Goal: Task Accomplishment & Management: Manage account settings

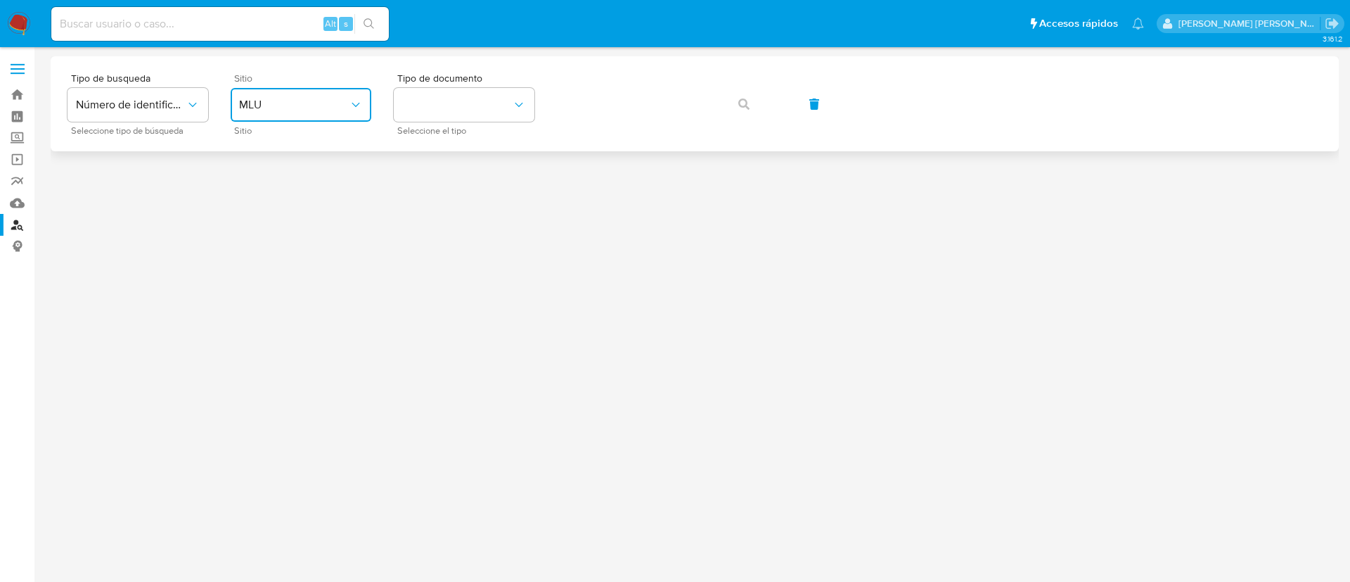
click at [278, 110] on span "MLU" at bounding box center [294, 105] width 110 height 14
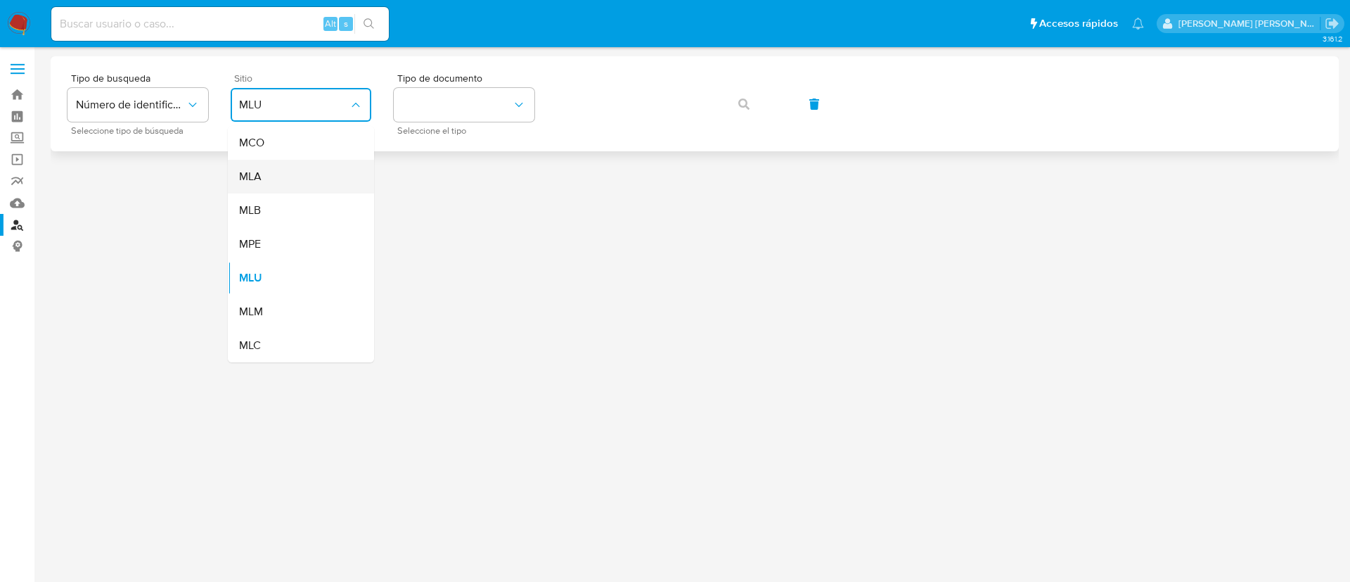
click at [276, 181] on div "MLA" at bounding box center [296, 177] width 115 height 34
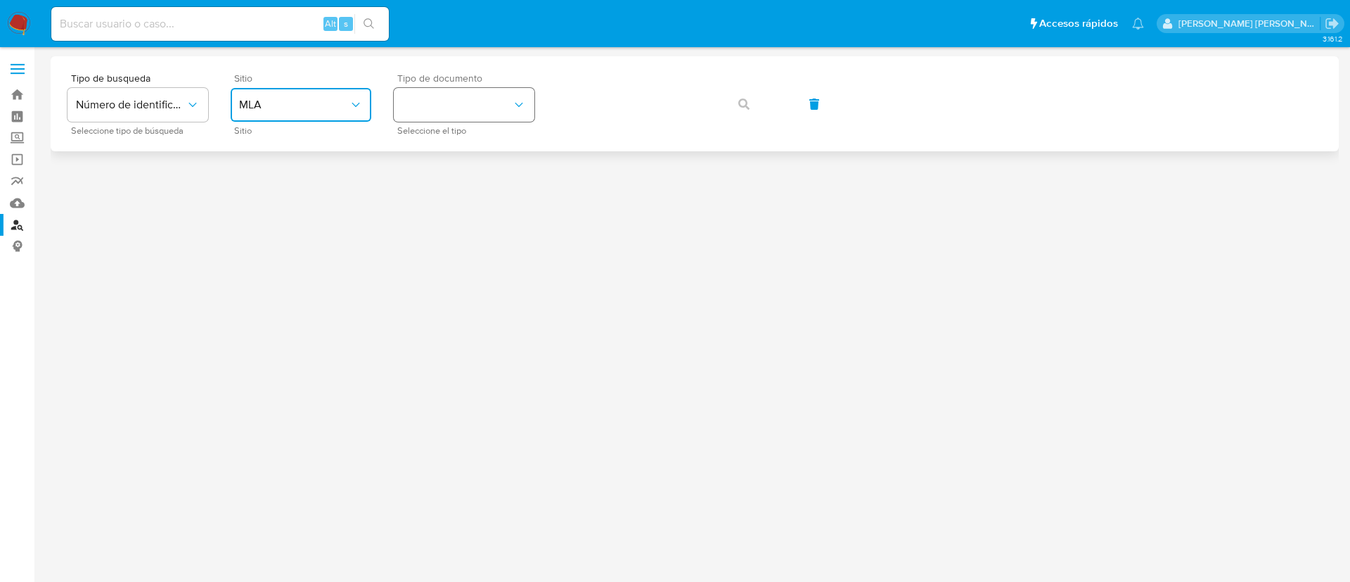
click at [453, 106] on button "identificationType" at bounding box center [464, 105] width 141 height 34
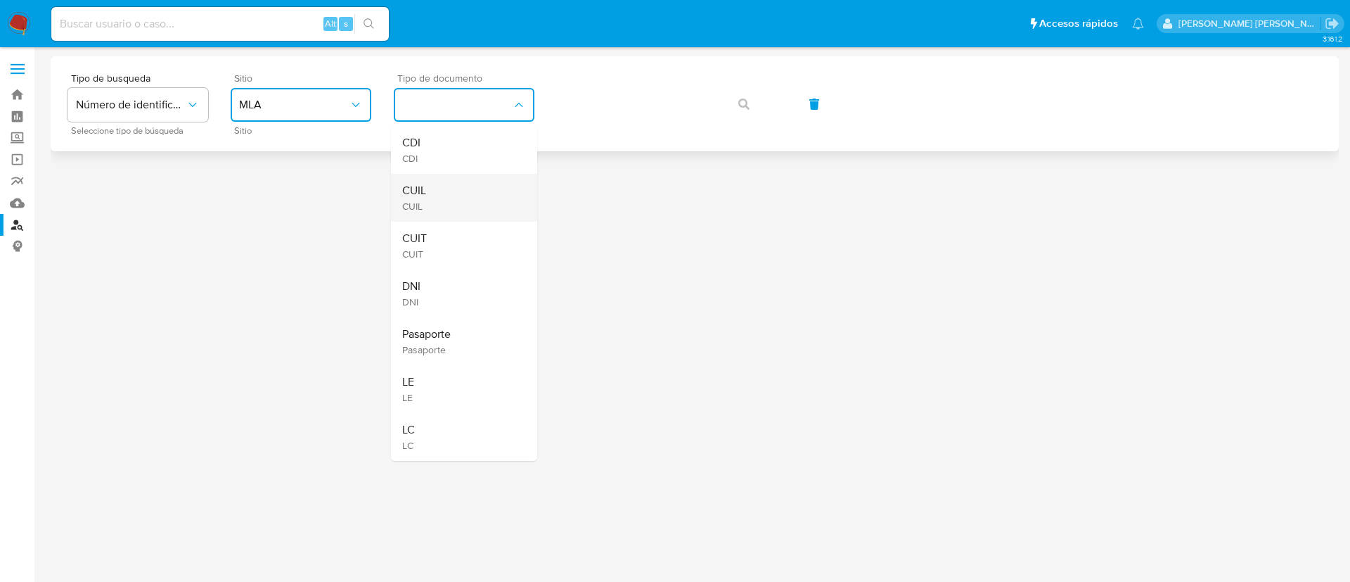
click at [440, 196] on div "CUIL CUIL" at bounding box center [459, 198] width 115 height 48
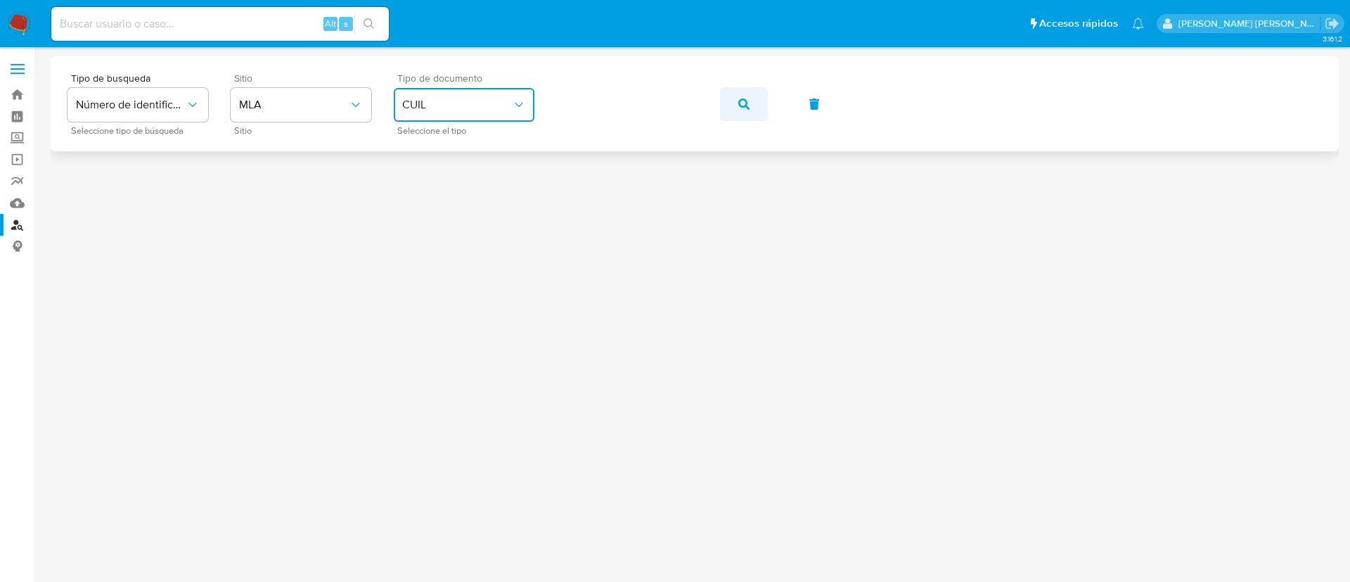
click at [750, 103] on button "button" at bounding box center [744, 104] width 48 height 34
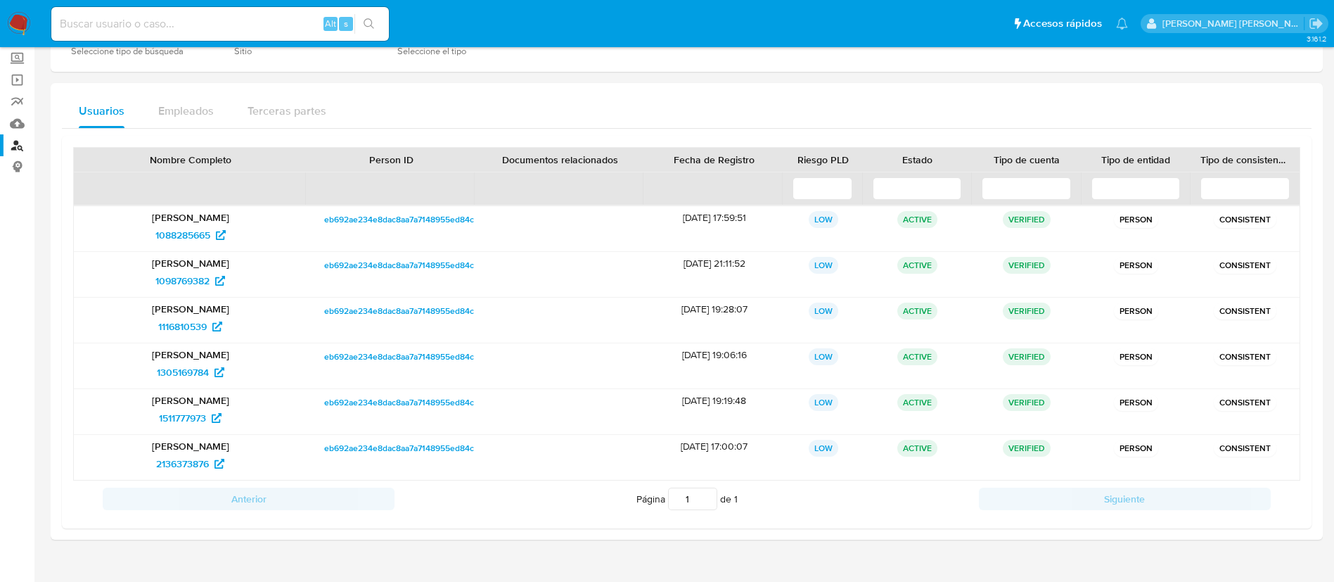
scroll to position [80, 0]
click at [178, 237] on span "1088285665" at bounding box center [182, 234] width 55 height 23
click at [185, 281] on span "1098769382" at bounding box center [182, 280] width 54 height 23
click at [177, 324] on span "1116810539" at bounding box center [182, 325] width 49 height 23
click at [182, 371] on span "1305169784" at bounding box center [183, 371] width 52 height 23
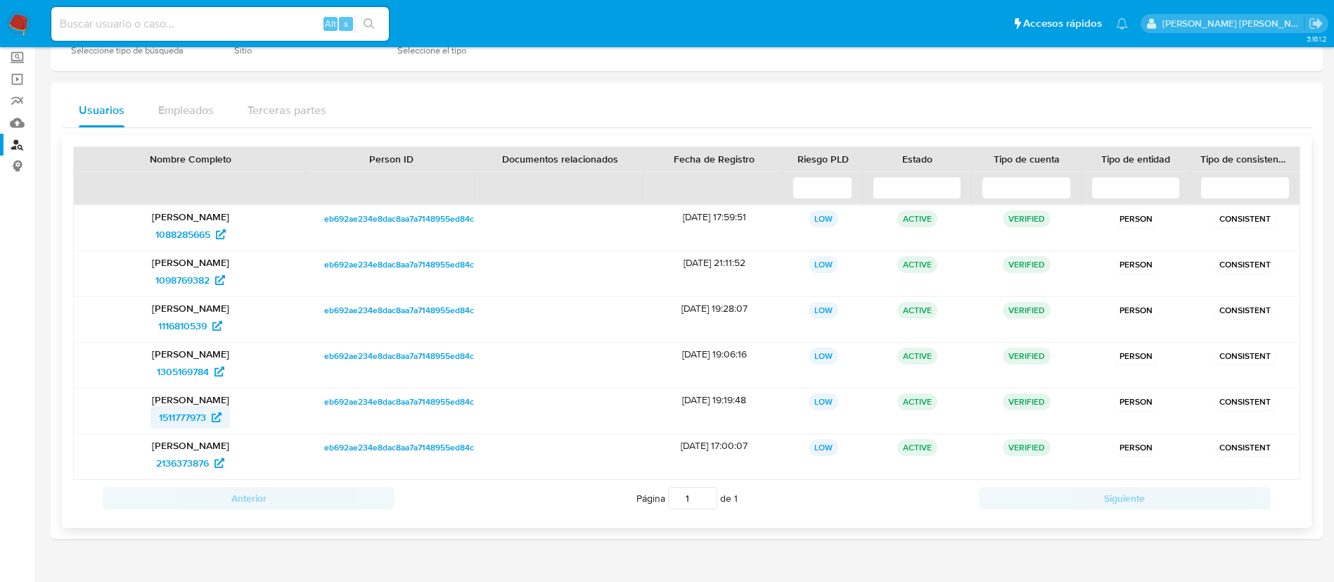
click at [191, 415] on span "1511777973" at bounding box center [182, 417] width 47 height 23
click at [196, 466] on span "2136373876" at bounding box center [182, 463] width 53 height 23
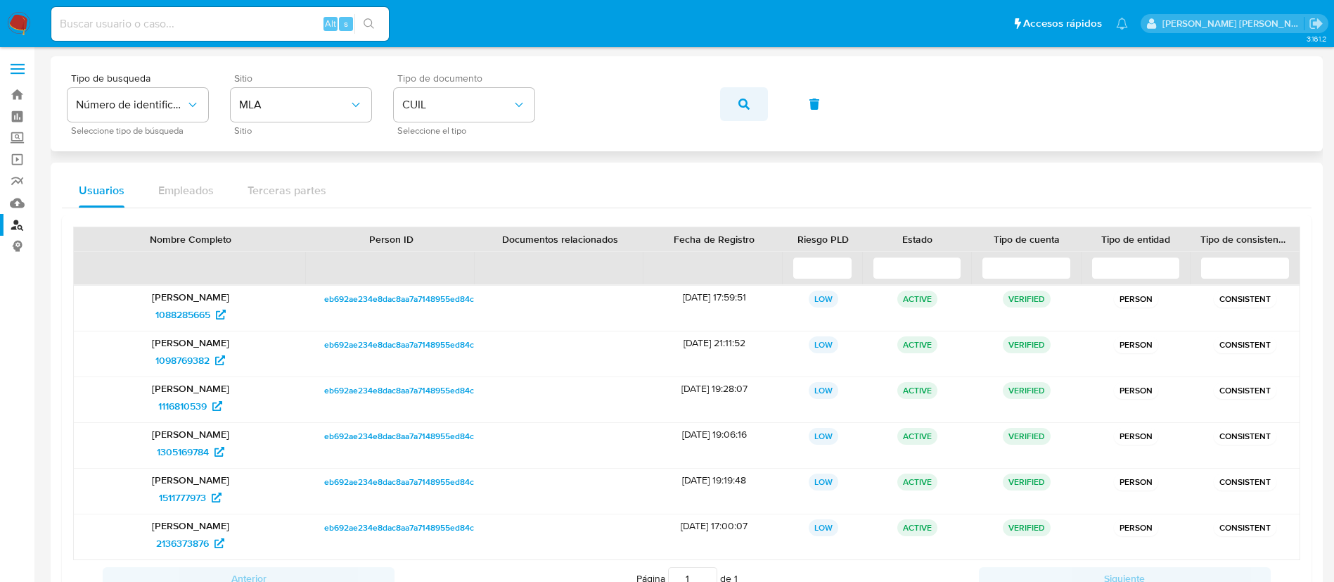
click at [744, 103] on icon "button" at bounding box center [743, 103] width 11 height 11
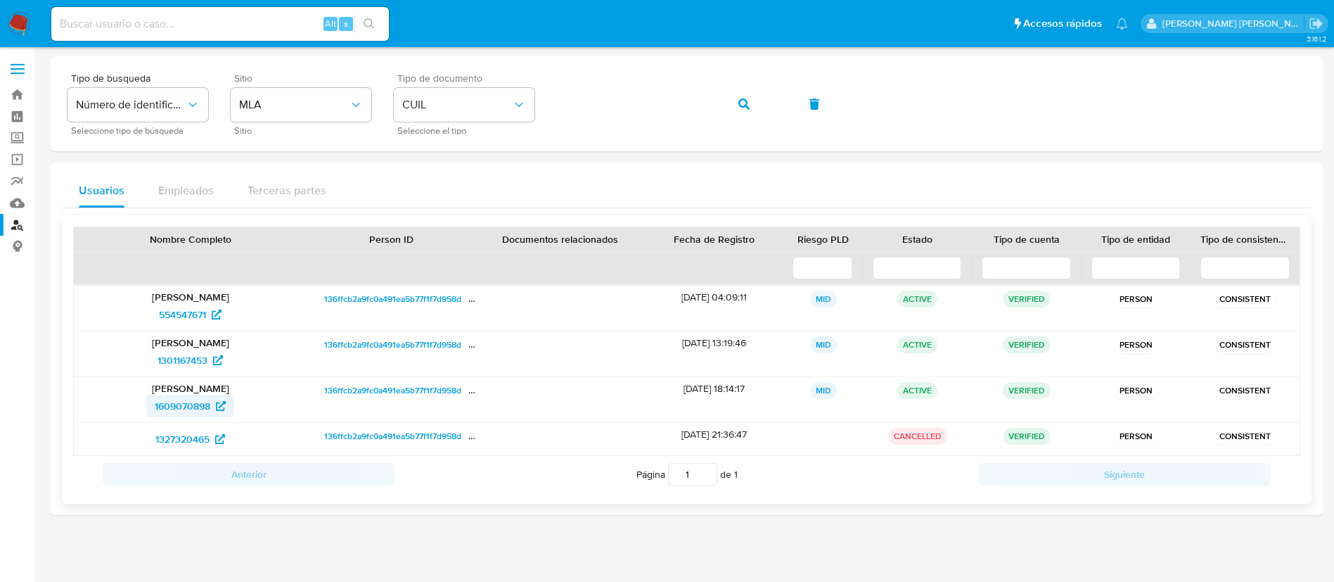
click at [210, 405] on span "1609070898" at bounding box center [183, 406] width 56 height 23
click at [190, 366] on span "1301167453" at bounding box center [183, 360] width 50 height 23
click at [193, 327] on div "Agustin Andres Gonzalez 554547671" at bounding box center [190, 308] width 233 height 45
click at [189, 318] on span "554547671" at bounding box center [182, 314] width 47 height 23
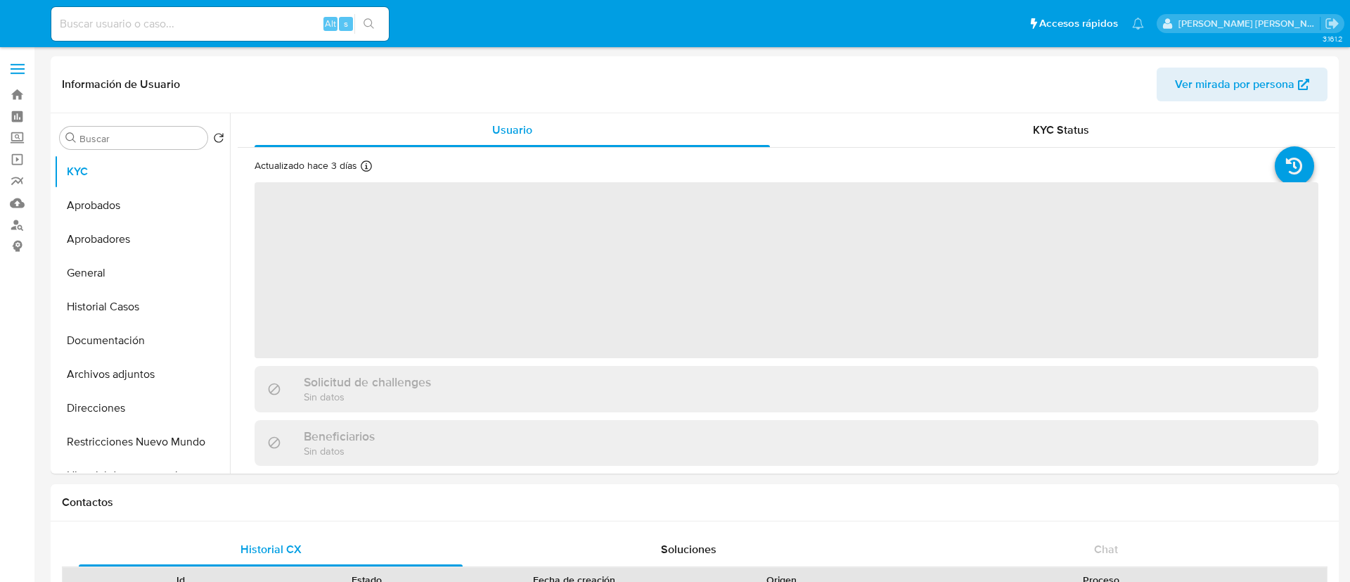
select select "10"
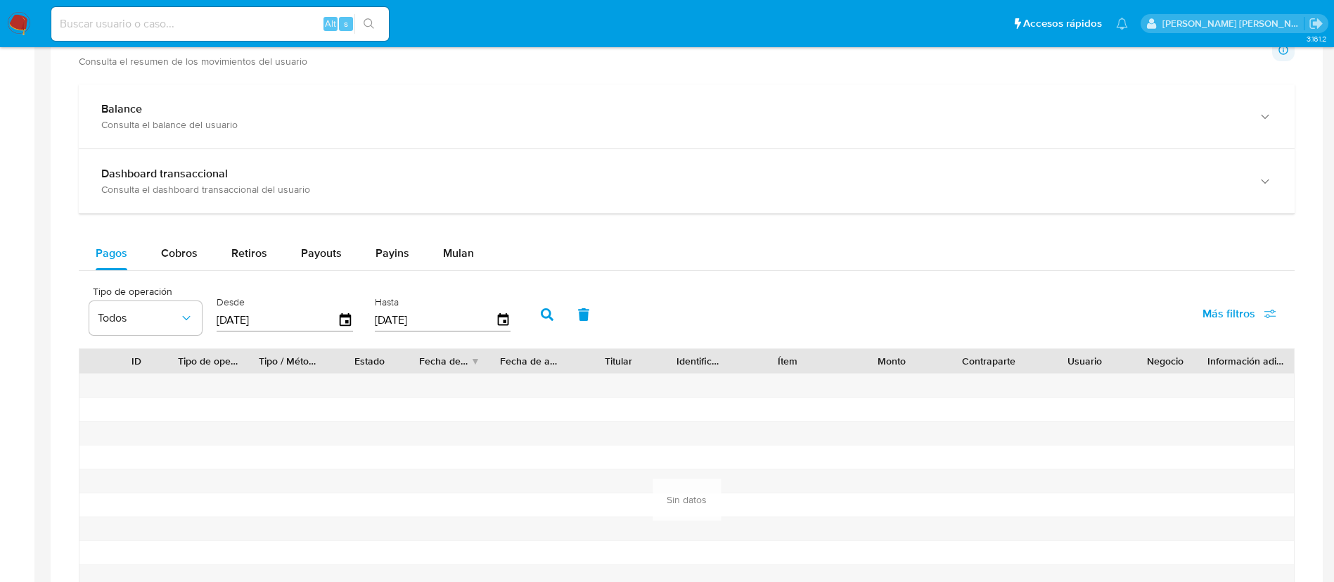
scroll to position [757, 0]
click at [166, 254] on span "Cobros" at bounding box center [179, 256] width 37 height 16
select select "10"
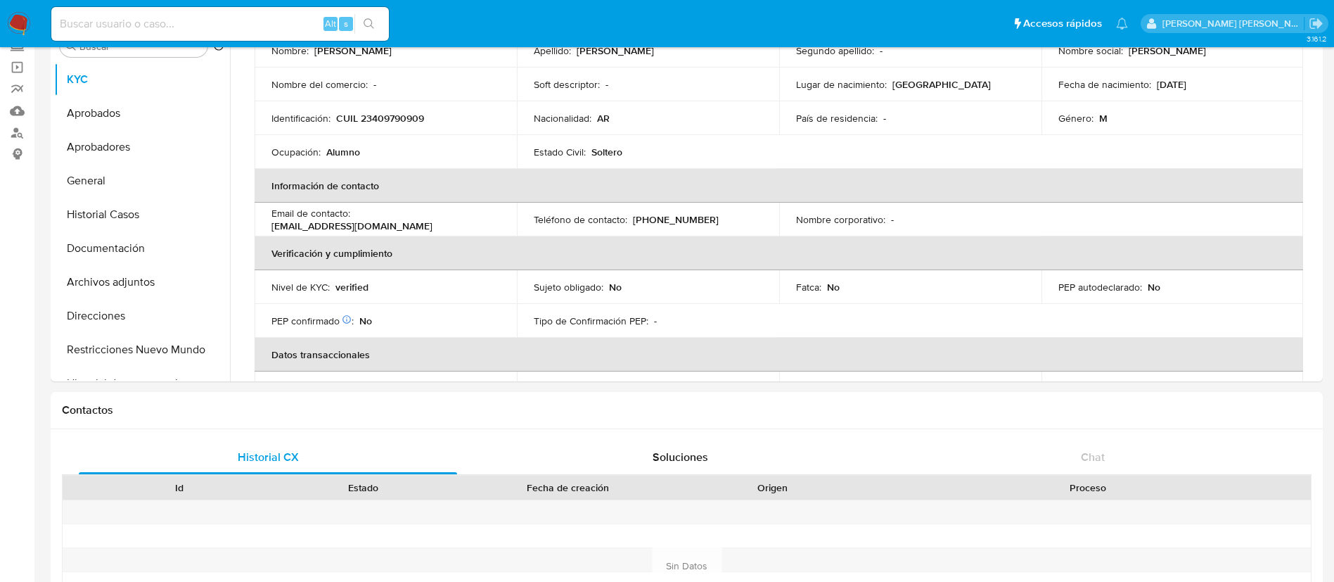
scroll to position [0, 0]
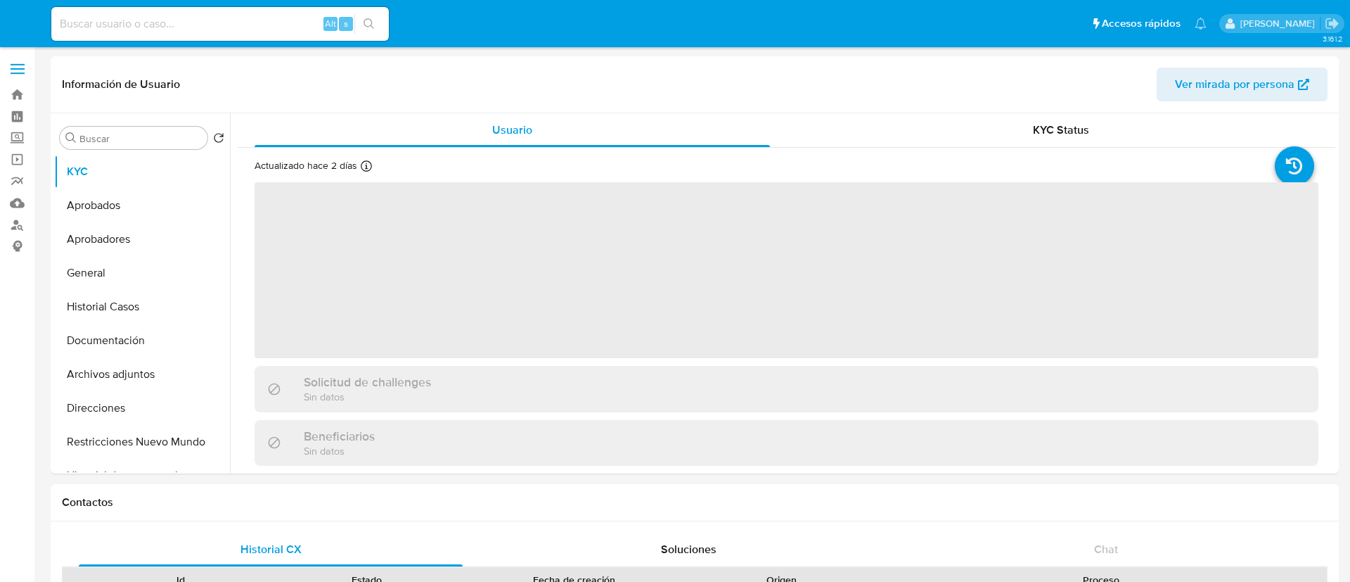
select select "10"
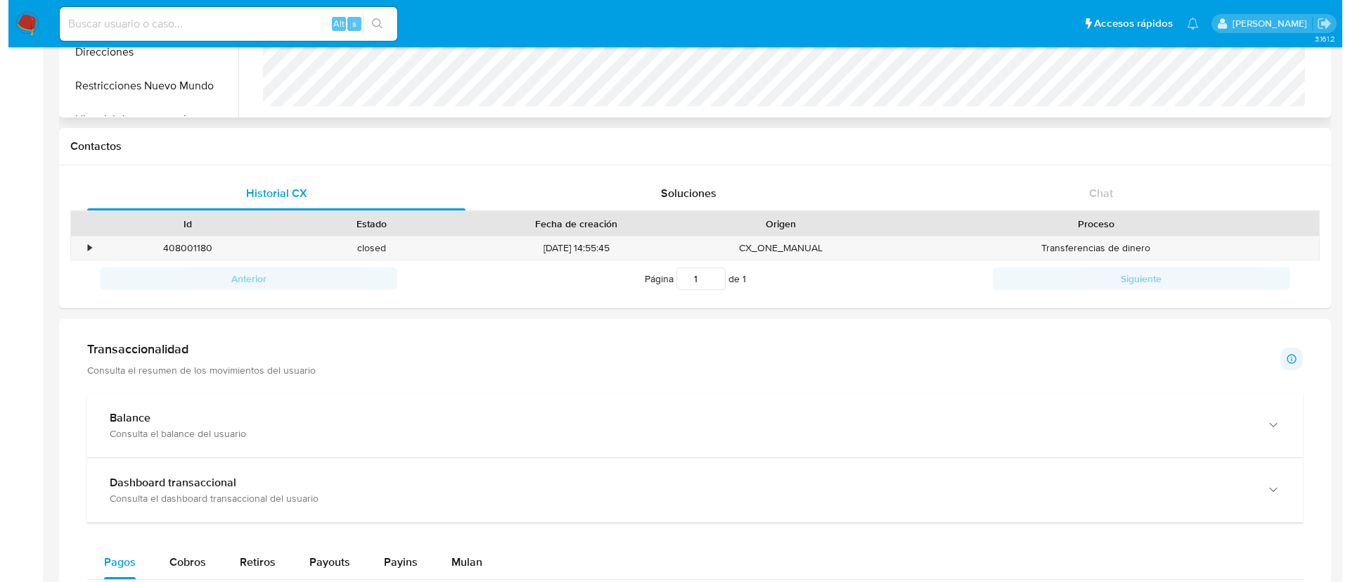
scroll to position [354, 0]
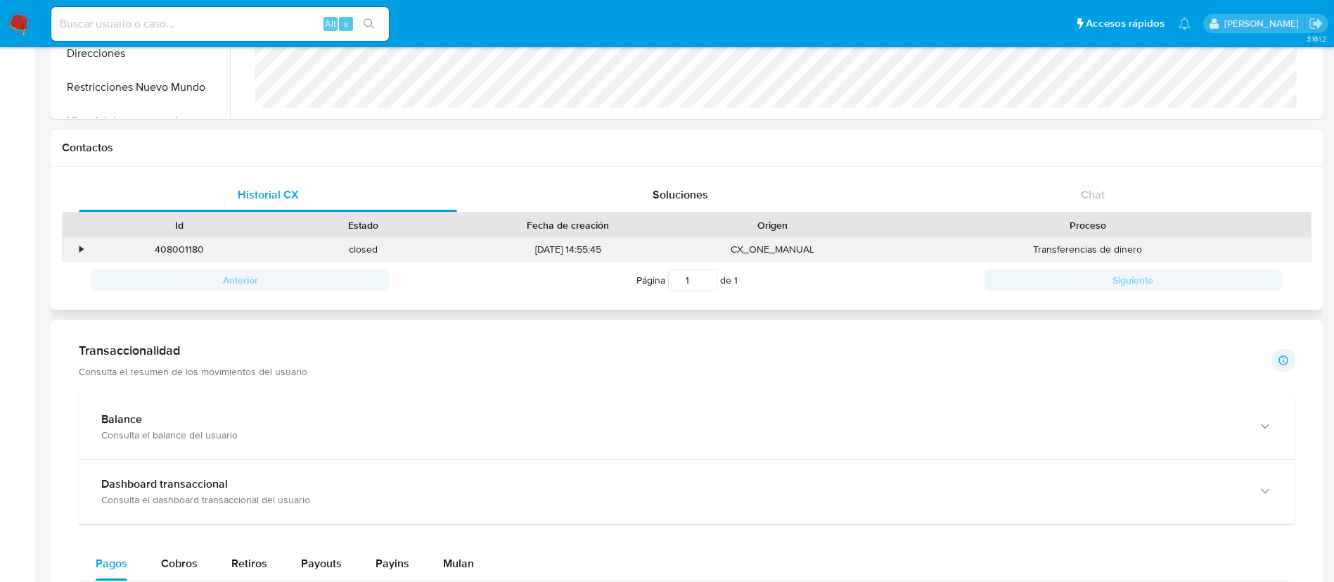
click at [77, 248] on div "•" at bounding box center [75, 249] width 25 height 23
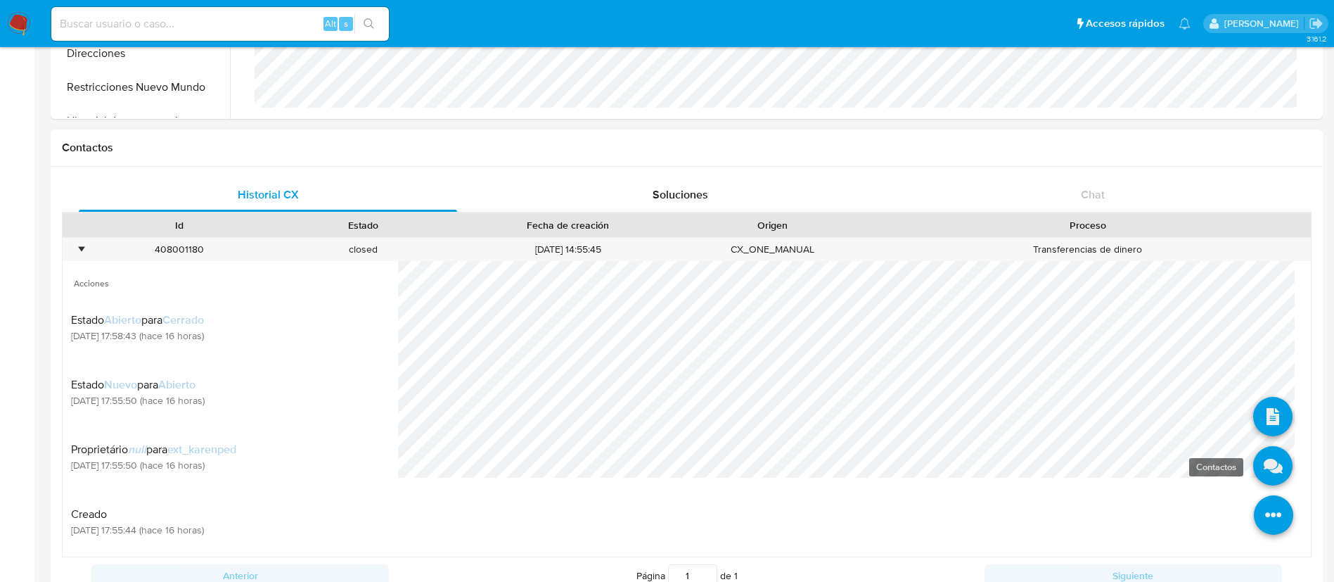
click at [1260, 454] on icon at bounding box center [1272, 465] width 39 height 39
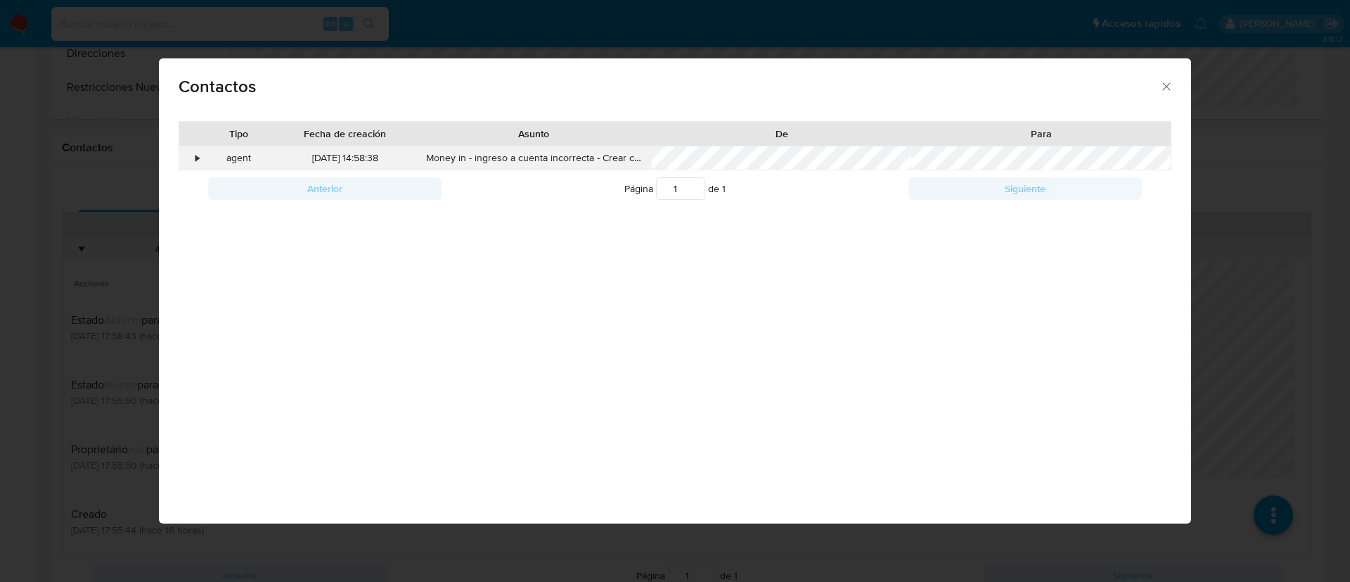
click at [192, 156] on div "•" at bounding box center [191, 158] width 25 height 24
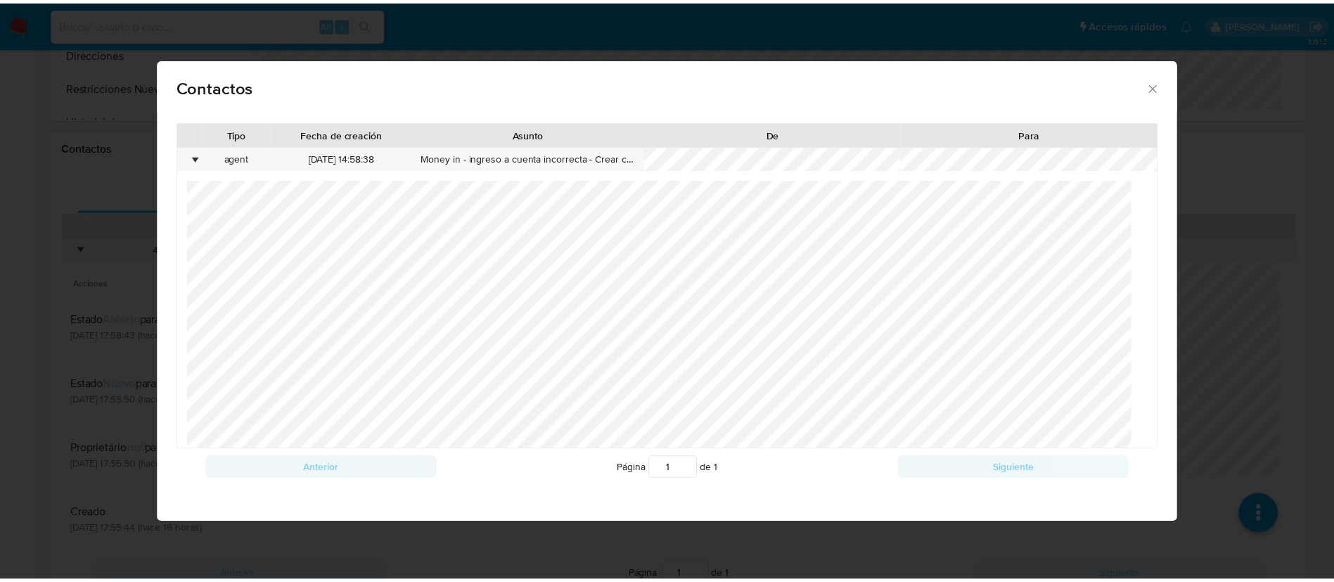
scroll to position [6, 0]
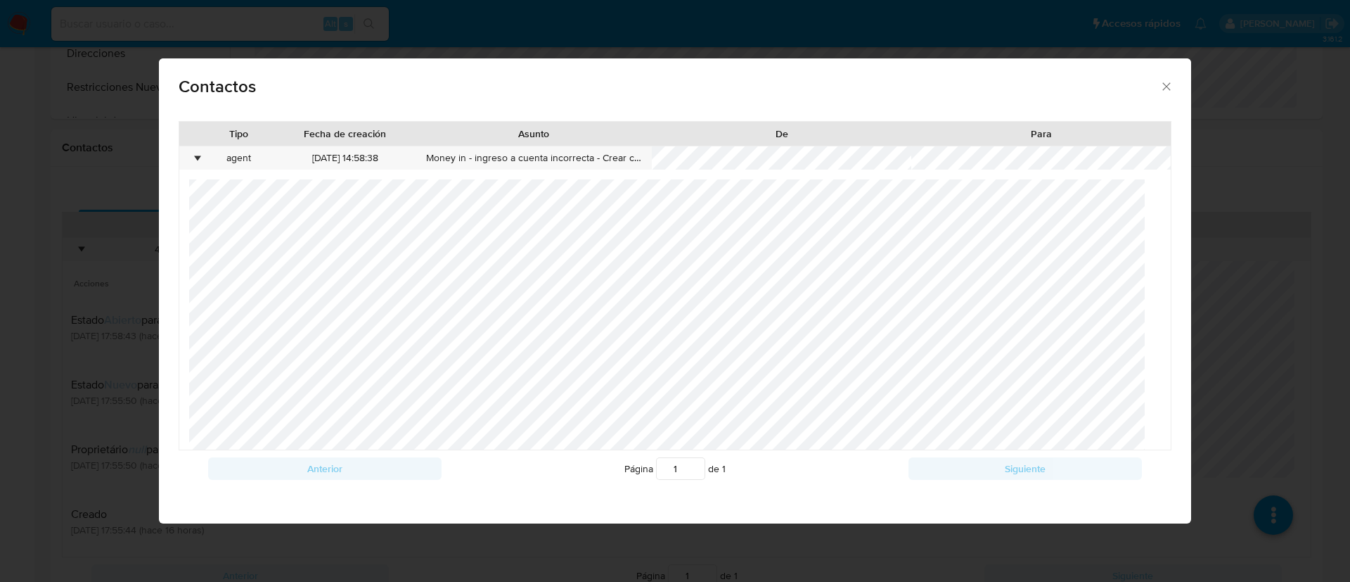
click at [1171, 90] on icon "close" at bounding box center [1167, 86] width 14 height 14
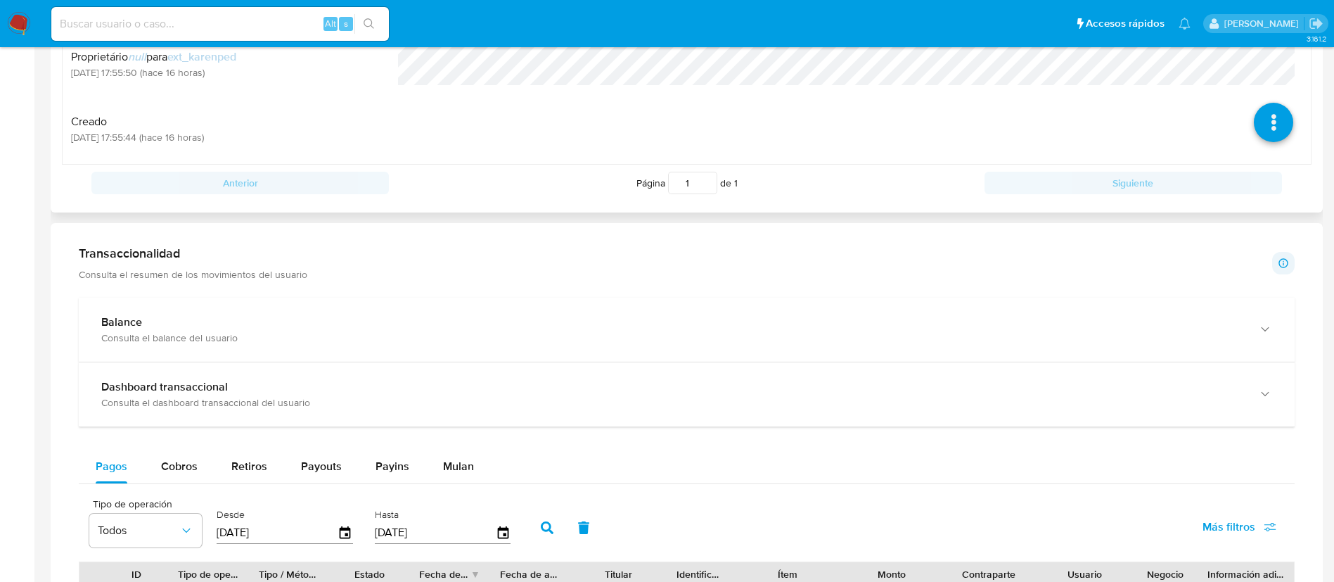
scroll to position [802, 0]
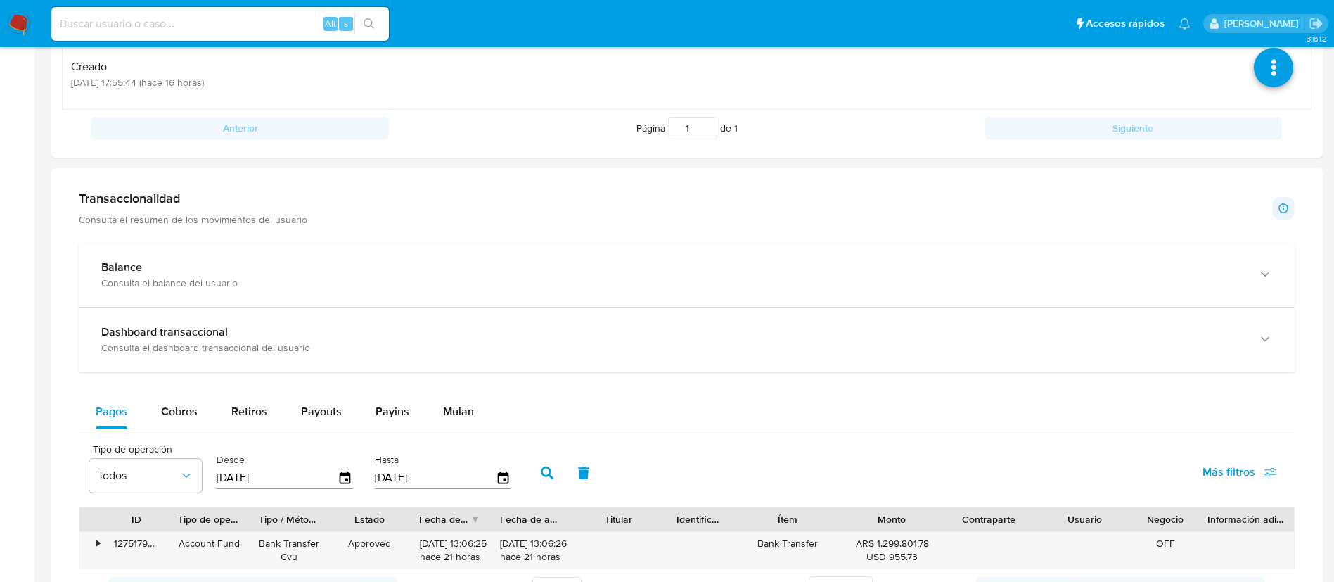
click at [353, 217] on div "Transaccionalidad Consulta el resumen de los movimientos del usuario Informació…" at bounding box center [687, 208] width 1216 height 35
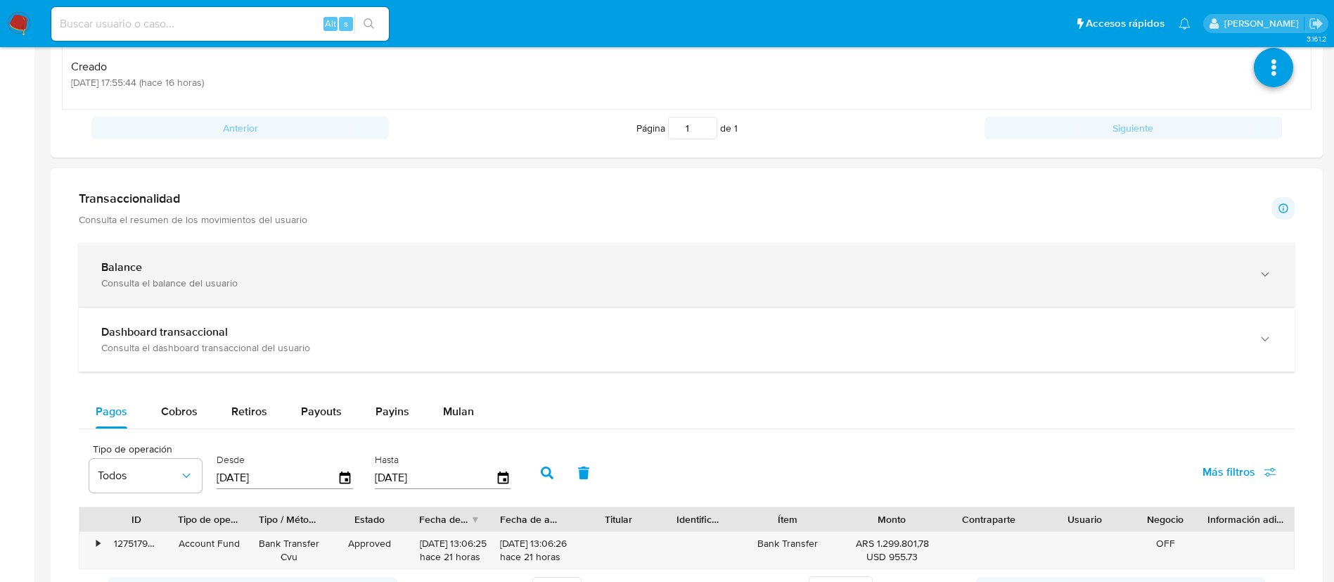
click at [277, 290] on div "Balance Consulta el balance del usuario" at bounding box center [687, 275] width 1216 height 64
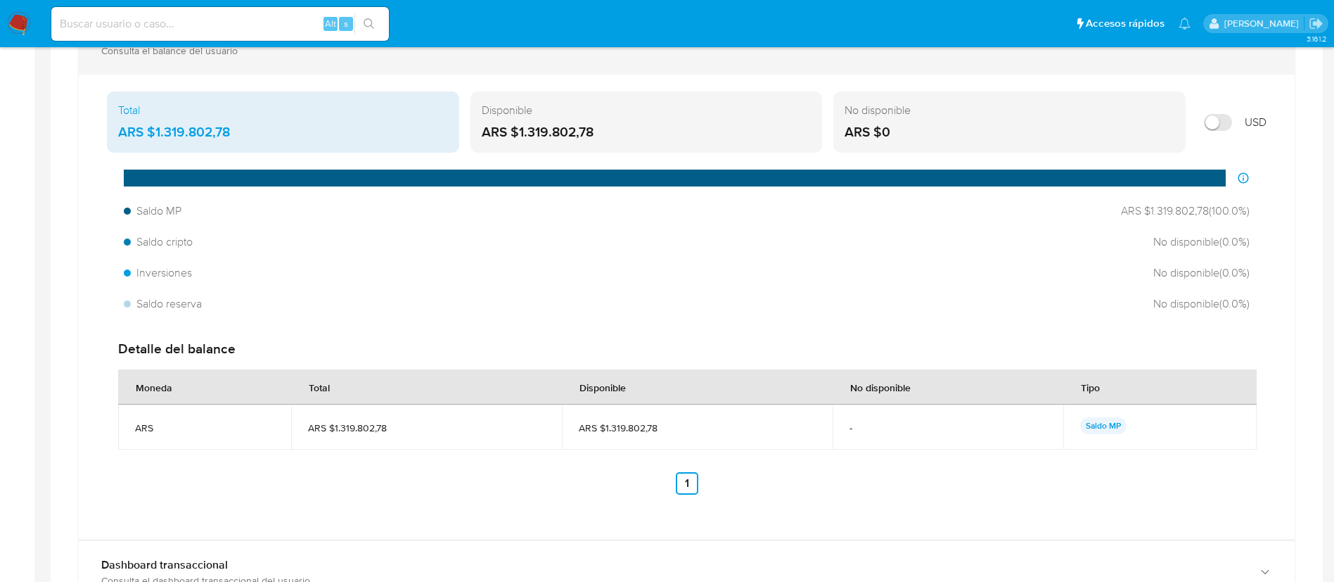
scroll to position [736, 0]
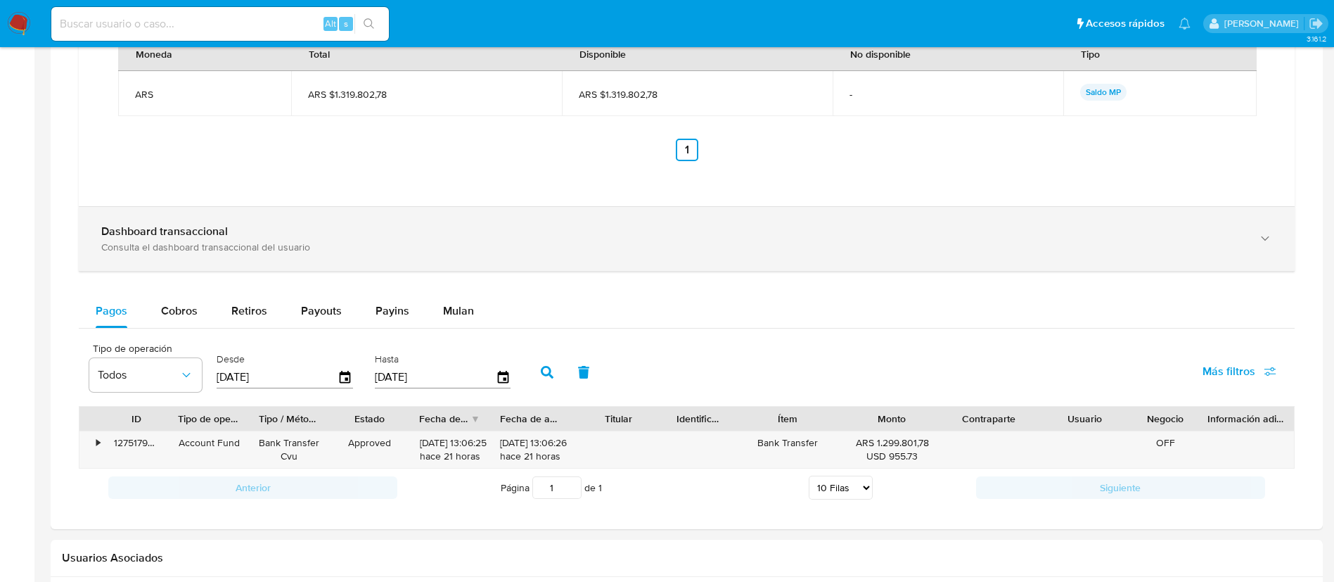
click at [203, 252] on div "Consulta el dashboard transaccional del usuario" at bounding box center [672, 247] width 1143 height 13
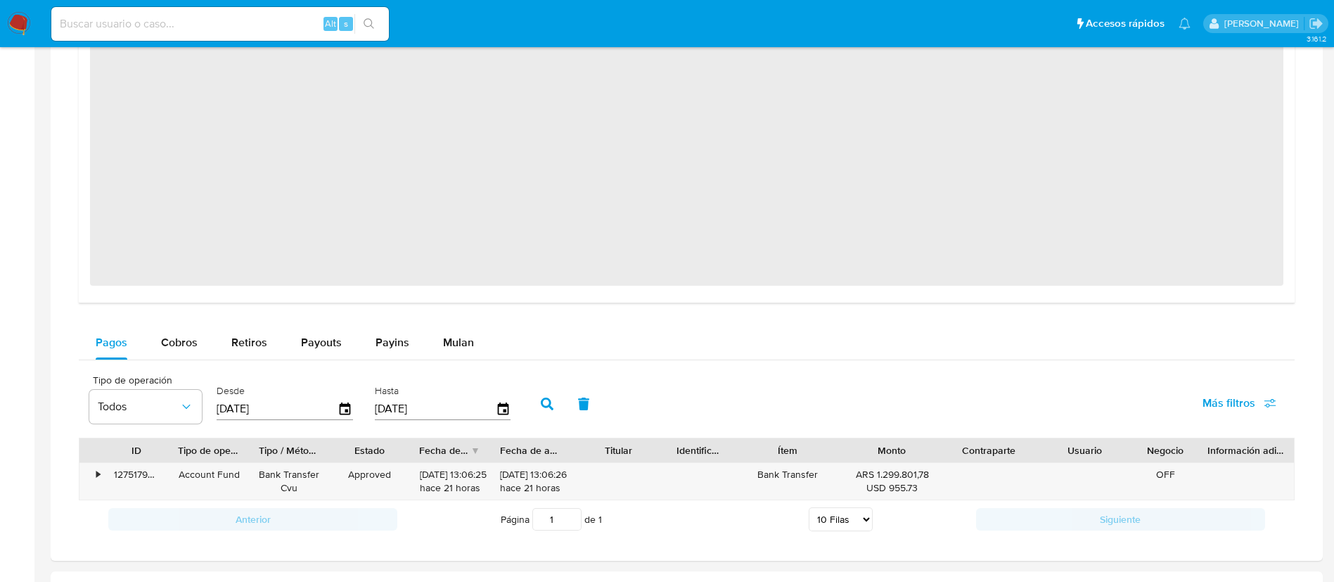
scroll to position [1854, 0]
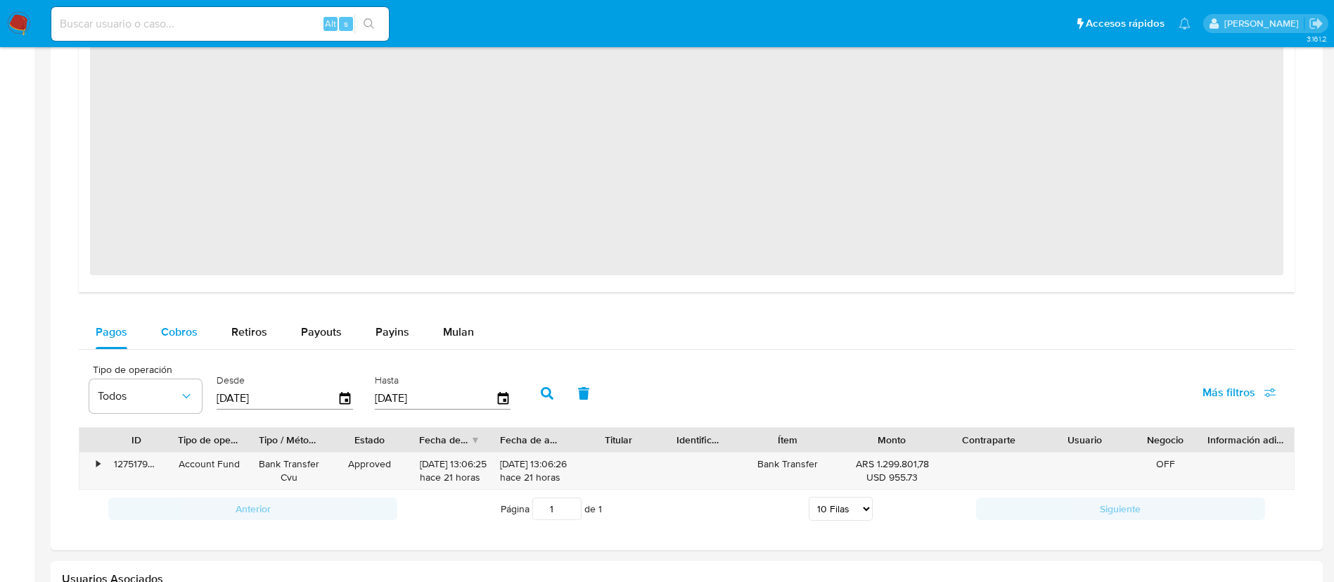
click at [169, 335] on span "Cobros" at bounding box center [179, 332] width 37 height 16
select select "10"
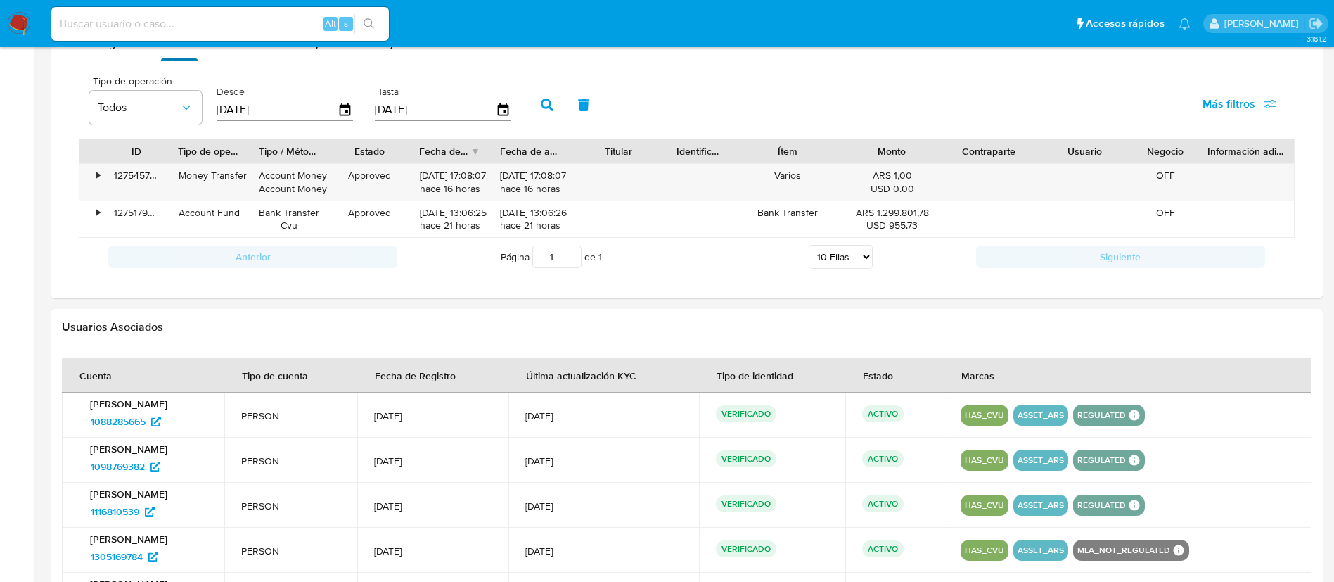
scroll to position [1964, 0]
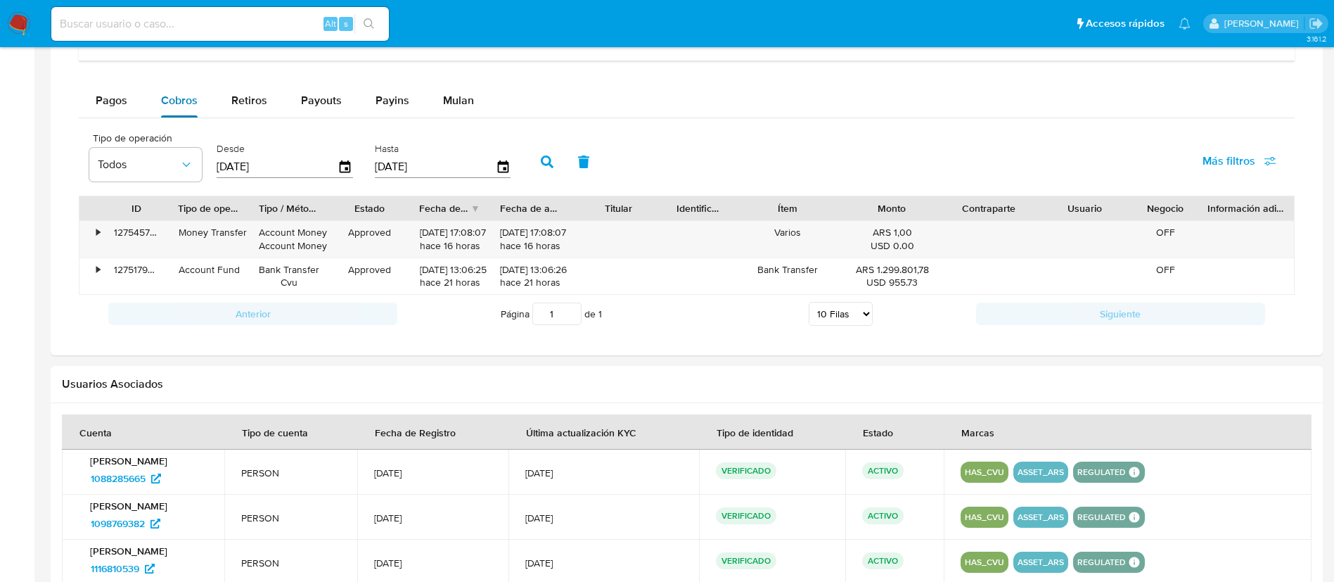
scroll to position [1942, 0]
click at [113, 110] on div "Pagos" at bounding box center [112, 101] width 32 height 34
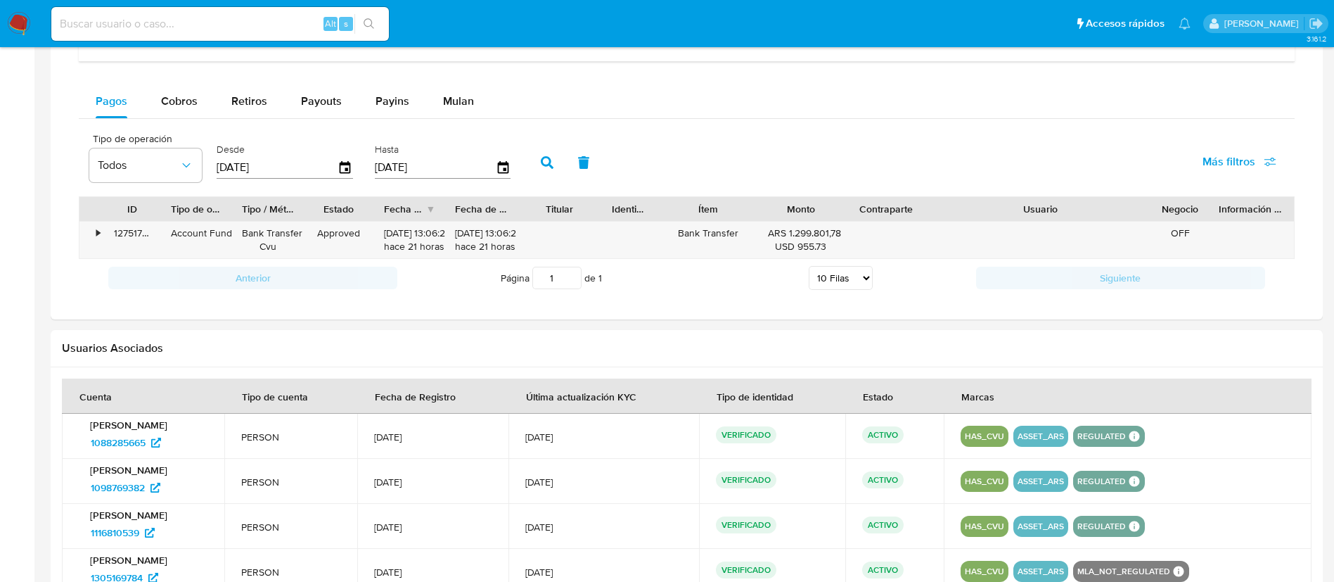
drag, startPoint x: 1126, startPoint y: 209, endPoint x: 1253, endPoint y: 210, distance: 126.6
click at [1253, 210] on div "ID Tipo de operación Tipo / Método Estado Fecha de creación Fecha de aprobación…" at bounding box center [686, 209] width 1215 height 24
click at [100, 231] on div "•" at bounding box center [98, 232] width 4 height 13
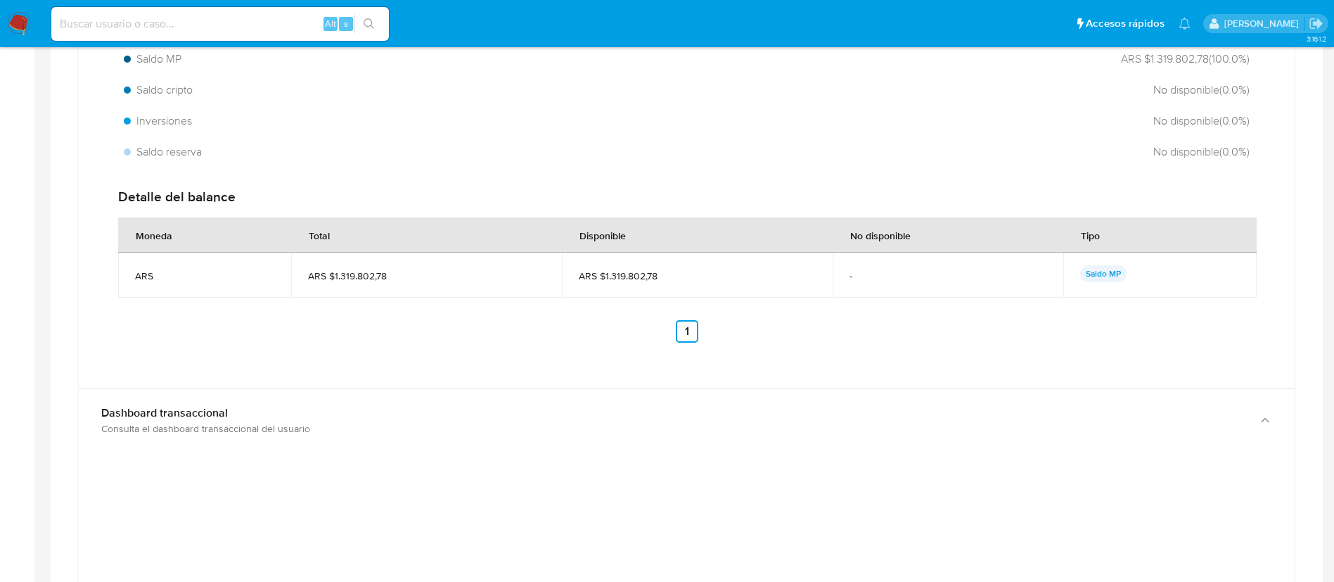
scroll to position [869, 0]
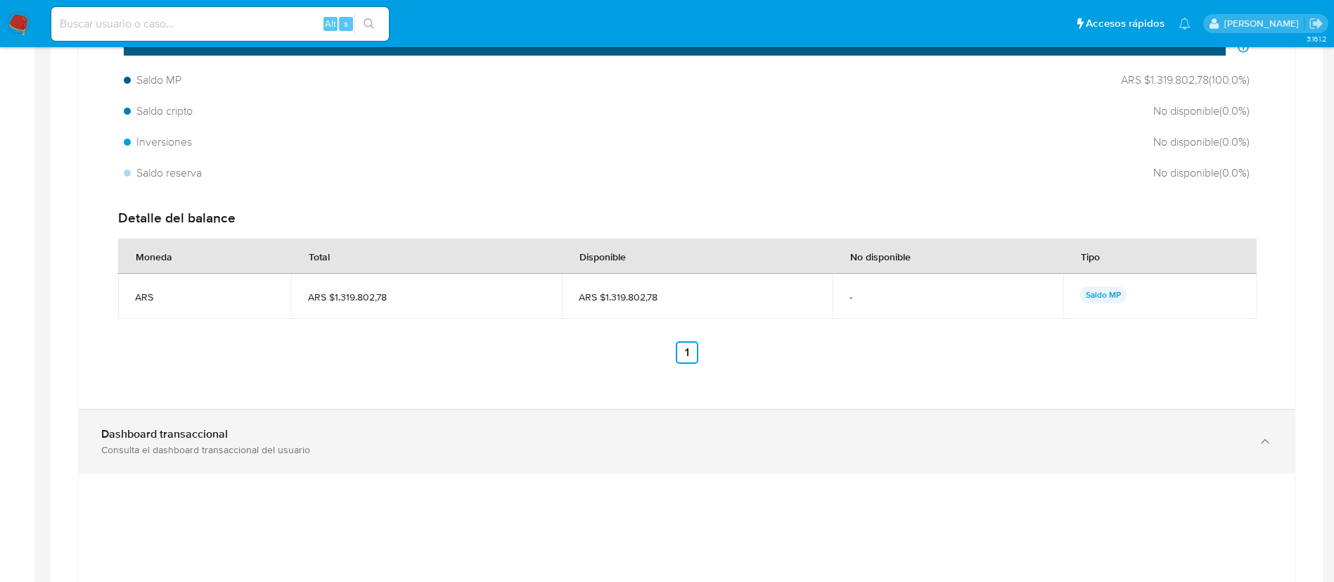
click at [180, 444] on div "Consulta el dashboard transaccional del usuario" at bounding box center [672, 449] width 1143 height 13
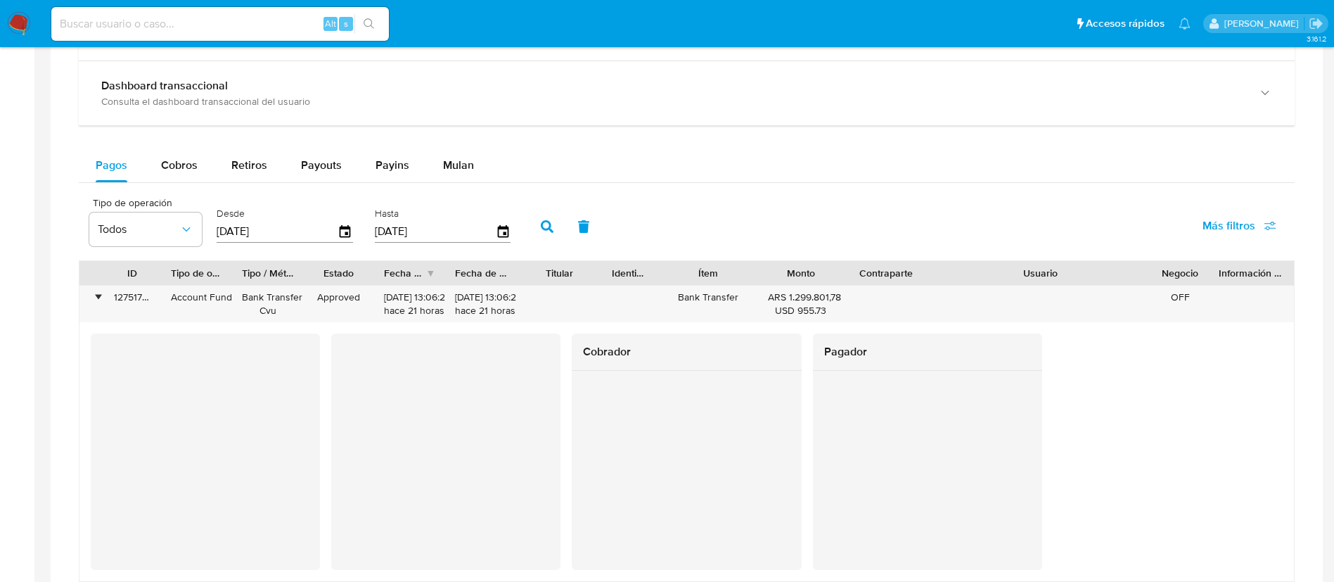
scroll to position [1223, 0]
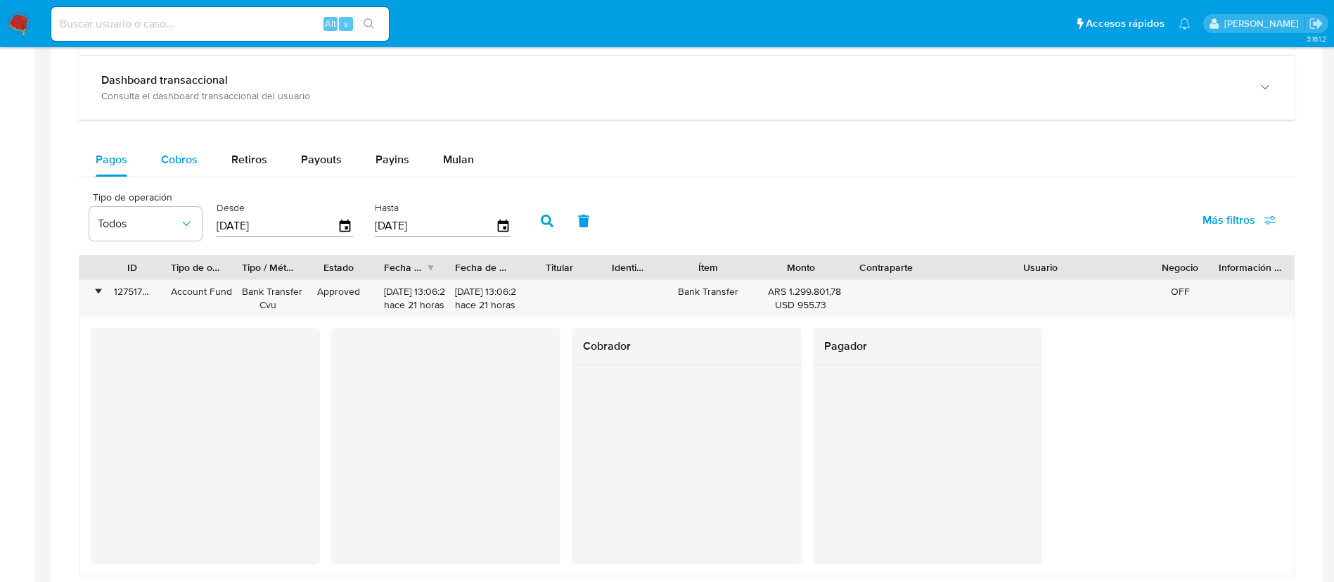
click at [185, 167] on span "Cobros" at bounding box center [179, 159] width 37 height 16
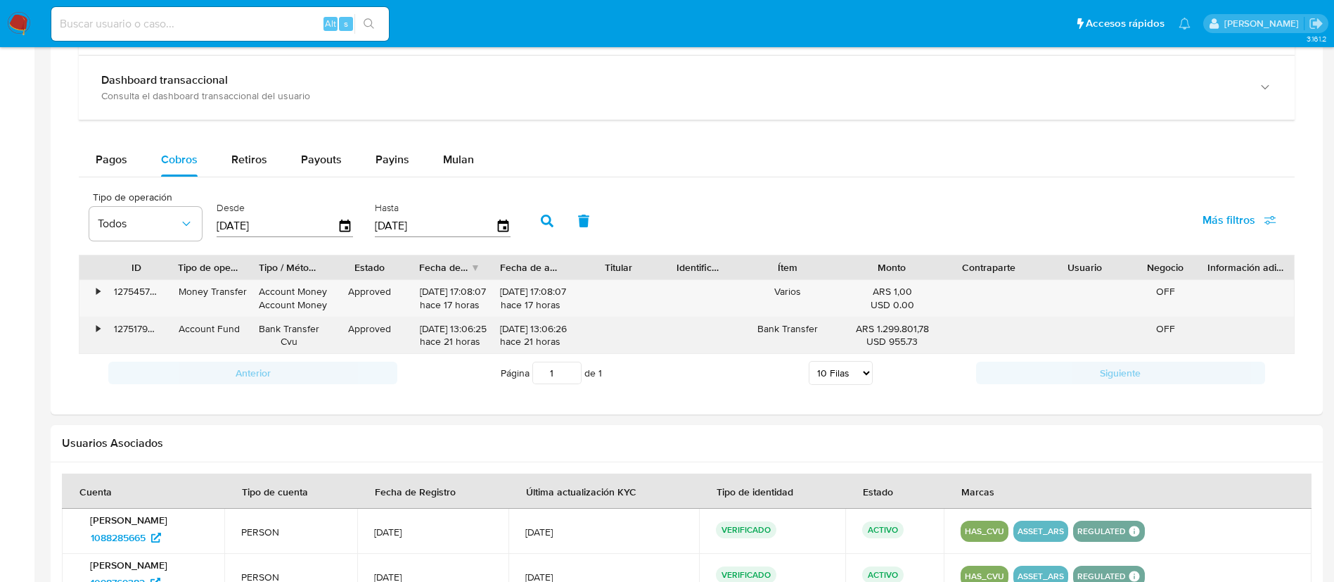
click at [100, 325] on div "•" at bounding box center [98, 328] width 4 height 13
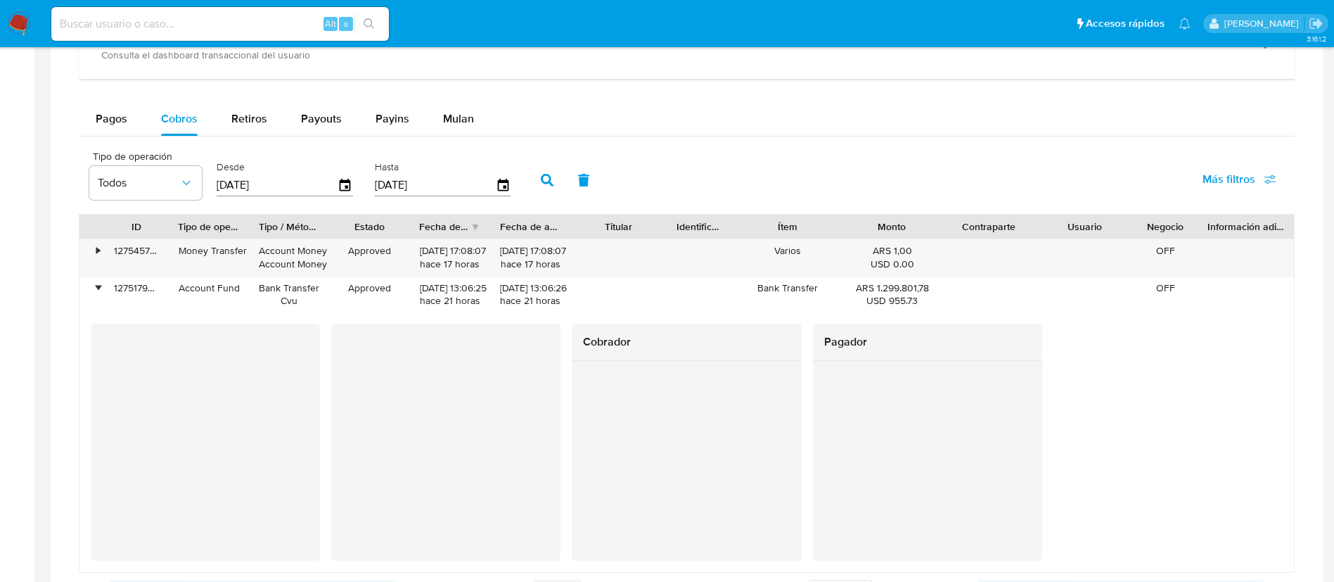
scroll to position [1265, 0]
click at [99, 251] on div "•" at bounding box center [98, 249] width 4 height 13
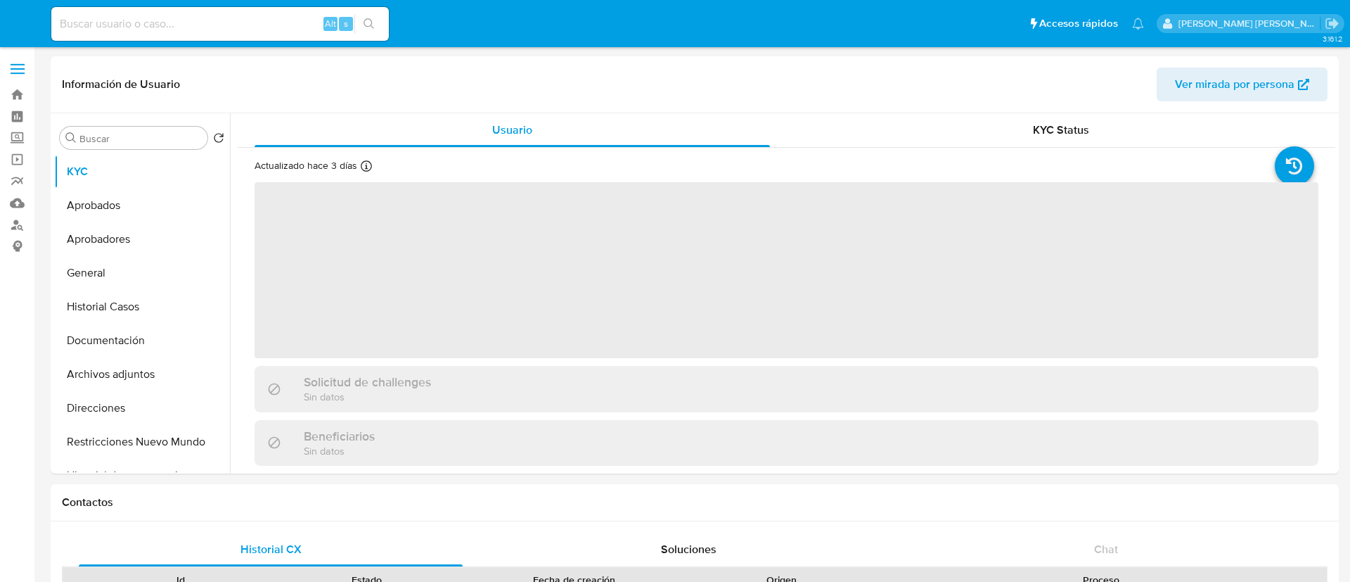
select select "10"
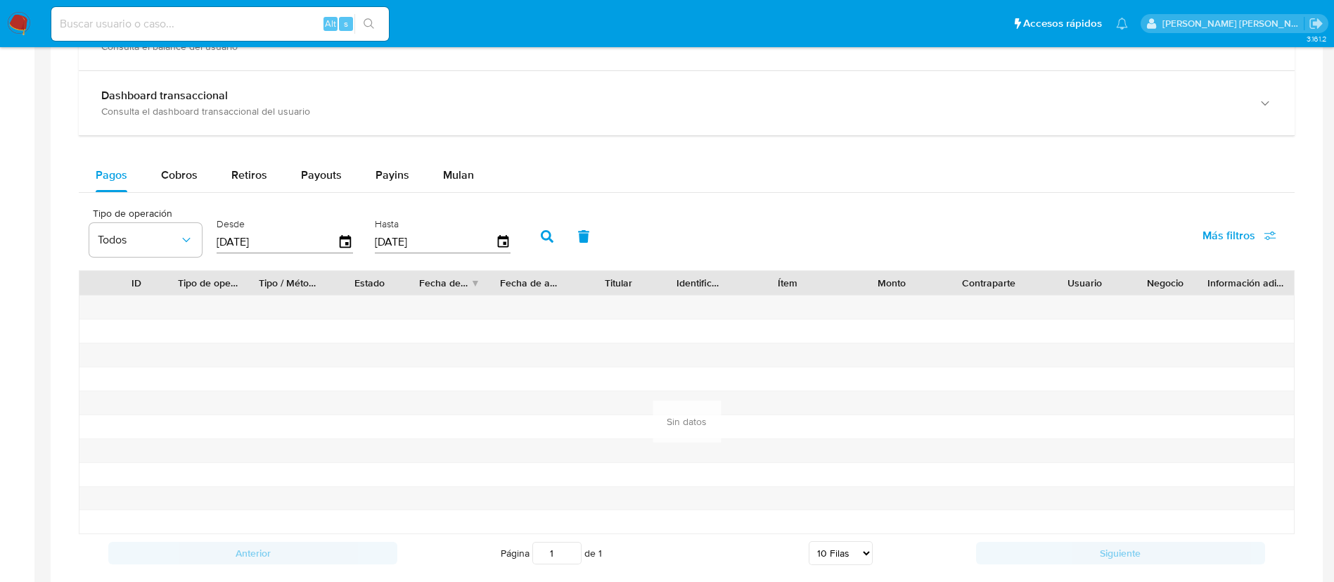
scroll to position [837, 0]
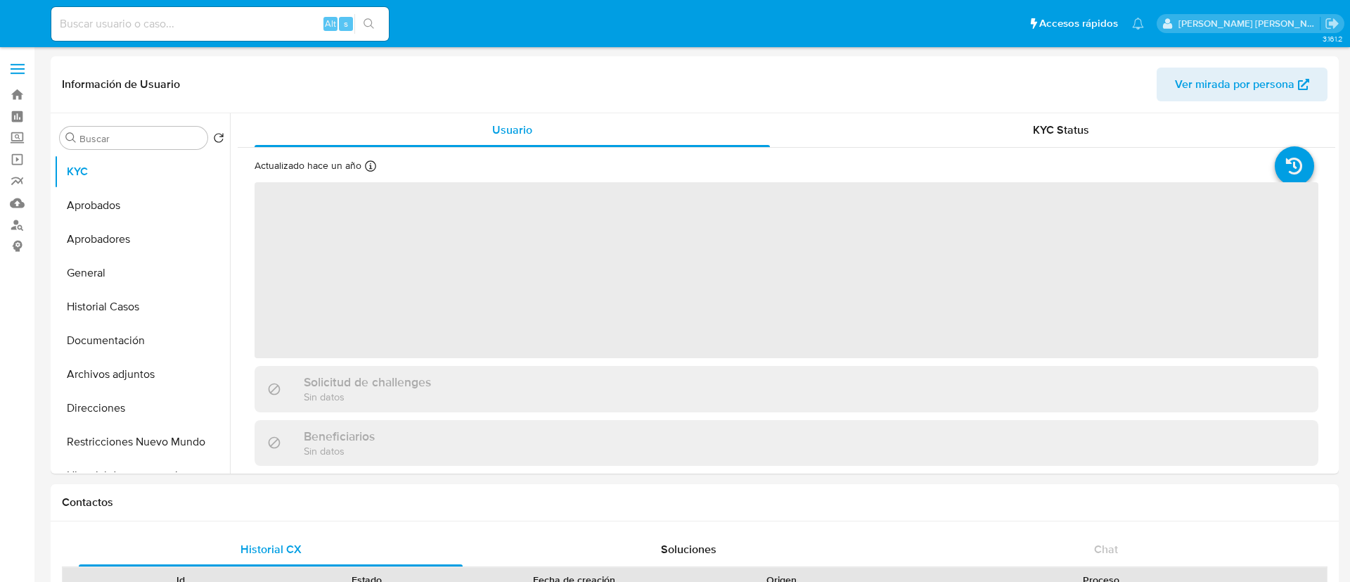
select select "10"
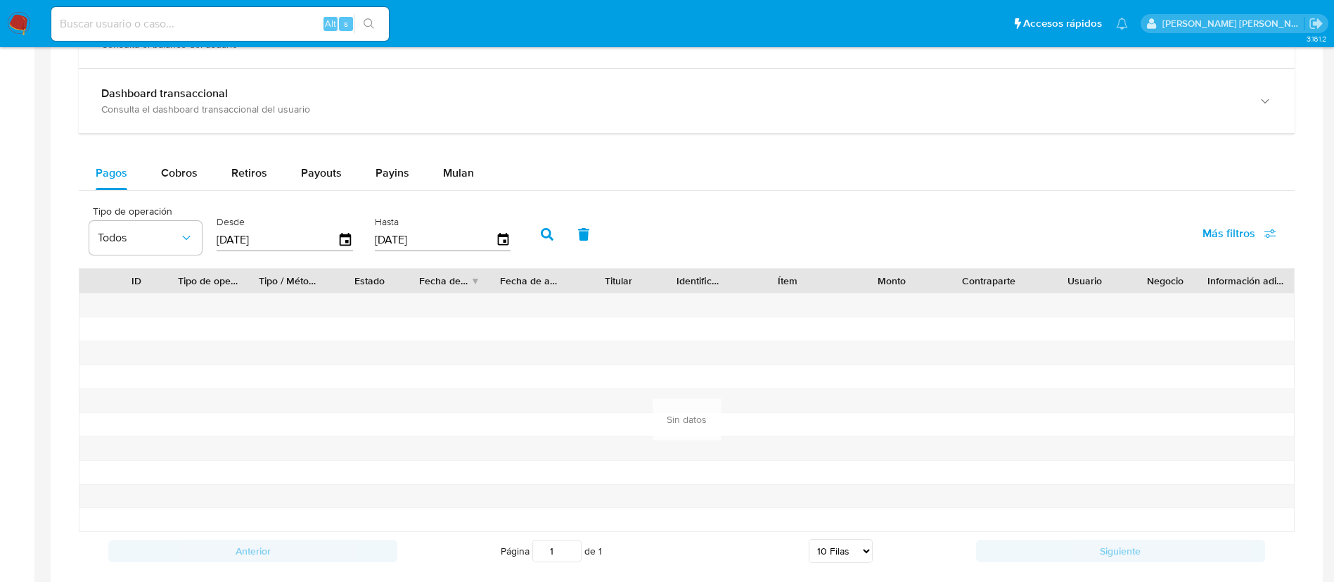
scroll to position [842, 0]
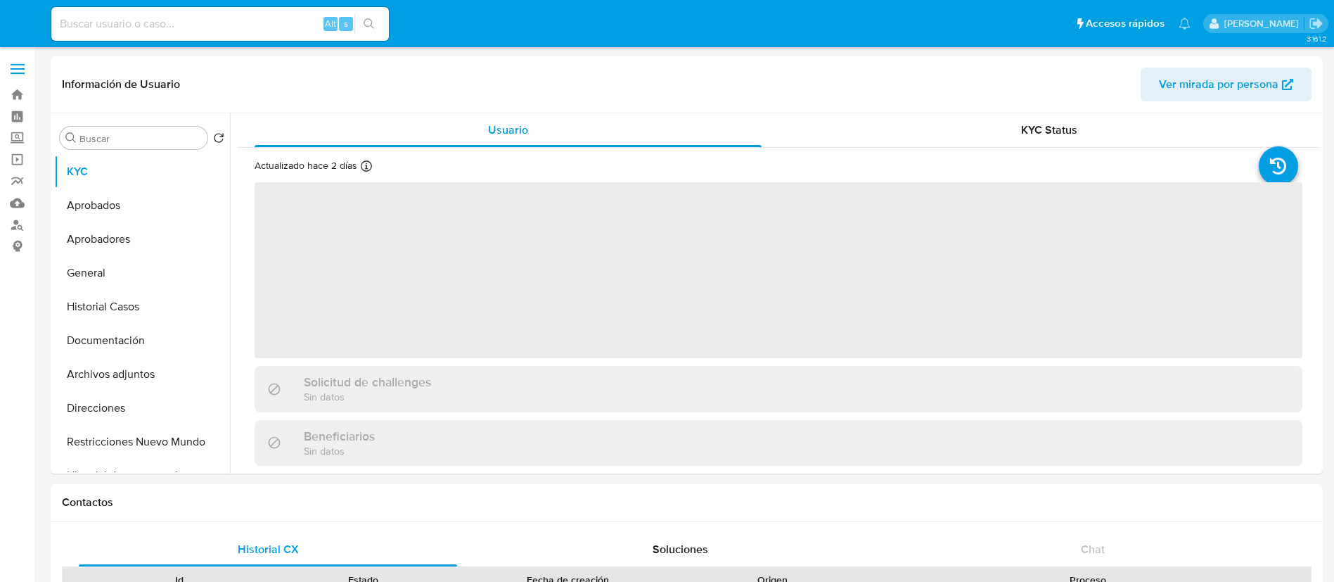
select select "10"
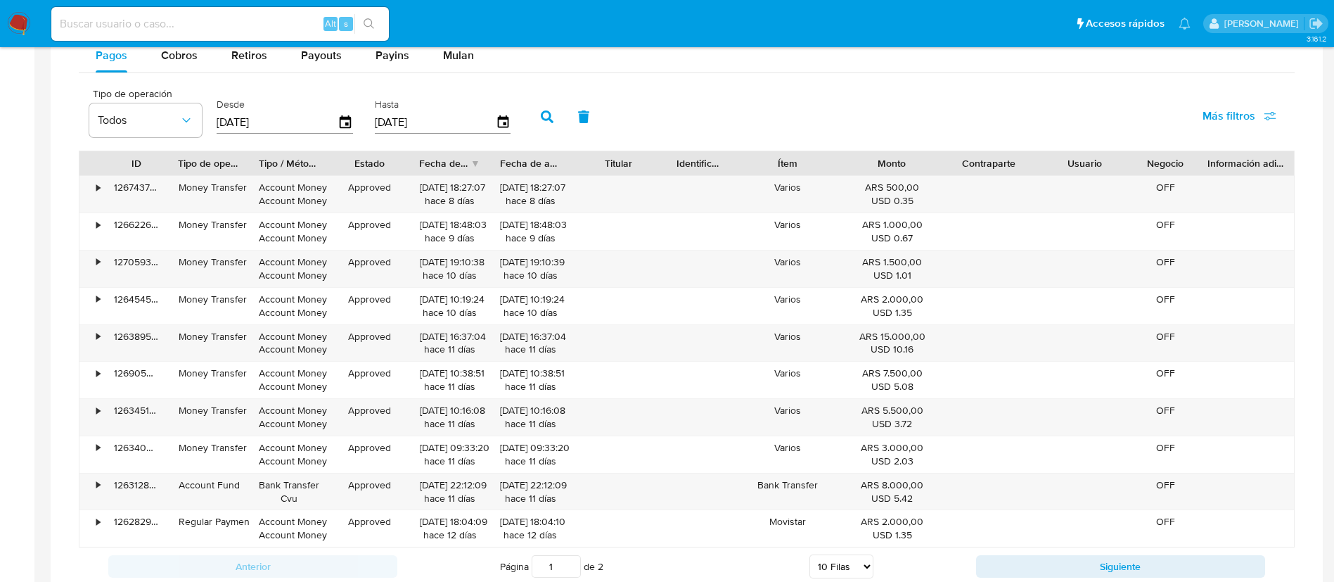
scroll to position [958, 0]
click at [584, 162] on div "Titular" at bounding box center [618, 162] width 77 height 14
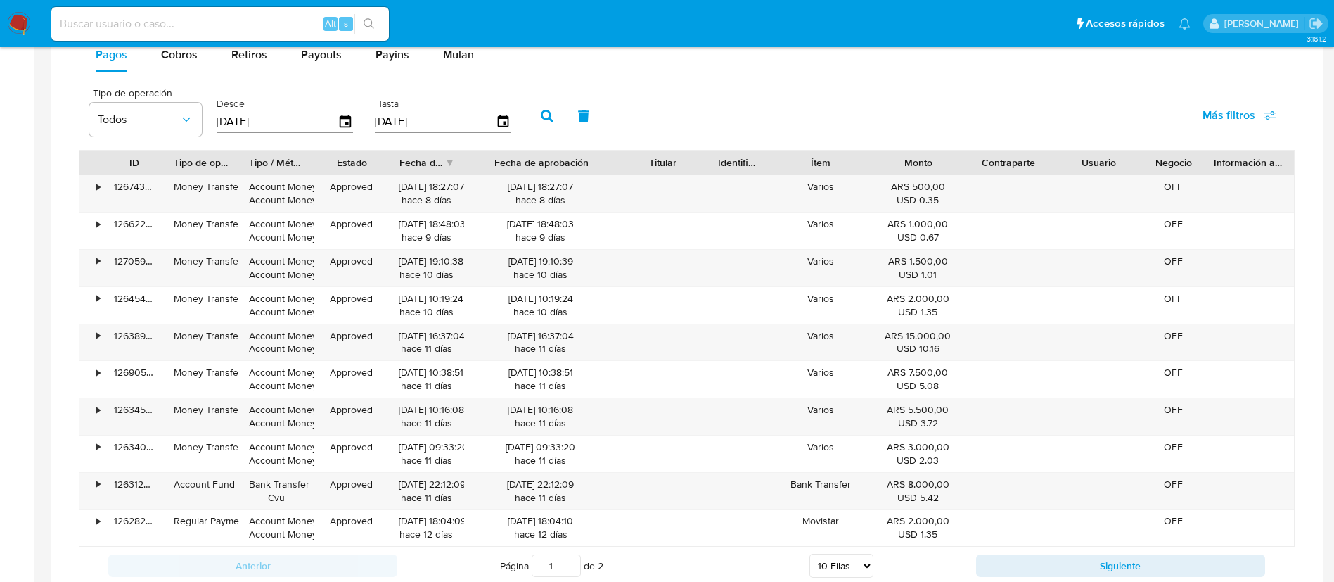
drag, startPoint x: 580, startPoint y: 165, endPoint x: 654, endPoint y: 167, distance: 74.6
click at [654, 167] on div "ID Tipo de operación Tipo / Método Estado Fecha de creación Fecha de aprobación…" at bounding box center [686, 163] width 1215 height 24
click at [1307, 186] on div "Transaccionalidad Consulta el resumen de los movimientos del usuario Informació…" at bounding box center [687, 209] width 1250 height 773
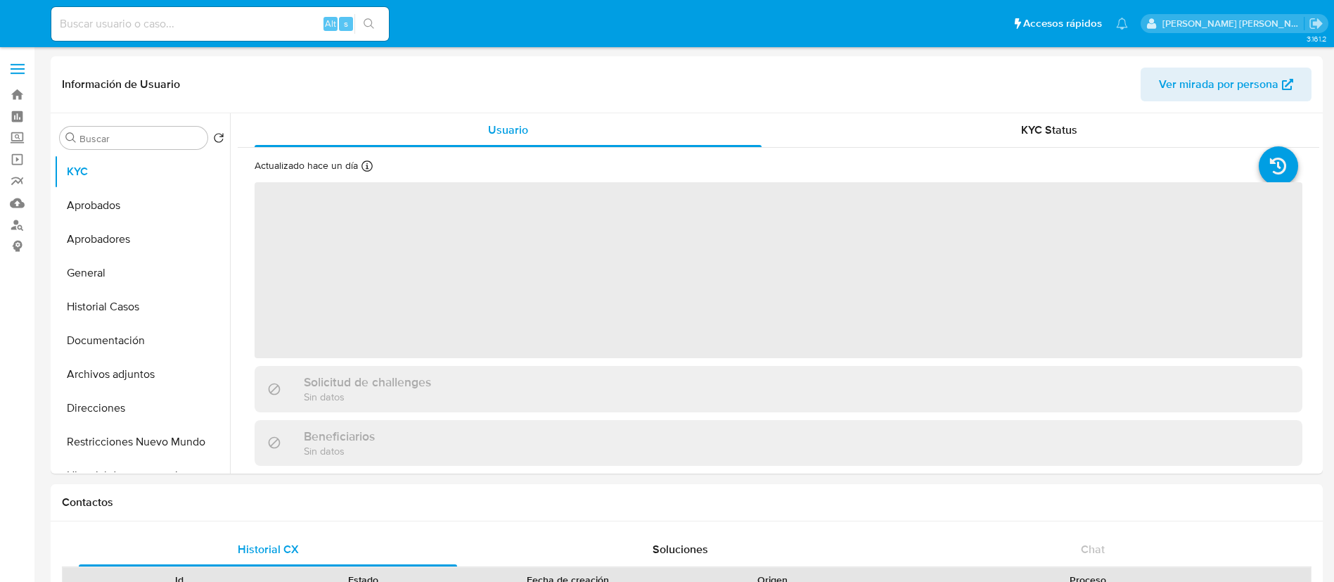
select select "10"
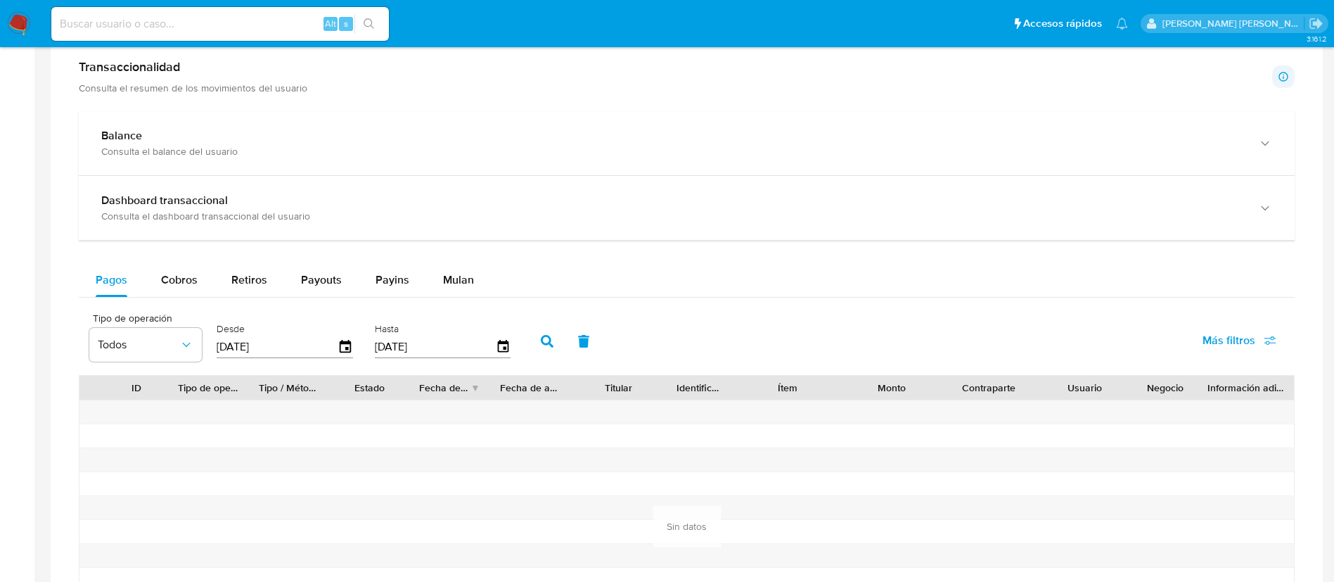
scroll to position [727, 0]
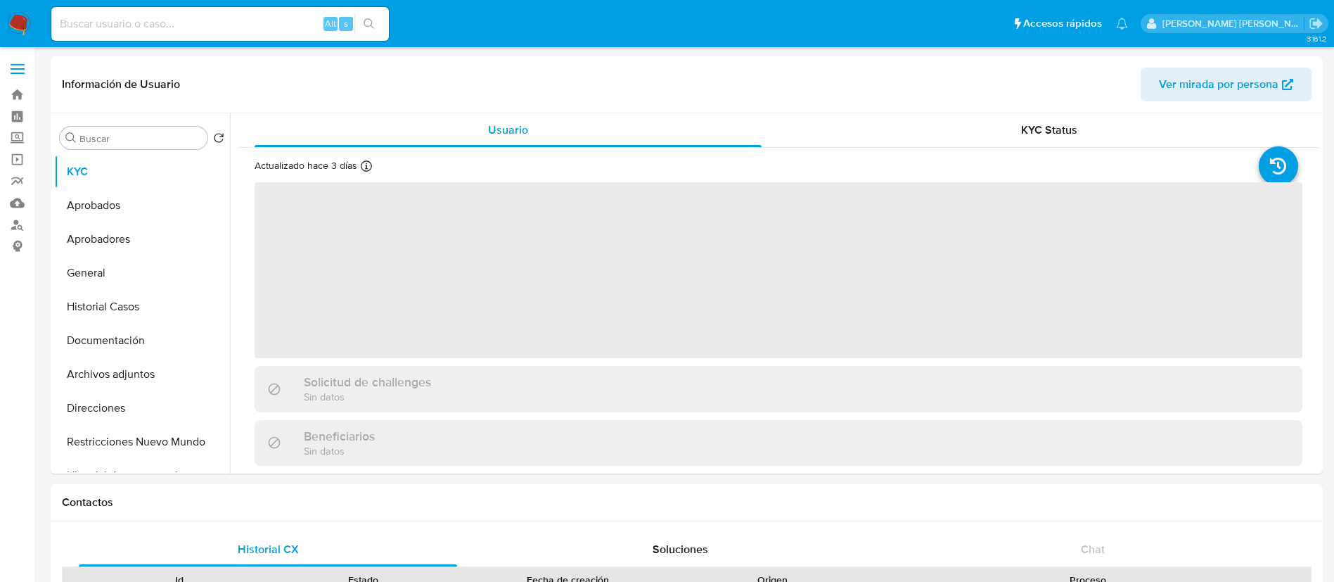
select select "10"
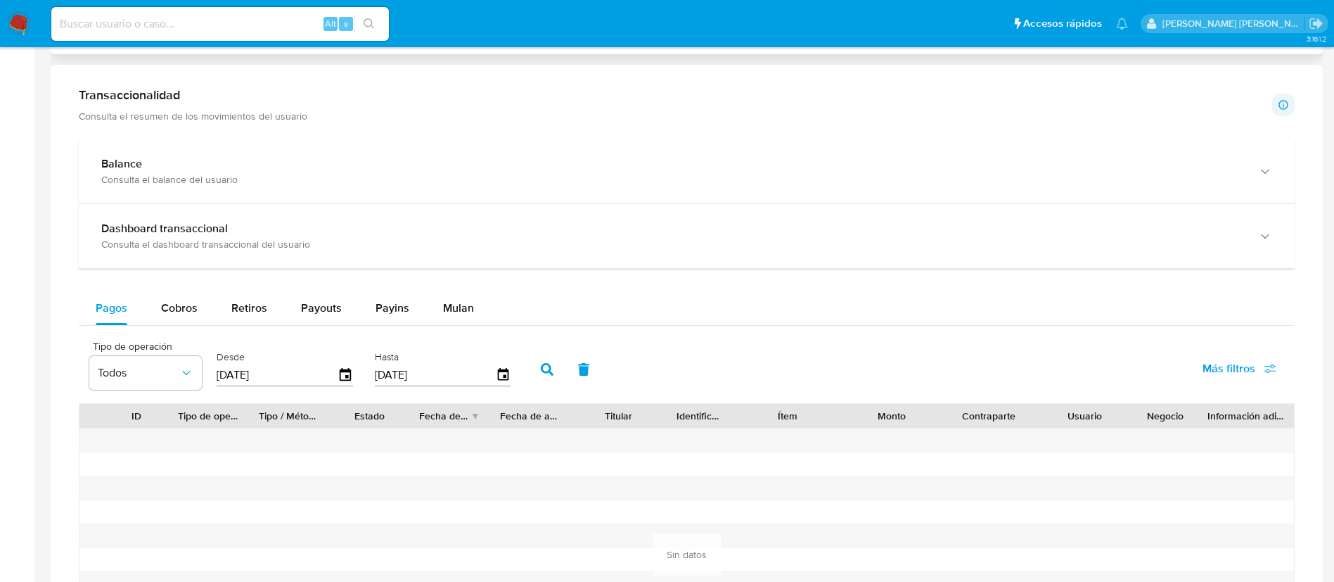
scroll to position [707, 0]
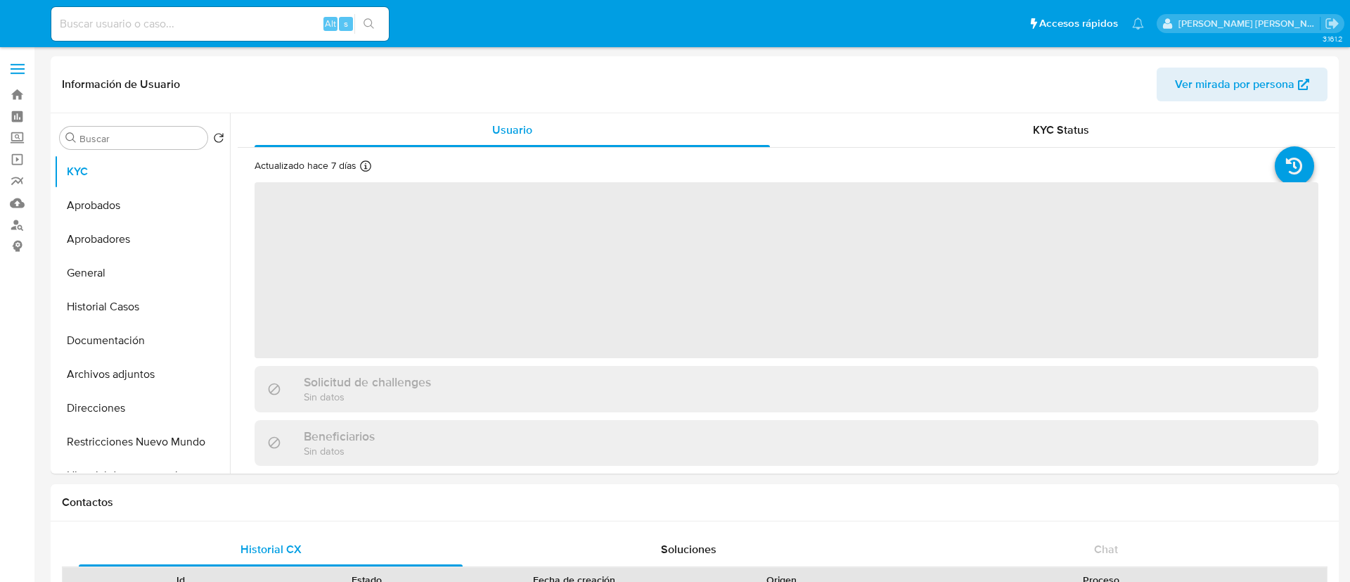
select select "10"
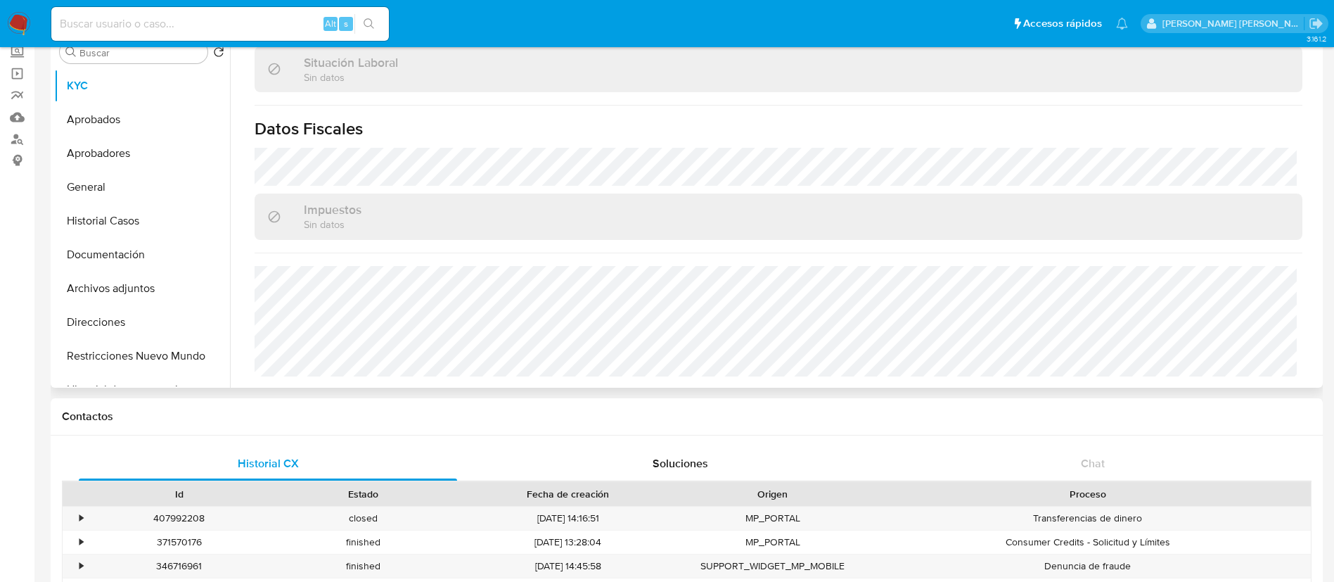
scroll to position [31, 0]
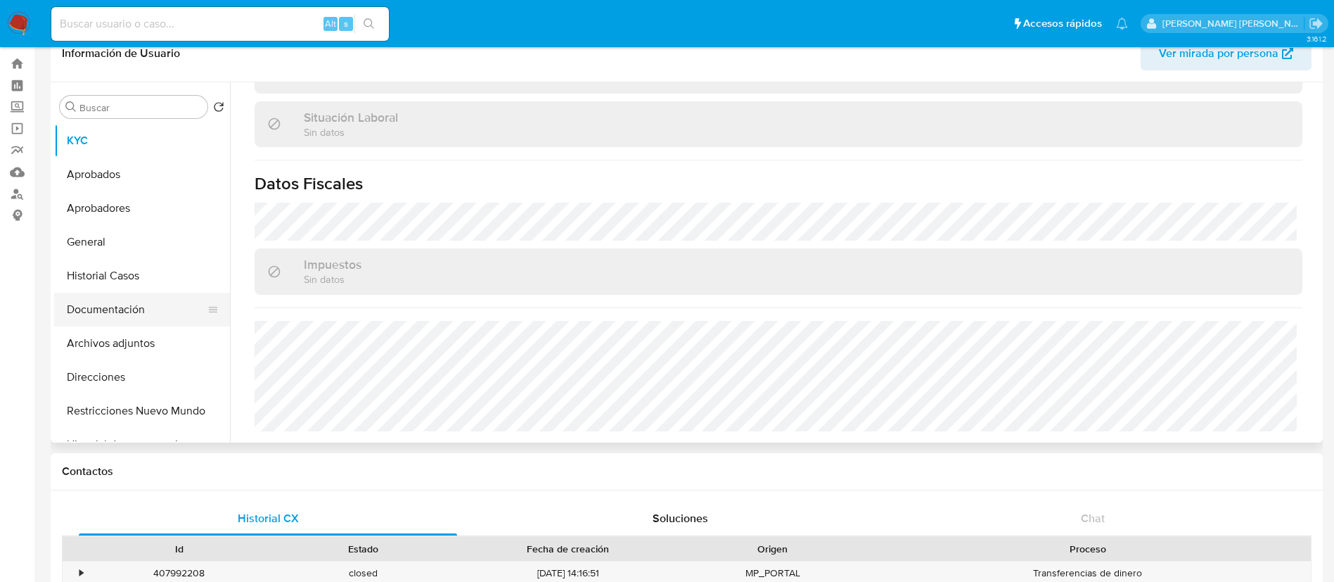
click at [116, 307] on button "Documentación" at bounding box center [136, 310] width 165 height 34
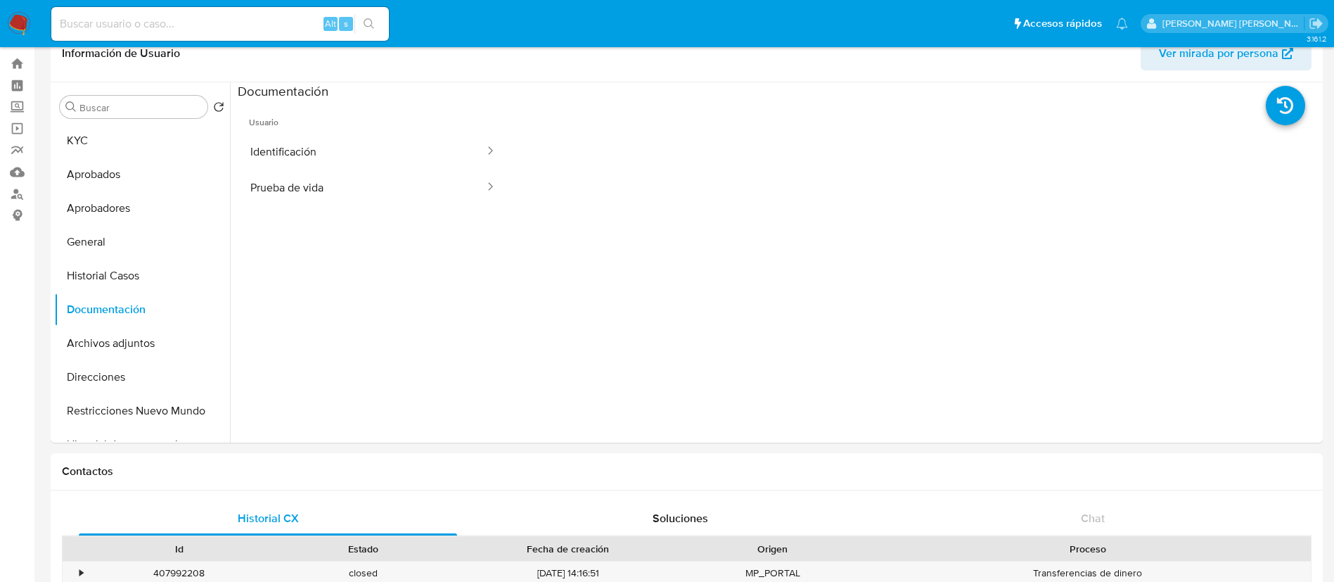
scroll to position [0, 0]
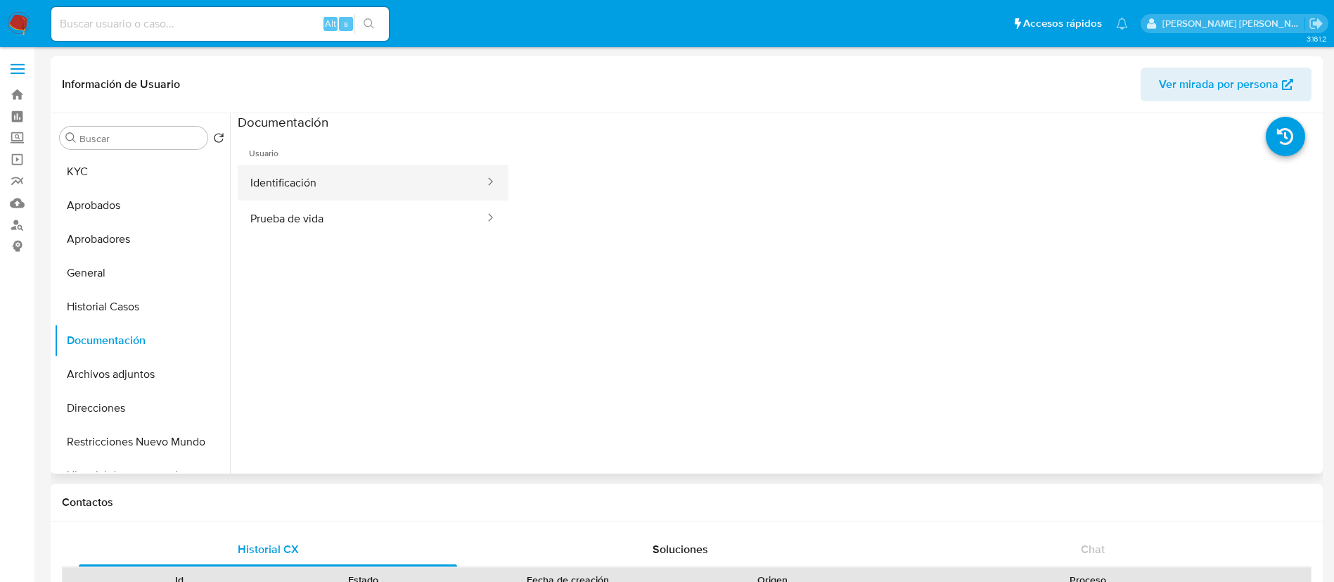
click at [312, 184] on button "Identificación" at bounding box center [362, 183] width 248 height 36
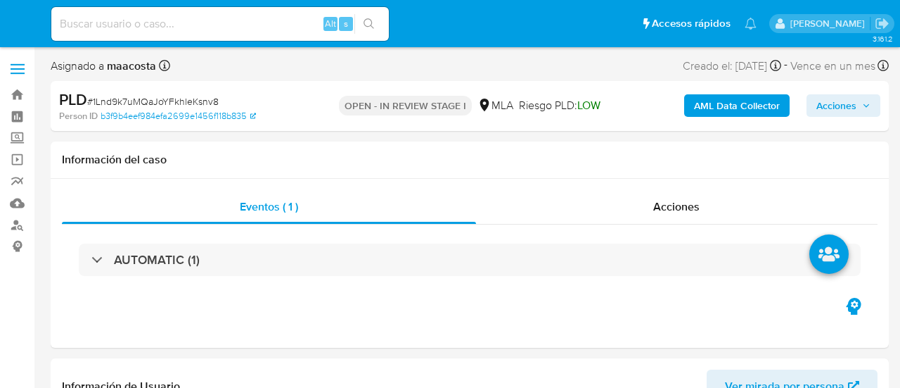
select select "10"
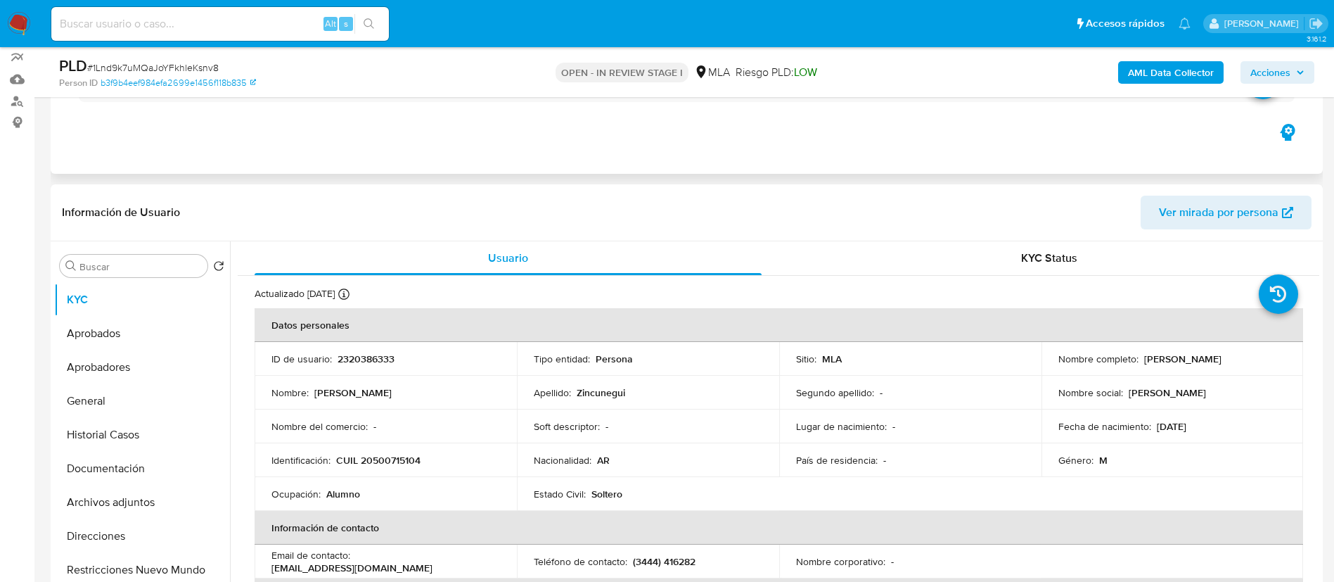
scroll to position [127, 0]
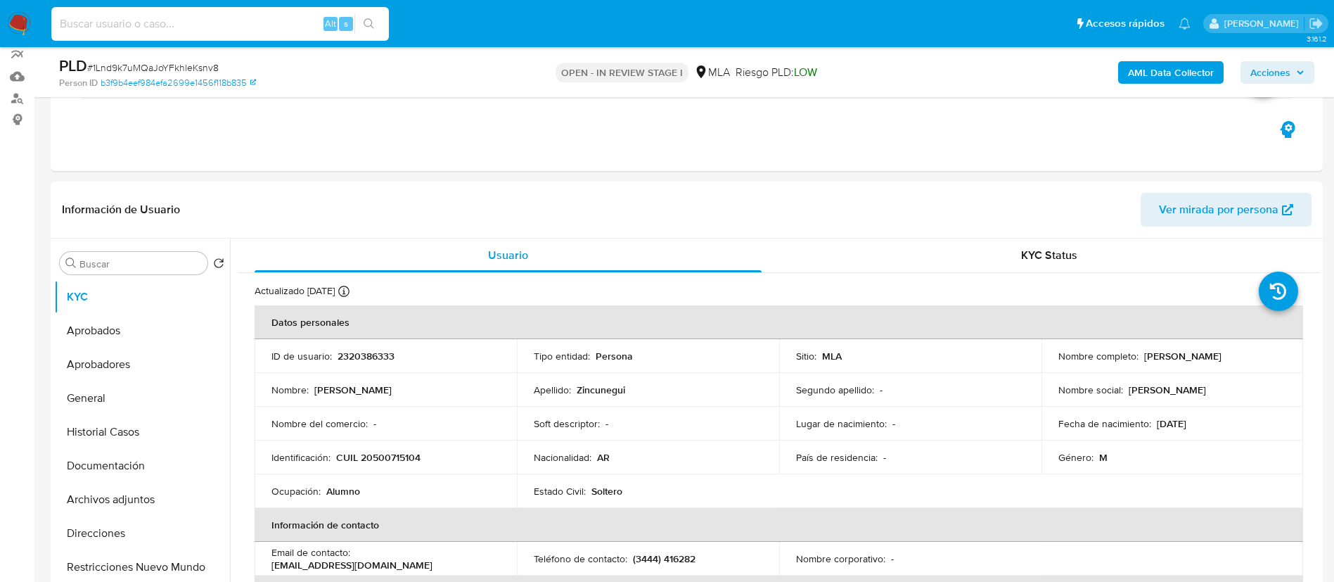
click at [297, 27] on input at bounding box center [220, 24] width 338 height 18
paste input "1Lnd9k7uMQaJoYFkhleKsnv8"
click at [297, 27] on input "1Lnd9k7uMQaJoYFkhleKsnv8" at bounding box center [220, 24] width 338 height 18
type input "1Lnd9k7uMQaJoYFkhleKsnv8"
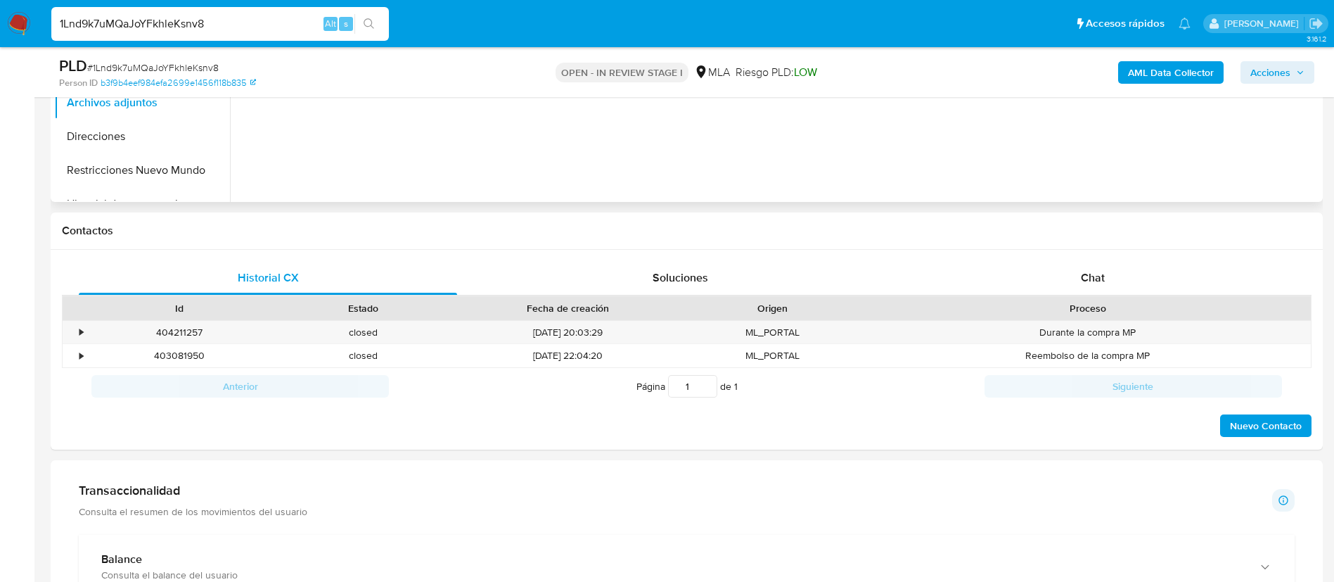
scroll to position [584, 0]
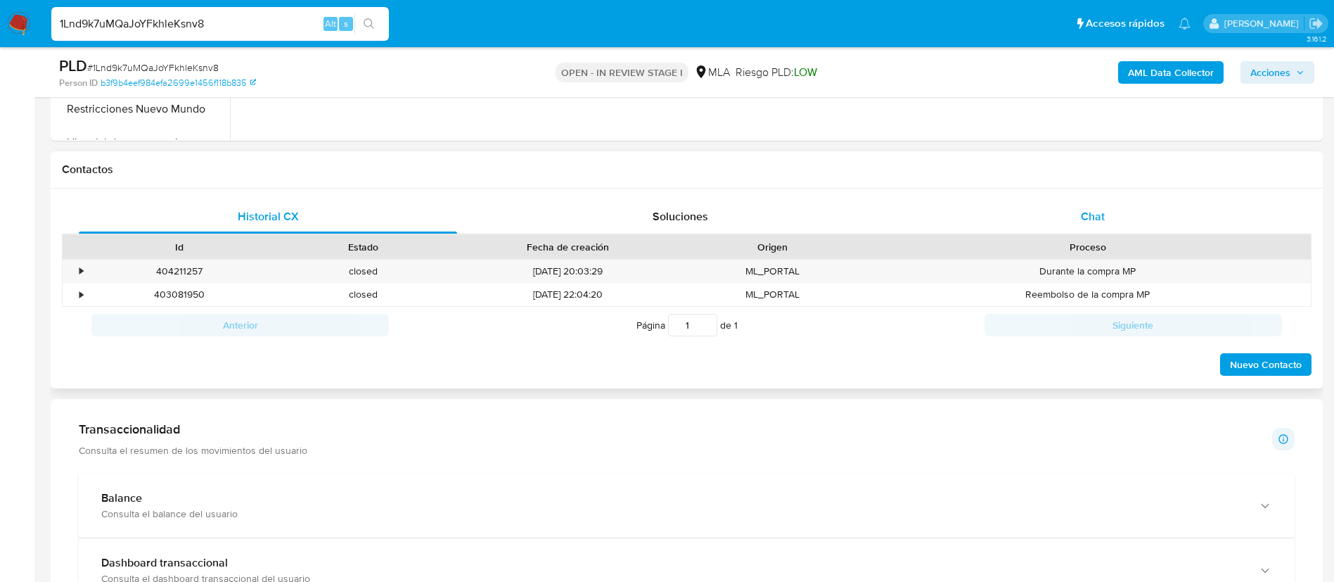
click at [900, 219] on span "Chat" at bounding box center [1093, 216] width 24 height 16
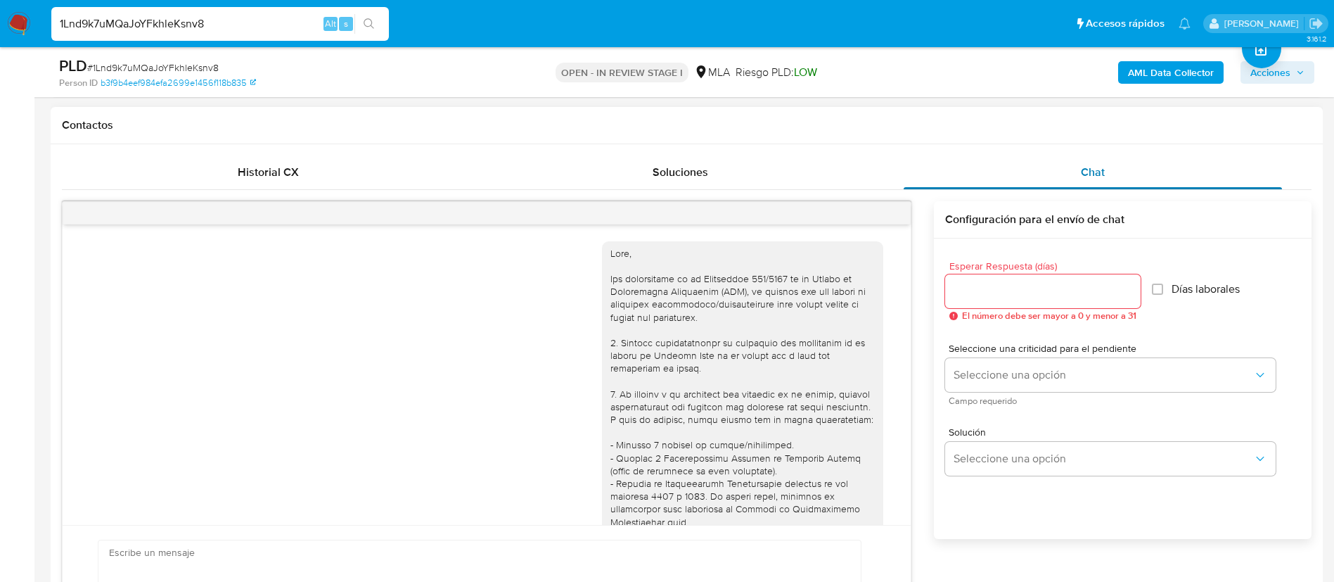
scroll to position [806, 0]
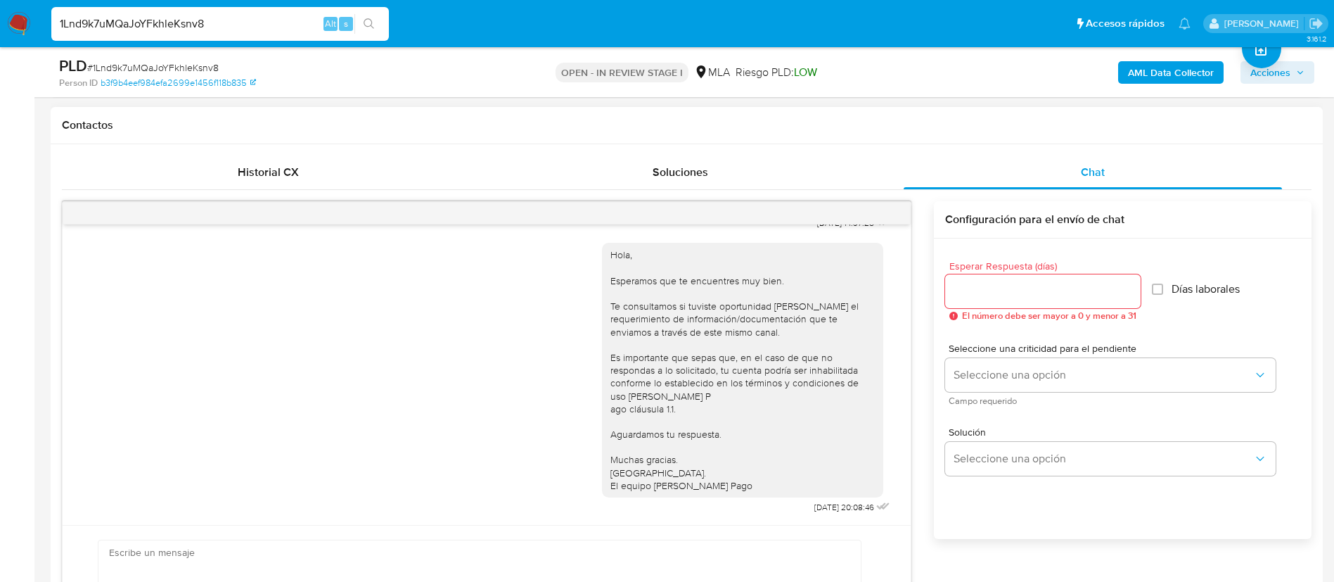
click at [293, 153] on div "Historial CX Soluciones Chat Id Estado Fecha de creación Origen Proceso • 40421…" at bounding box center [687, 409] width 1272 height 531
click at [283, 168] on span "Historial CX" at bounding box center [268, 172] width 61 height 16
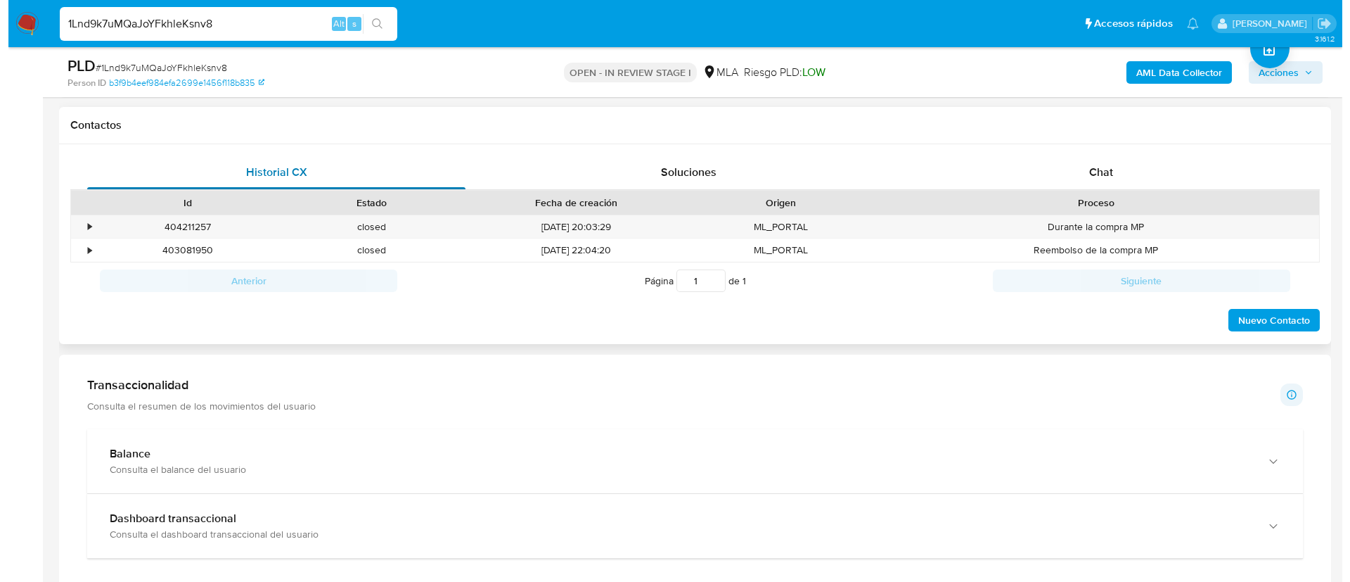
scroll to position [226, 0]
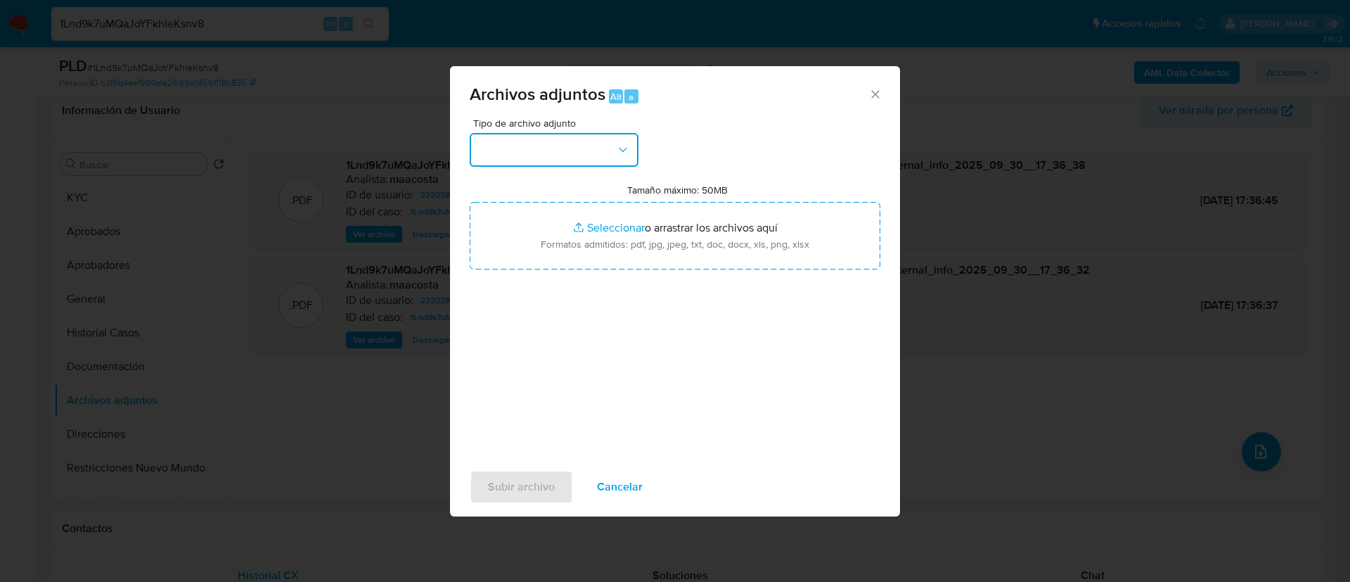
click at [546, 142] on button "button" at bounding box center [554, 150] width 169 height 34
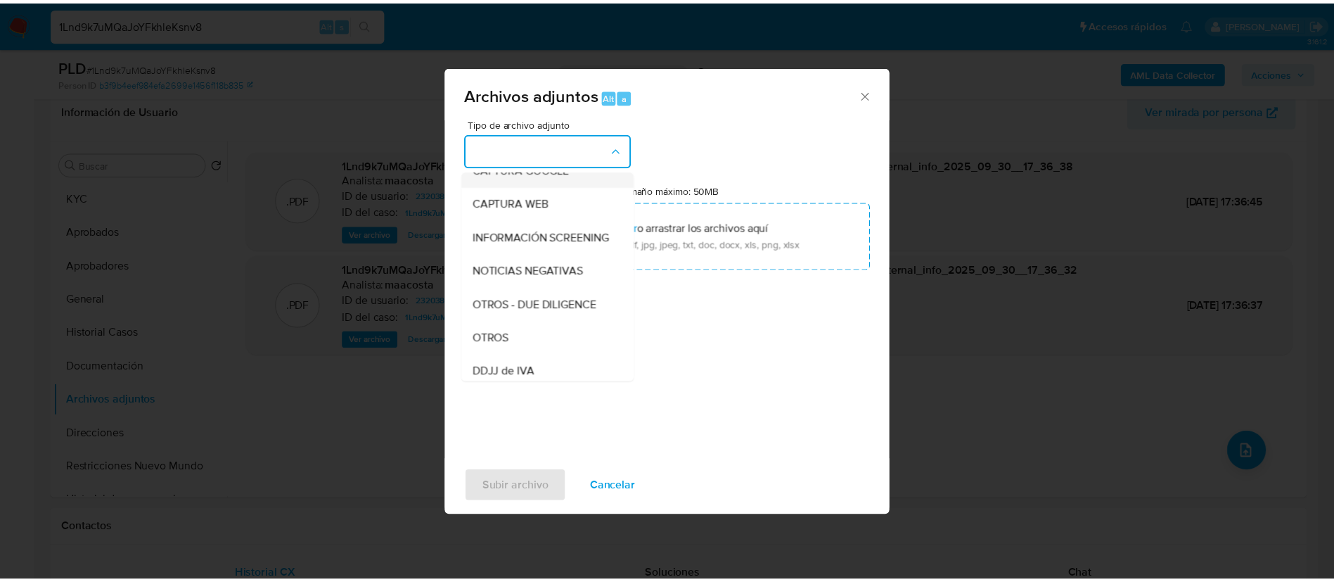
scroll to position [127, 0]
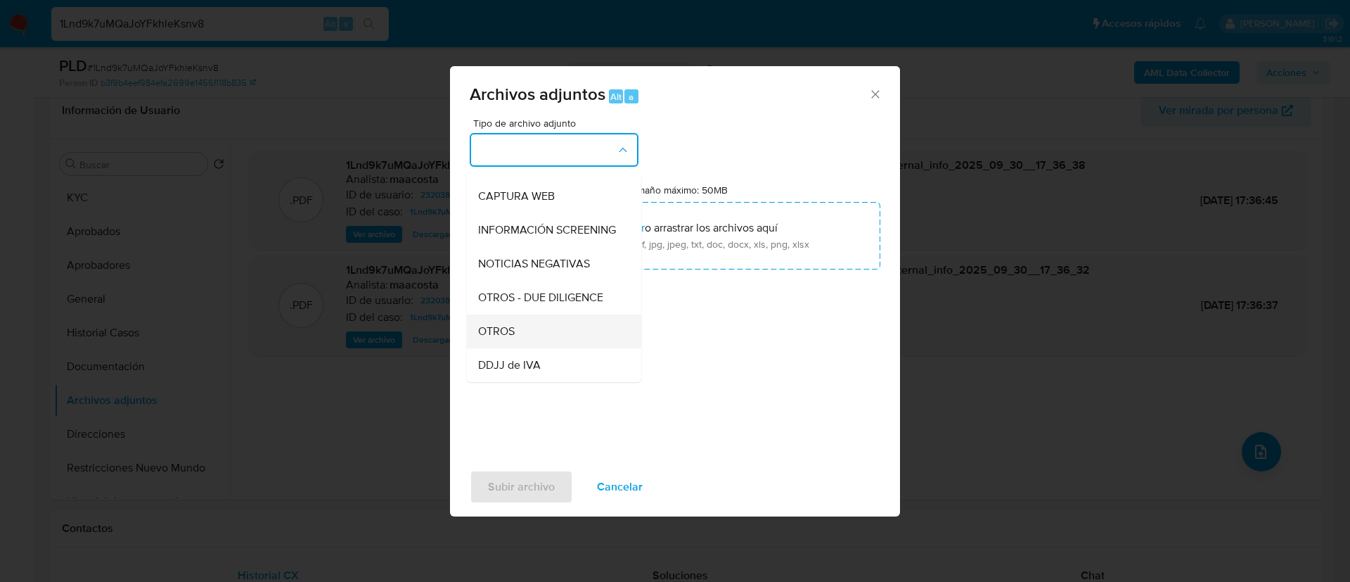
click at [517, 338] on div "OTROS" at bounding box center [549, 331] width 143 height 34
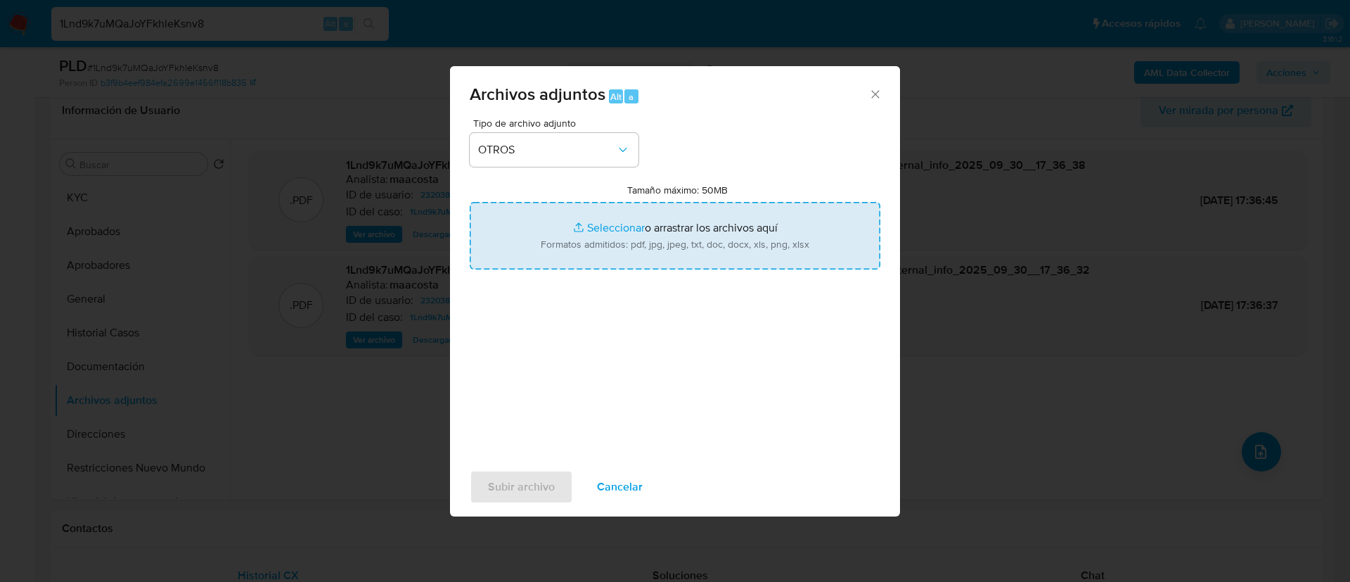
type input "C:\fakepath\Caselog 1Lnd9k7uMQaJoYFkhleKsnv8_2025_09_18_00_09_31.docx"
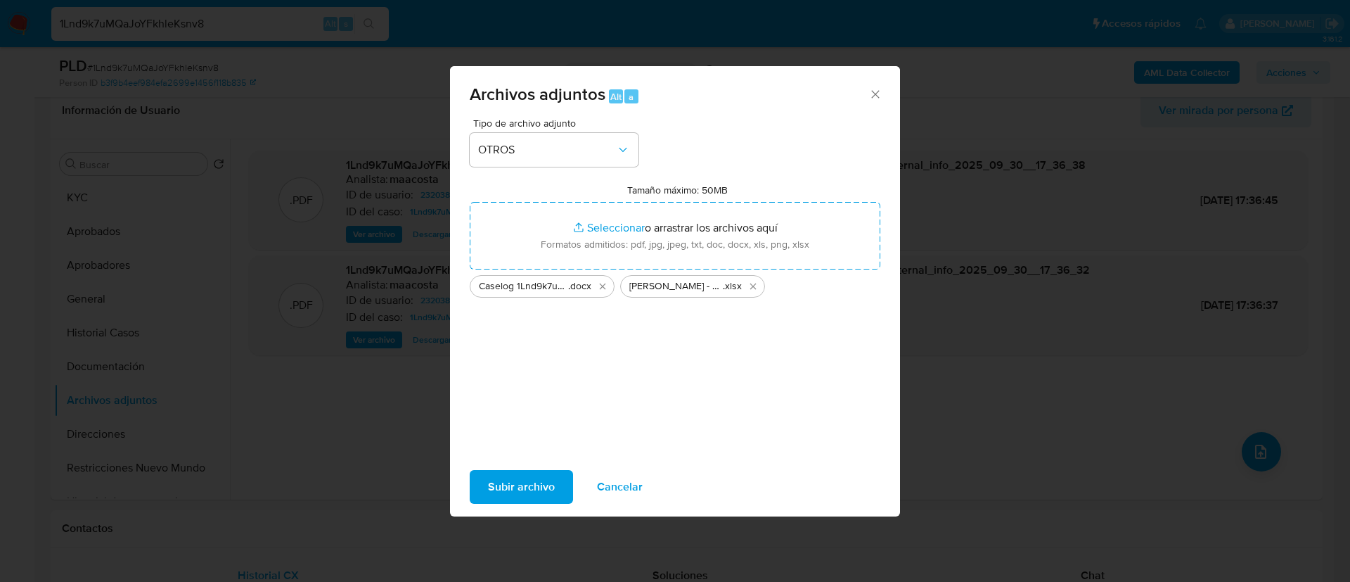
click at [530, 387] on span "Subir archivo" at bounding box center [521, 486] width 67 height 31
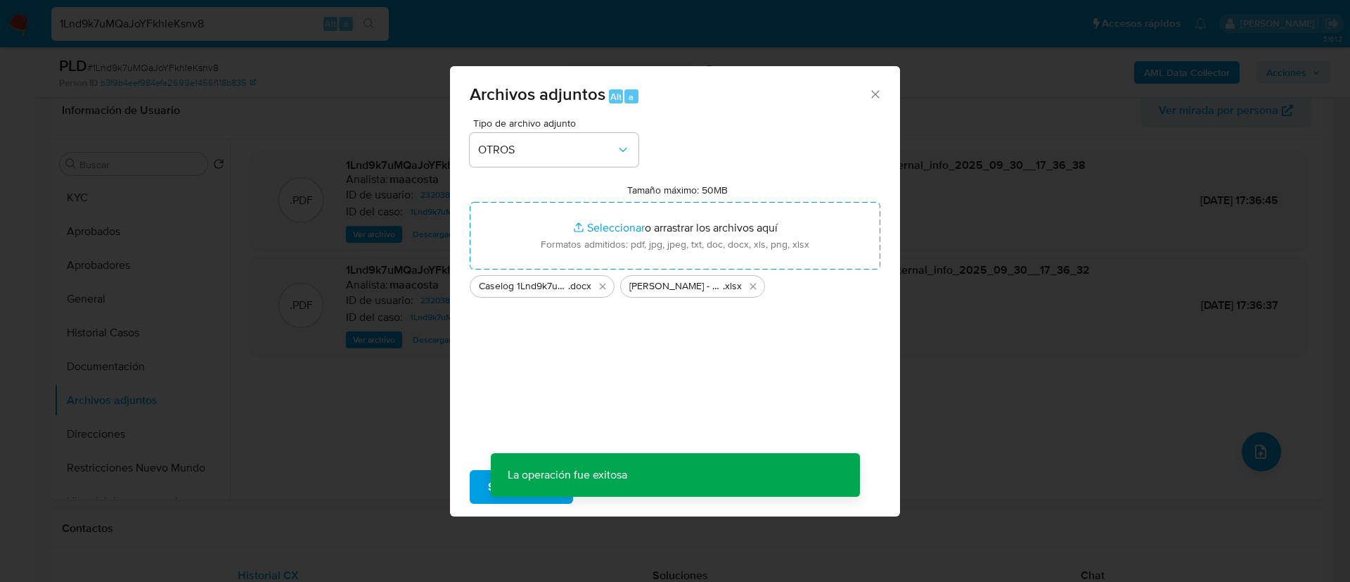
click at [128, 327] on div "Archivos adjuntos Alt a Tipo de archivo adjunto OTROS Tamaño máximo: 50MB Selec…" at bounding box center [675, 291] width 1350 height 582
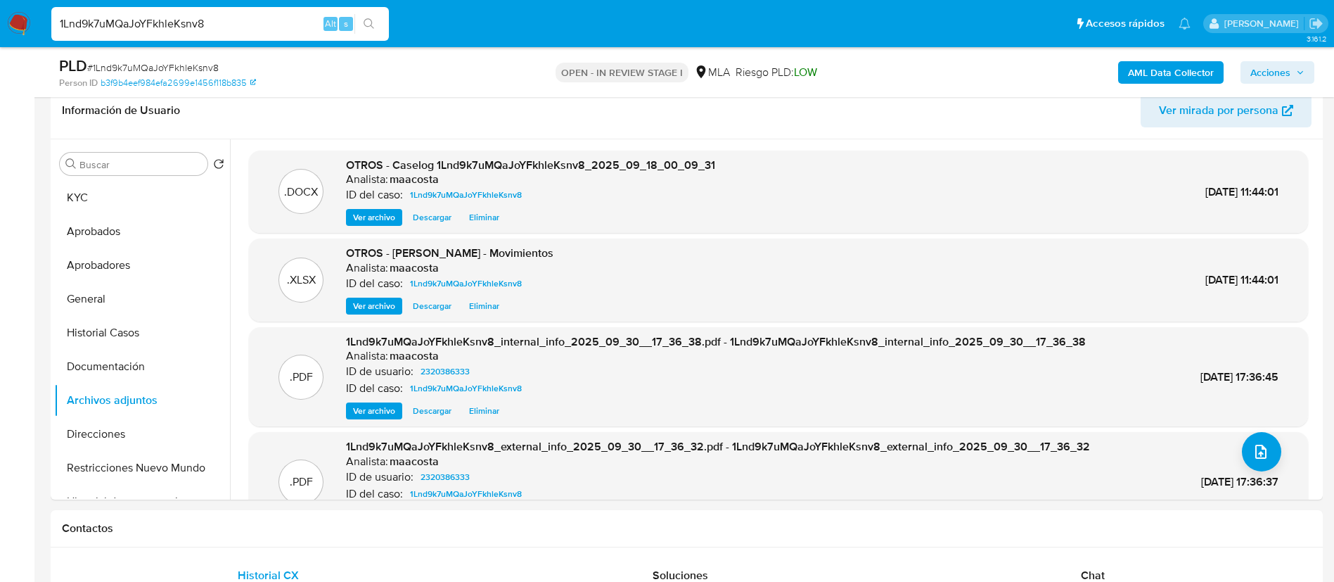
click at [128, 327] on button "Historial Casos" at bounding box center [142, 333] width 176 height 34
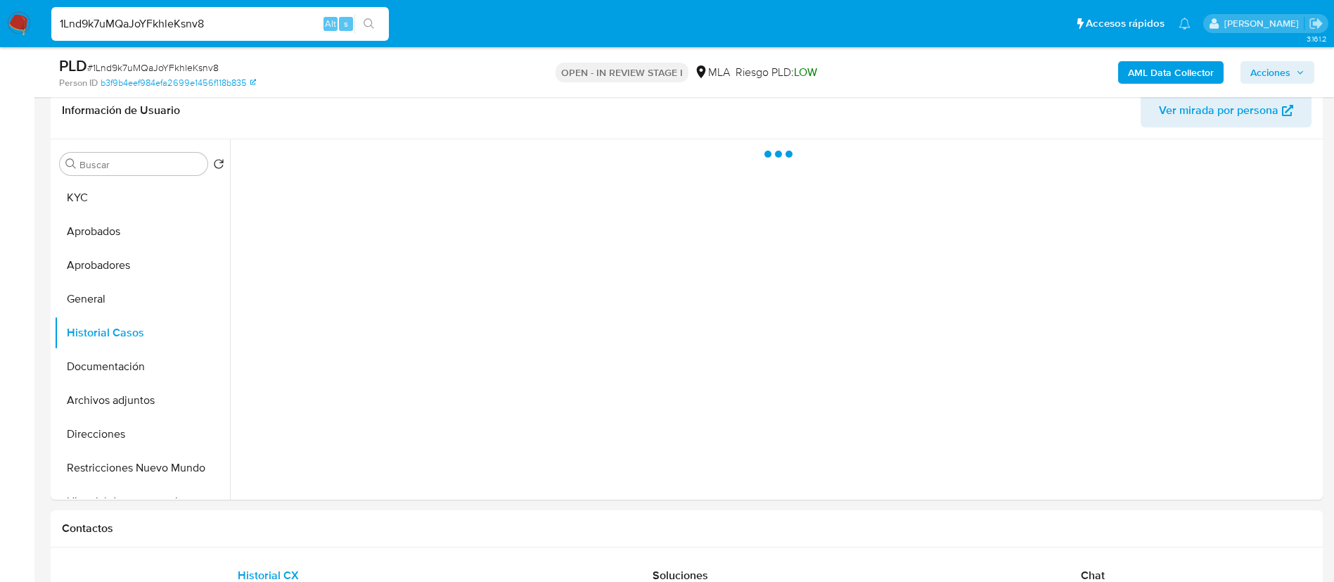
click at [900, 72] on span "Acciones" at bounding box center [1270, 72] width 40 height 23
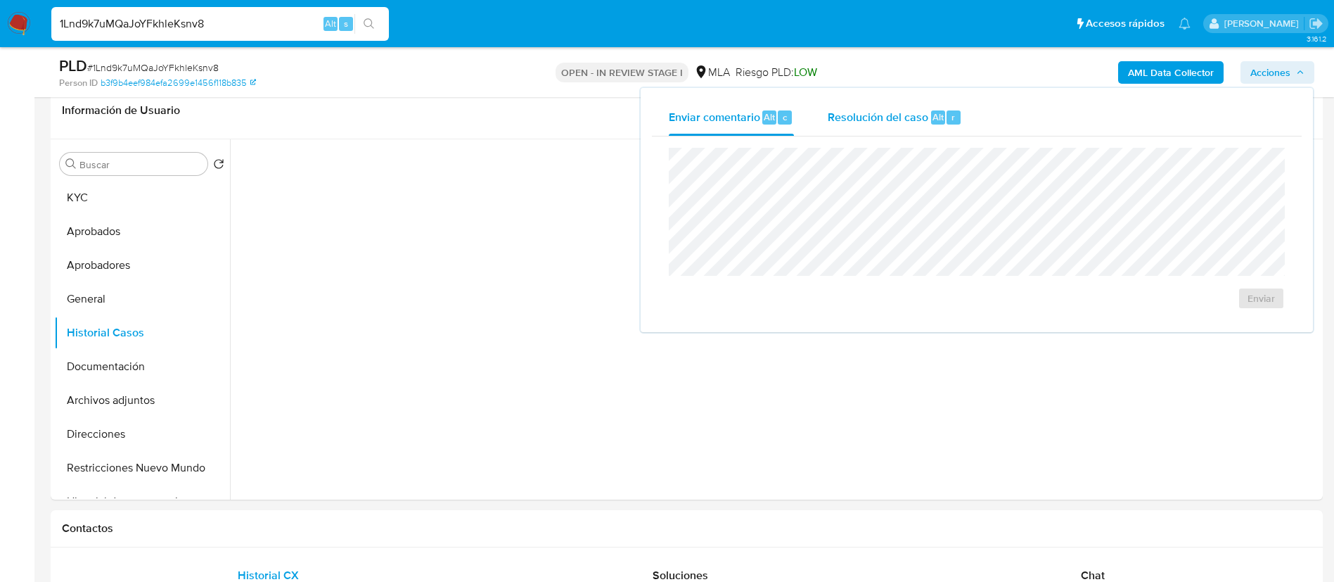
click at [900, 127] on div "Resolución del caso Alt r" at bounding box center [895, 117] width 134 height 37
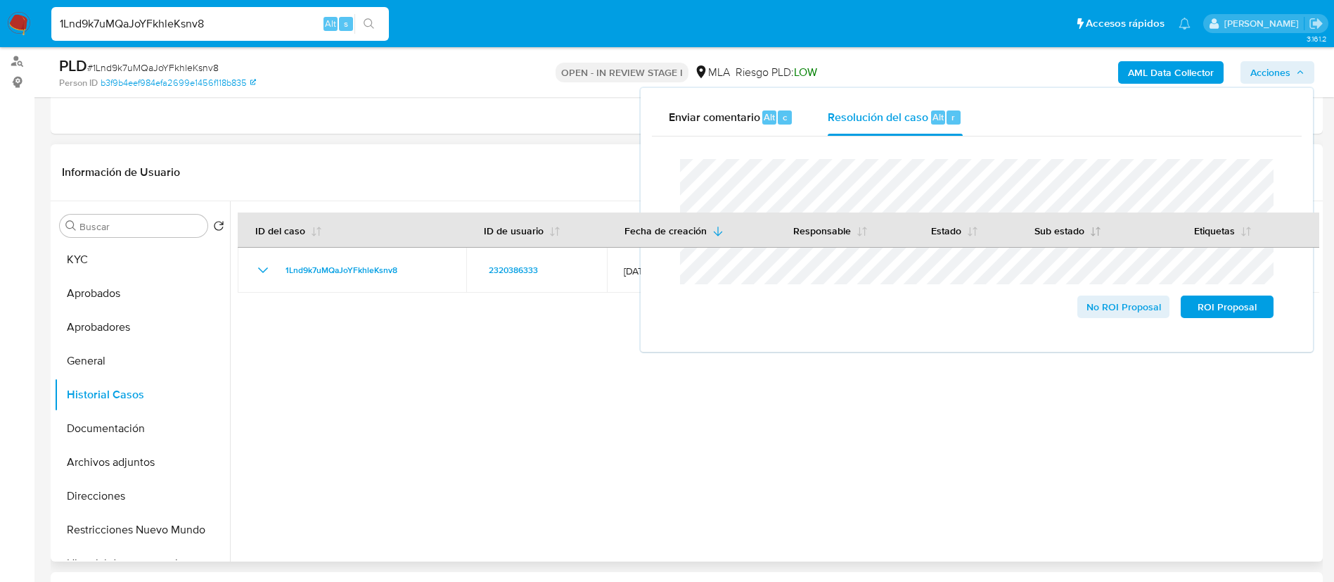
scroll to position [170, 0]
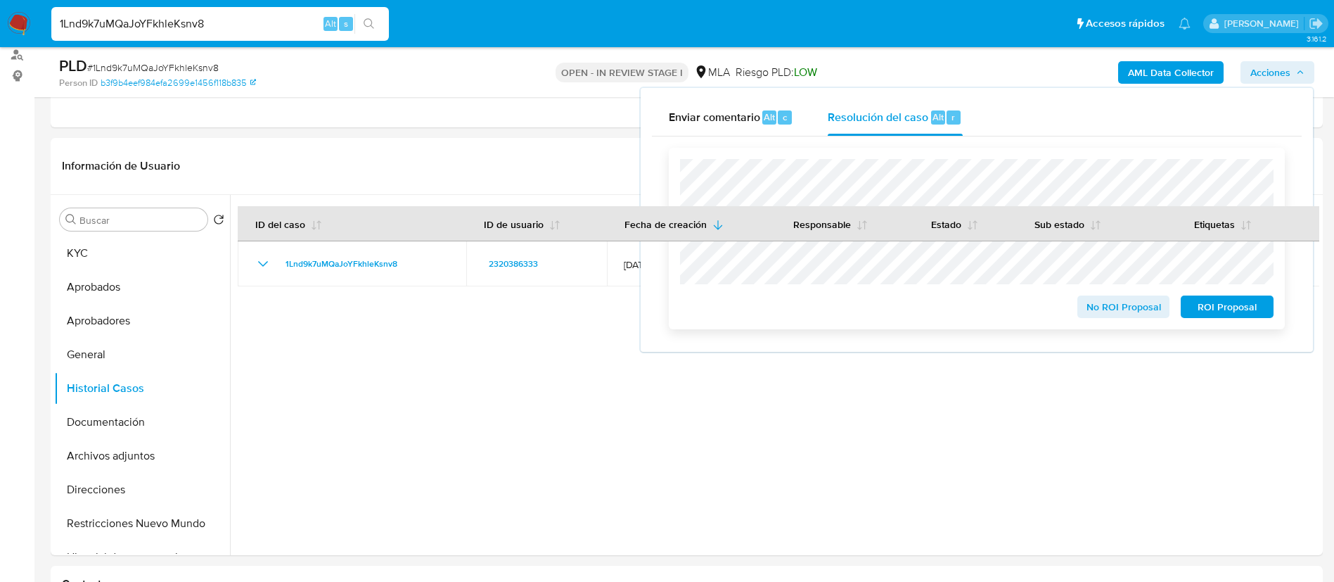
click at [900, 311] on span "No ROI Proposal" at bounding box center [1123, 307] width 73 height 20
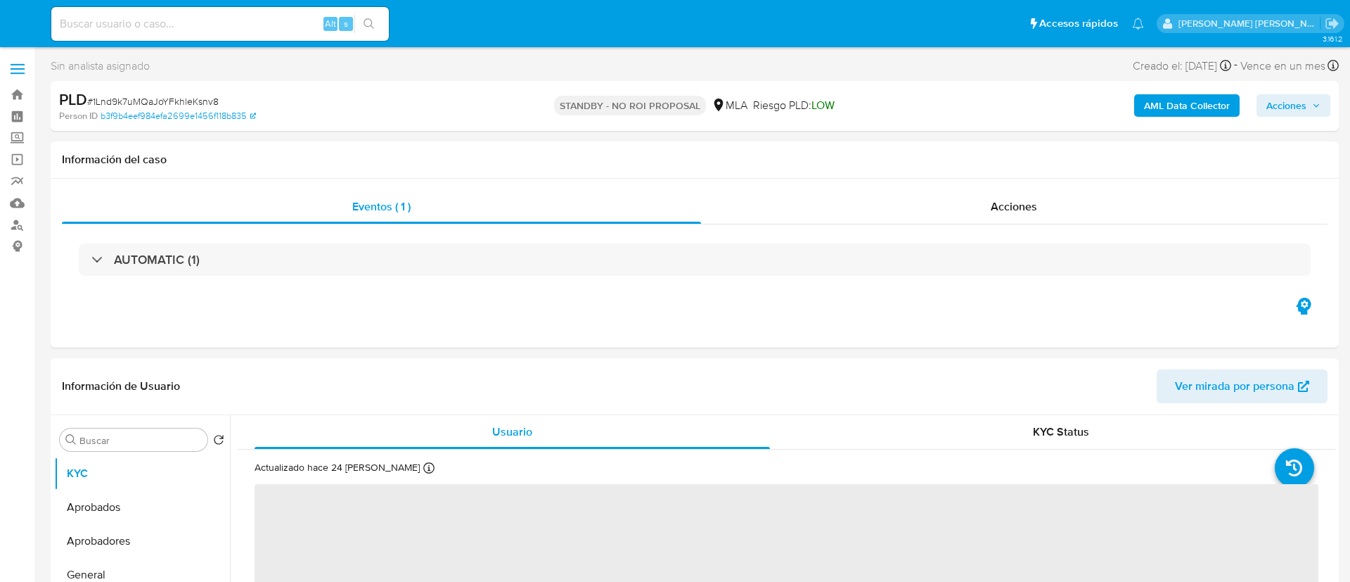
select select "10"
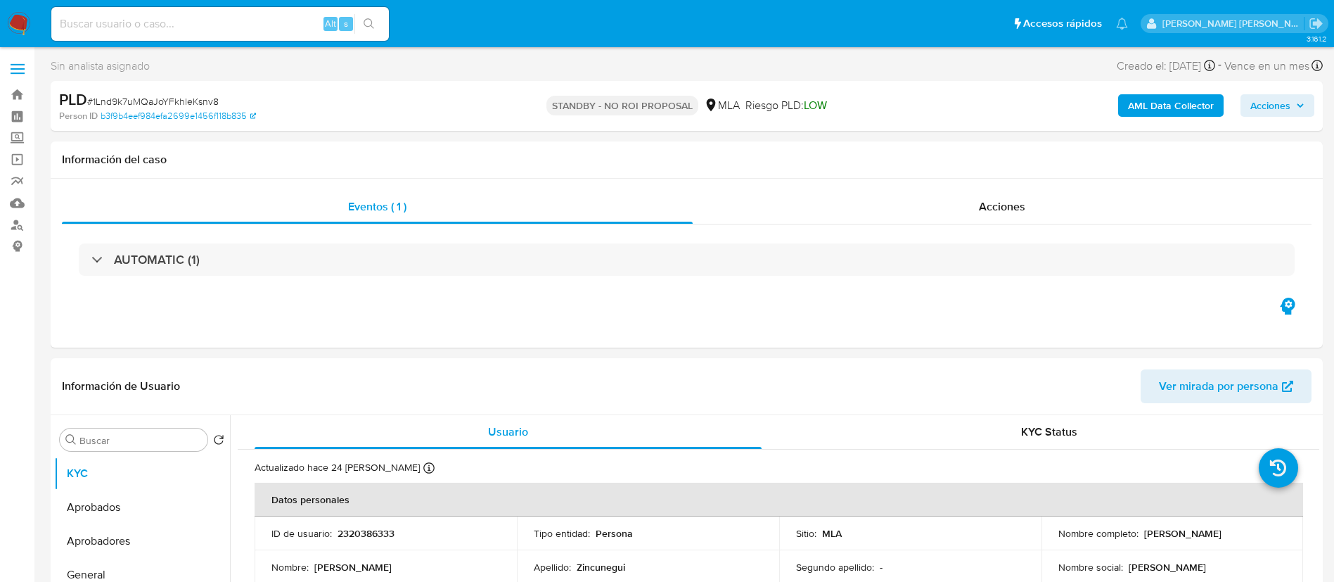
paste input "nLUPa8tVyPnnPB0TQzEvilHA"
click at [288, 30] on input "nLUPa8tVyPnnPB0TQzEvilHA" at bounding box center [220, 24] width 338 height 18
type input "nLUPa8tVyPnnPB0TQzEvilHA"
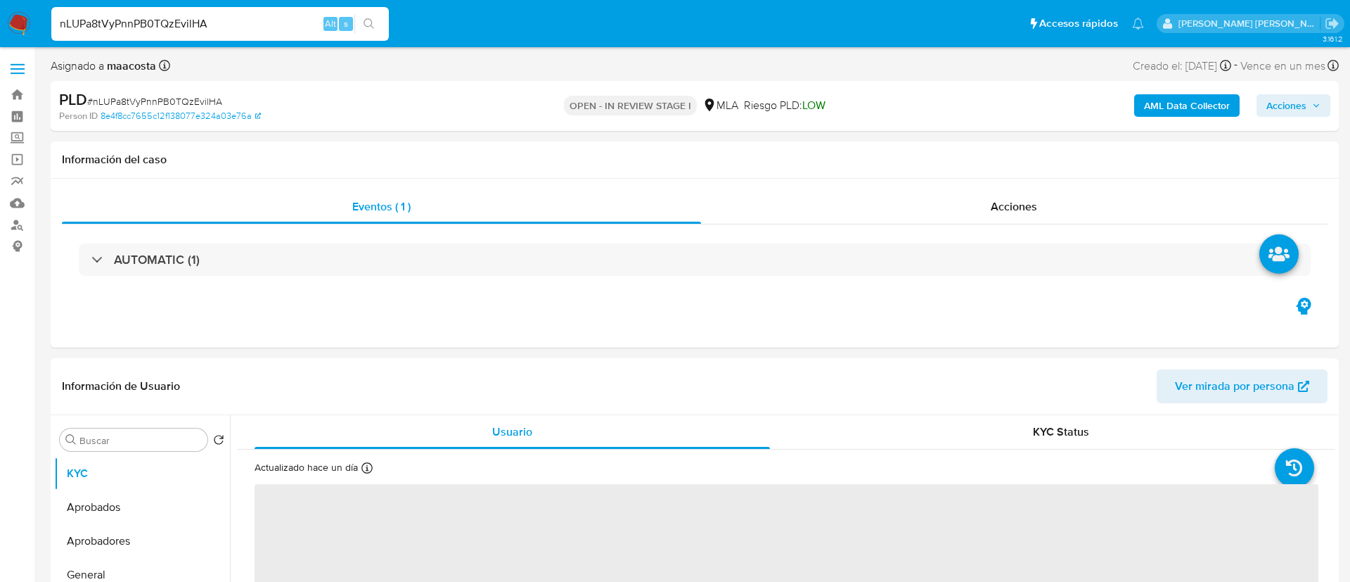
select select "10"
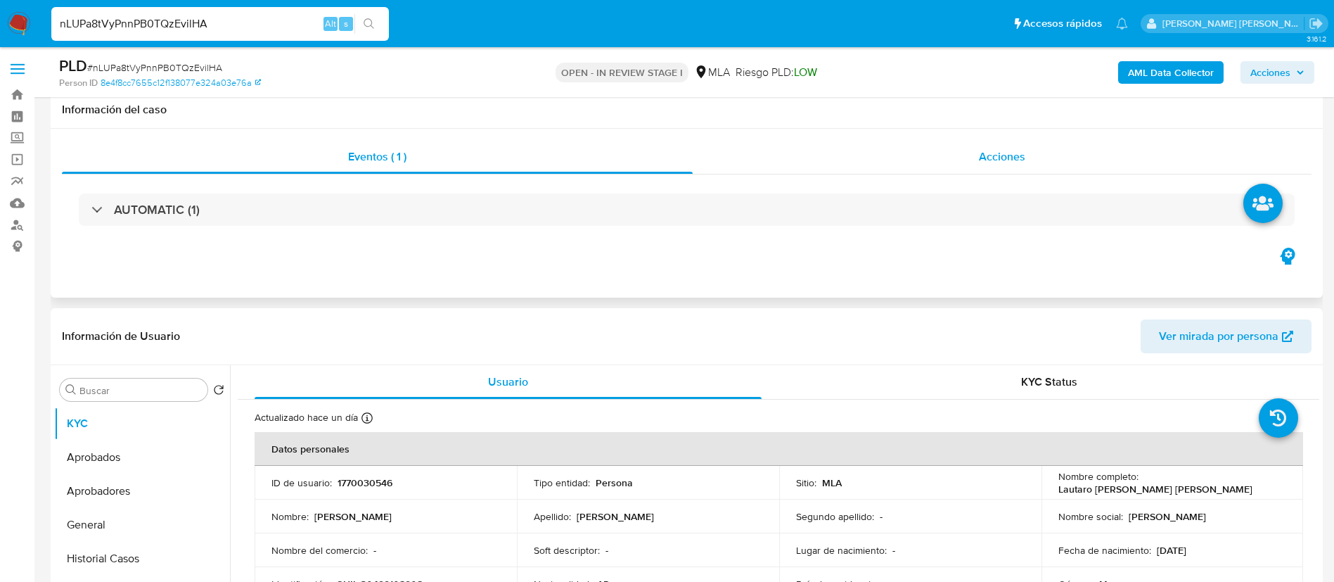
scroll to position [426, 0]
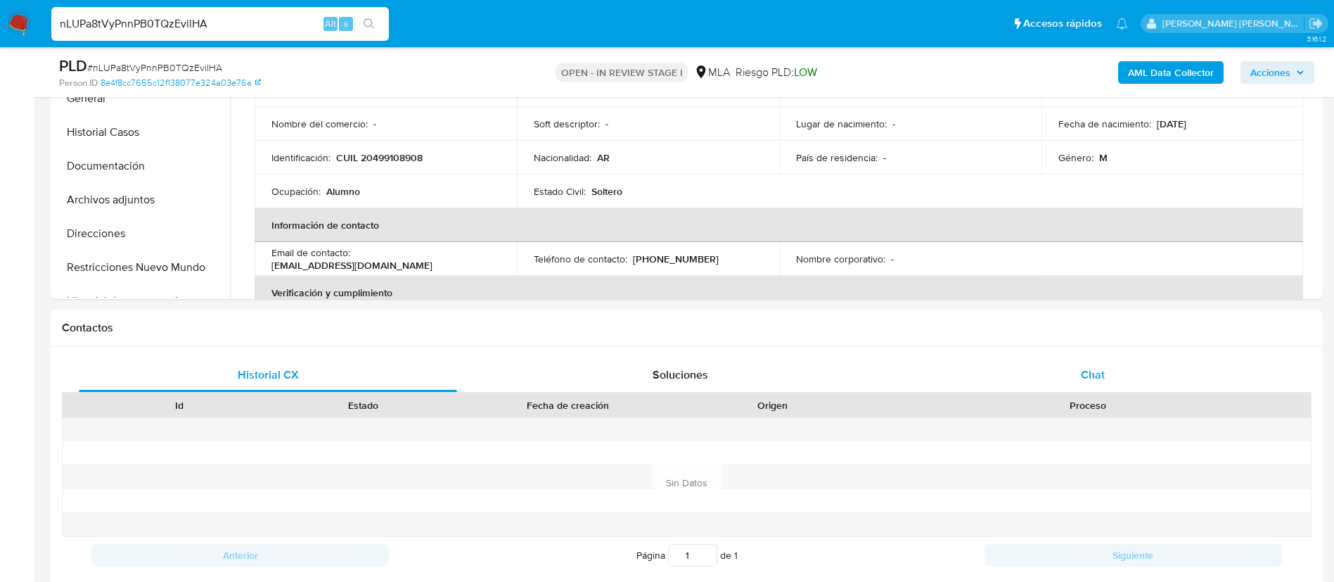
click at [1066, 370] on div "Chat" at bounding box center [1093, 375] width 378 height 34
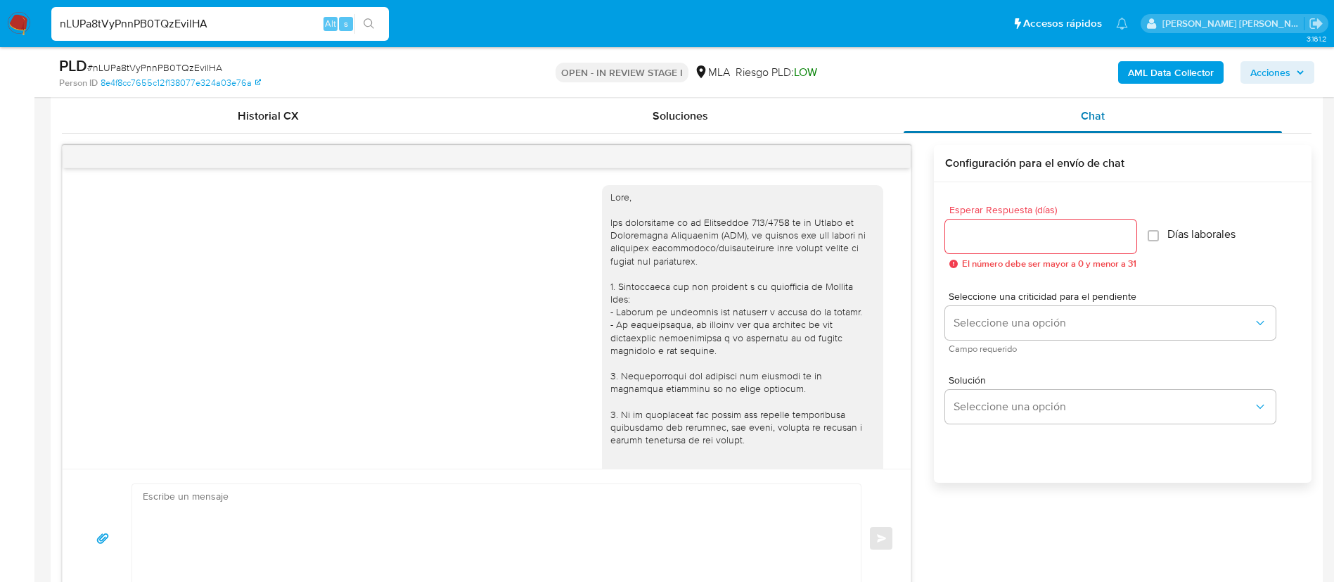
scroll to position [653, 0]
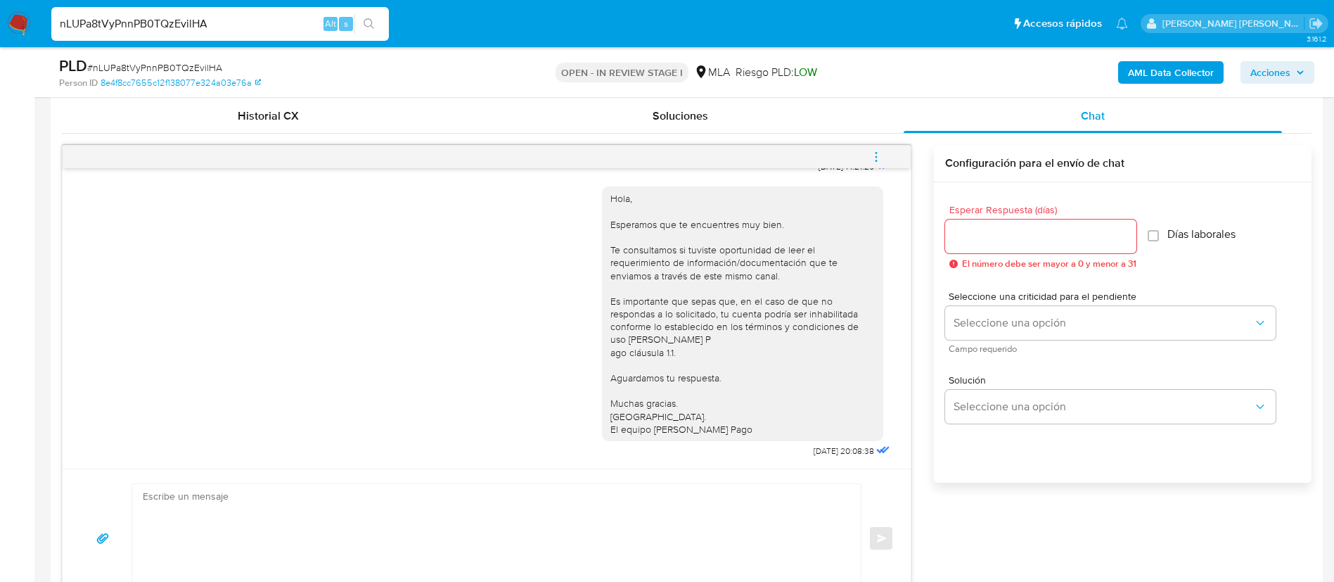
click at [881, 158] on icon "menu-action" at bounding box center [876, 157] width 13 height 13
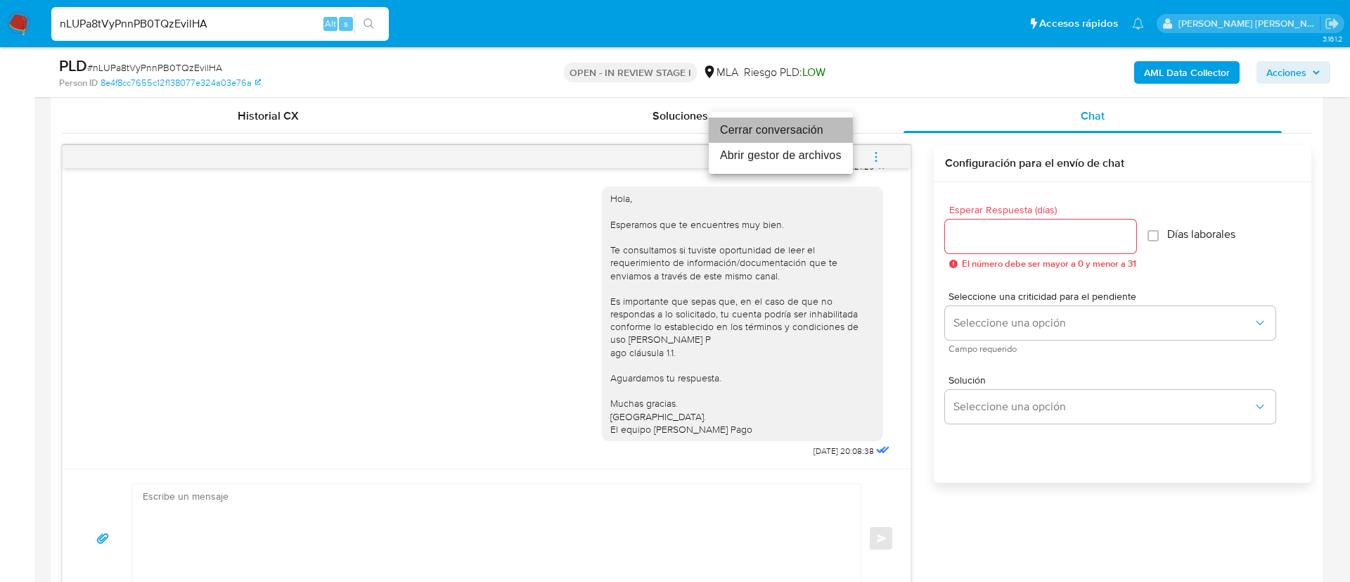
click at [776, 126] on li "Cerrar conversación" at bounding box center [781, 129] width 144 height 25
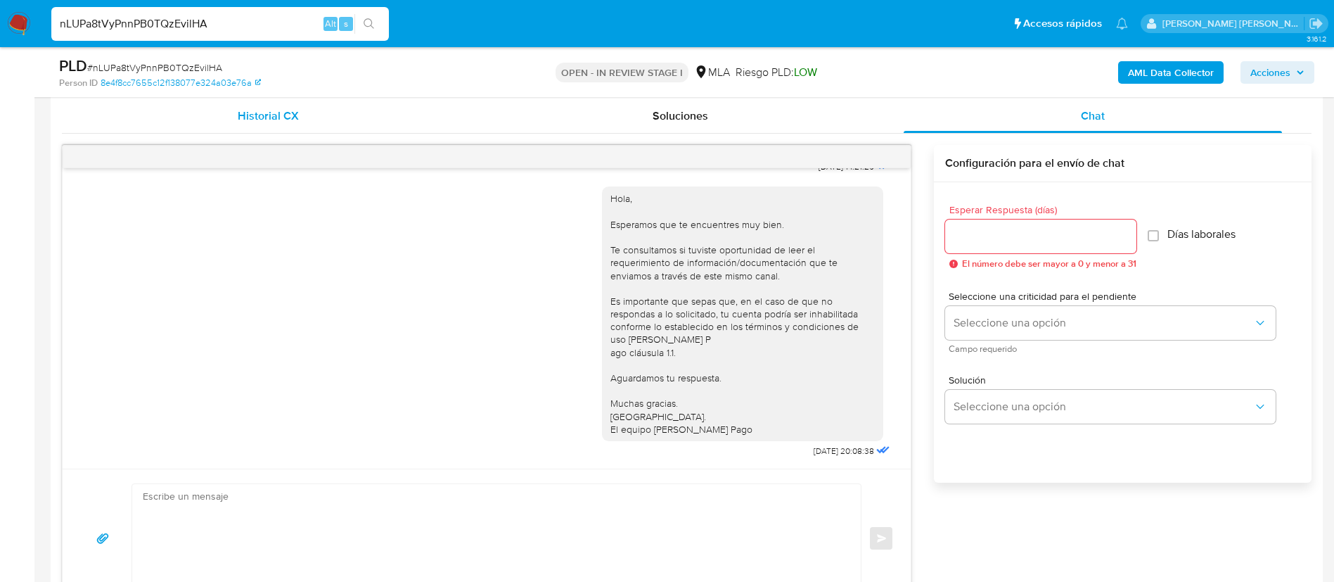
click at [291, 120] on span "Historial CX" at bounding box center [268, 116] width 61 height 16
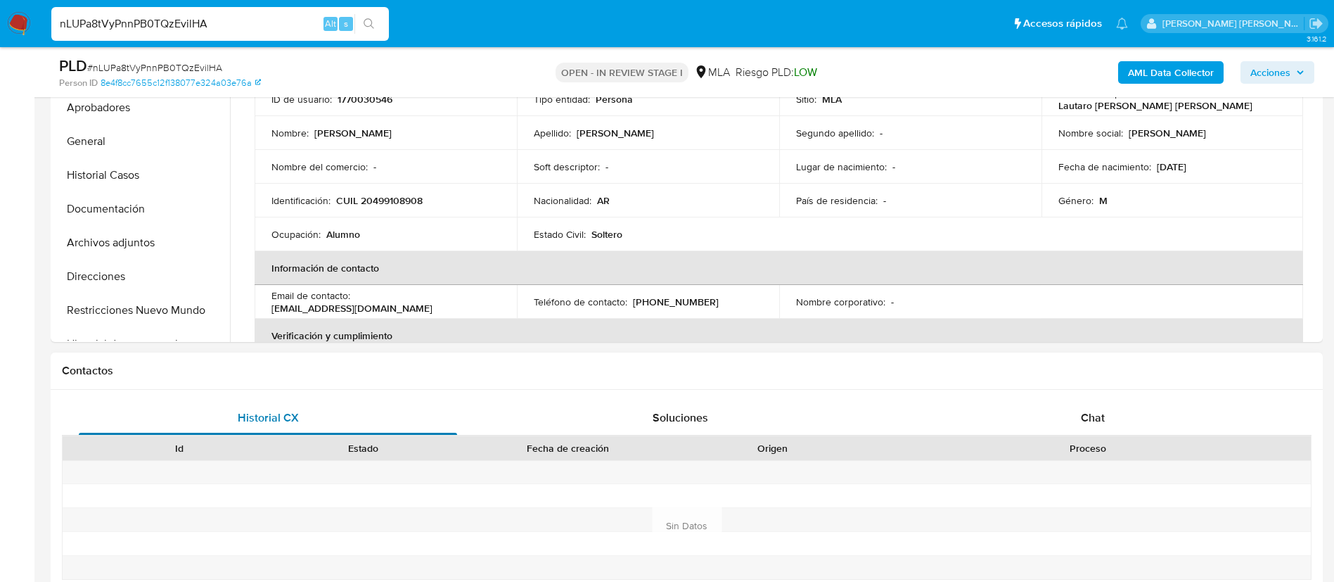
scroll to position [381, 0]
click at [104, 211] on button "Documentación" at bounding box center [136, 211] width 165 height 34
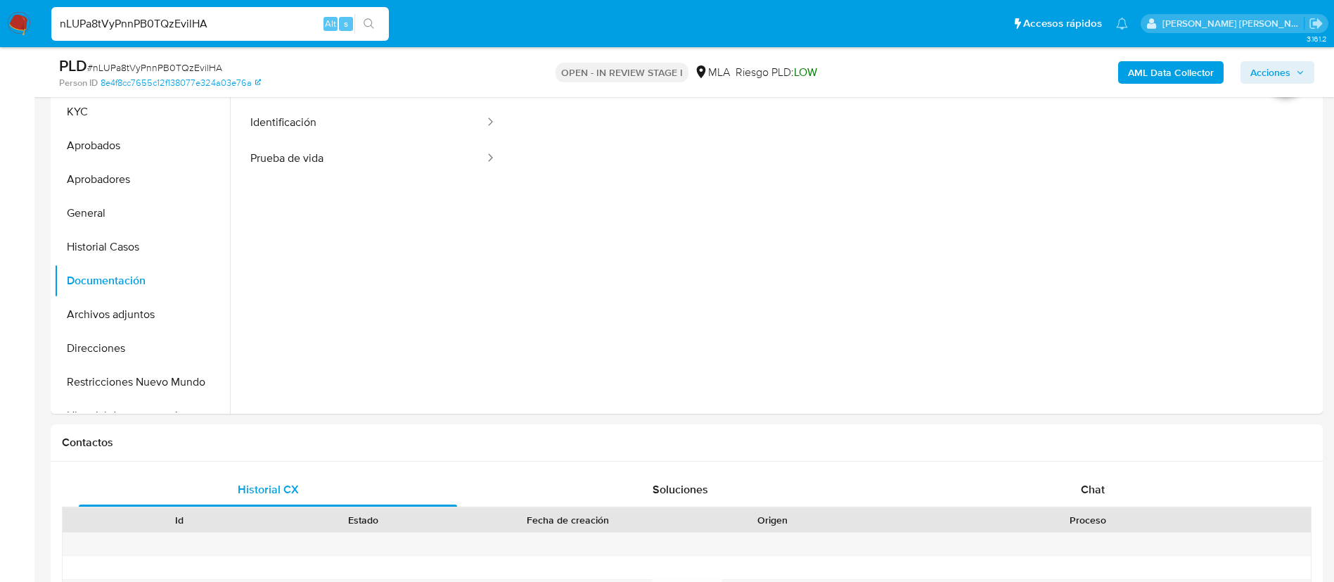
scroll to position [316, 0]
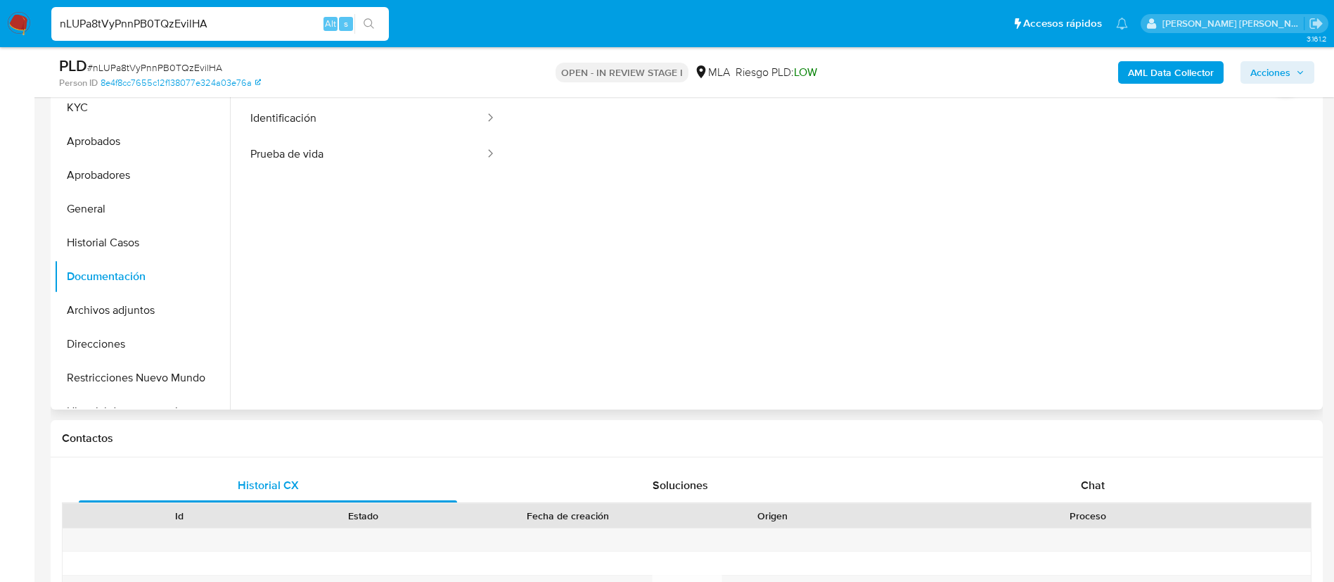
click at [301, 98] on span "Usuario" at bounding box center [373, 84] width 271 height 34
click at [302, 122] on button "Identificación" at bounding box center [362, 119] width 248 height 36
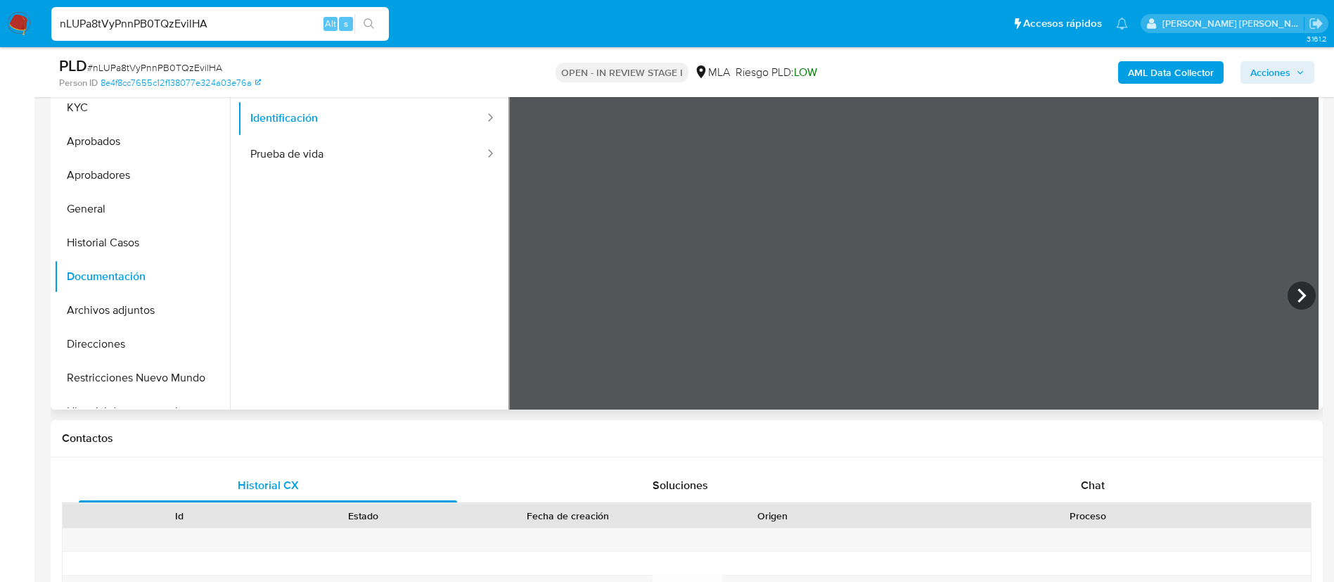
scroll to position [278, 0]
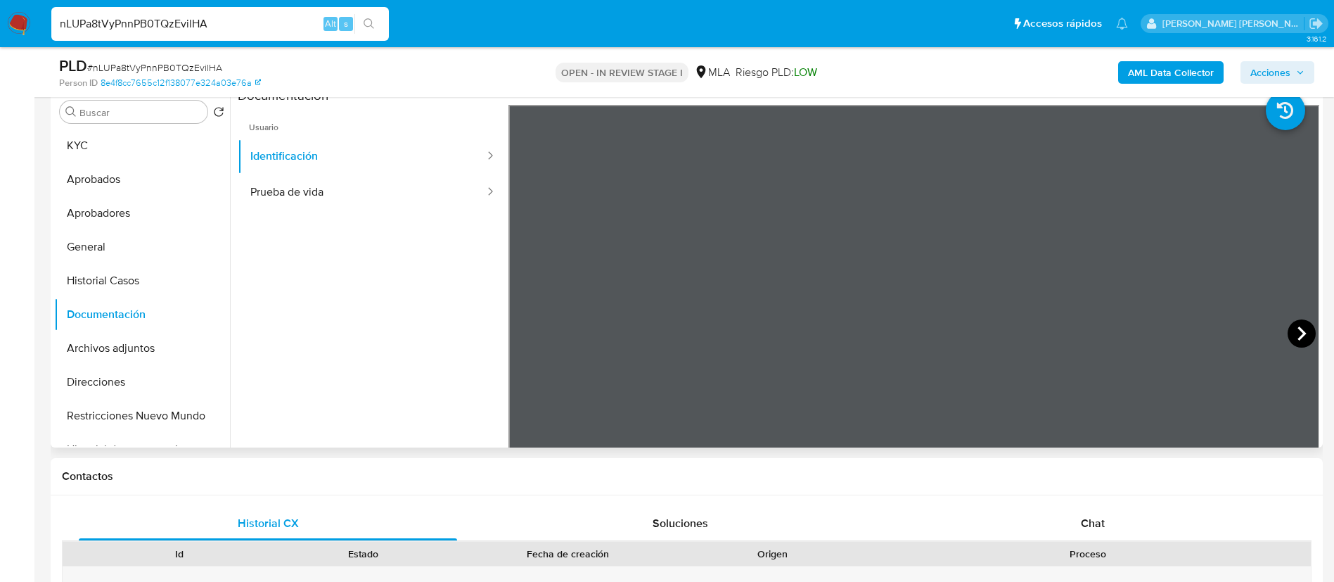
click at [1290, 330] on icon at bounding box center [1302, 333] width 28 height 28
click at [1077, 513] on div "Chat" at bounding box center [1093, 523] width 378 height 34
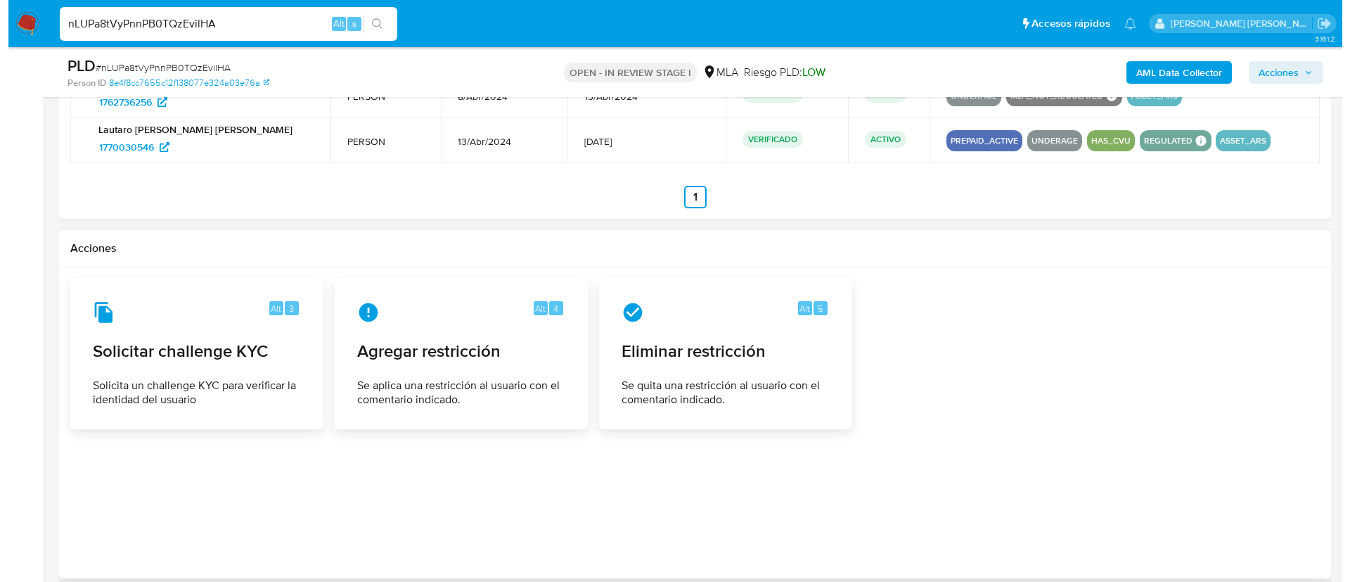
scroll to position [2312, 0]
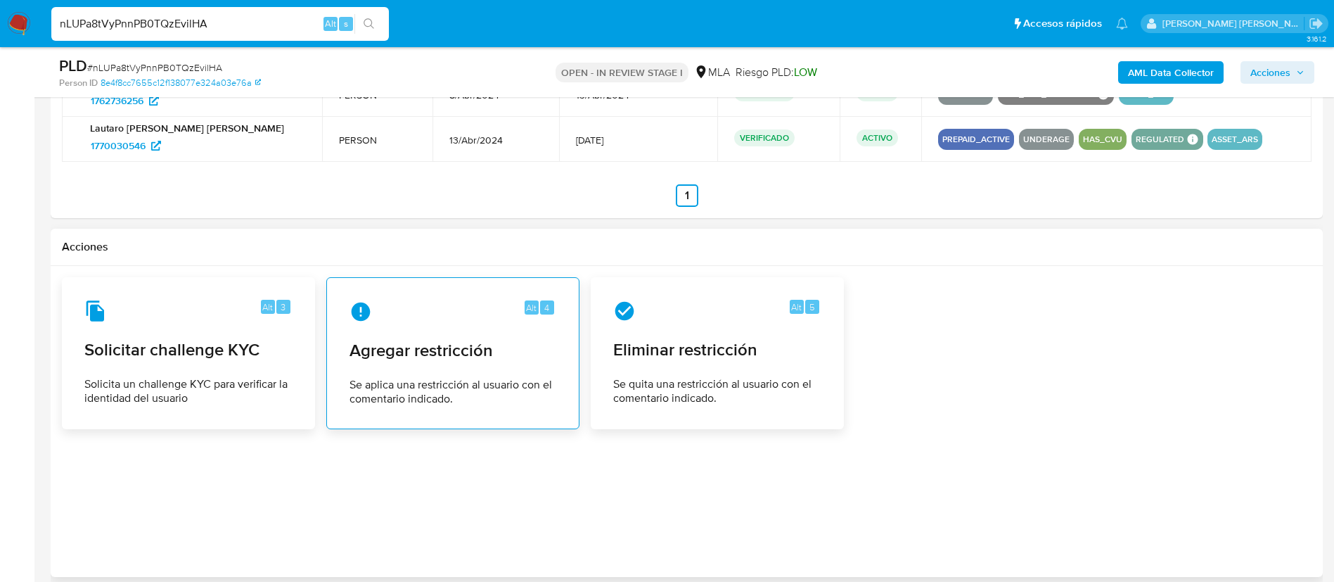
click at [425, 387] on span "Se aplica una restricción al usuario con el comentario indicado." at bounding box center [453, 392] width 207 height 28
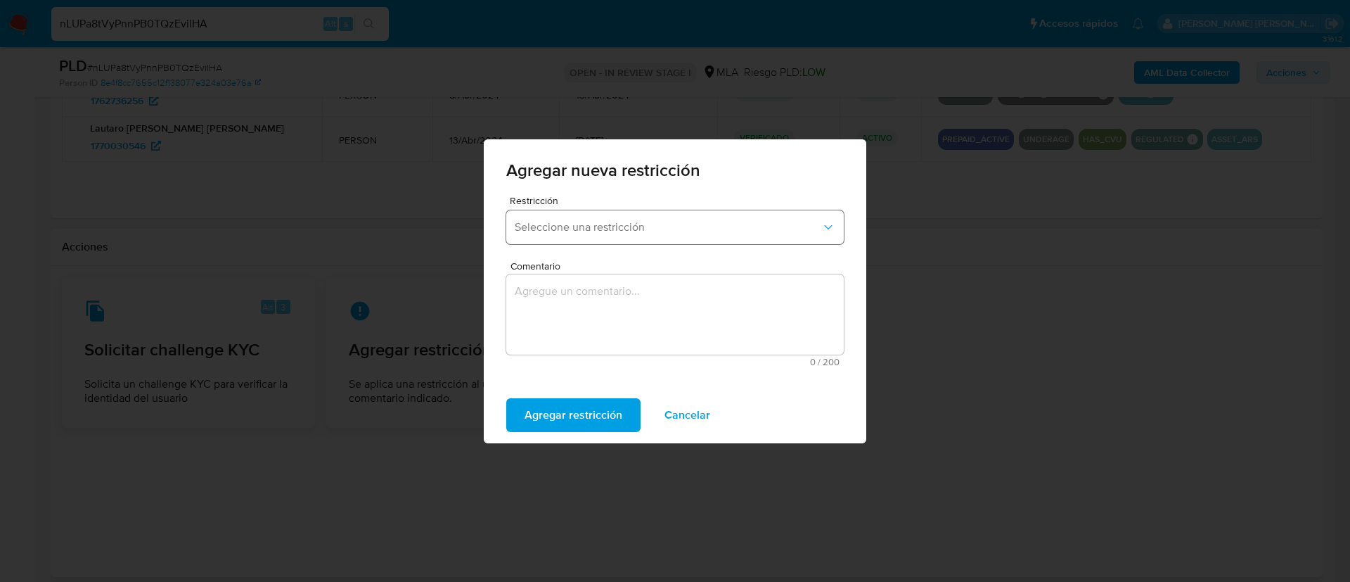
click at [572, 234] on button "Seleccione una restricción" at bounding box center [675, 227] width 338 height 34
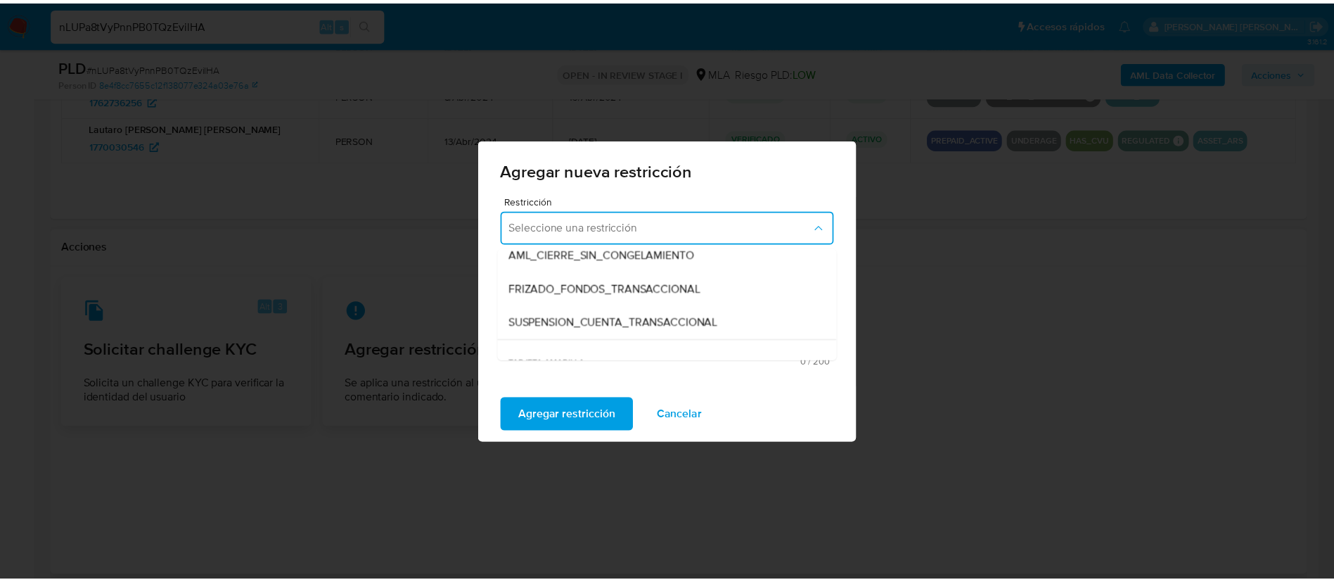
scroll to position [141, 0]
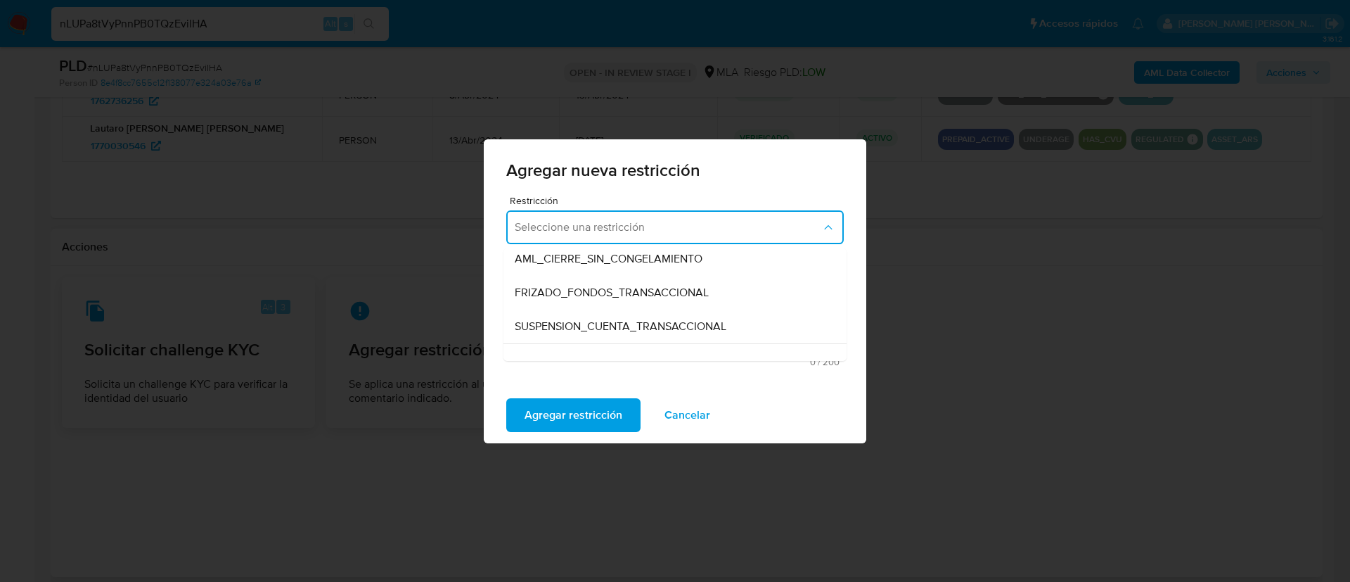
click at [570, 323] on span "SUSPENSION_CUENTA_TRANSACCIONAL" at bounding box center [621, 326] width 212 height 14
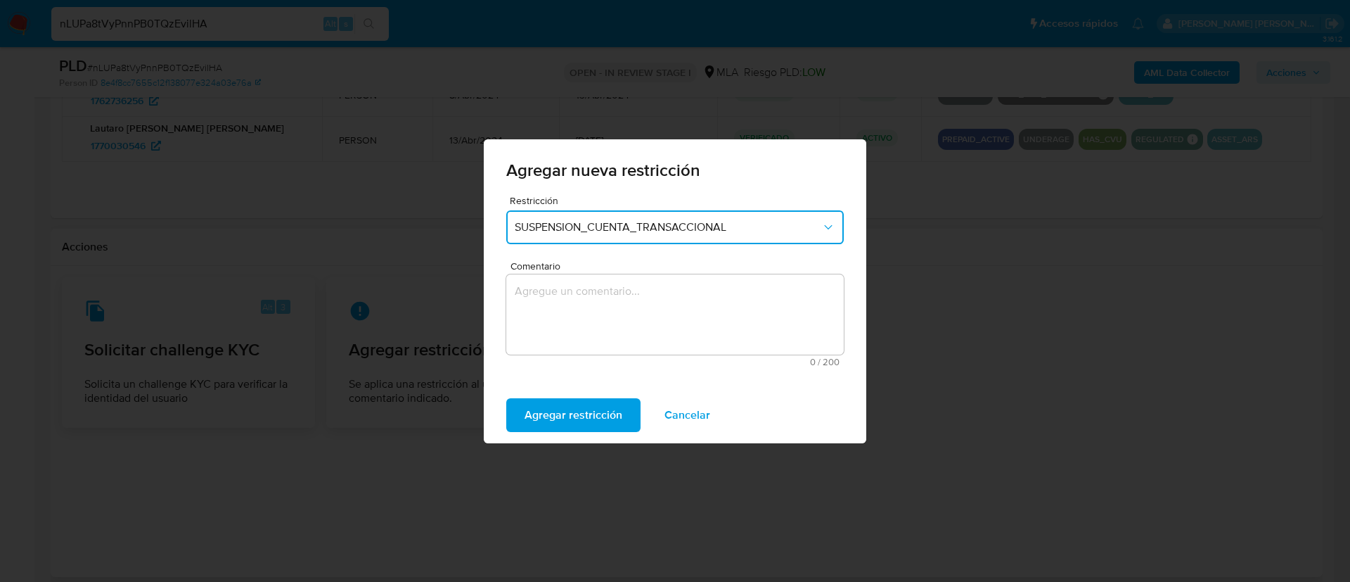
click at [570, 323] on textarea "Comentario" at bounding box center [675, 314] width 338 height 80
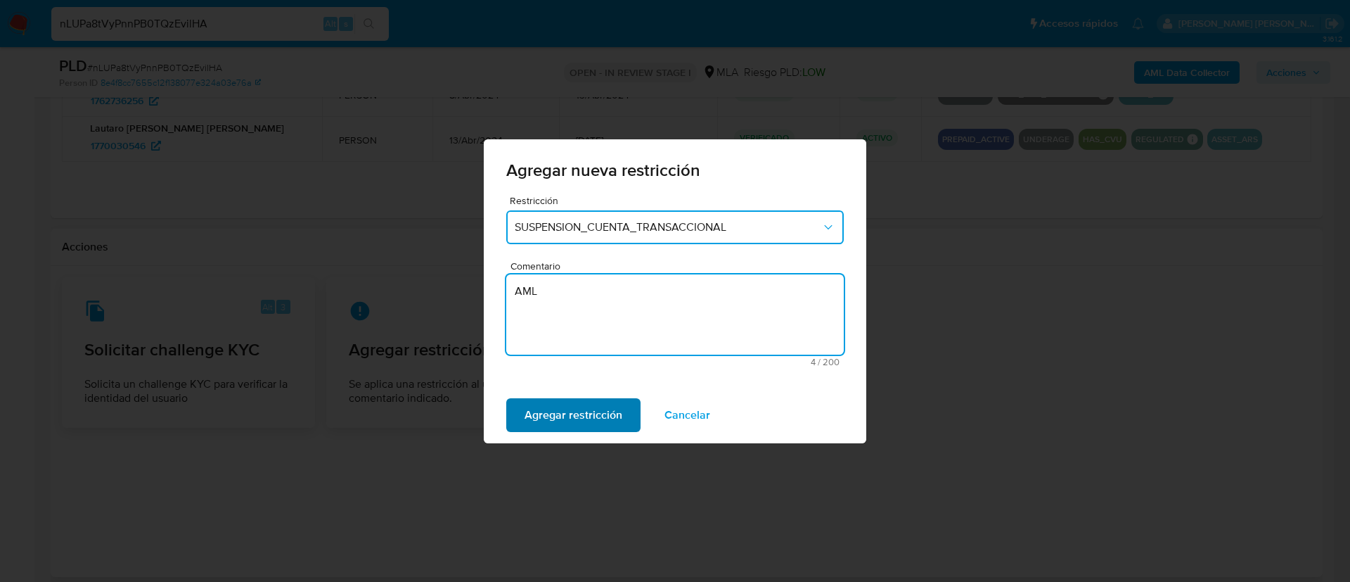
type textarea "AML"
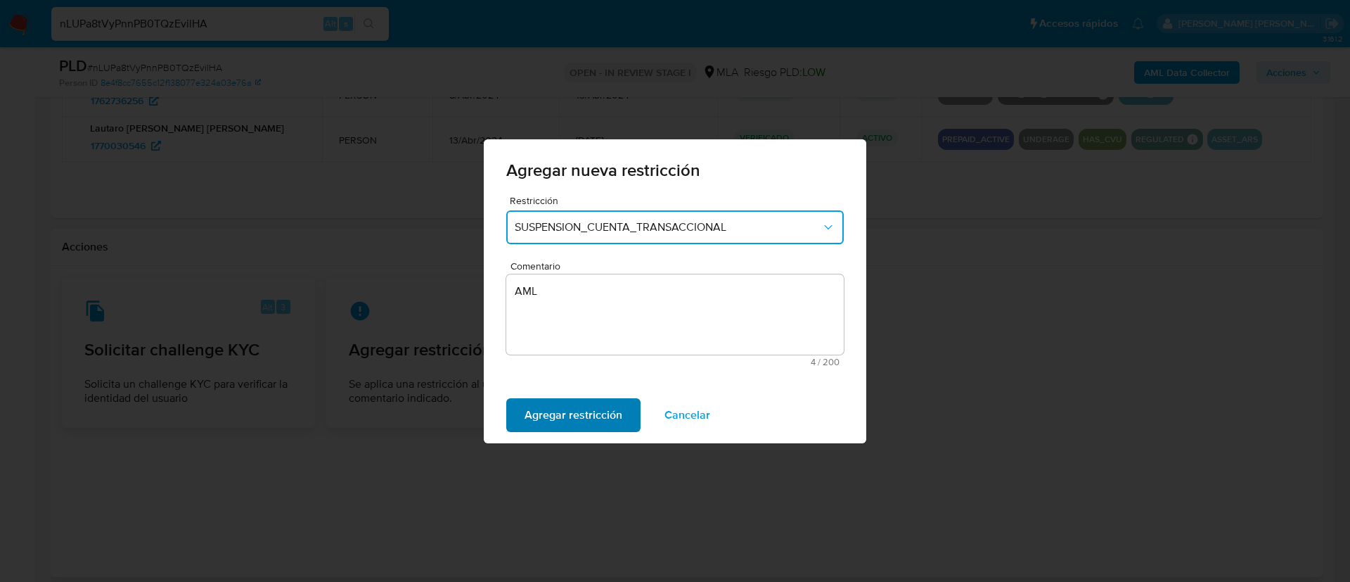
click at [554, 414] on span "Agregar restricción" at bounding box center [574, 414] width 98 height 31
click at [545, 416] on span "Confirmar" at bounding box center [550, 414] width 51 height 31
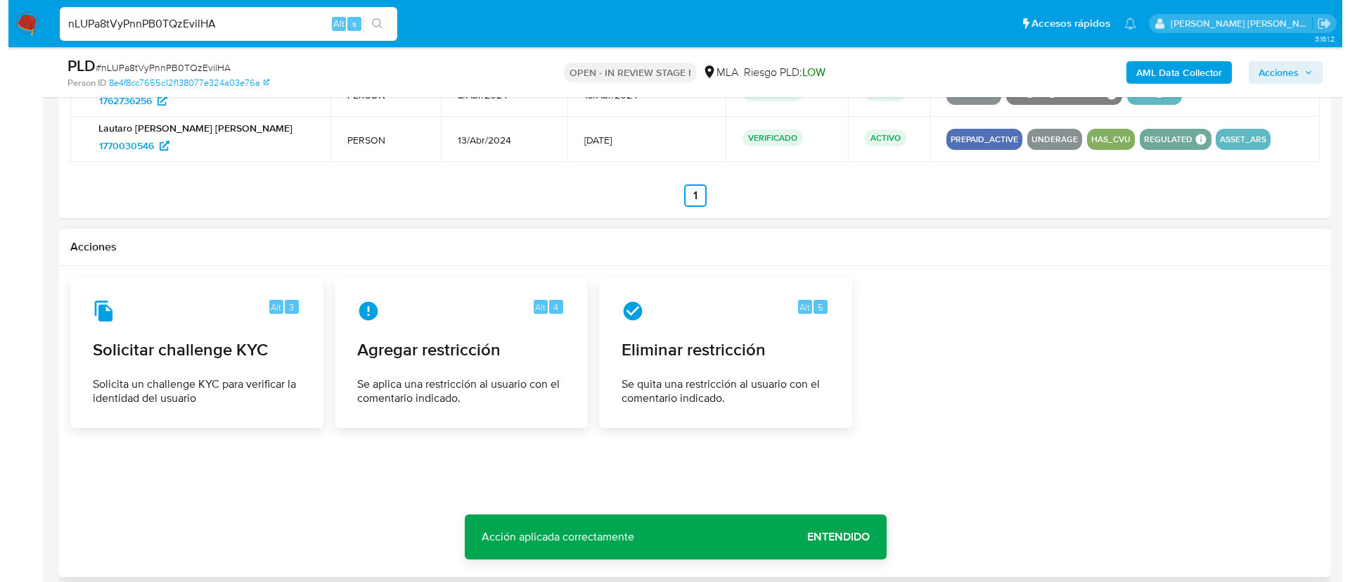
scroll to position [226, 0]
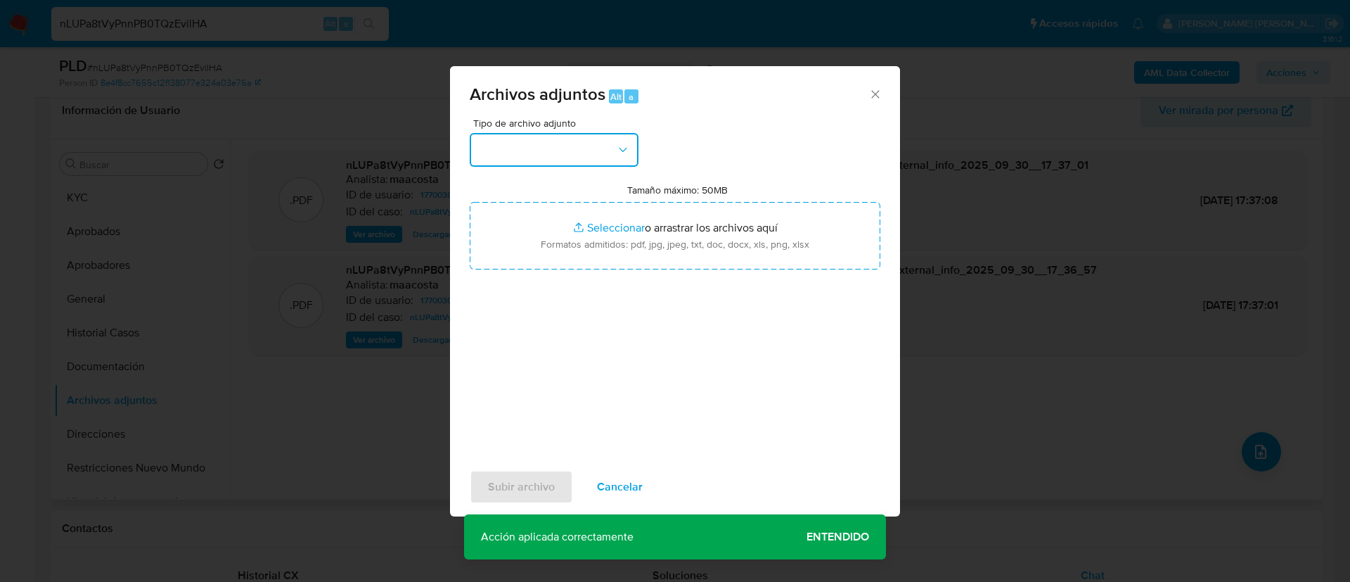
click at [478, 141] on button "button" at bounding box center [554, 150] width 169 height 34
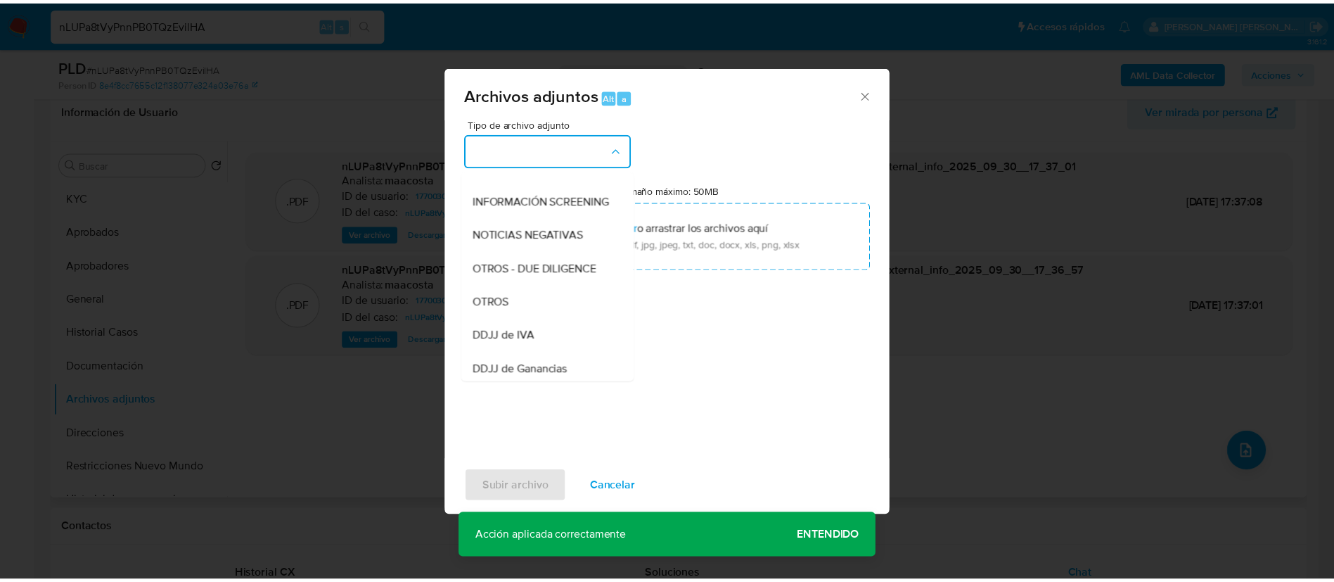
scroll to position [162, 0]
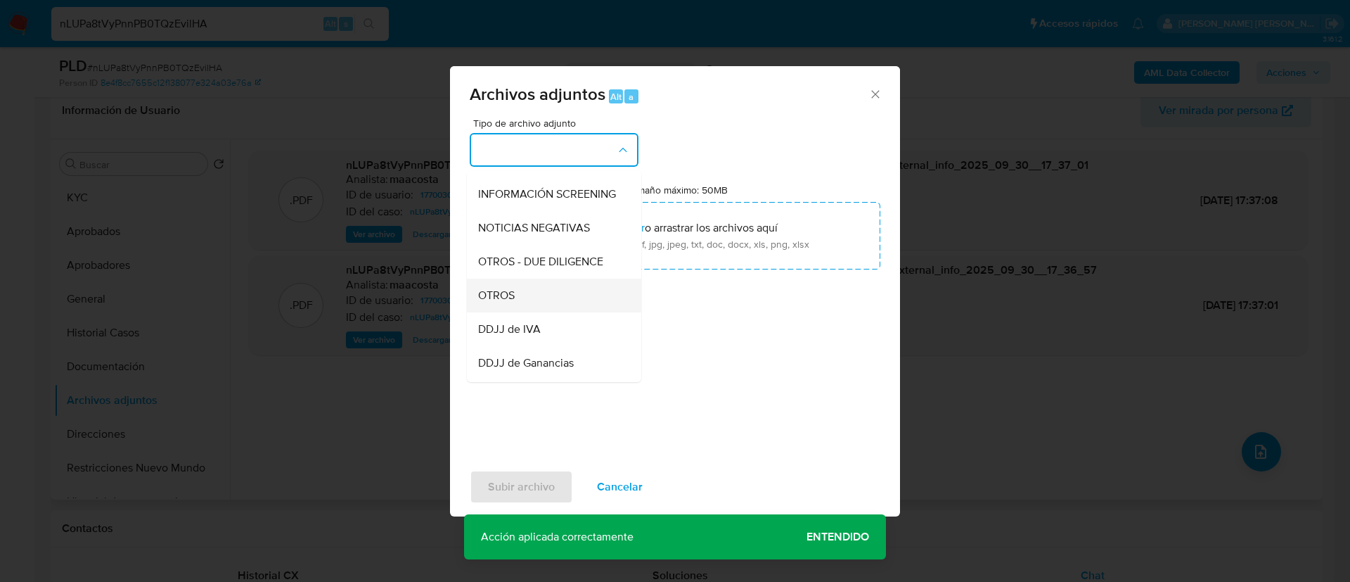
click at [517, 293] on div "OTROS" at bounding box center [549, 296] width 143 height 34
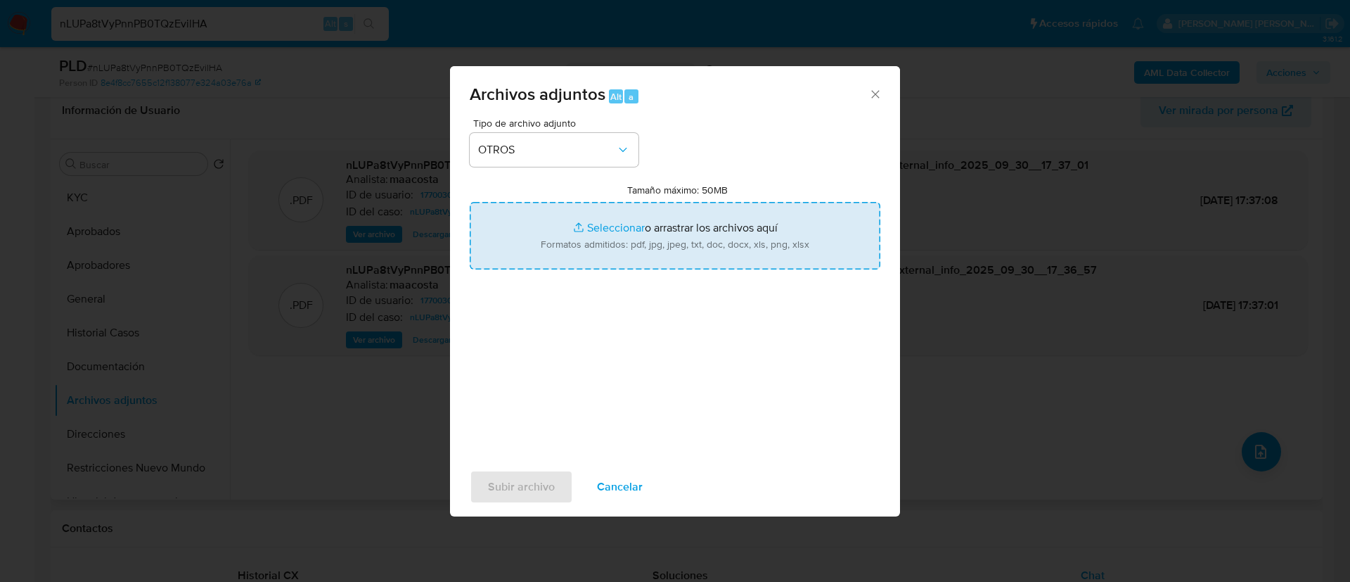
type input "C:\fakepath\Caselog nLUPa8tVyPnnPB0TQzEvilHA_2025_09_17_20_36_21.docx"
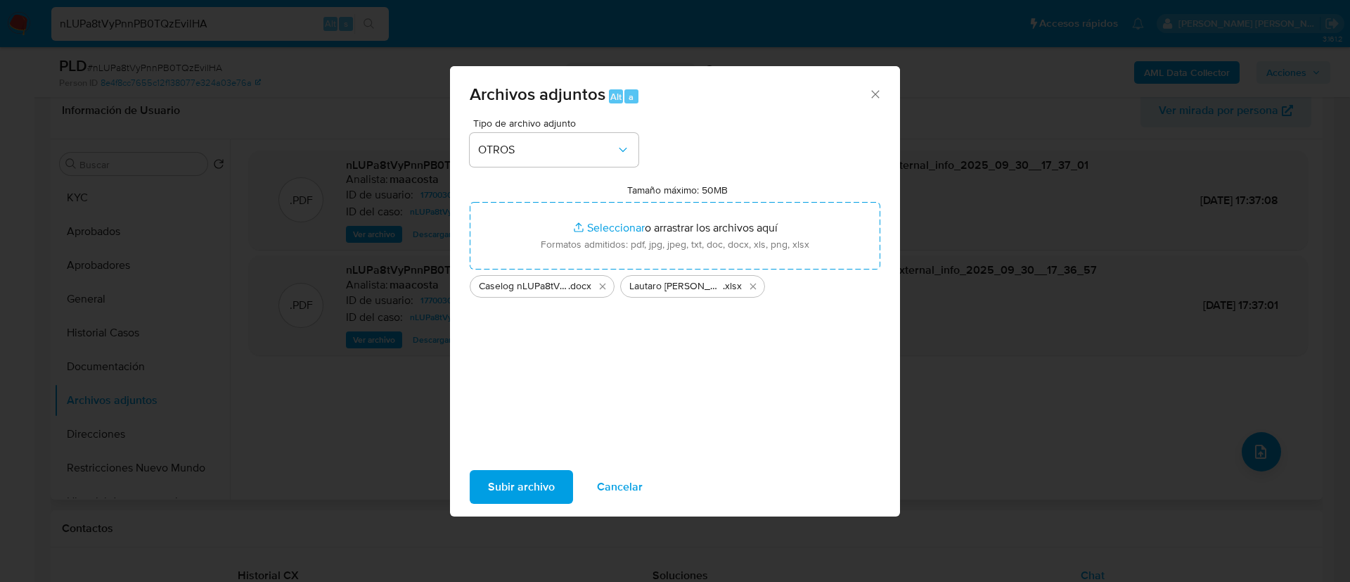
click at [521, 501] on span "Subir archivo" at bounding box center [521, 486] width 67 height 31
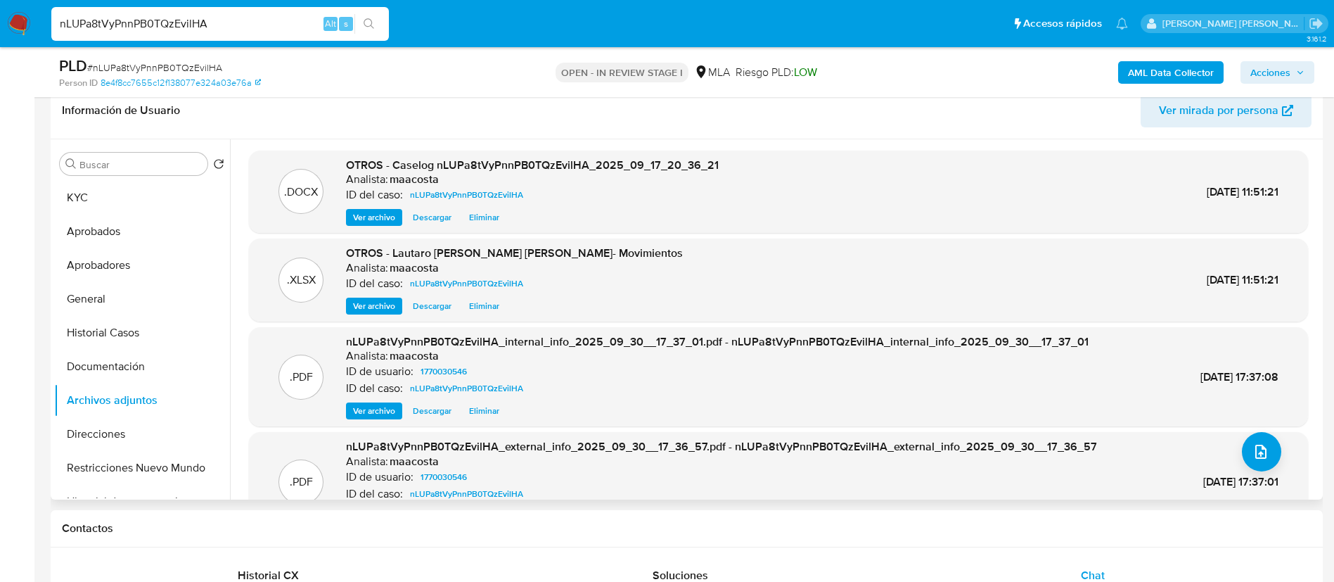
click at [1270, 68] on span "Acciones" at bounding box center [1270, 72] width 40 height 23
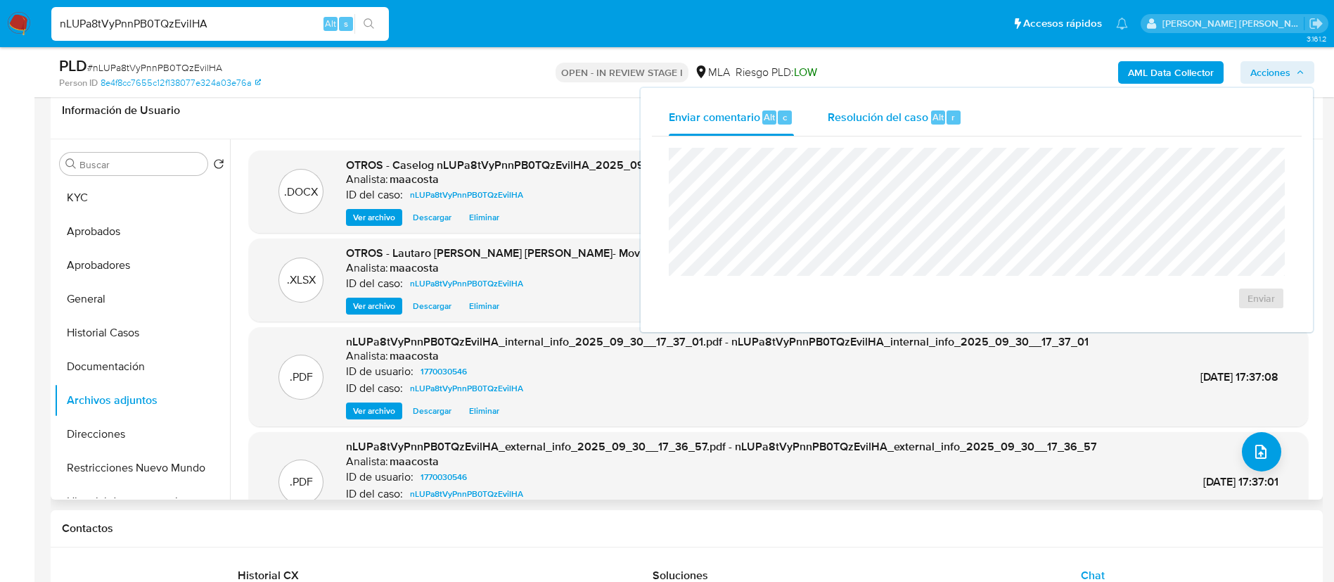
click at [885, 113] on span "Resolución del caso" at bounding box center [878, 116] width 101 height 16
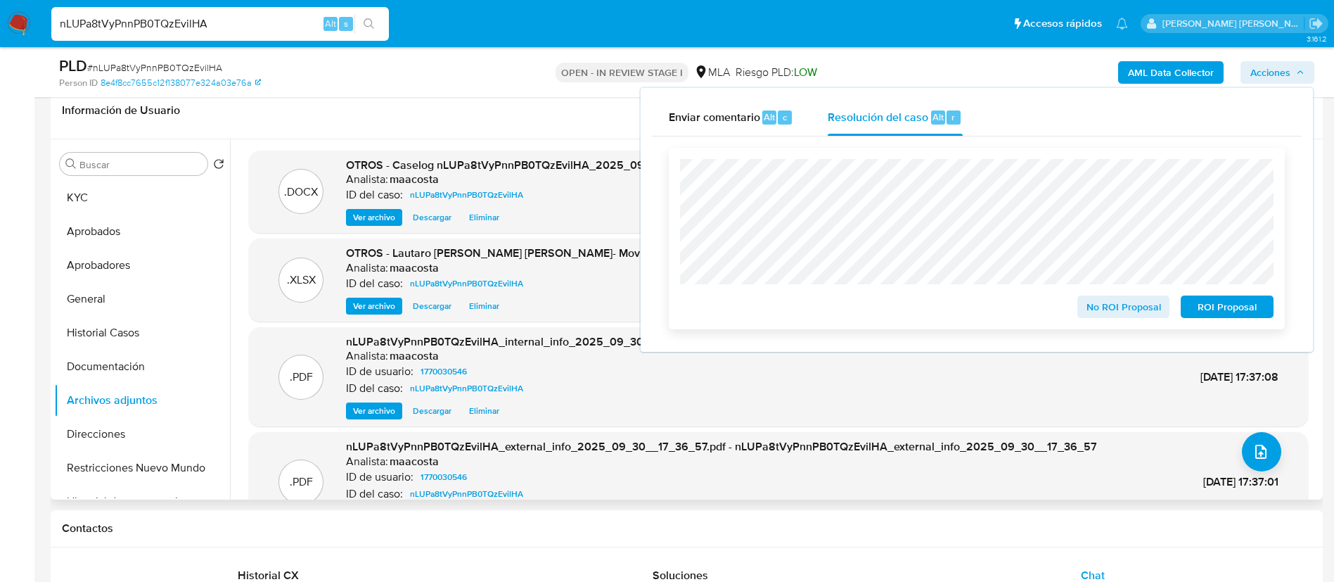
click at [1218, 306] on span "ROI Proposal" at bounding box center [1227, 307] width 73 height 20
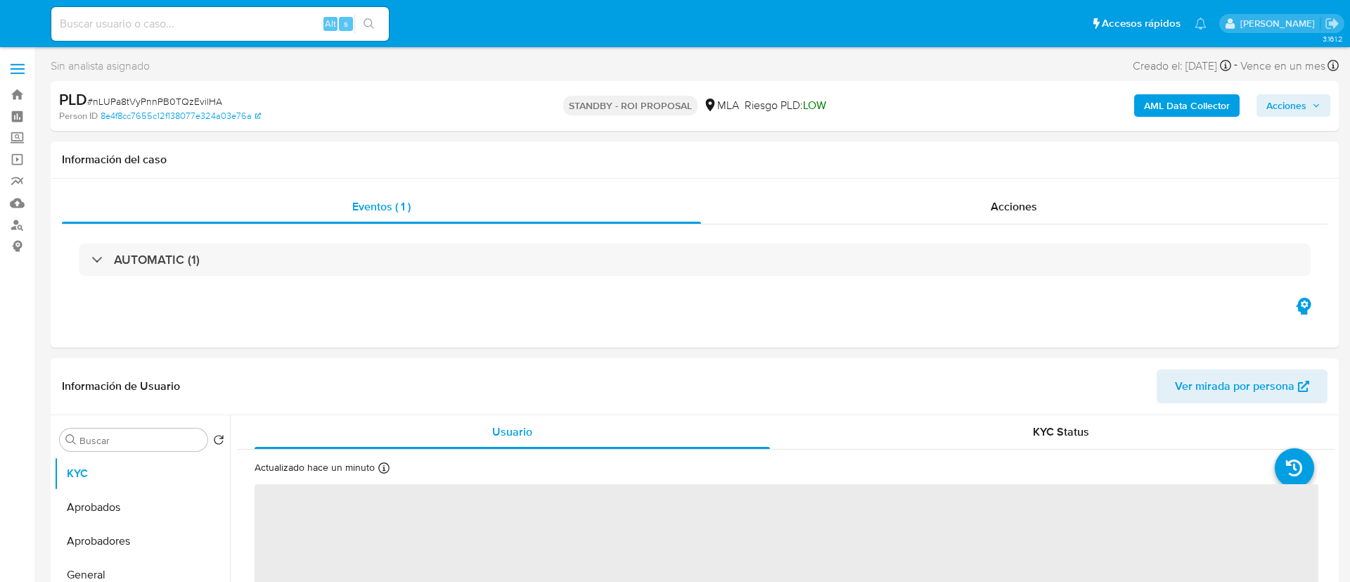
select select "10"
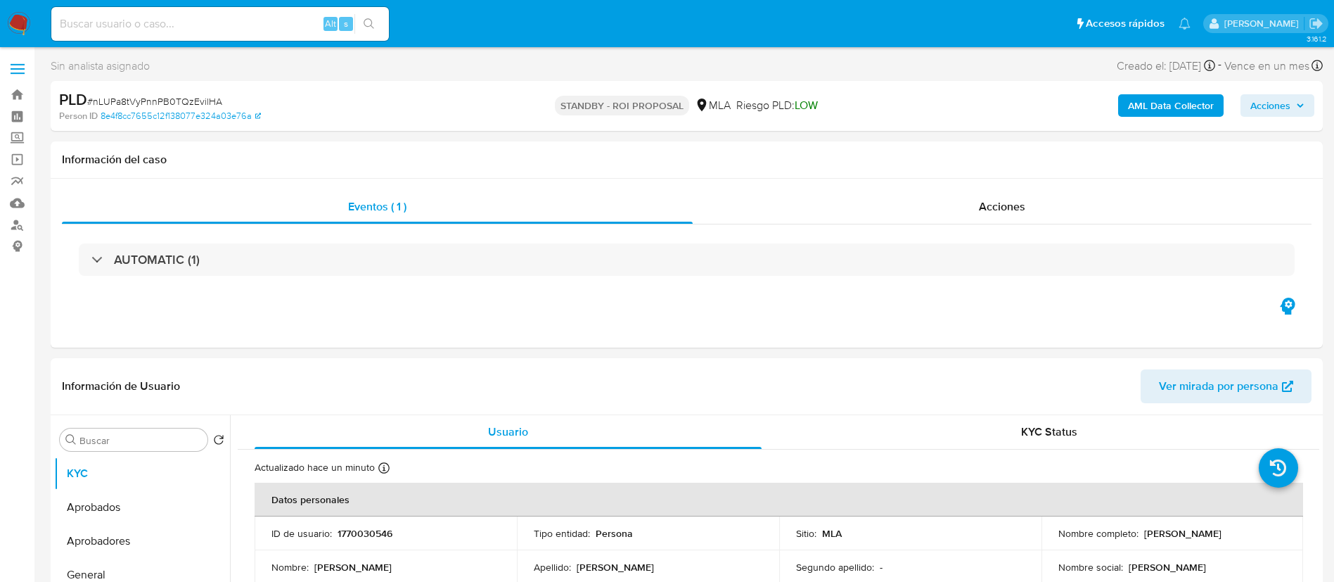
paste input "lat497ZTWnoxxfG6t6A48lEp"
click at [245, 27] on input "lat497ZTWnoxxfG6t6A48lEp" at bounding box center [220, 24] width 338 height 18
type input "lat497ZTWnoxxfG6t6A48lEp"
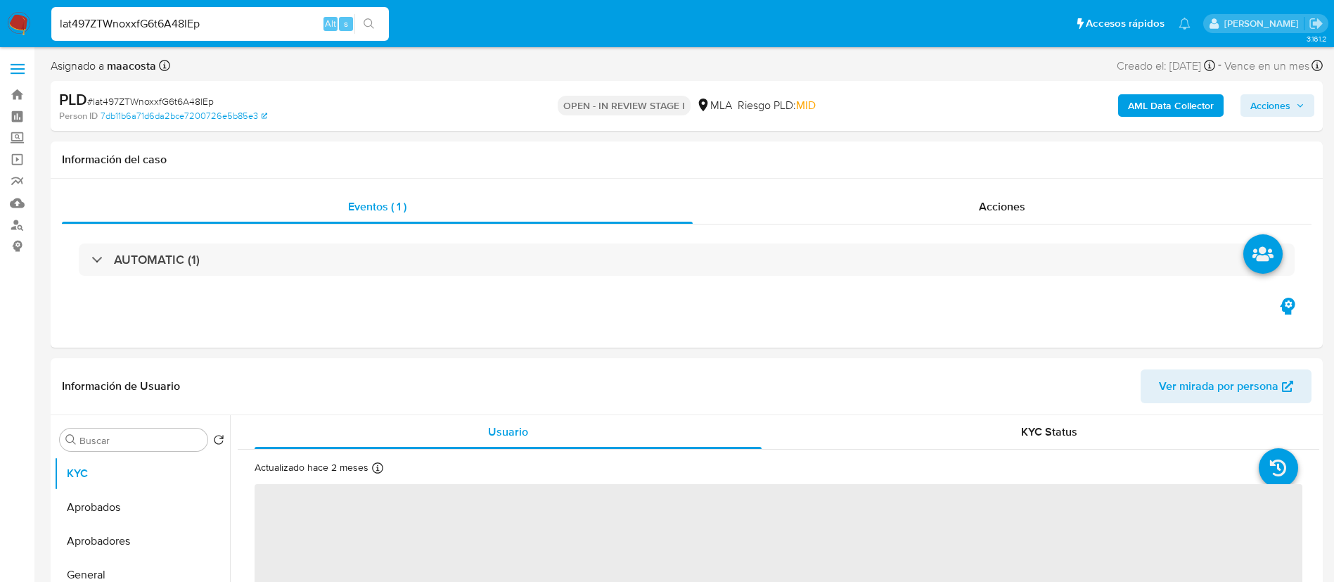
select select "10"
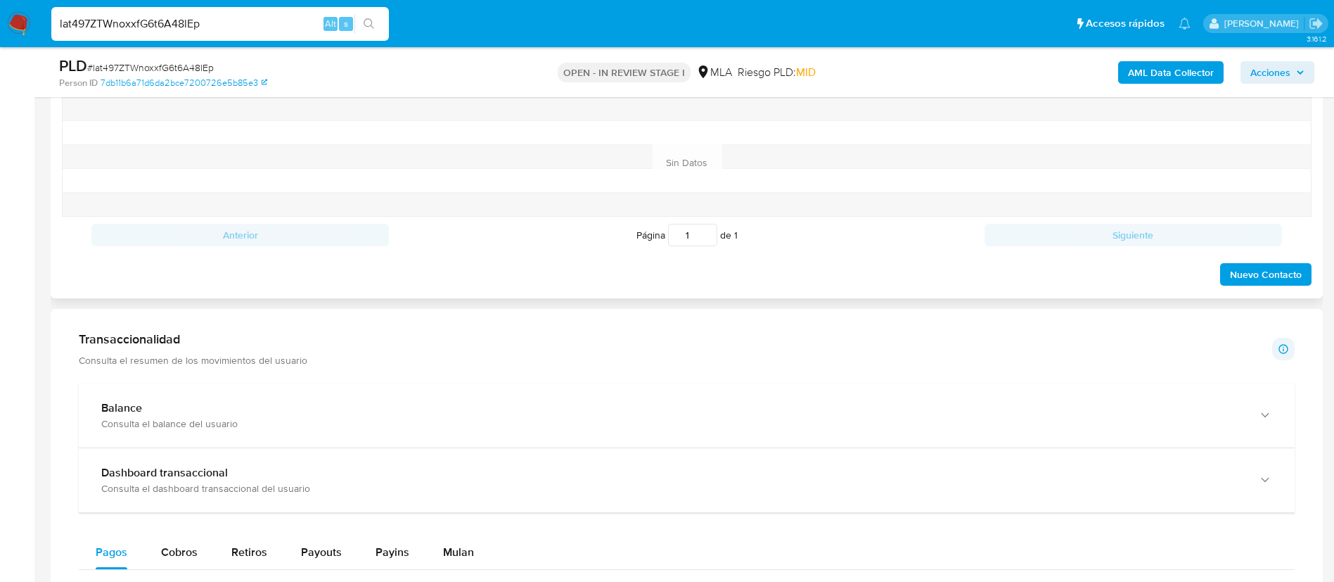
scroll to position [634, 0]
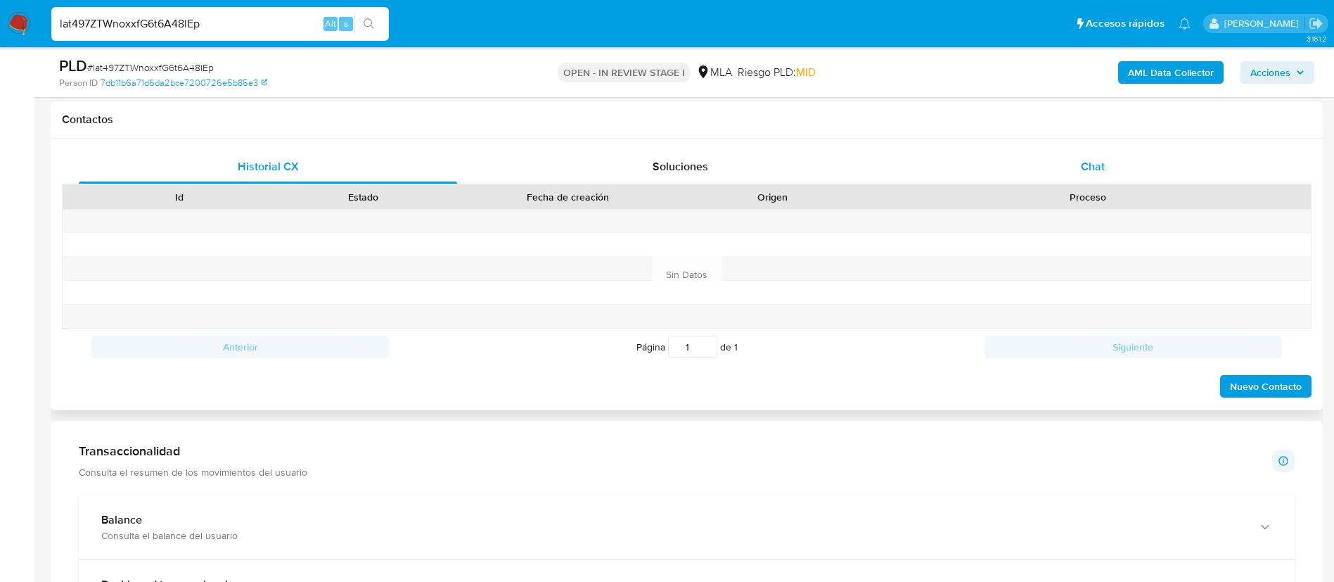
click at [1075, 160] on div "Chat" at bounding box center [1093, 167] width 378 height 34
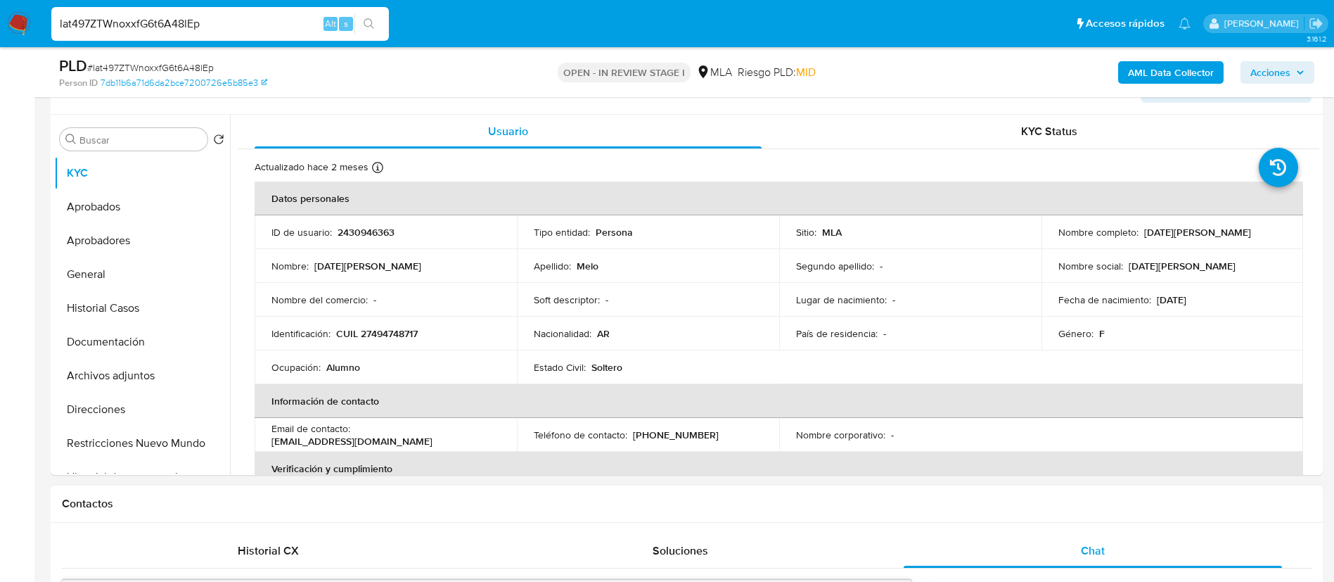
scroll to position [246, 0]
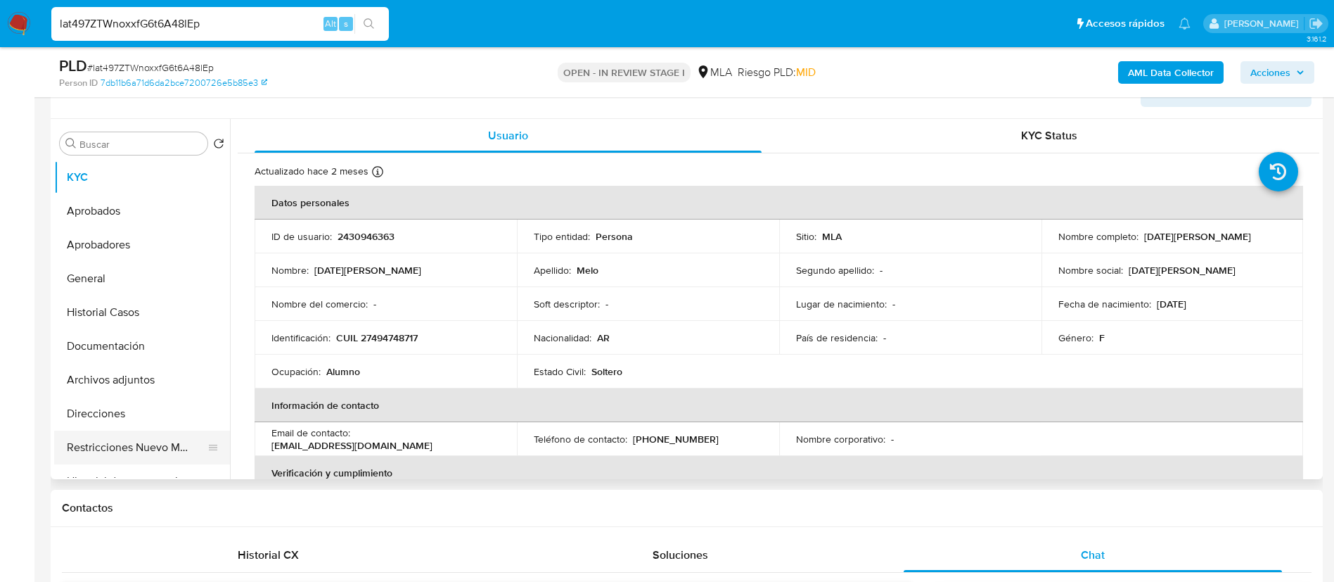
click at [132, 444] on button "Restricciones Nuevo Mundo" at bounding box center [136, 447] width 165 height 34
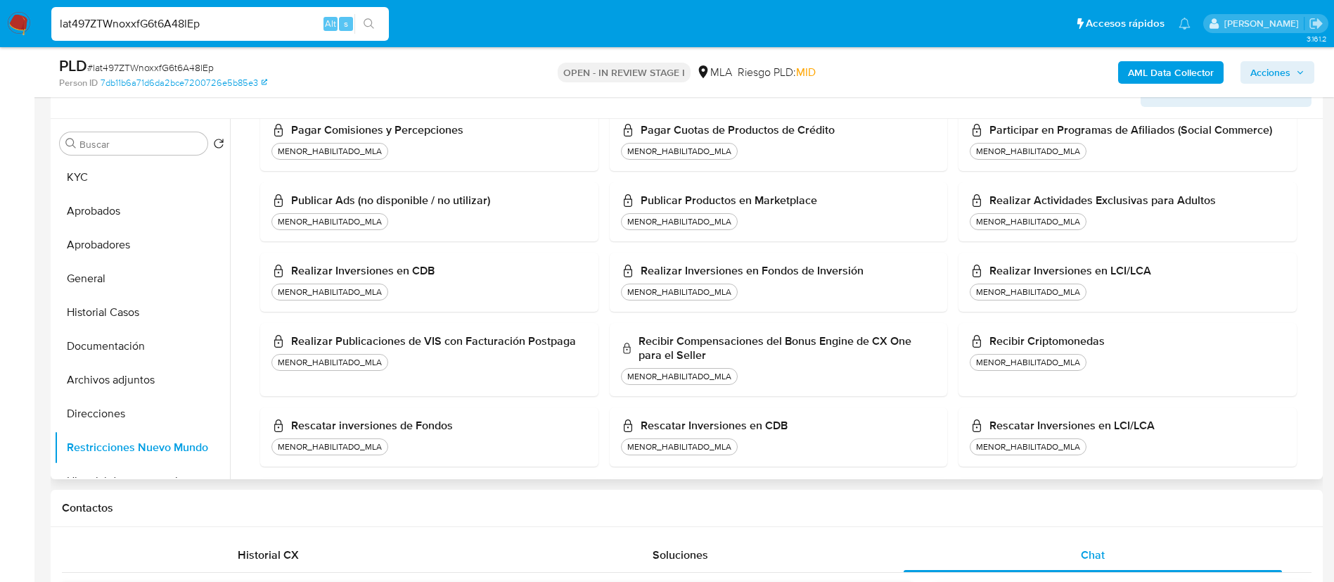
scroll to position [1427, 0]
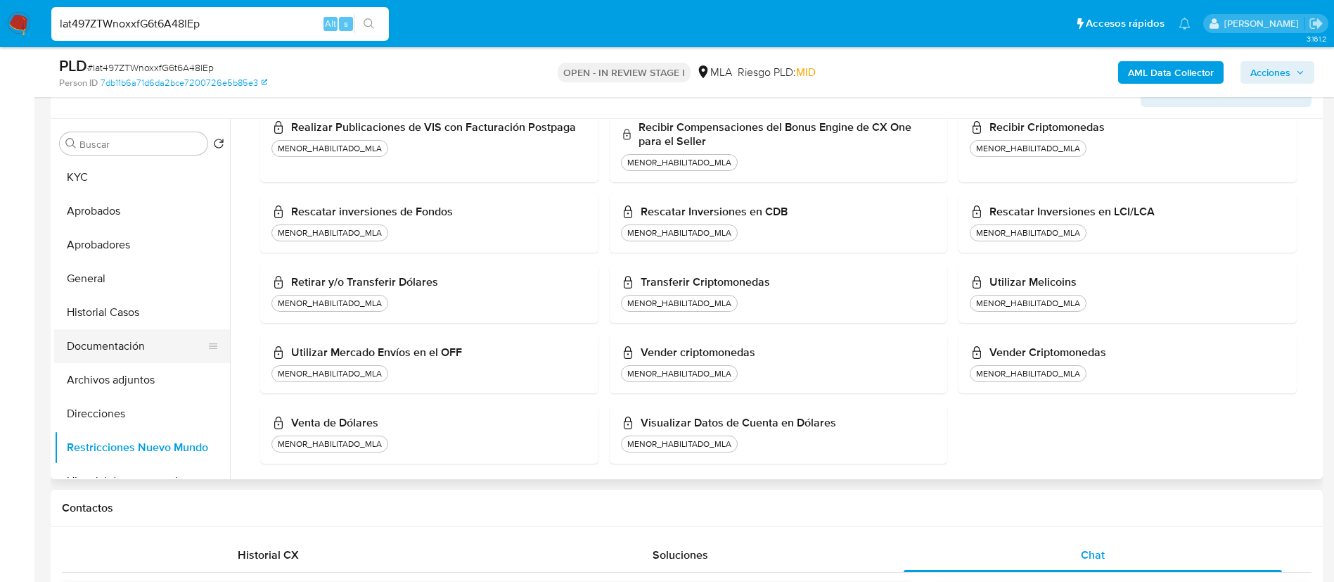
click at [120, 347] on button "Documentación" at bounding box center [136, 346] width 165 height 34
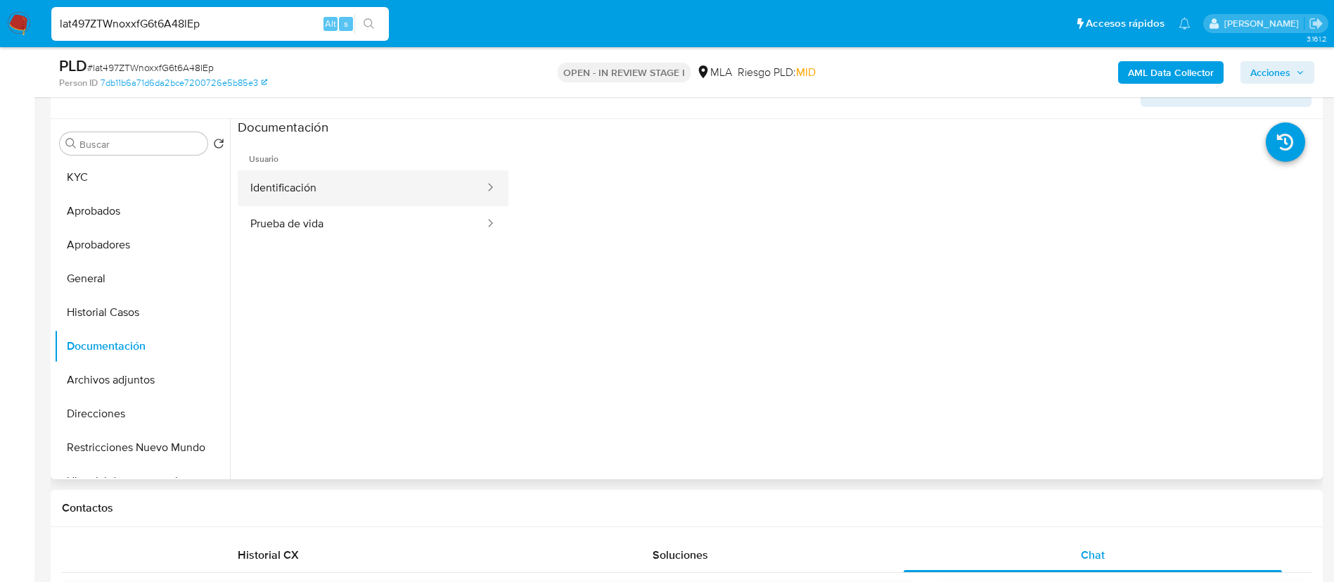
click at [298, 186] on button "Identificación" at bounding box center [362, 188] width 248 height 36
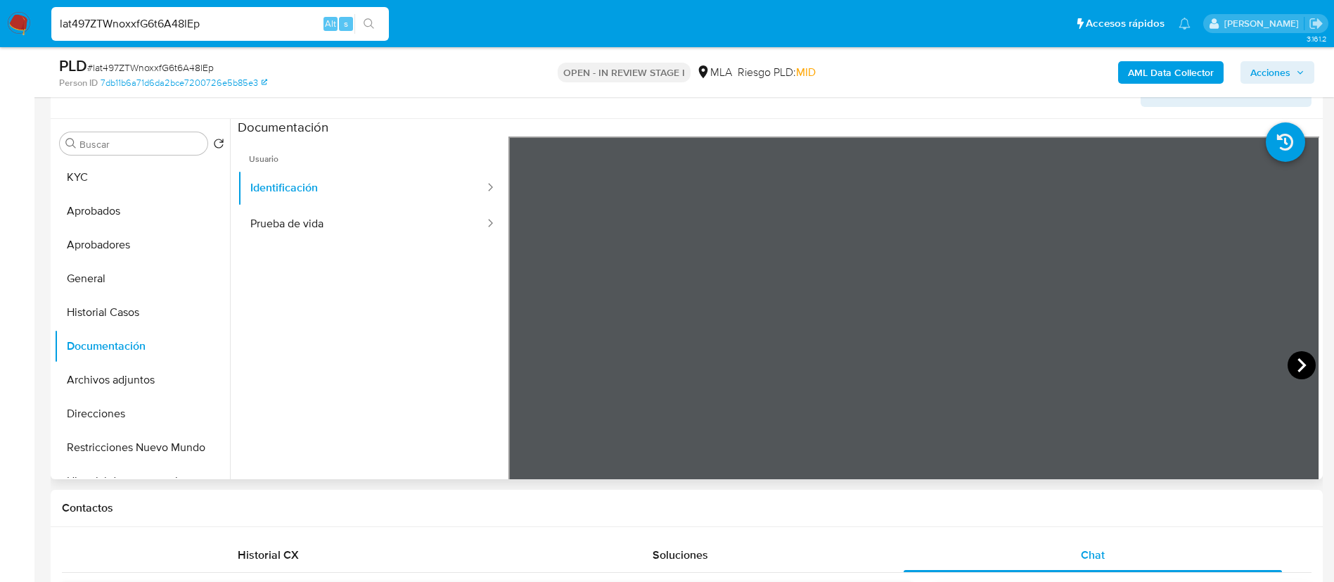
click at [1298, 365] on icon at bounding box center [1302, 365] width 8 height 14
click at [68, 191] on button "KYC" at bounding box center [136, 177] width 165 height 34
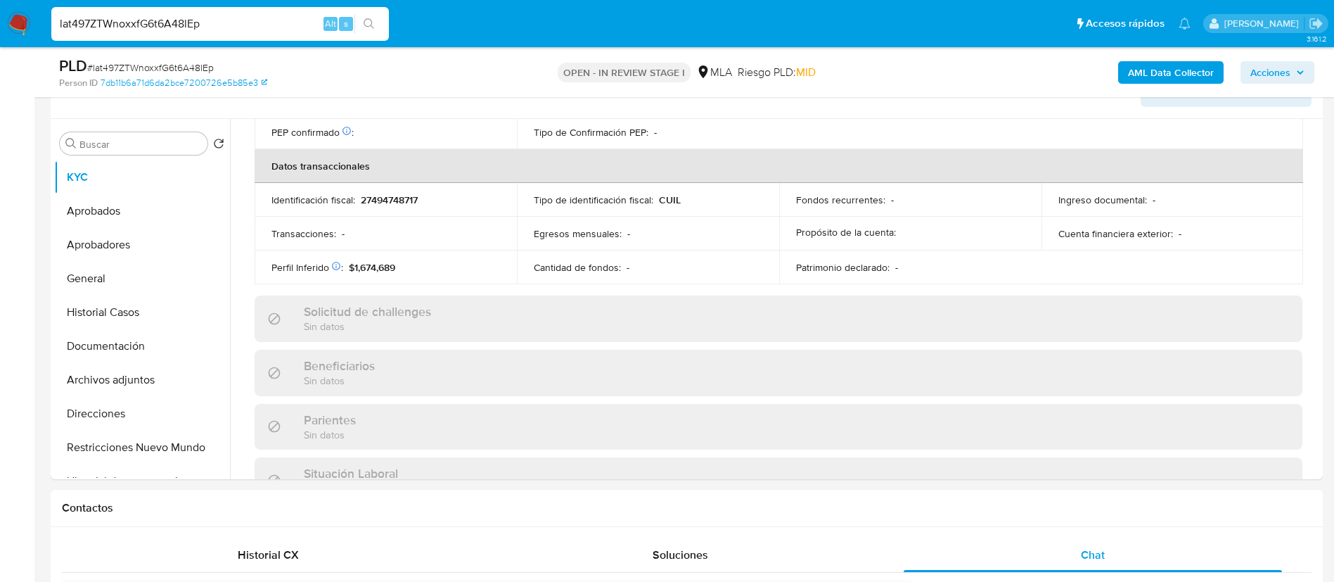
scroll to position [728, 0]
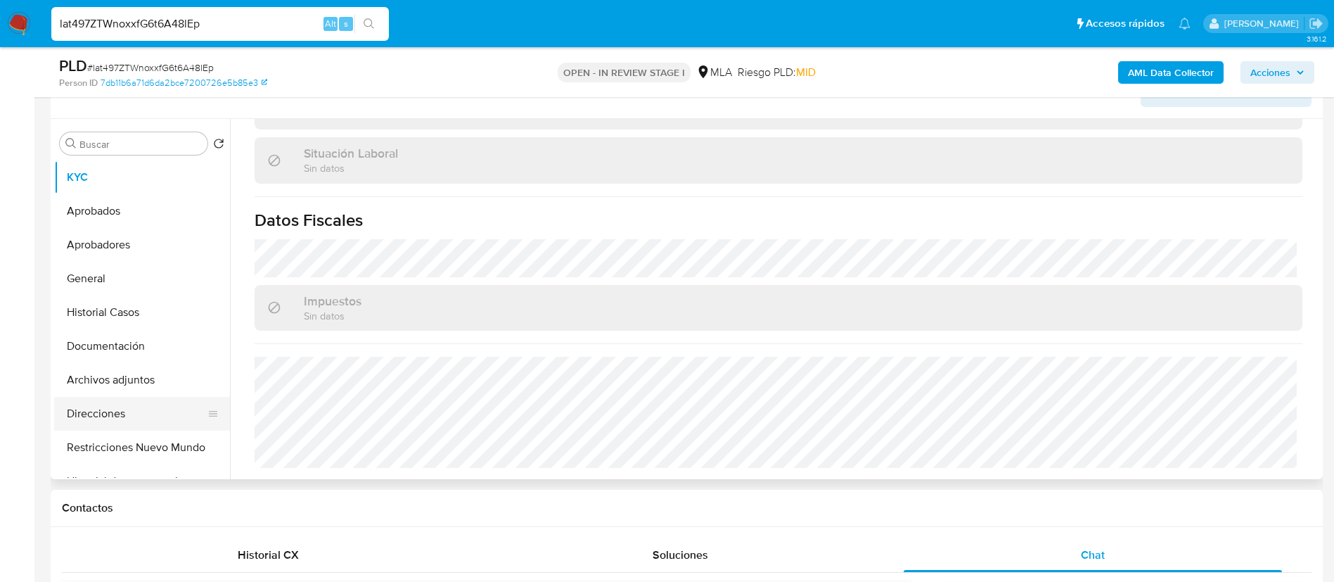
click at [122, 420] on button "Direcciones" at bounding box center [136, 414] width 165 height 34
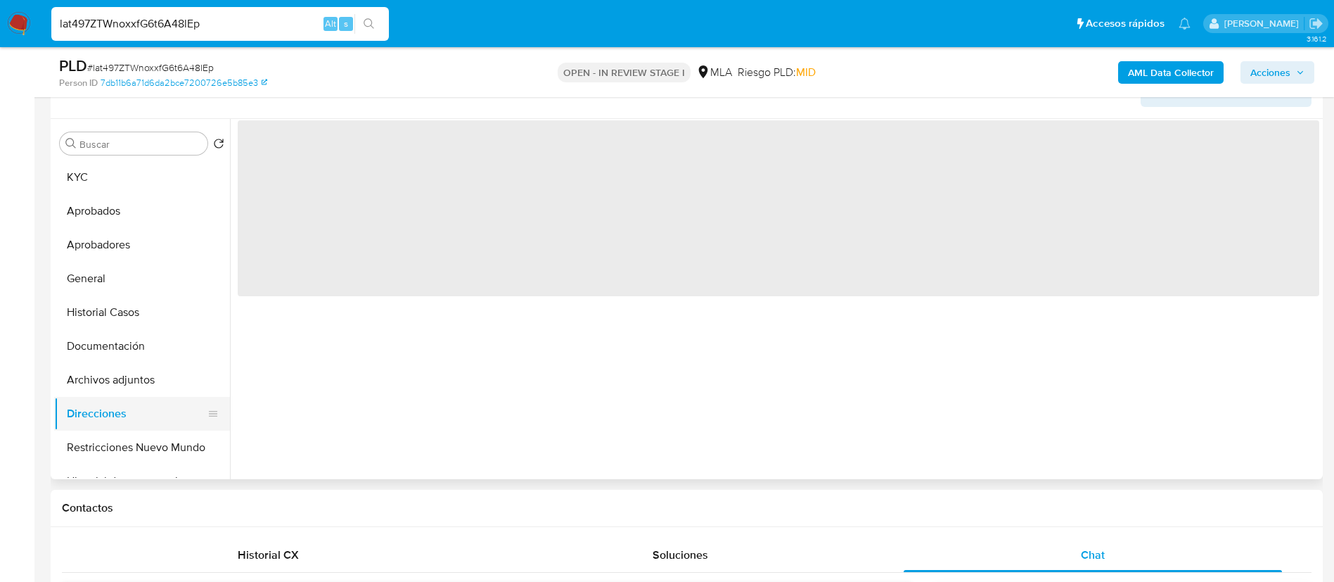
scroll to position [0, 0]
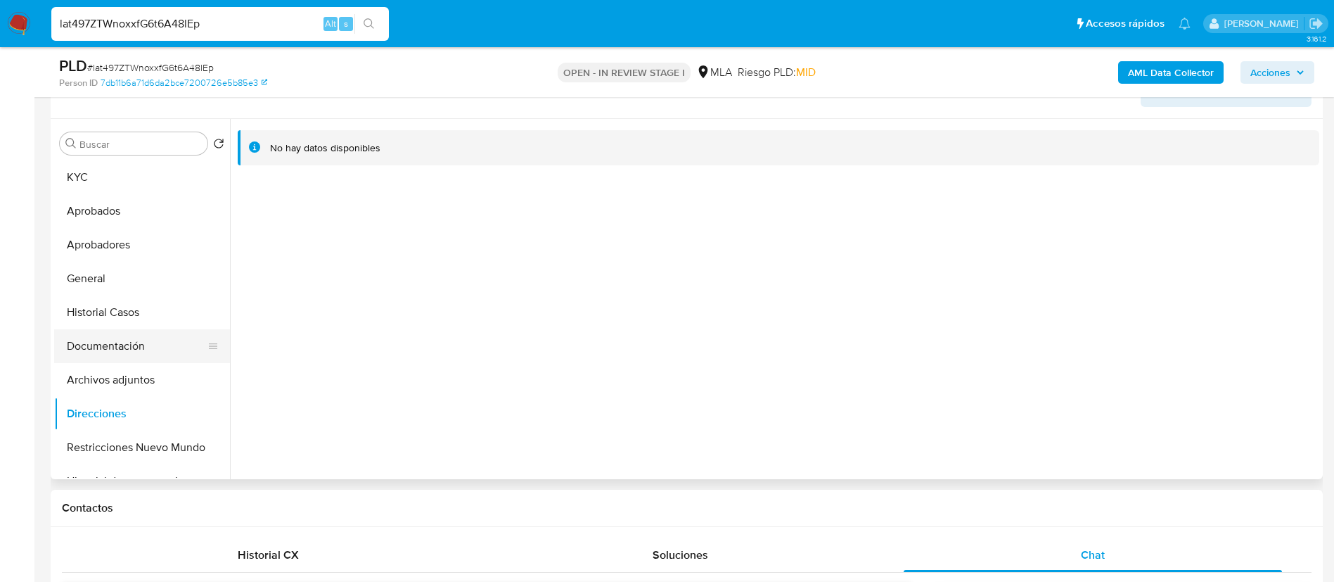
click at [112, 355] on button "Documentación" at bounding box center [136, 346] width 165 height 34
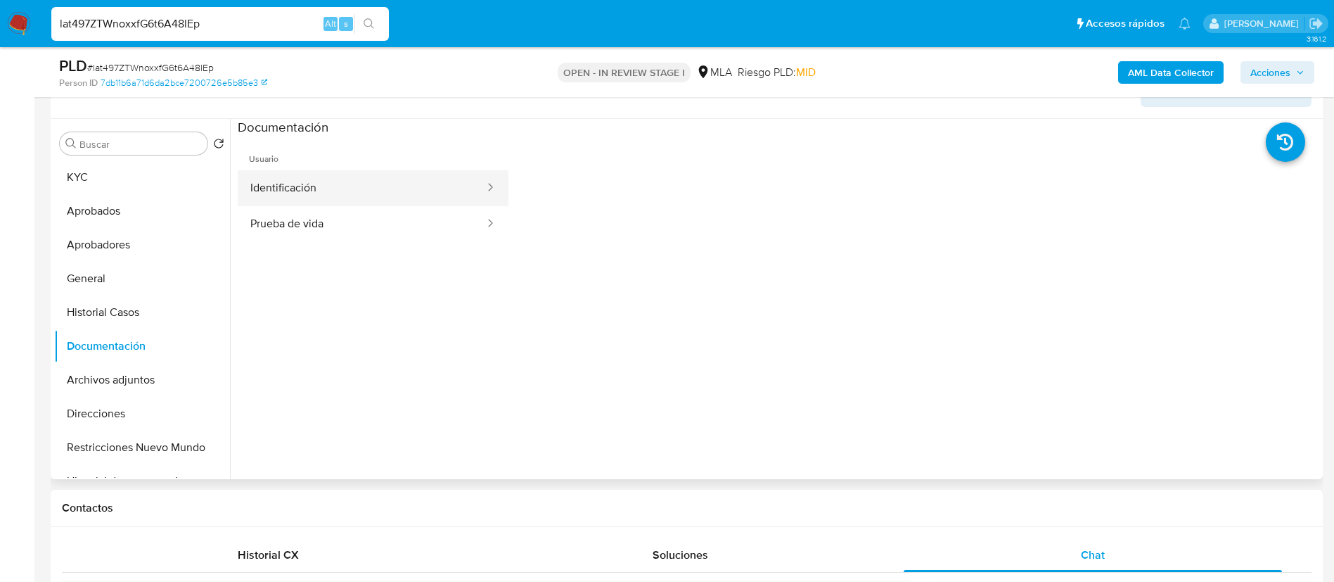
click at [312, 186] on button "Identificación" at bounding box center [362, 188] width 248 height 36
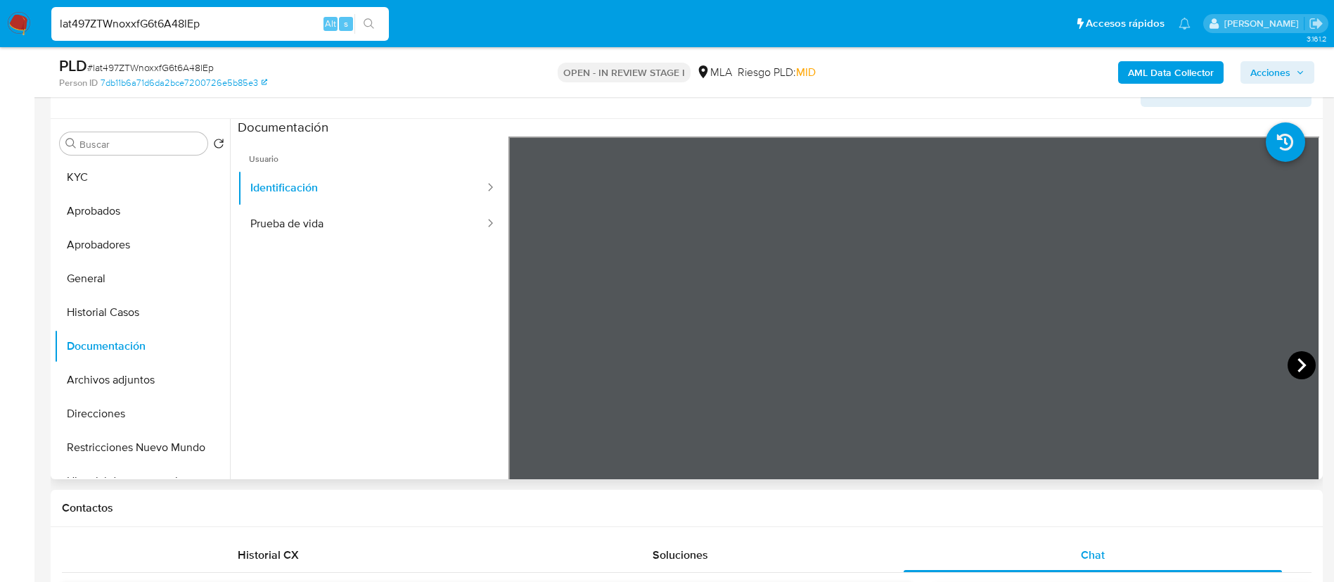
click at [1304, 354] on icon at bounding box center [1302, 365] width 28 height 28
click at [1285, 135] on icon at bounding box center [1285, 141] width 39 height 39
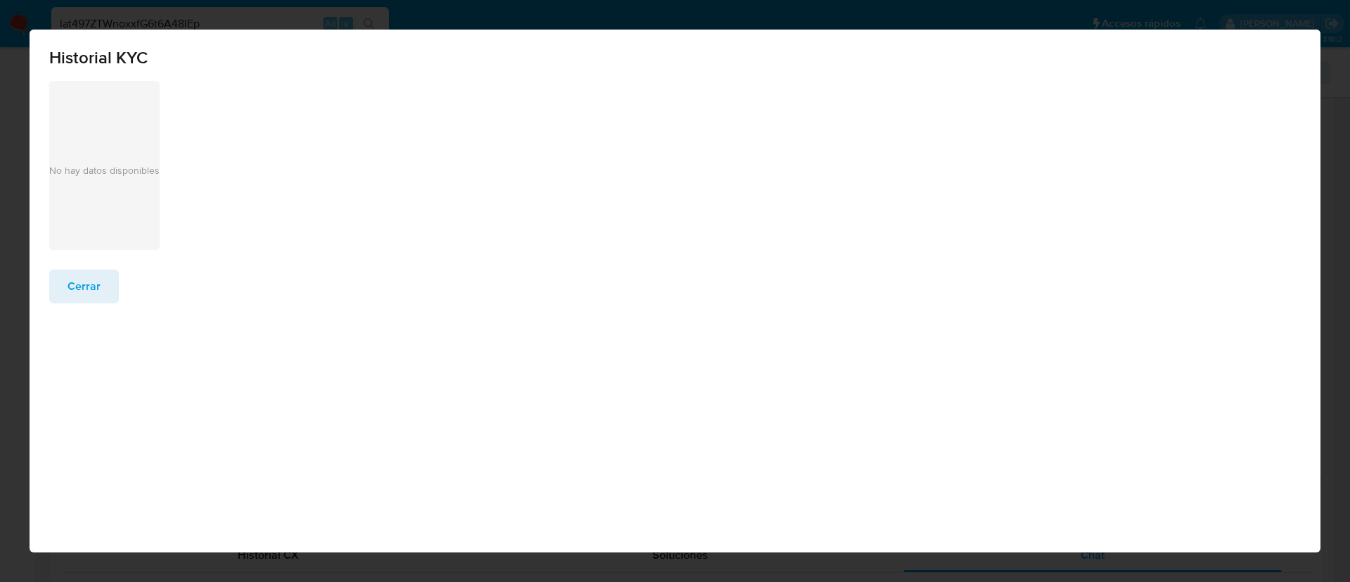
click at [517, 133] on div "No hay datos disponibles" at bounding box center [675, 165] width 1252 height 169
click at [87, 284] on span "Cerrar" at bounding box center [84, 286] width 33 height 31
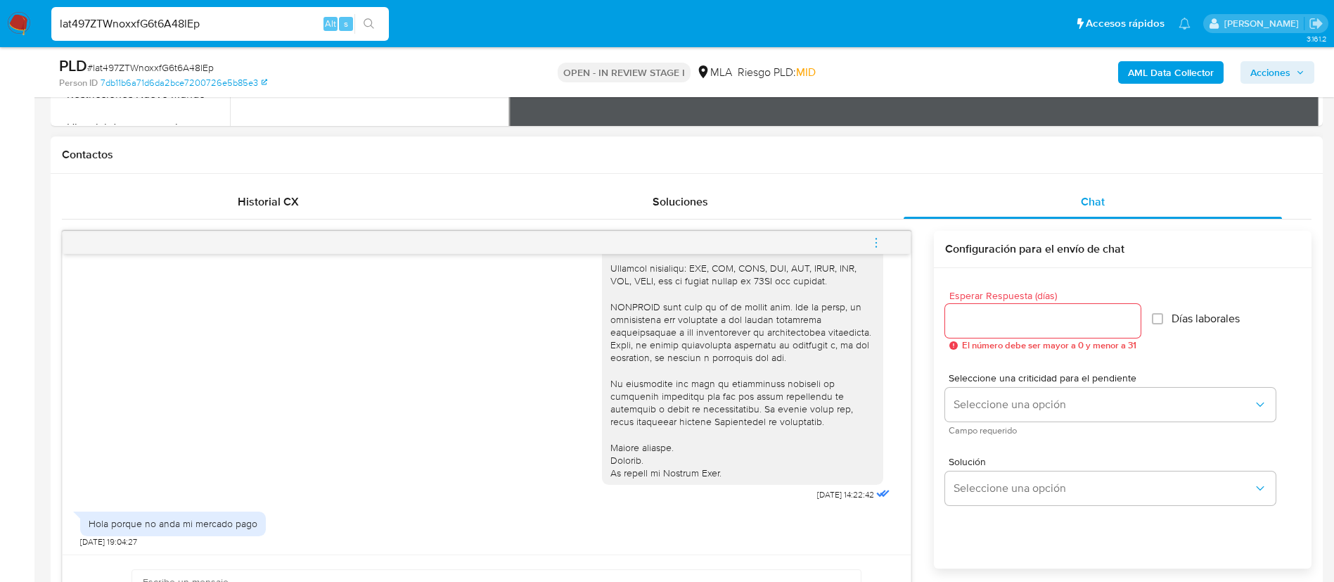
scroll to position [601, 0]
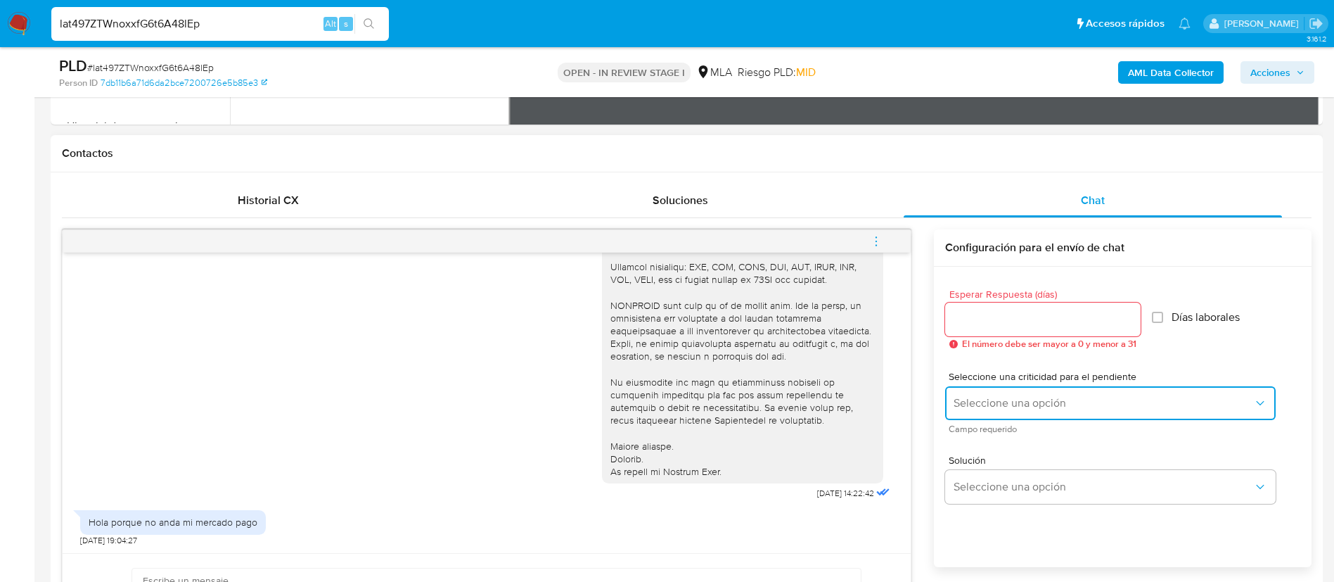
click at [997, 406] on span "Seleccione una opción" at bounding box center [1104, 403] width 300 height 14
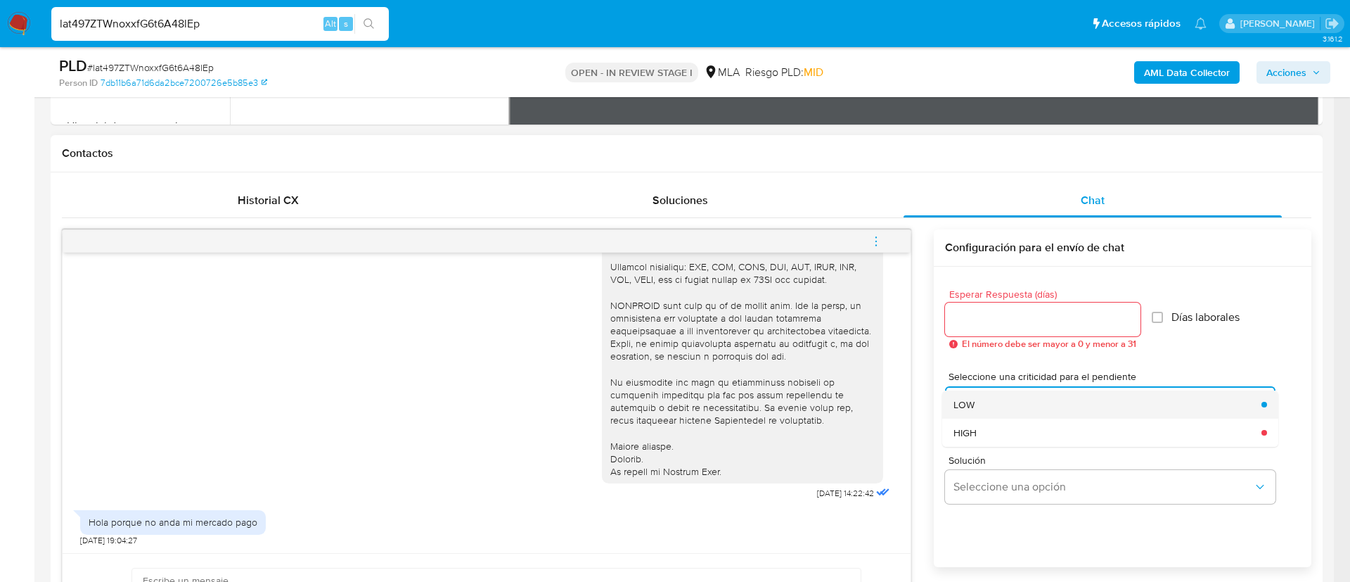
click at [983, 406] on div "LOW" at bounding box center [1104, 404] width 300 height 28
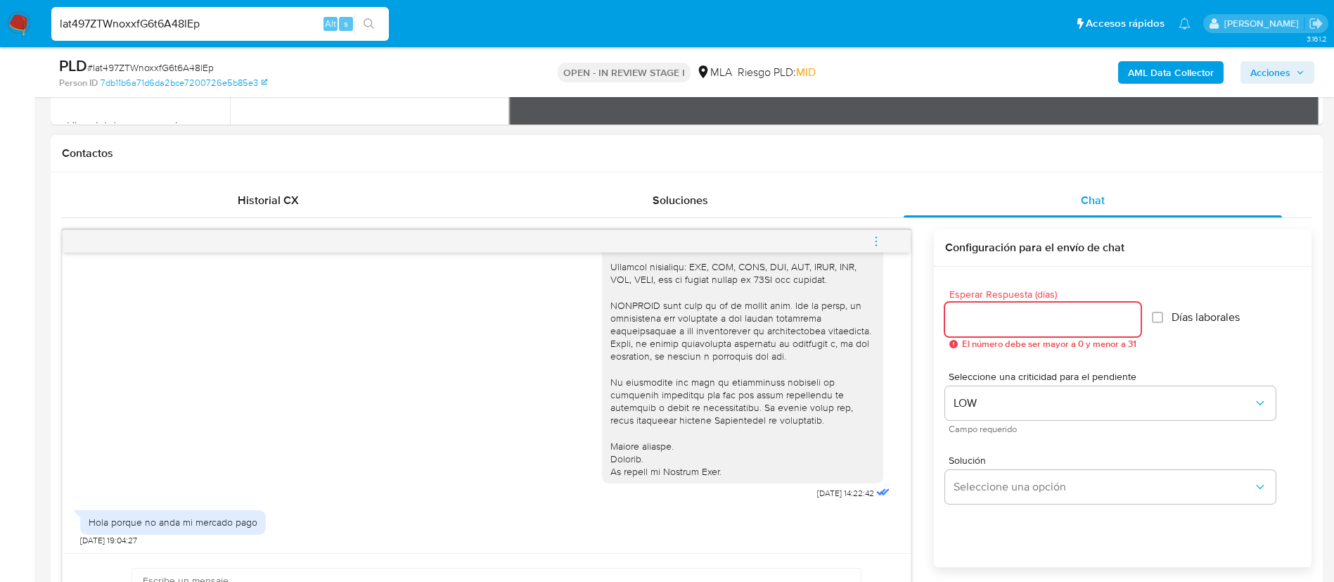
click at [976, 313] on input "Esperar Respuesta (días)" at bounding box center [1043, 319] width 196 height 18
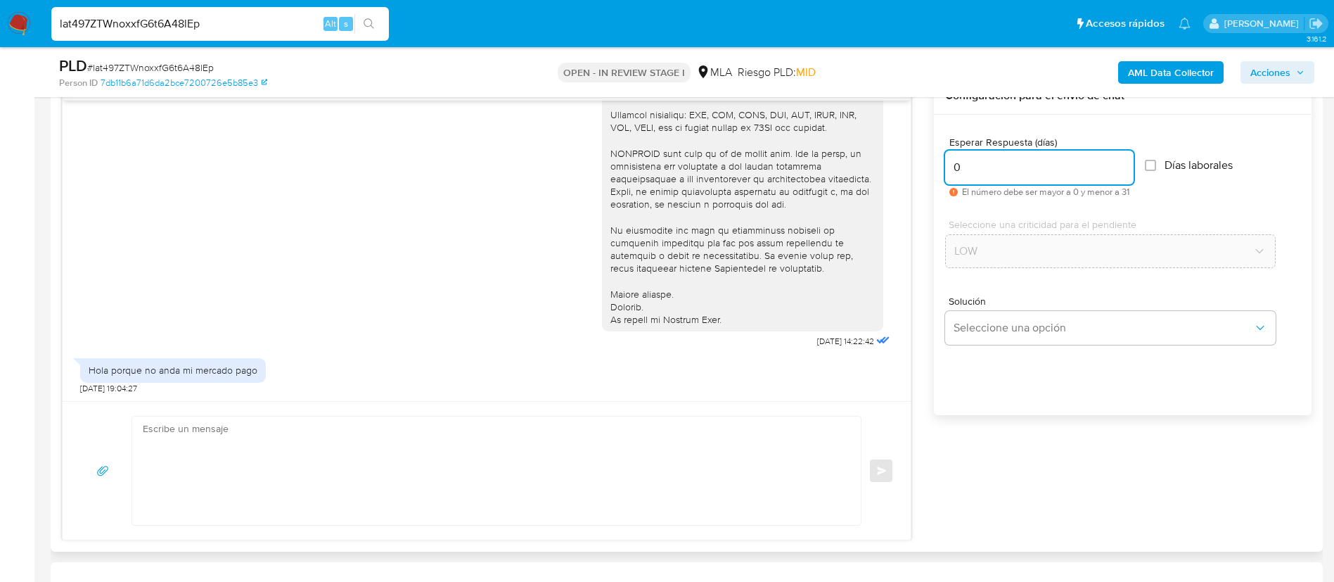
scroll to position [757, 0]
type input "0"
click at [724, 444] on textarea at bounding box center [493, 466] width 700 height 108
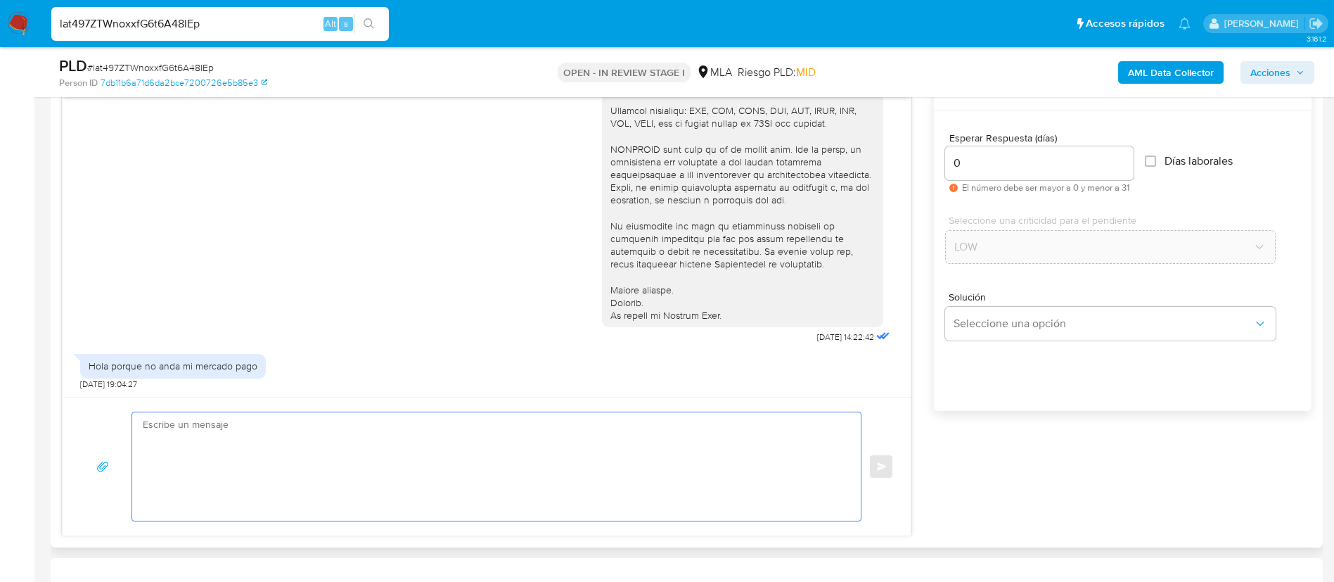
paste textarea "Hola XXX, Muchas gracias por tu respuesta. Analizamos tu caso y verificamos que…"
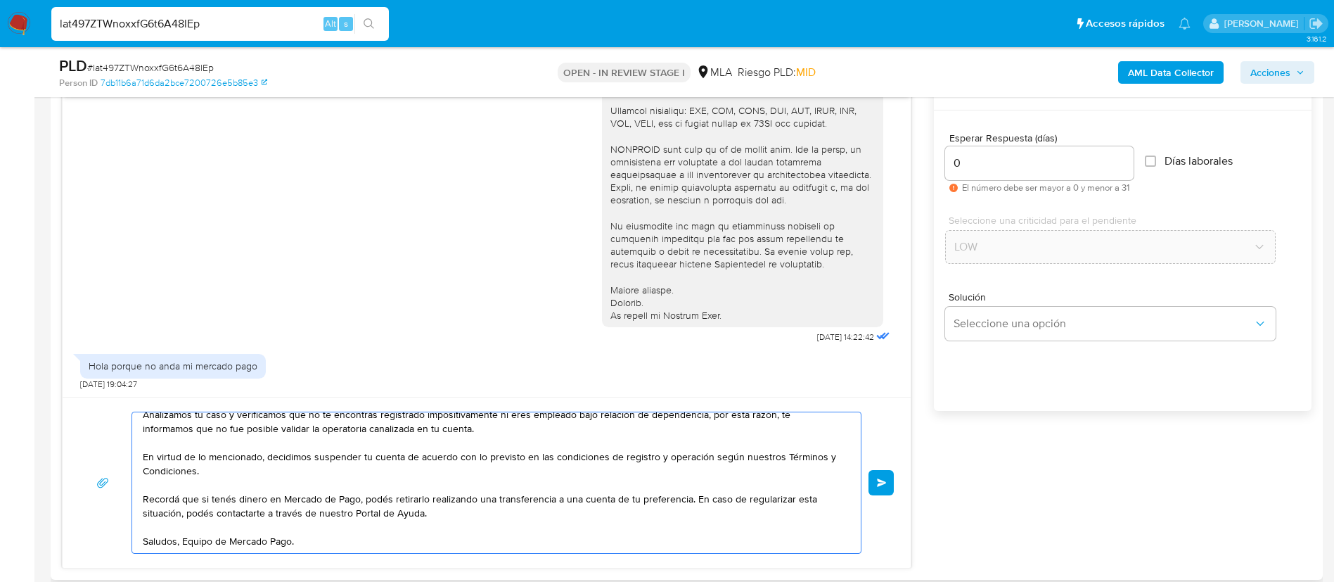
scroll to position [0, 0]
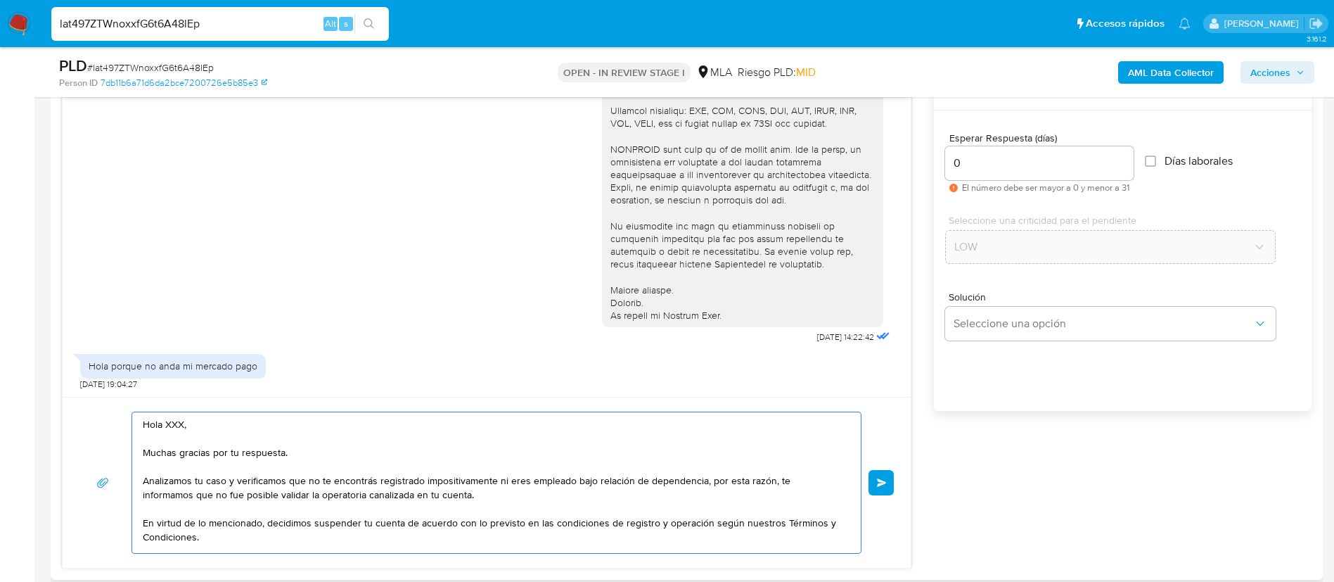
click at [180, 426] on textarea "Hola XXX, Muchas gracias por tu respuesta. Analizamos tu caso y verificamos que…" at bounding box center [493, 482] width 700 height 141
type textarea "Hola, Muchas gracias por tu respuesta. Analizamos tu caso y verificamos que no …"
click at [885, 483] on span "Enviar" at bounding box center [882, 482] width 10 height 8
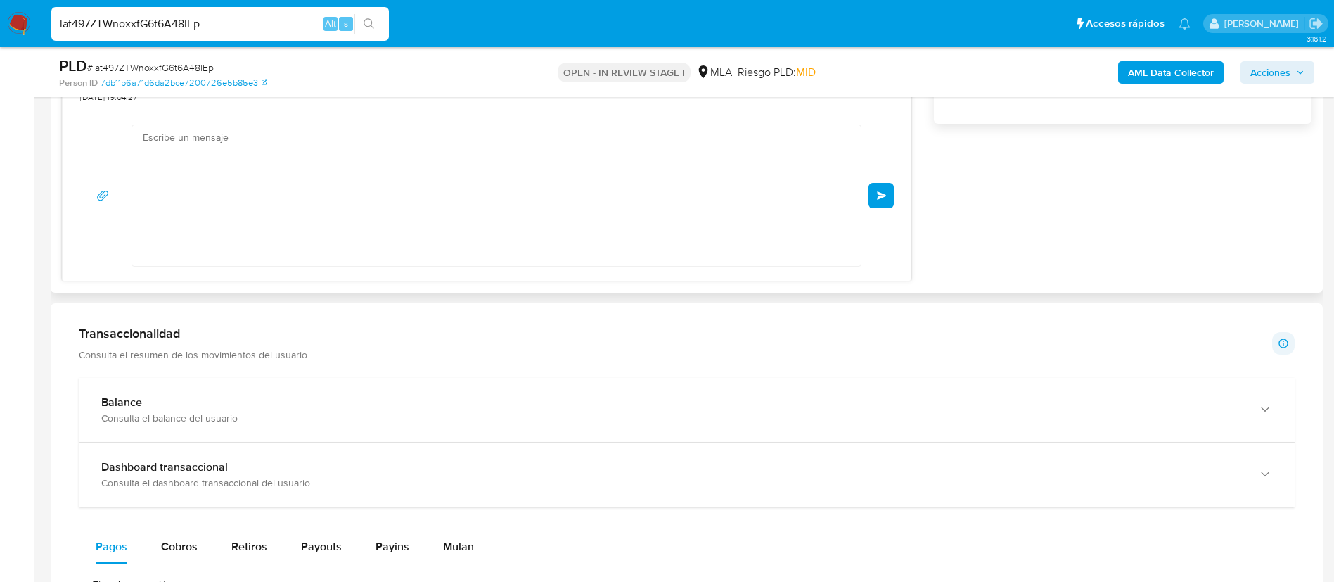
scroll to position [695, 0]
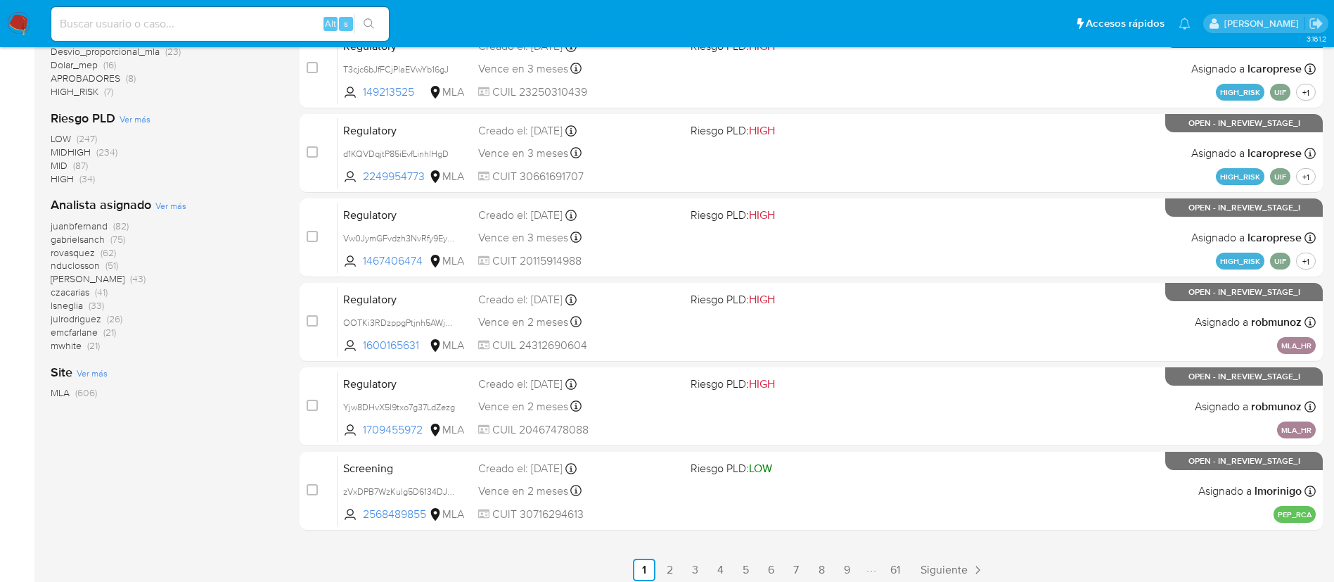
scroll to position [527, 0]
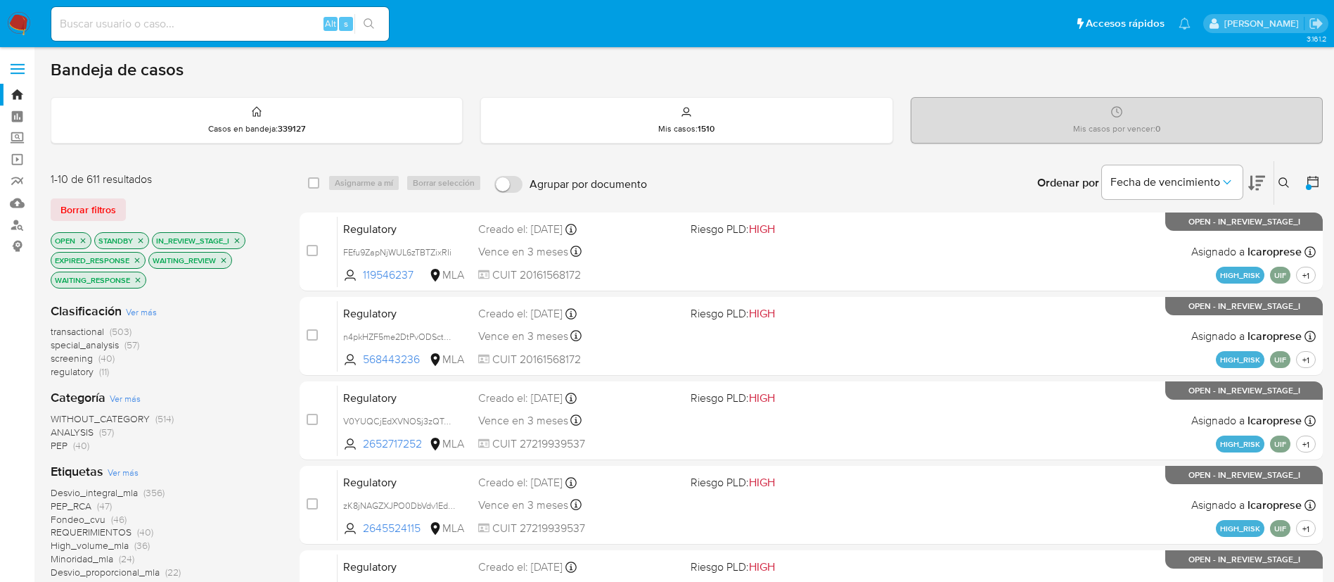
click at [1312, 181] on icon at bounding box center [1313, 181] width 14 height 14
click at [1314, 181] on icon at bounding box center [1313, 181] width 14 height 14
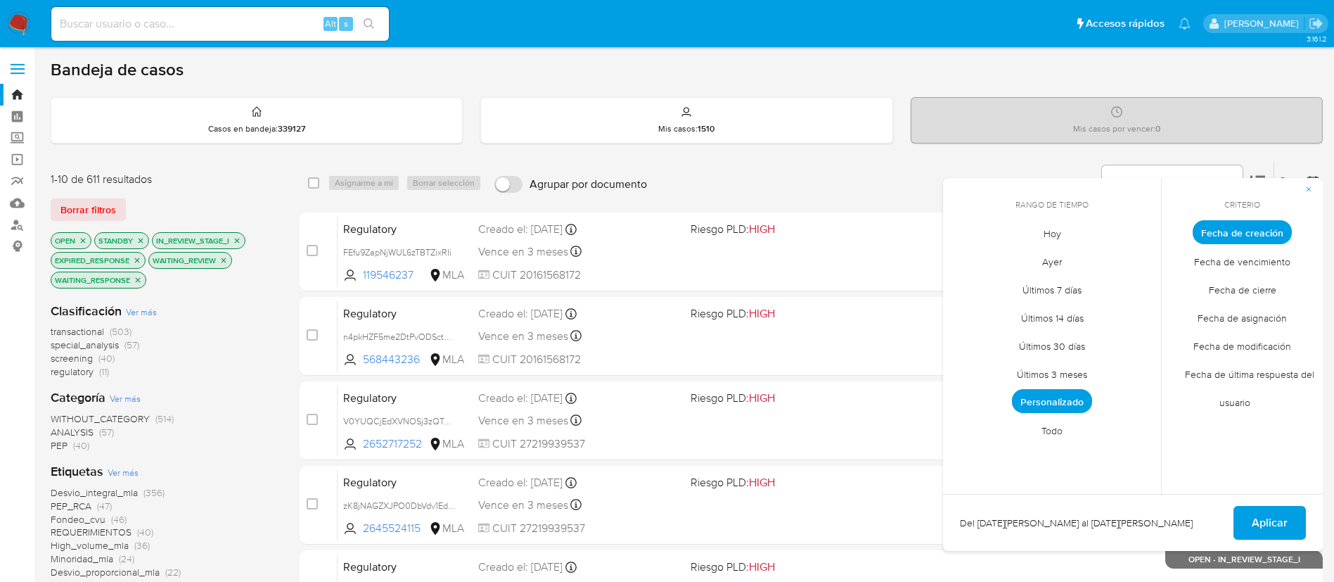
click at [1050, 426] on span "Todo" at bounding box center [1052, 430] width 51 height 29
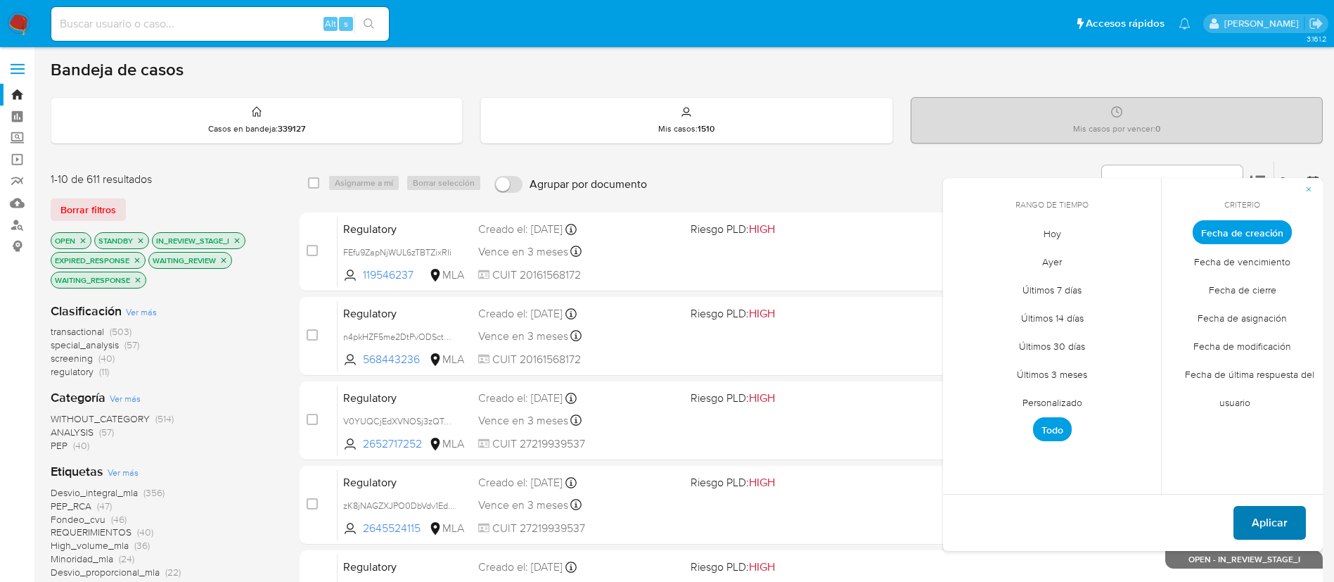
click at [1265, 520] on span "Aplicar" at bounding box center [1270, 522] width 36 height 31
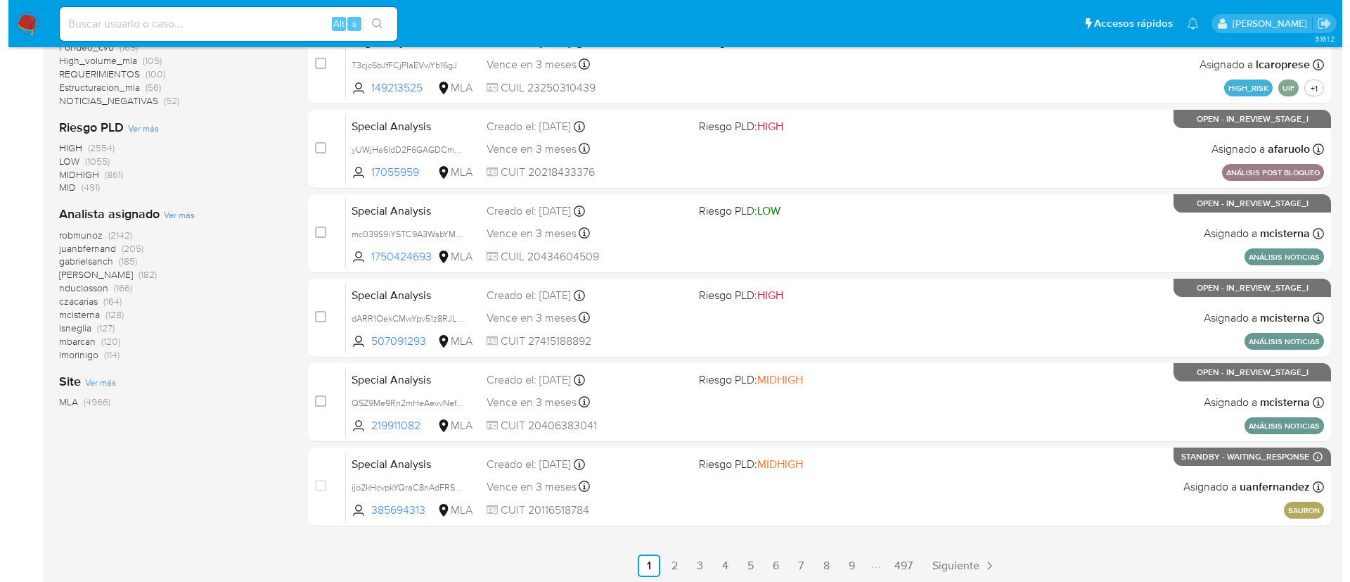
scroll to position [527, 0]
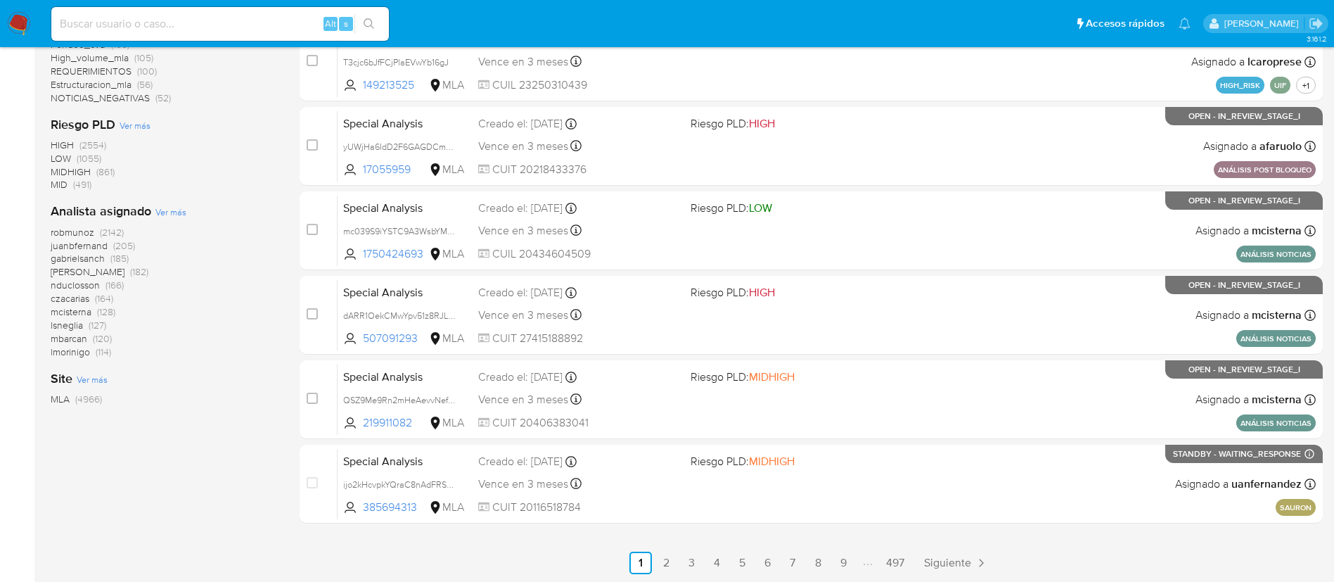
click at [177, 212] on span "Ver más" at bounding box center [170, 211] width 31 height 13
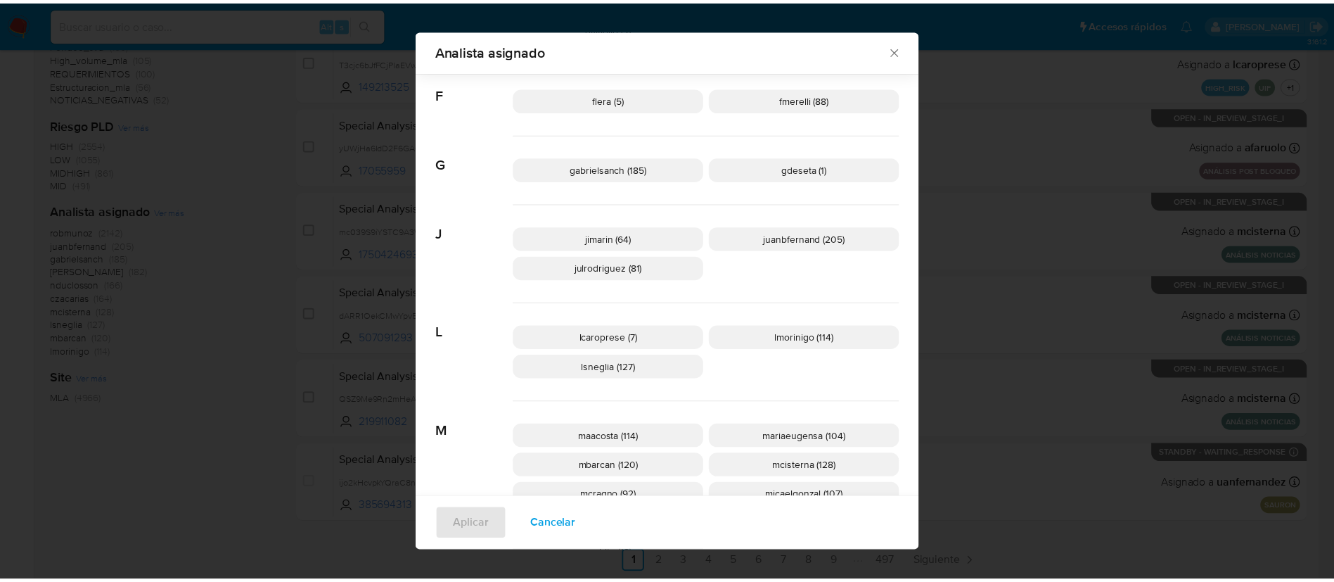
scroll to position [385, 0]
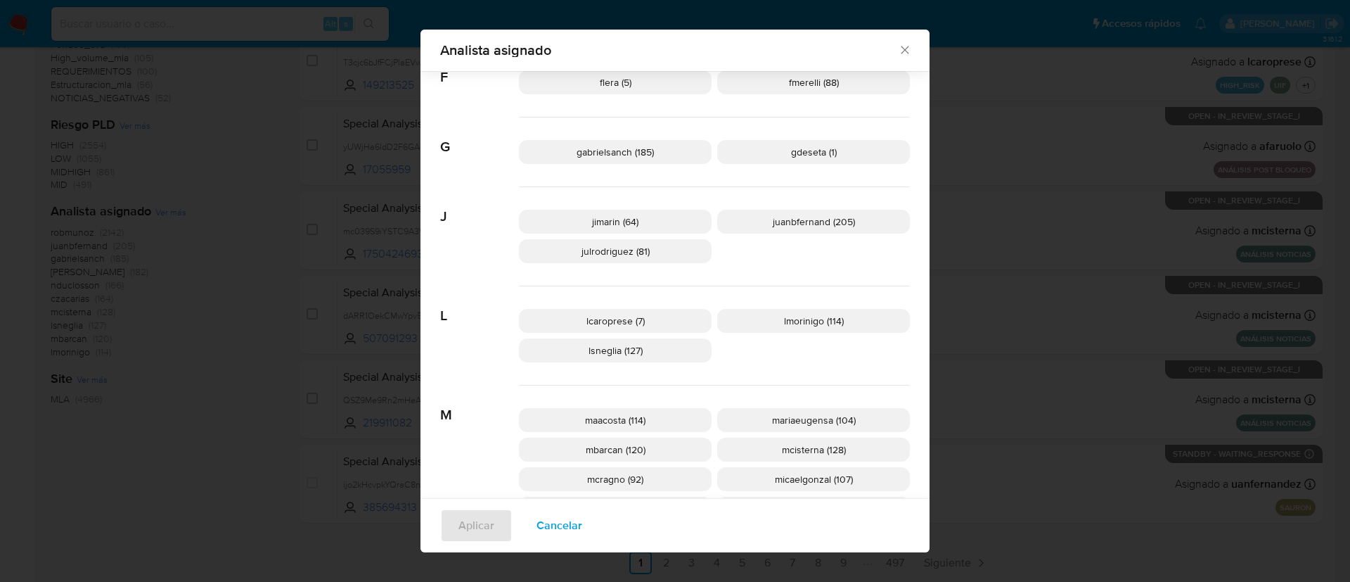
click at [1183, 131] on div "Analista asignado Buscar 9 9b67c4c7-5718-49c3-93b1-153dcf44f7df (1) A afaruolo …" at bounding box center [675, 291] width 1350 height 582
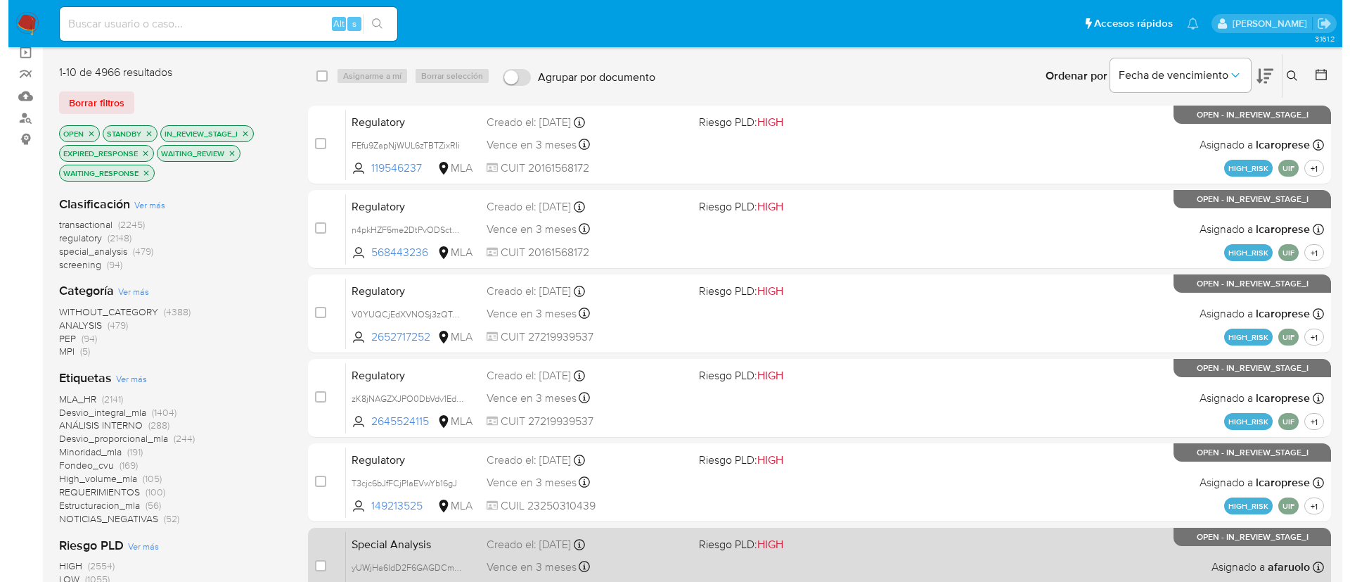
scroll to position [36, 0]
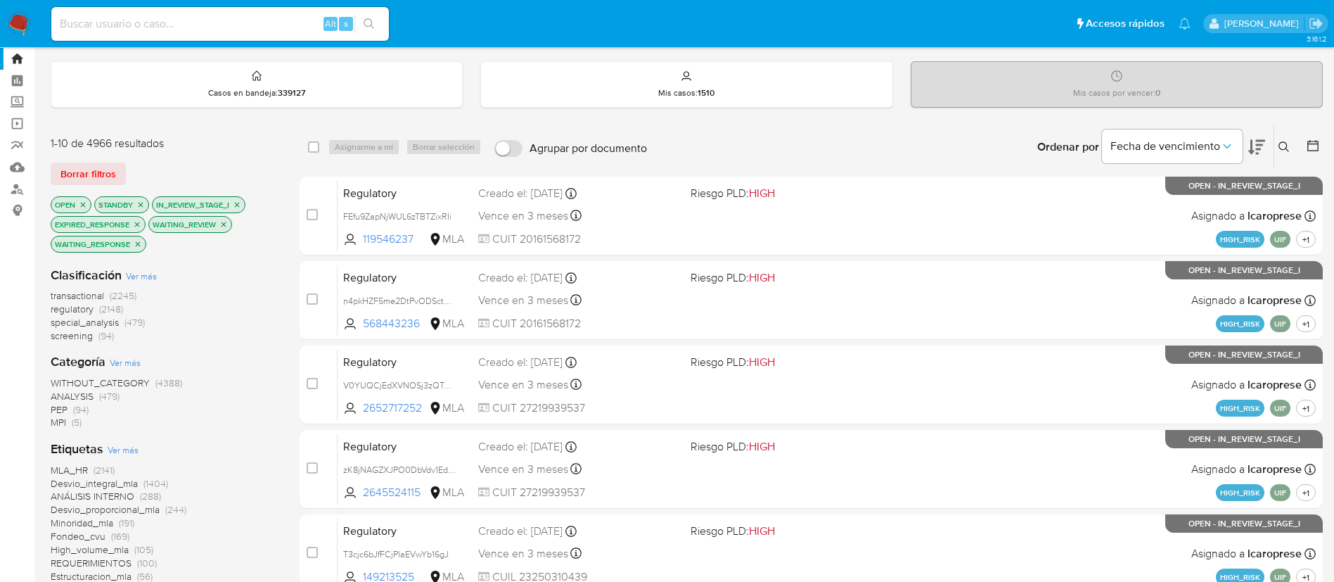
click at [1278, 148] on button at bounding box center [1285, 147] width 23 height 17
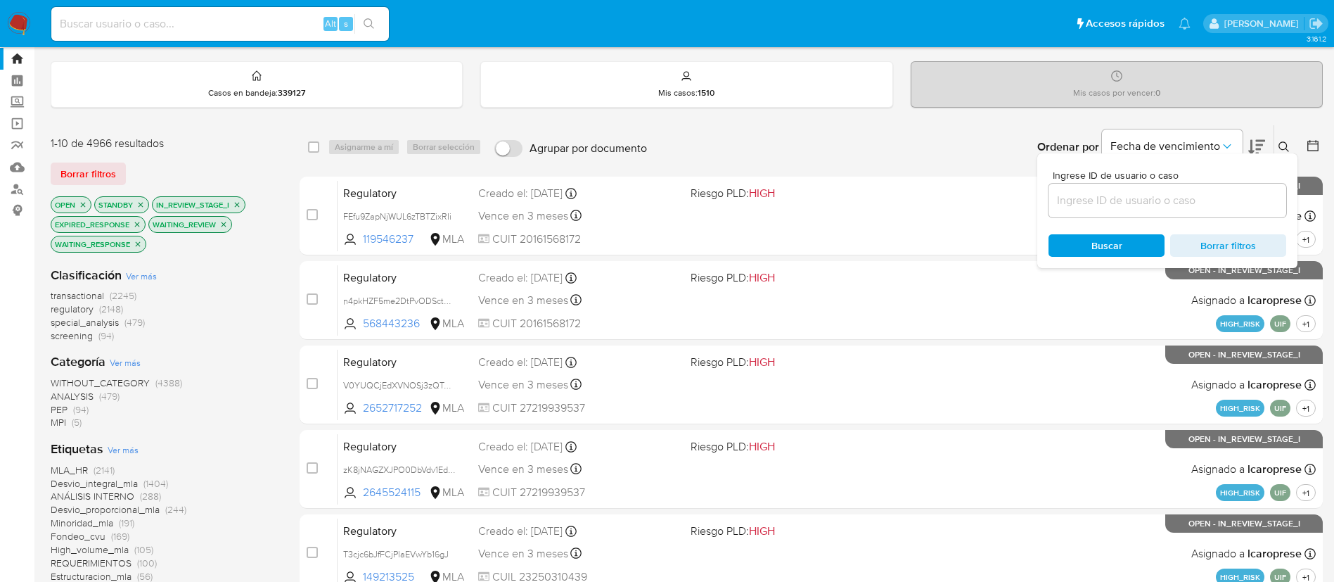
click at [1158, 189] on div at bounding box center [1168, 201] width 238 height 34
click at [1141, 193] on input at bounding box center [1168, 200] width 238 height 18
paste input "lat497ZTWnoxxfG6t6A48lEp"
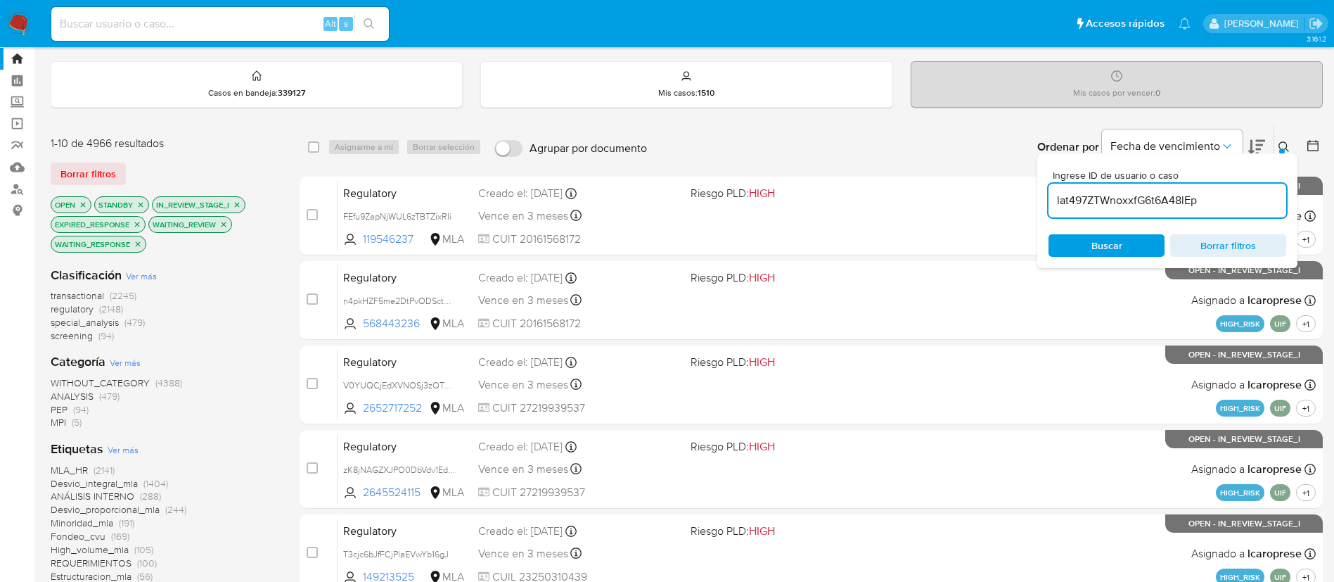
type input "lat497ZTWnoxxfG6t6A48lEp"
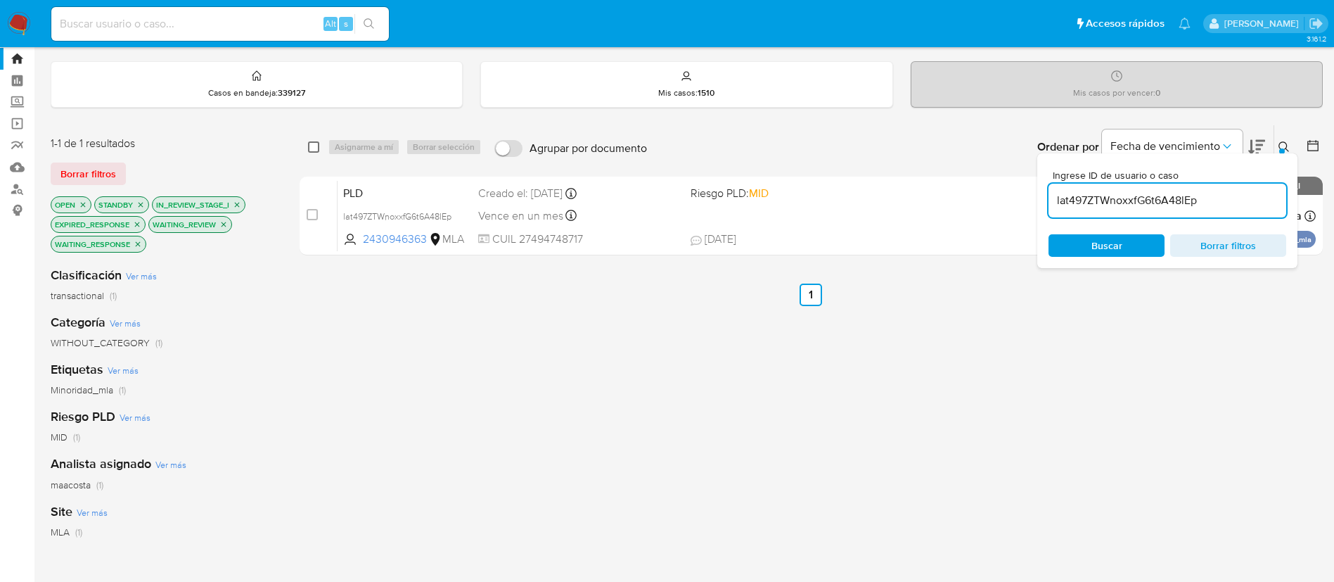
click at [313, 146] on input "checkbox" at bounding box center [313, 146] width 11 height 11
checkbox input "true"
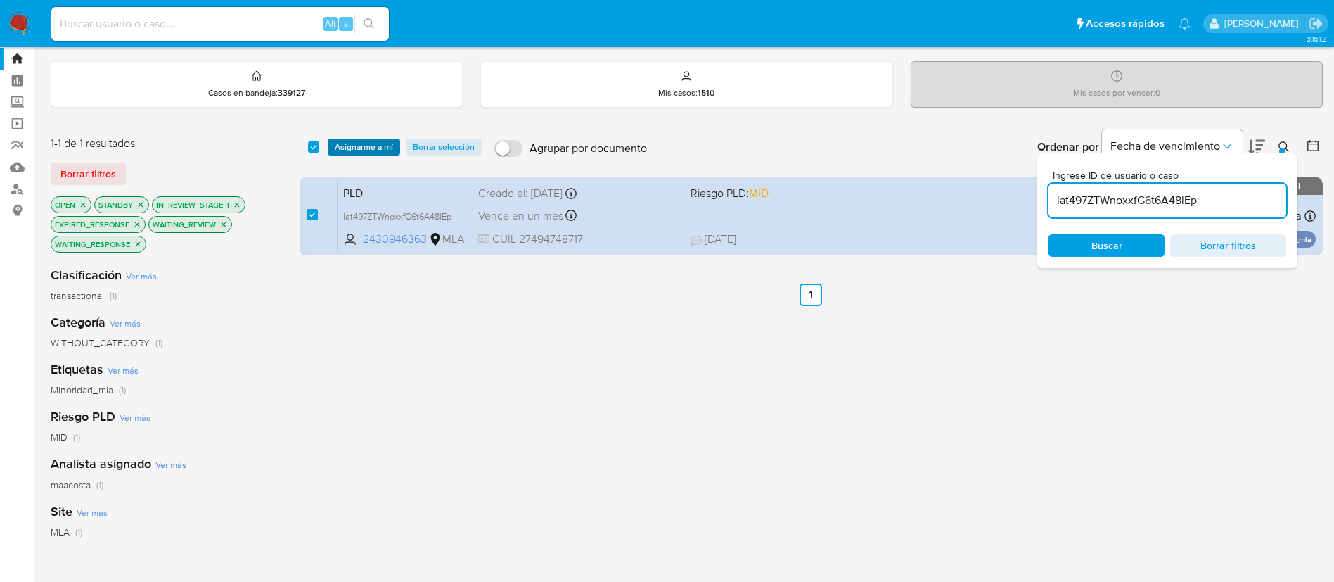
click at [364, 149] on span "Asignarme a mí" at bounding box center [364, 147] width 58 height 14
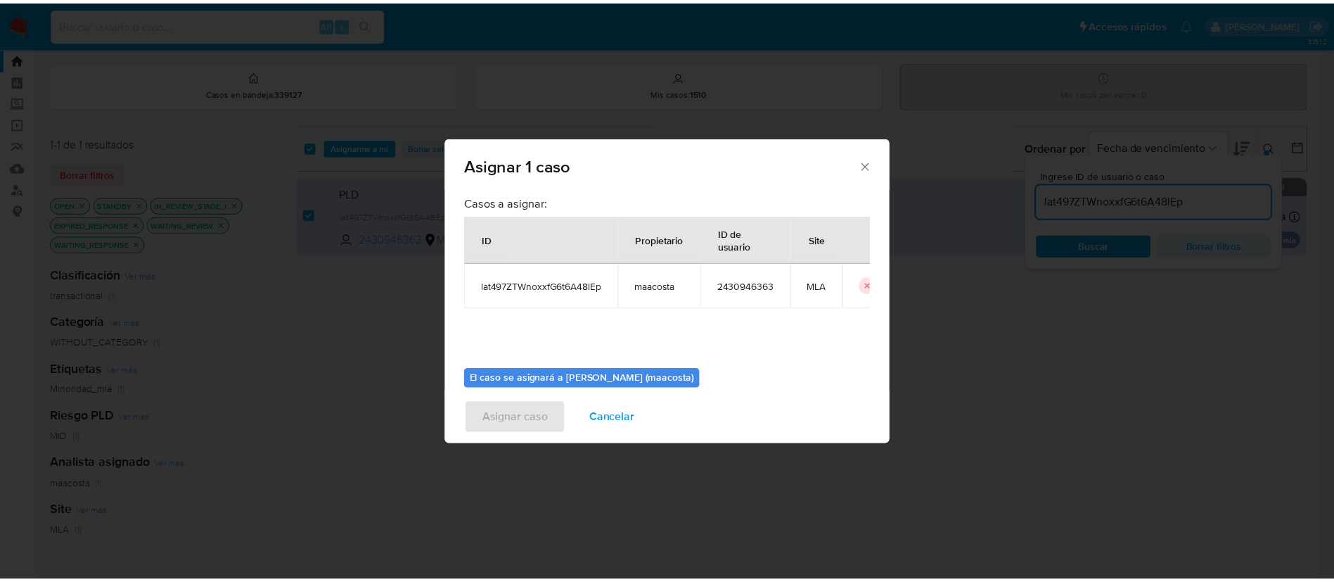
scroll to position [73, 0]
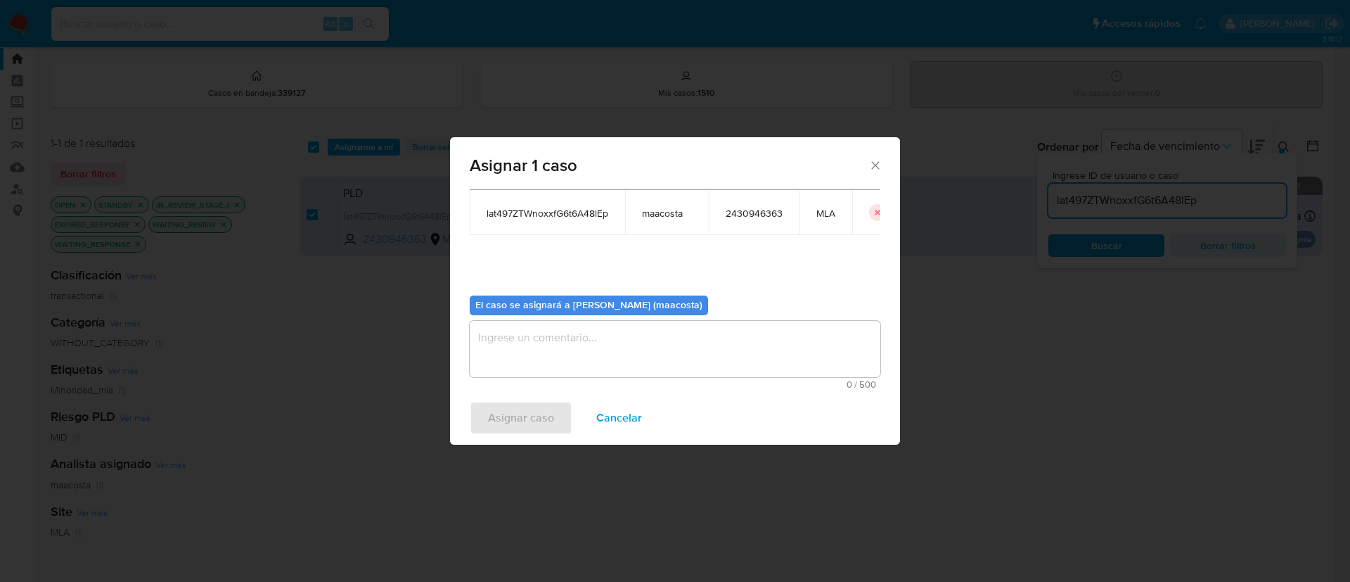
click at [584, 353] on textarea "assign-modal" at bounding box center [675, 349] width 411 height 56
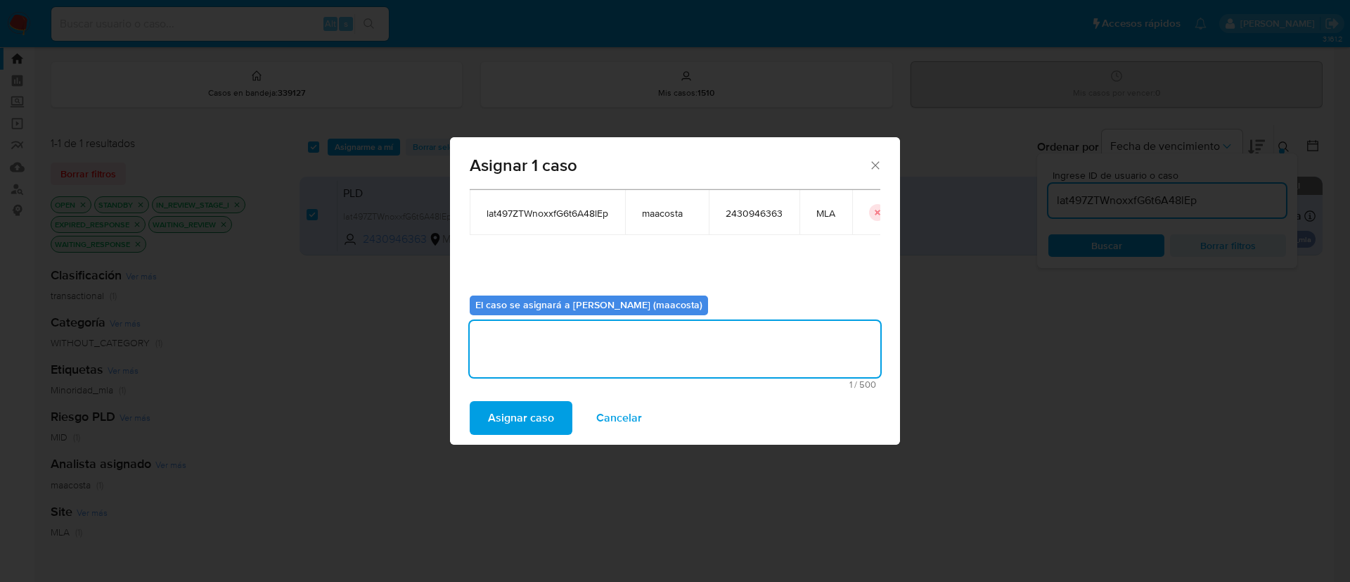
click at [537, 404] on span "Asignar caso" at bounding box center [521, 417] width 66 height 31
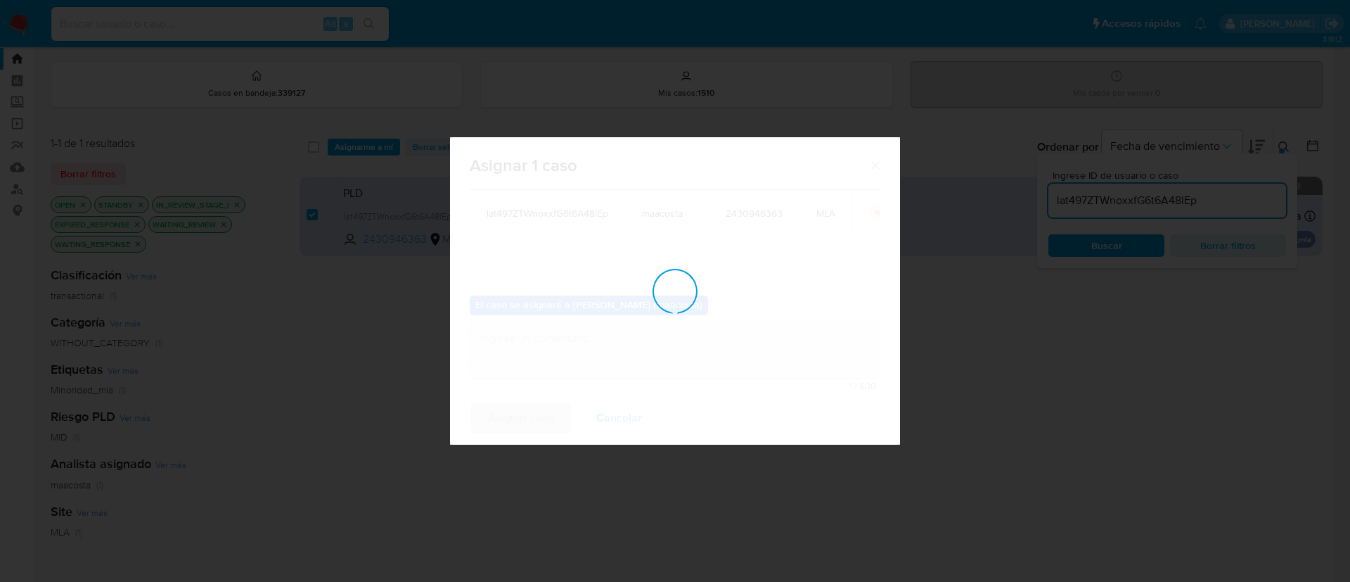
checkbox input "false"
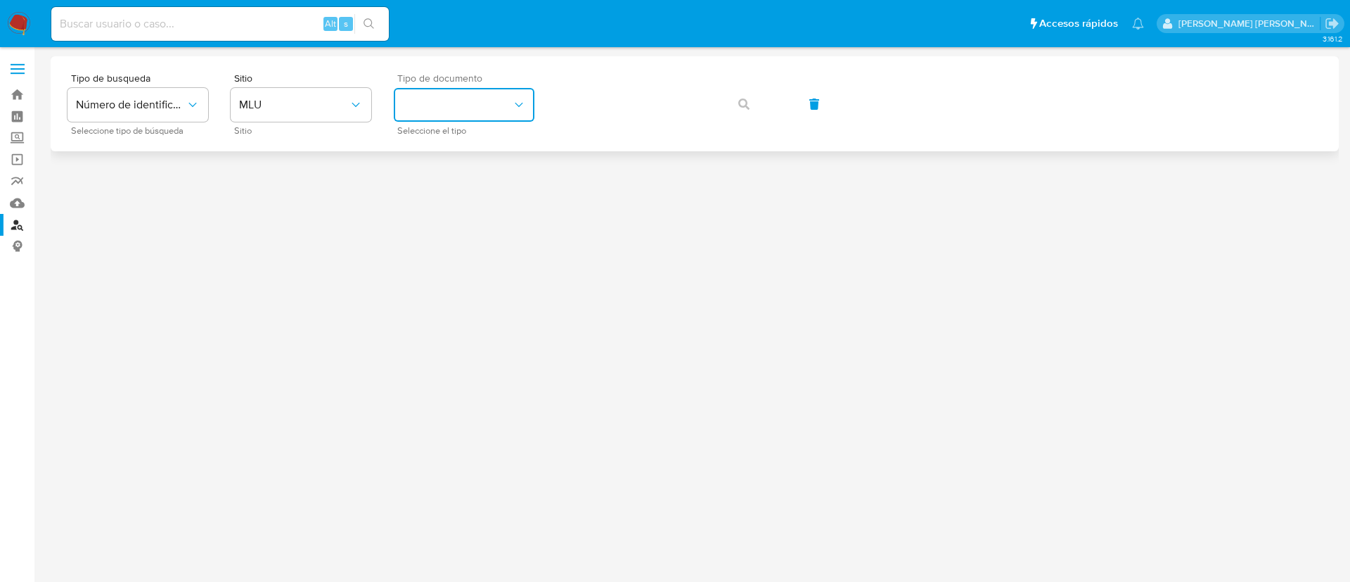
click at [478, 117] on button "identificationType" at bounding box center [464, 105] width 141 height 34
click at [291, 108] on span "MLU" at bounding box center [294, 105] width 110 height 14
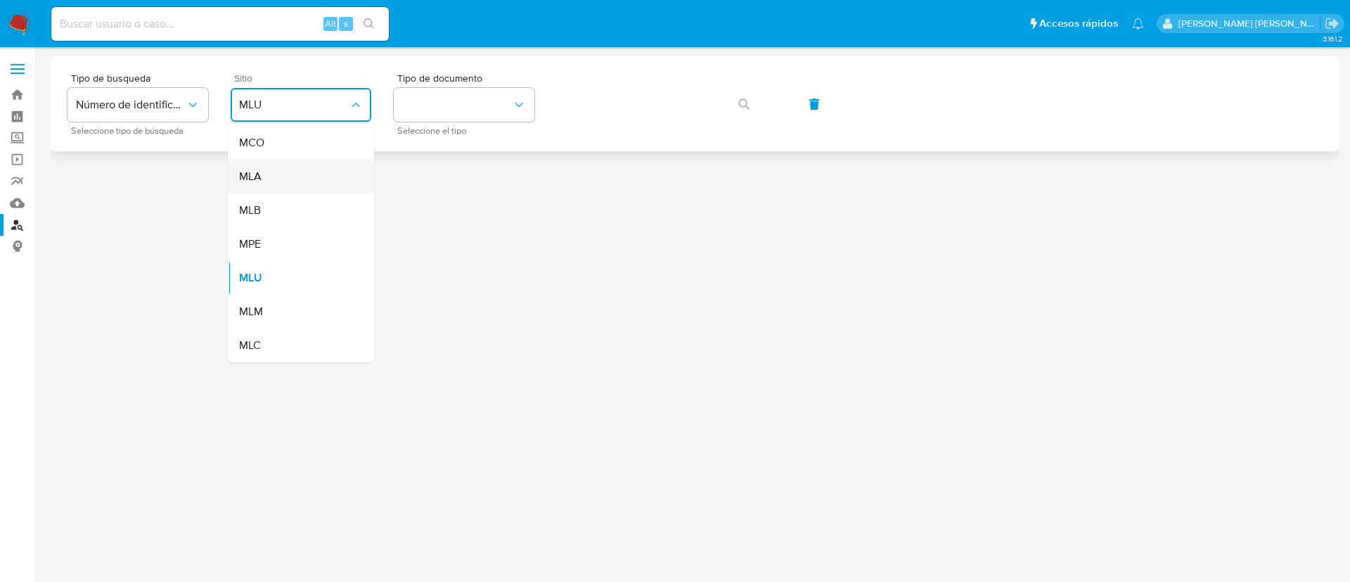
click at [302, 178] on div "MLA" at bounding box center [296, 177] width 115 height 34
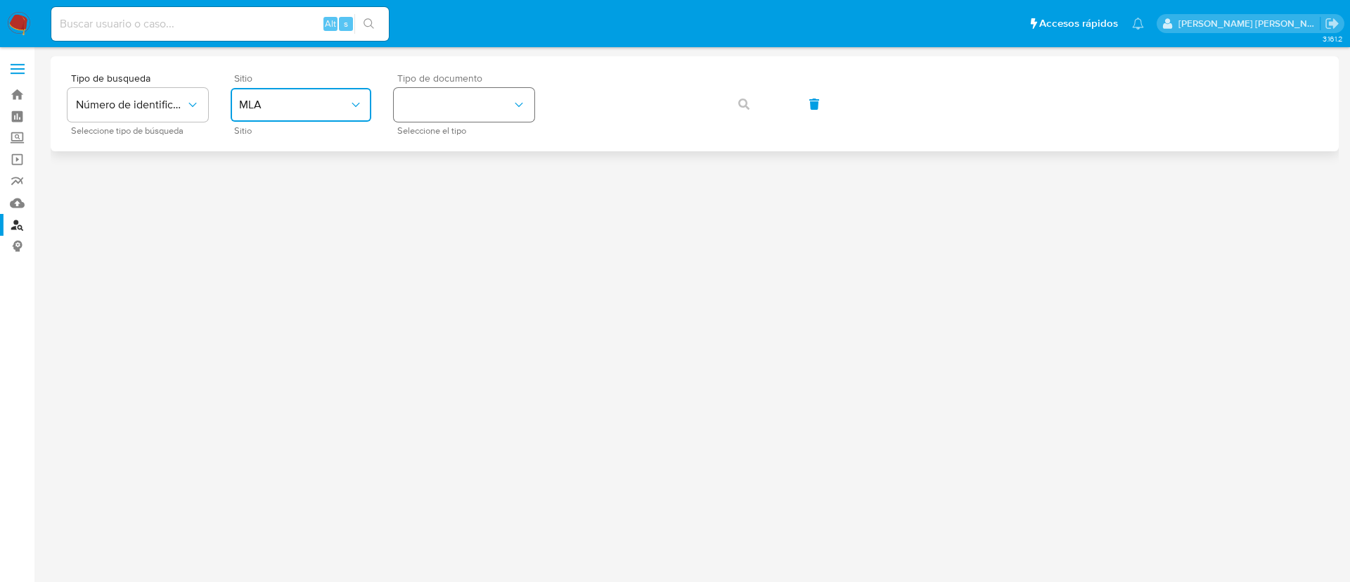
click at [486, 108] on button "identificationType" at bounding box center [464, 105] width 141 height 34
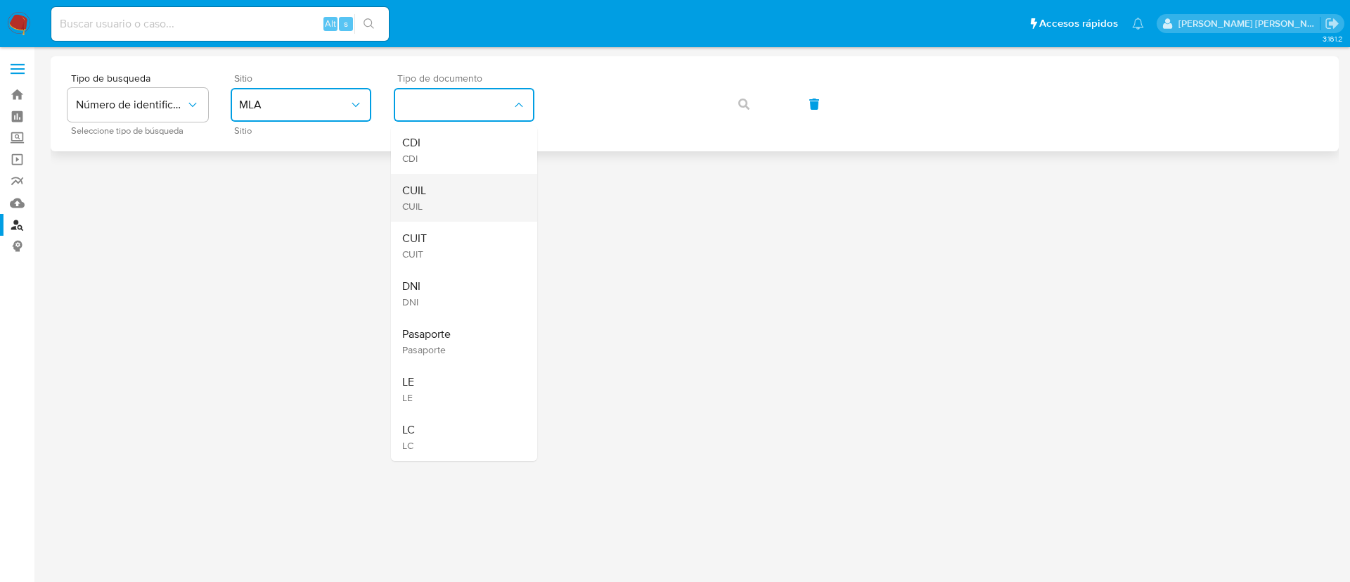
click at [487, 199] on div "CUIL CUIL" at bounding box center [459, 198] width 115 height 48
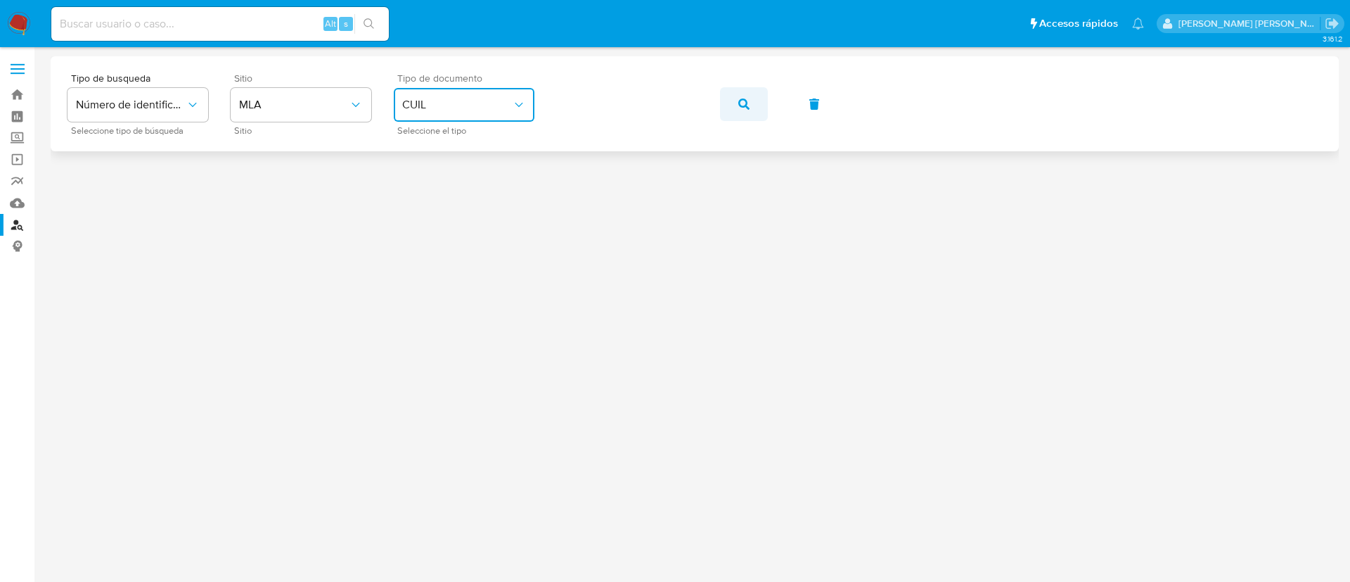
click at [763, 108] on button "button" at bounding box center [744, 104] width 48 height 34
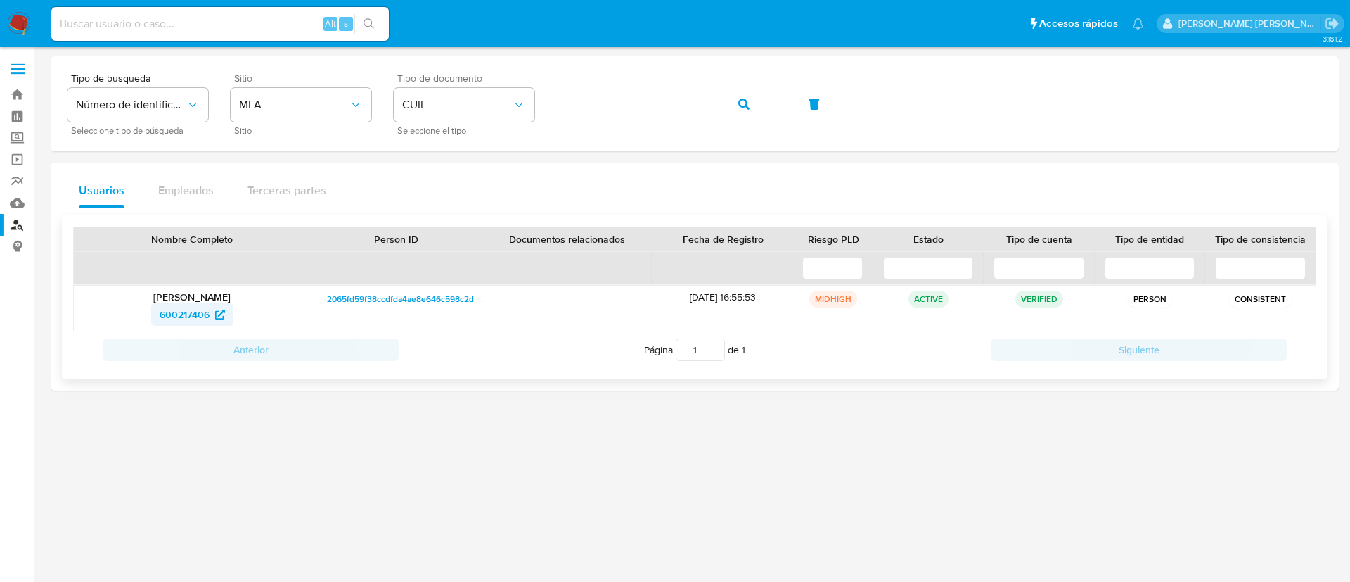
click at [193, 314] on span "600217406" at bounding box center [185, 314] width 50 height 23
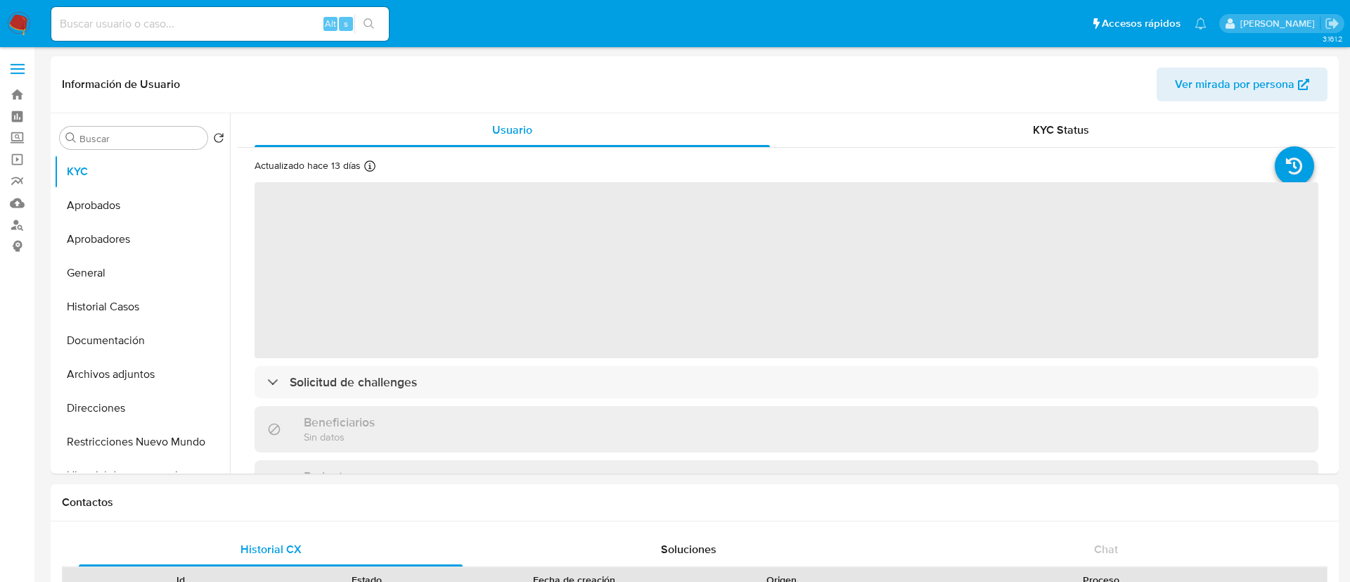
select select "10"
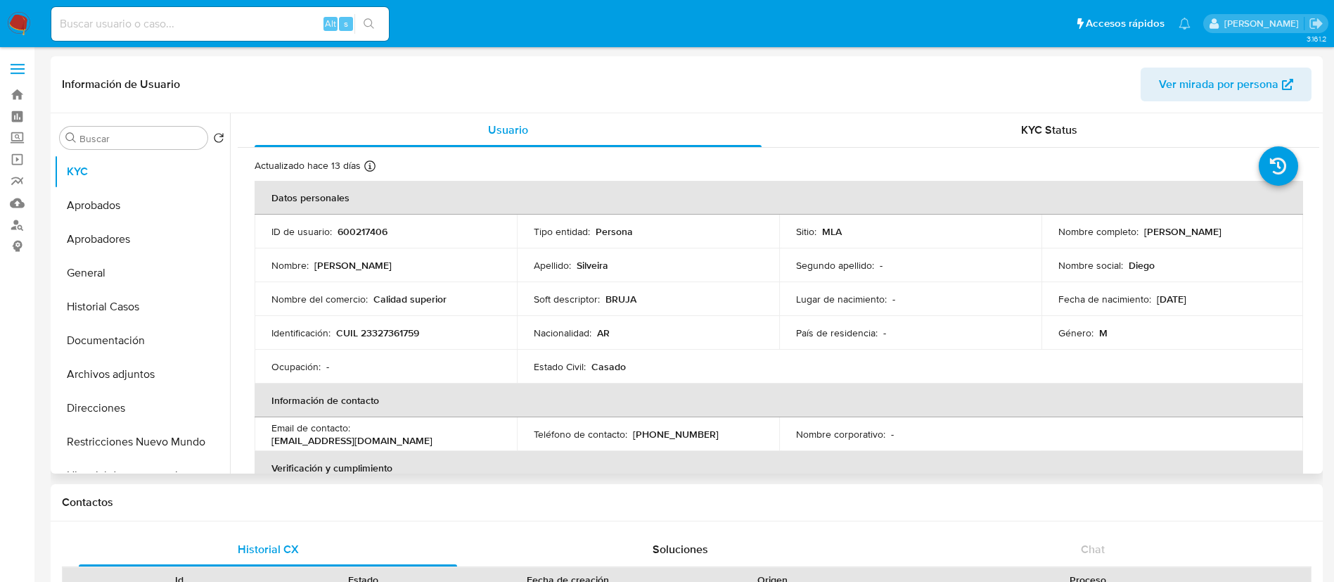
scroll to position [715, 0]
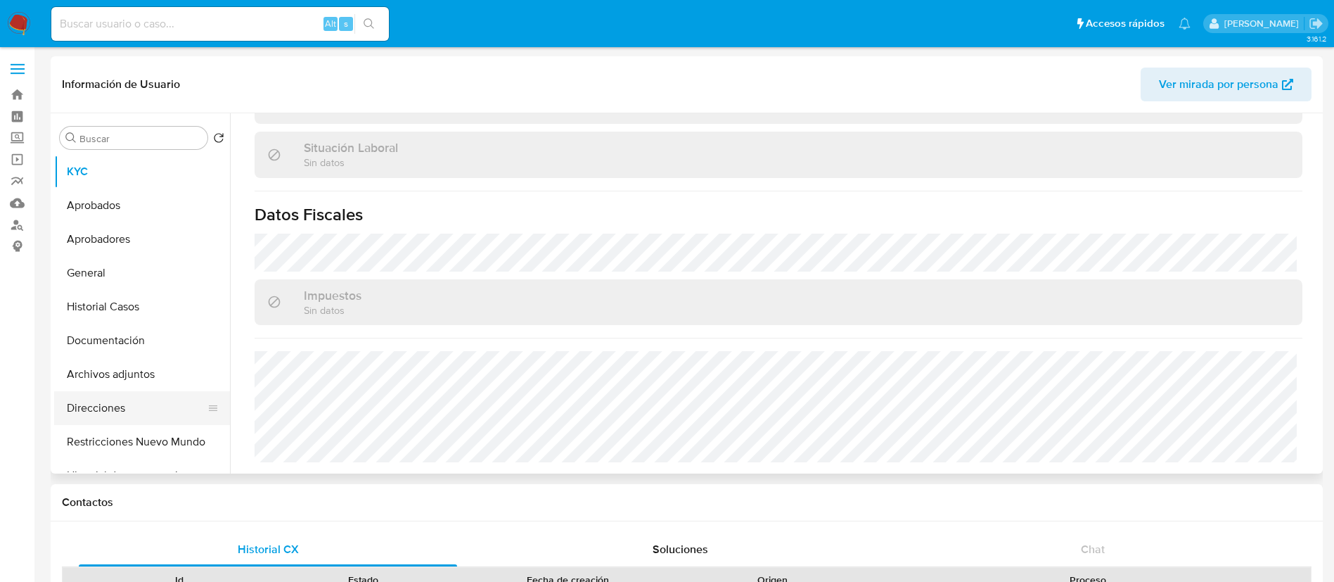
click at [108, 407] on button "Direcciones" at bounding box center [136, 408] width 165 height 34
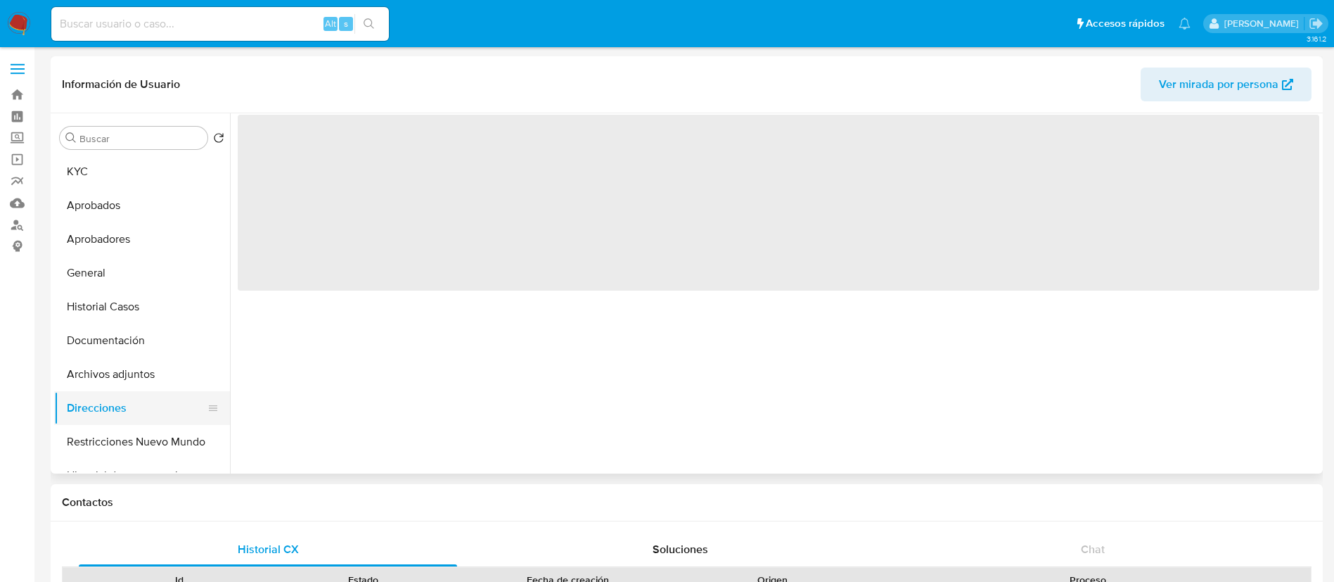
scroll to position [0, 0]
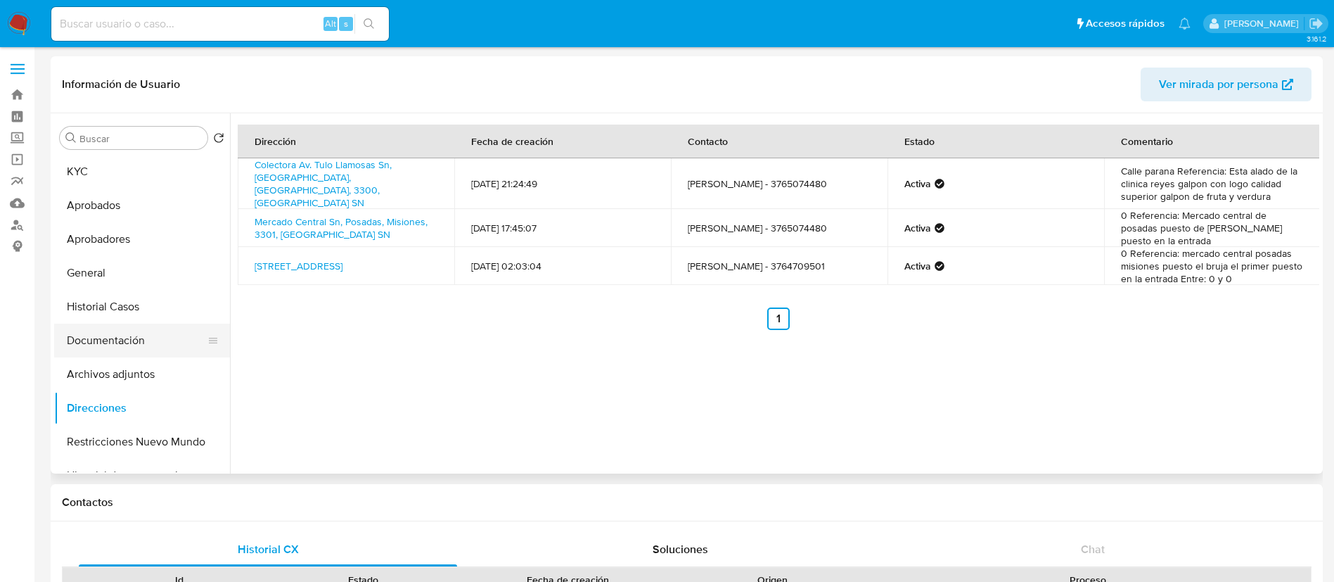
click at [103, 336] on button "Documentación" at bounding box center [136, 341] width 165 height 34
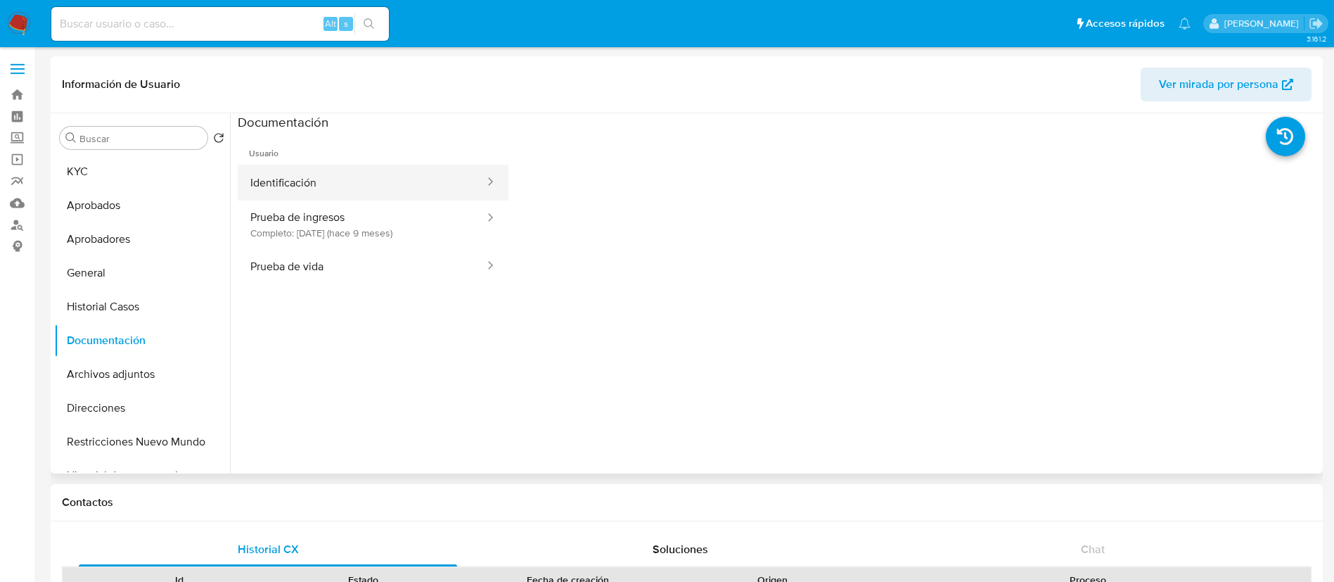
click at [297, 184] on button "Identificación" at bounding box center [362, 183] width 248 height 36
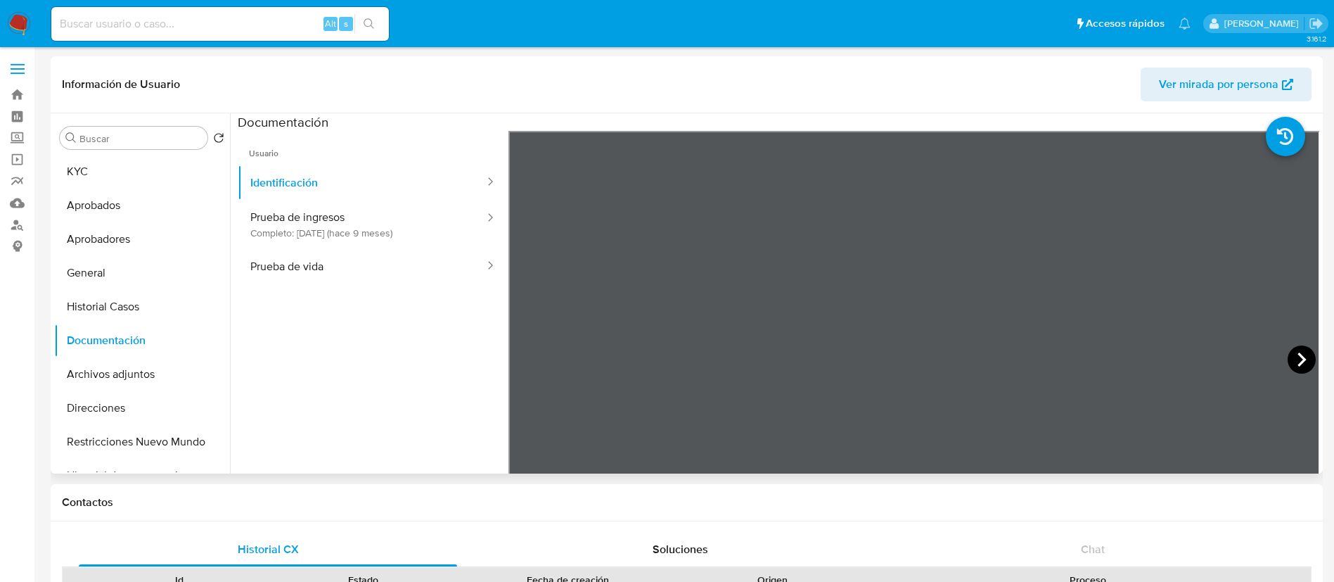
click at [1299, 345] on icon at bounding box center [1302, 359] width 28 height 28
click at [122, 404] on button "Direcciones" at bounding box center [136, 408] width 165 height 34
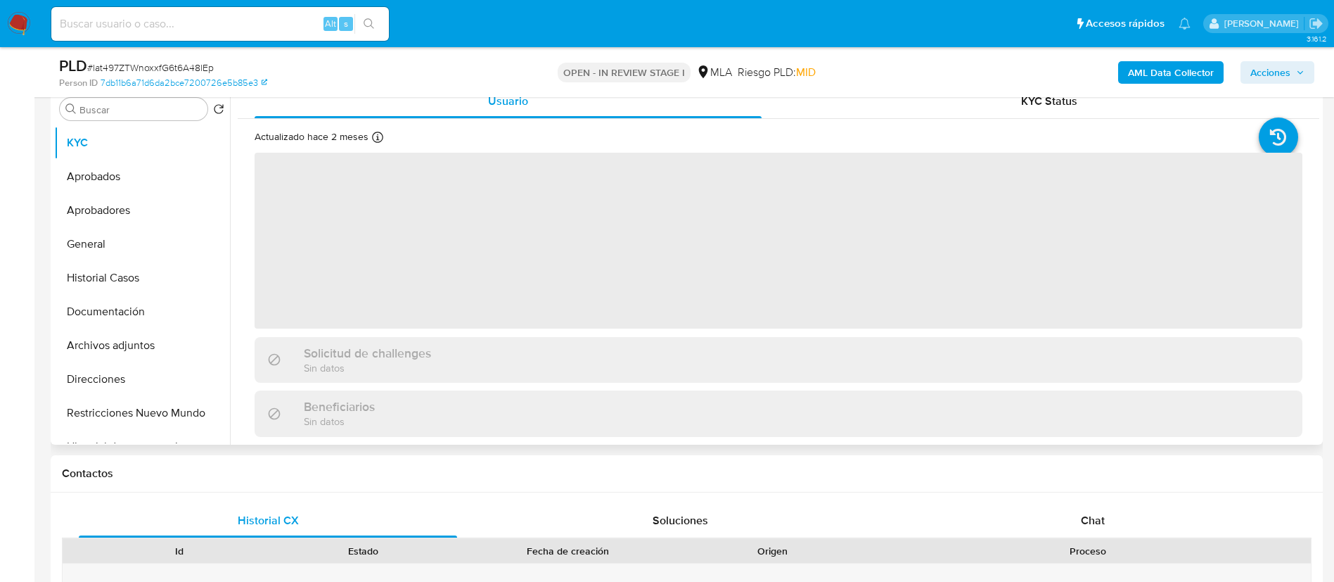
scroll to position [297, 0]
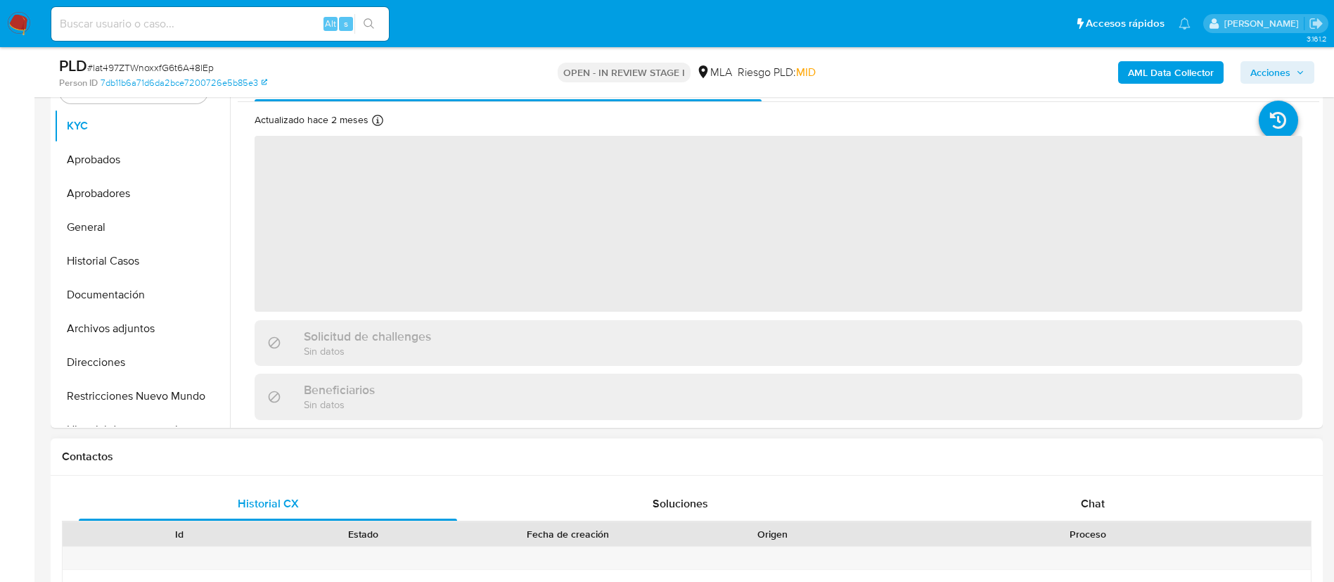
select select "10"
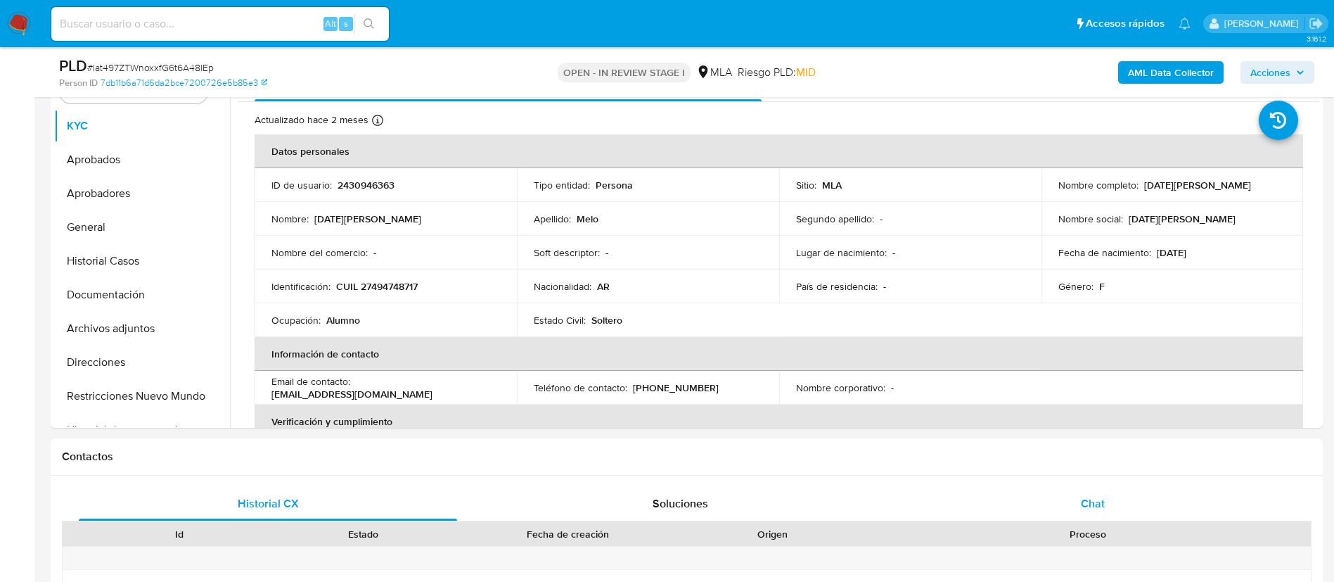
click at [1091, 503] on span "Chat" at bounding box center [1093, 503] width 24 height 16
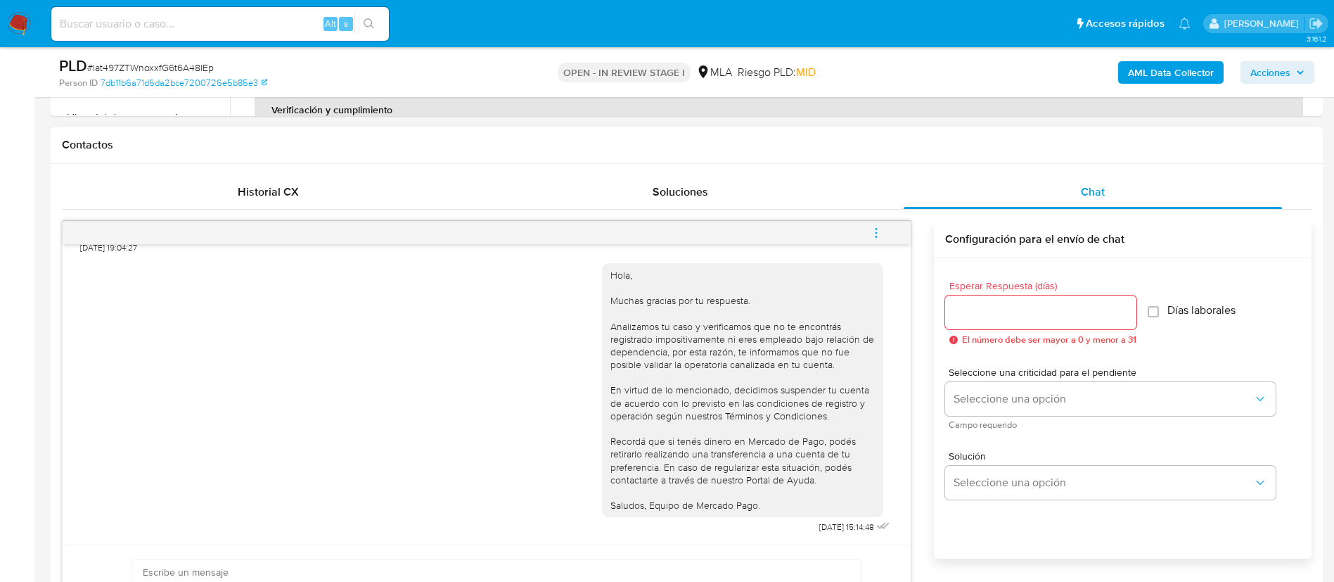
scroll to position [610, 0]
click at [871, 236] on icon "menu-action" at bounding box center [876, 232] width 13 height 13
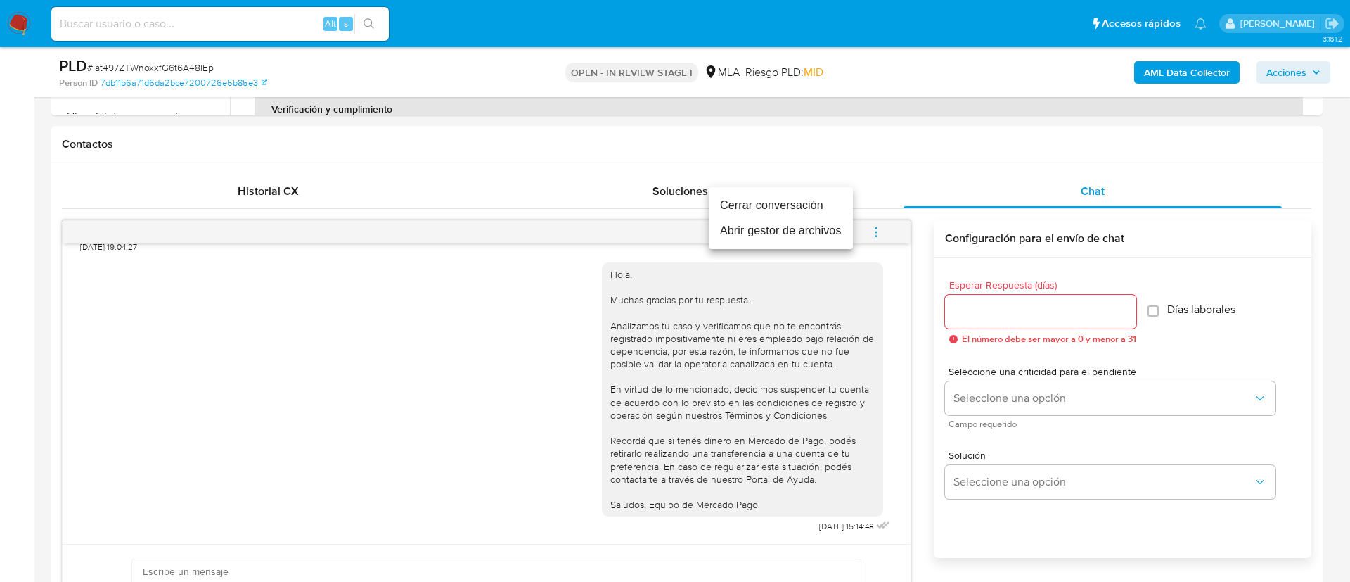
click at [760, 203] on li "Cerrar conversación" at bounding box center [781, 205] width 144 height 25
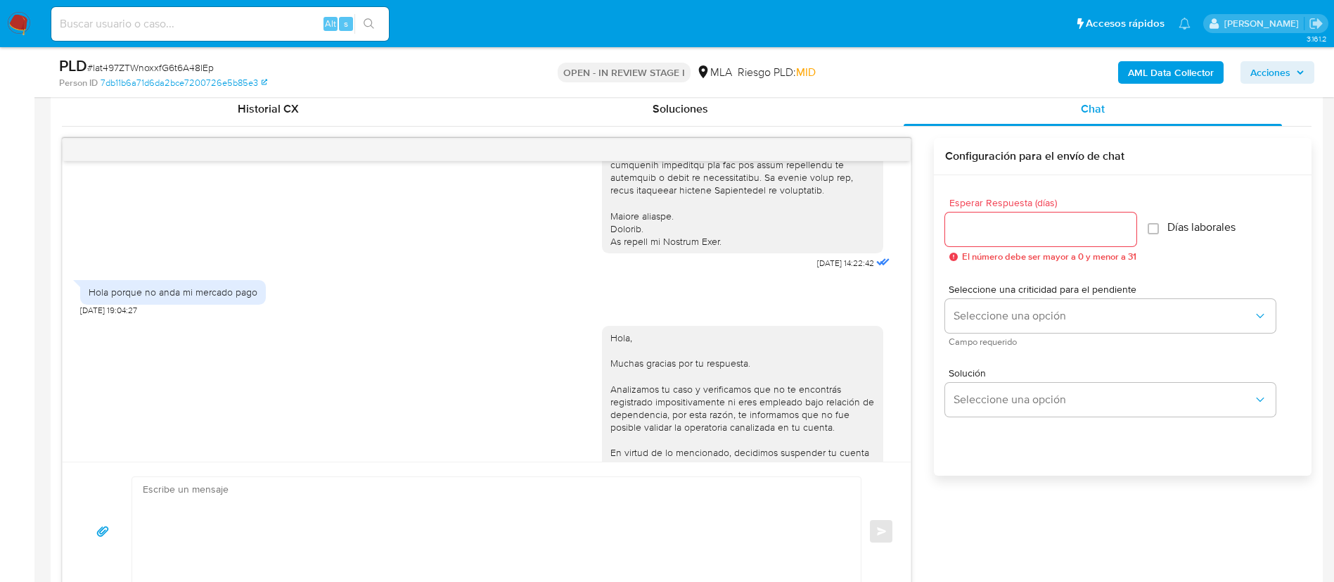
scroll to position [506, 0]
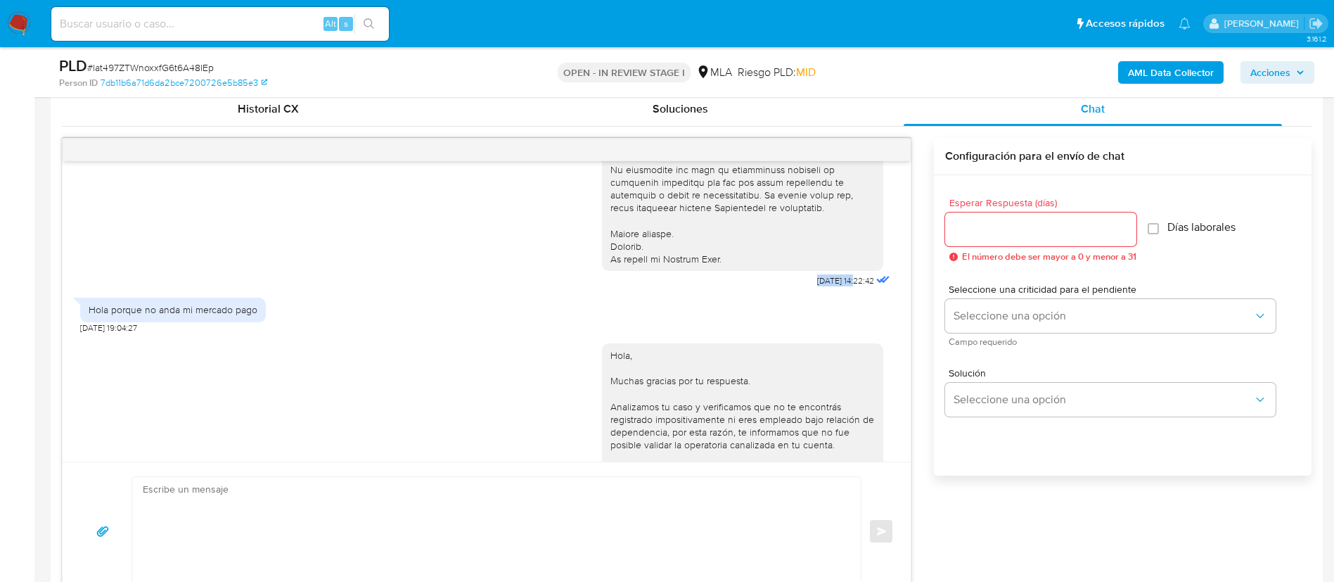
drag, startPoint x: 781, startPoint y: 295, endPoint x: 826, endPoint y: 297, distance: 45.0
copy span "17/09/2025"
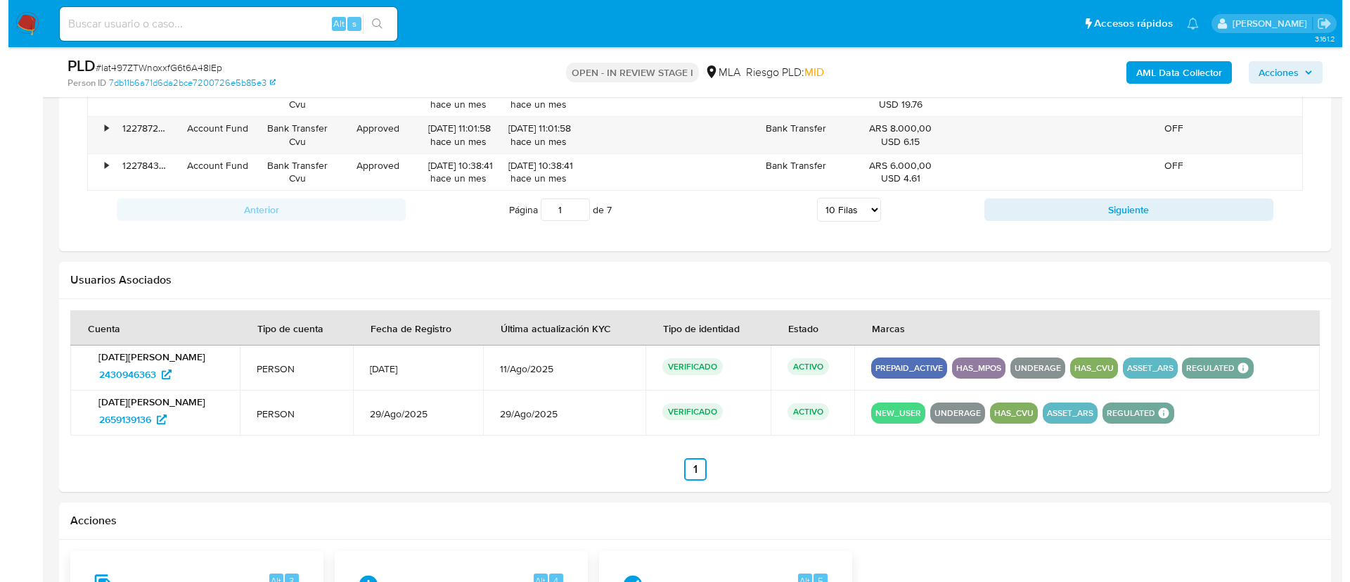
scroll to position [2197, 0]
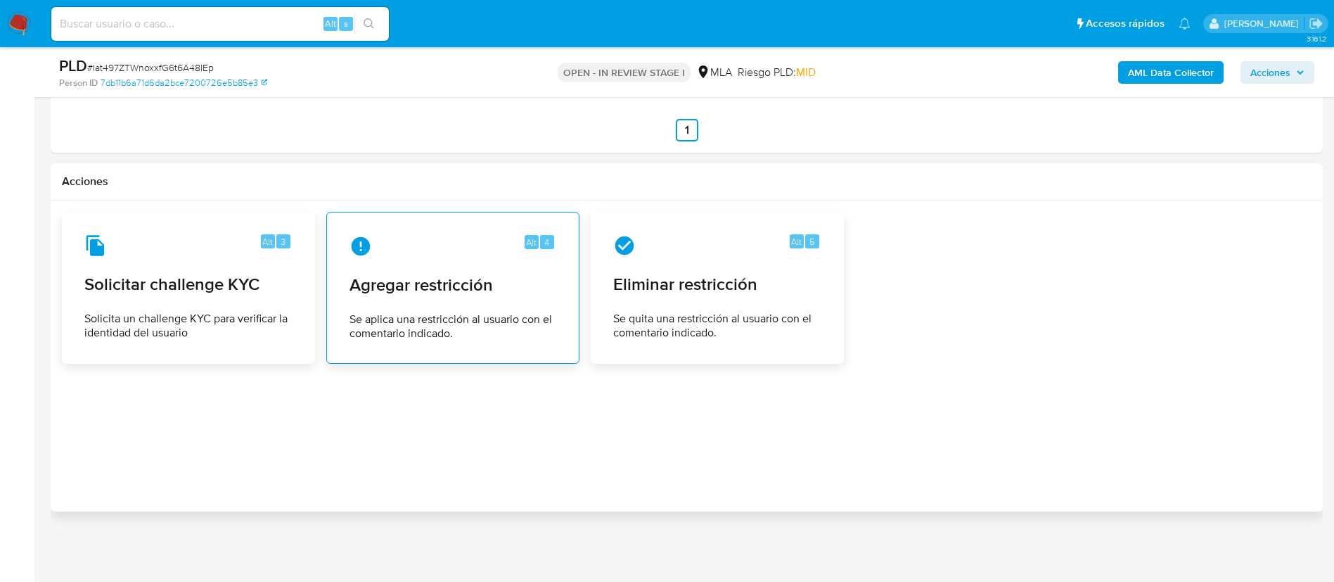
click at [433, 316] on span "Se aplica una restricción al usuario con el comentario indicado." at bounding box center [453, 326] width 207 height 28
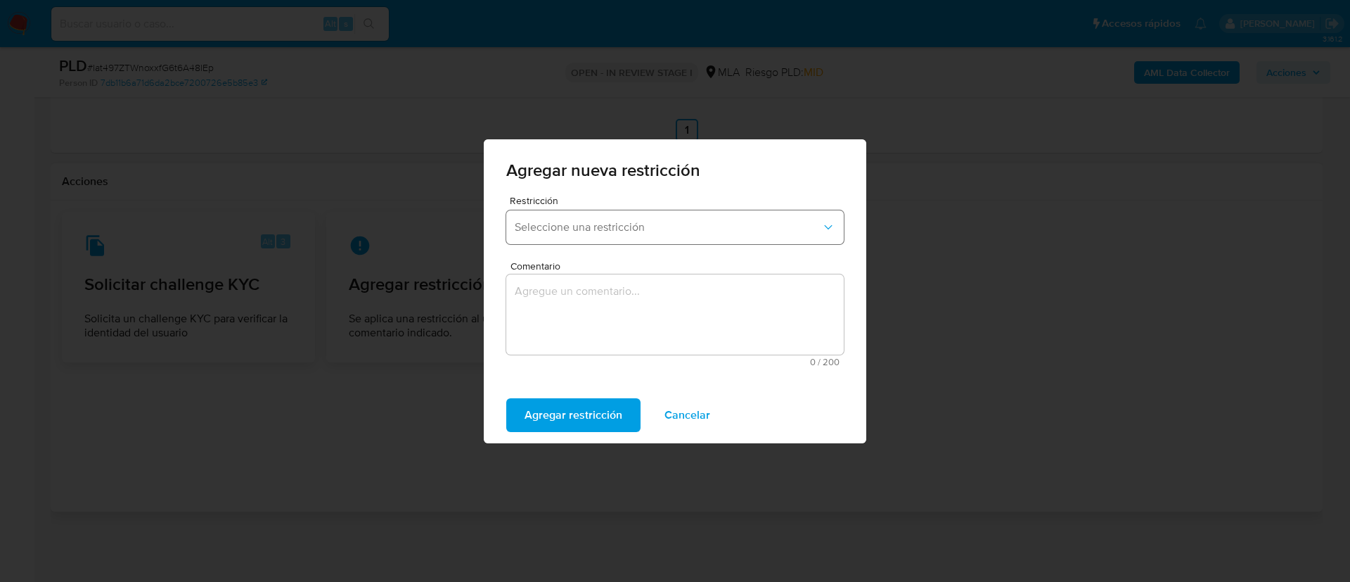
click at [556, 229] on span "Seleccione una restricción" at bounding box center [668, 227] width 307 height 14
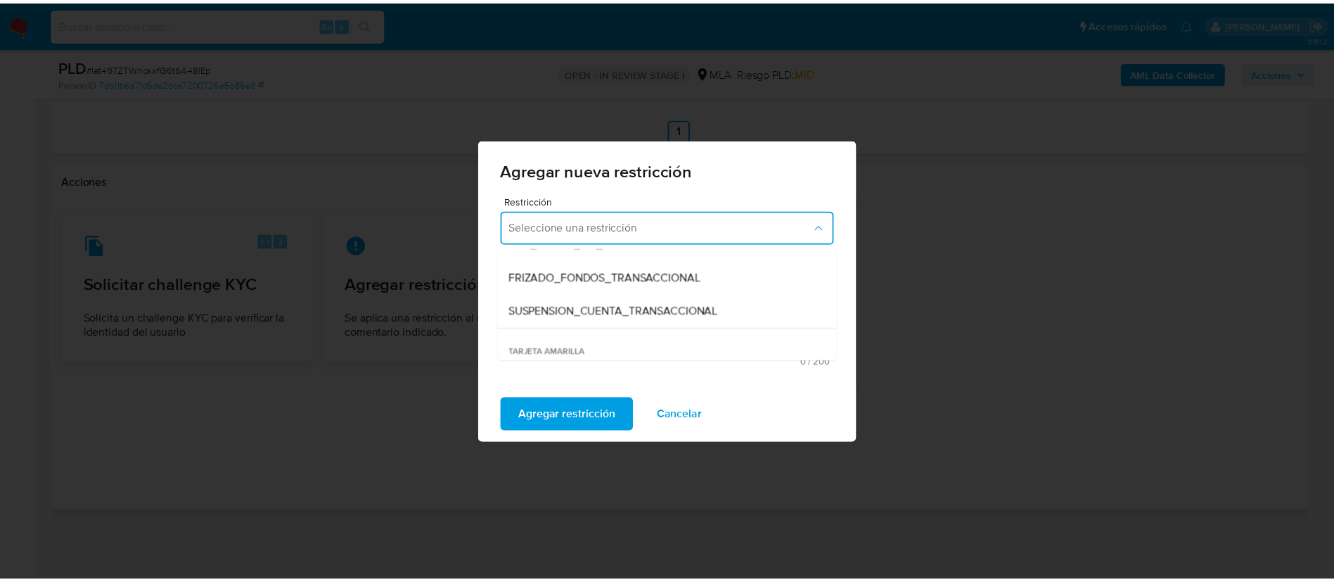
scroll to position [156, 0]
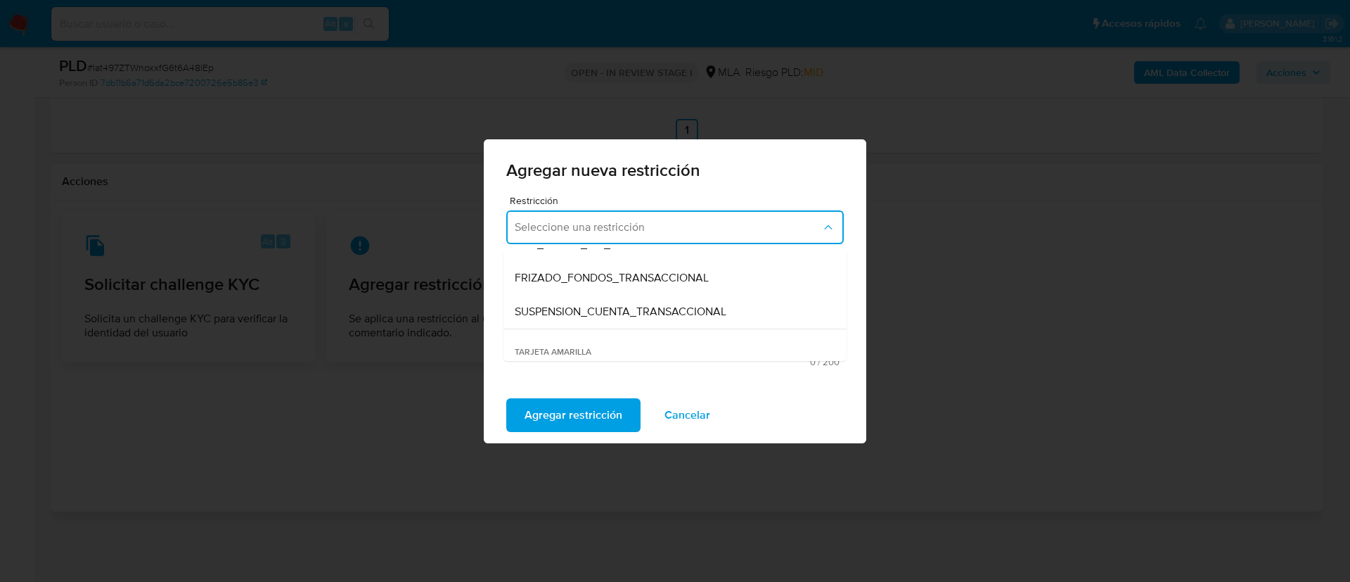
click at [598, 319] on div "SUSPENSION_CUENTA_TRANSACCIONAL" at bounding box center [671, 312] width 312 height 34
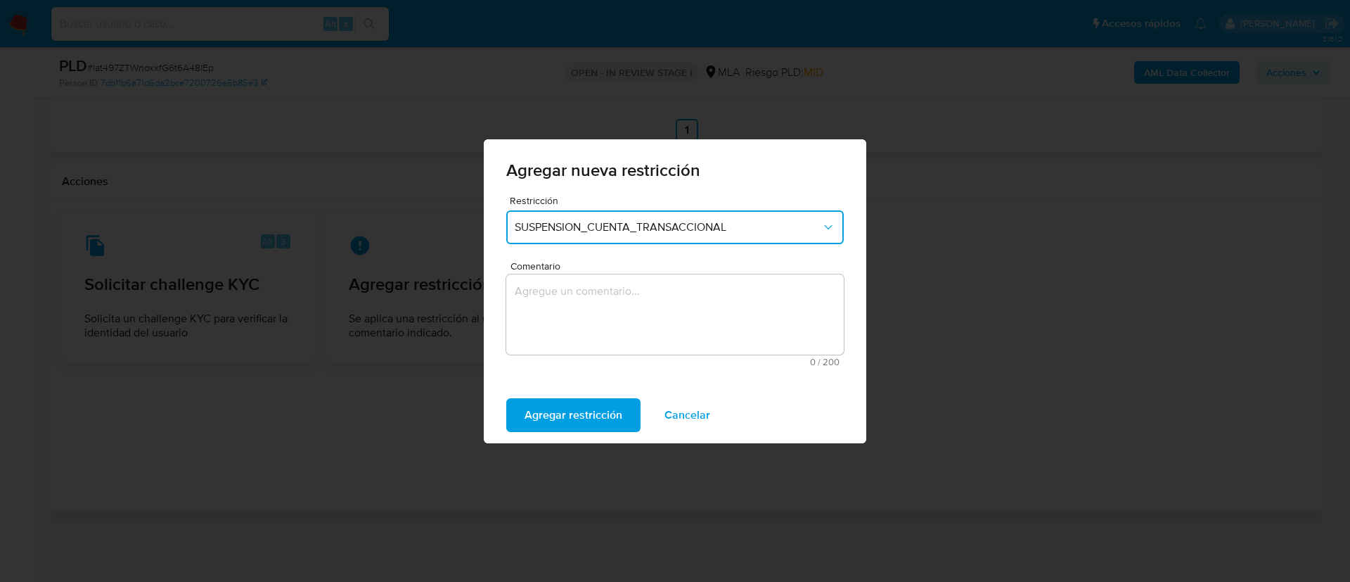
click at [598, 319] on textarea "Comentario" at bounding box center [675, 314] width 338 height 80
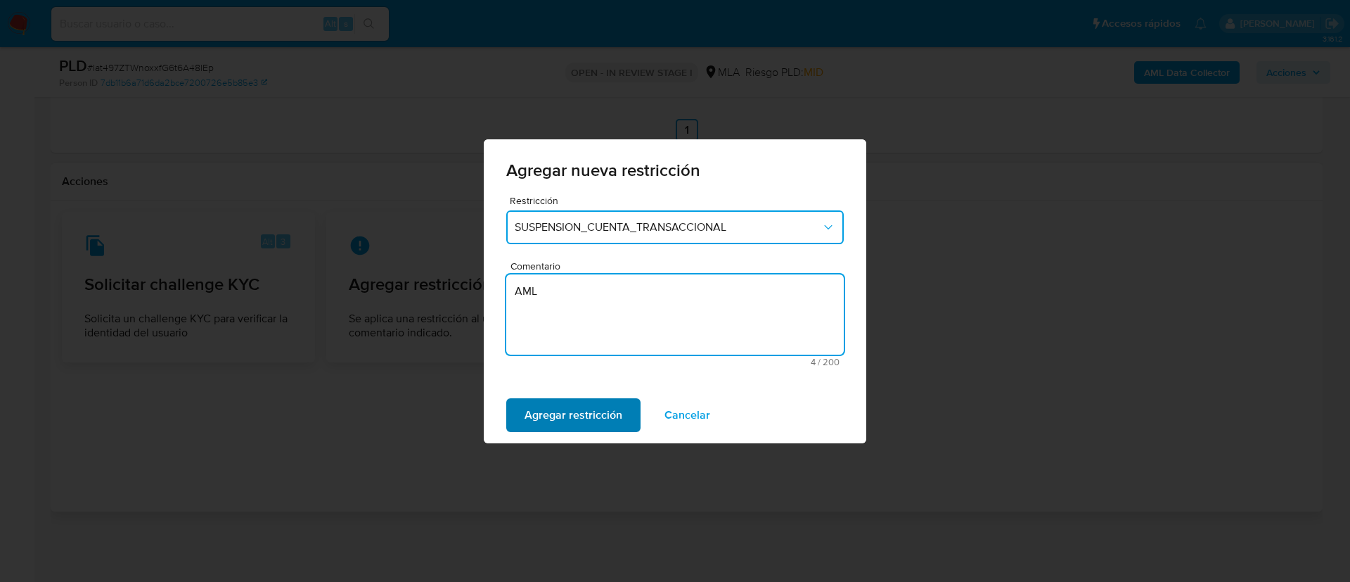
type textarea "AML"
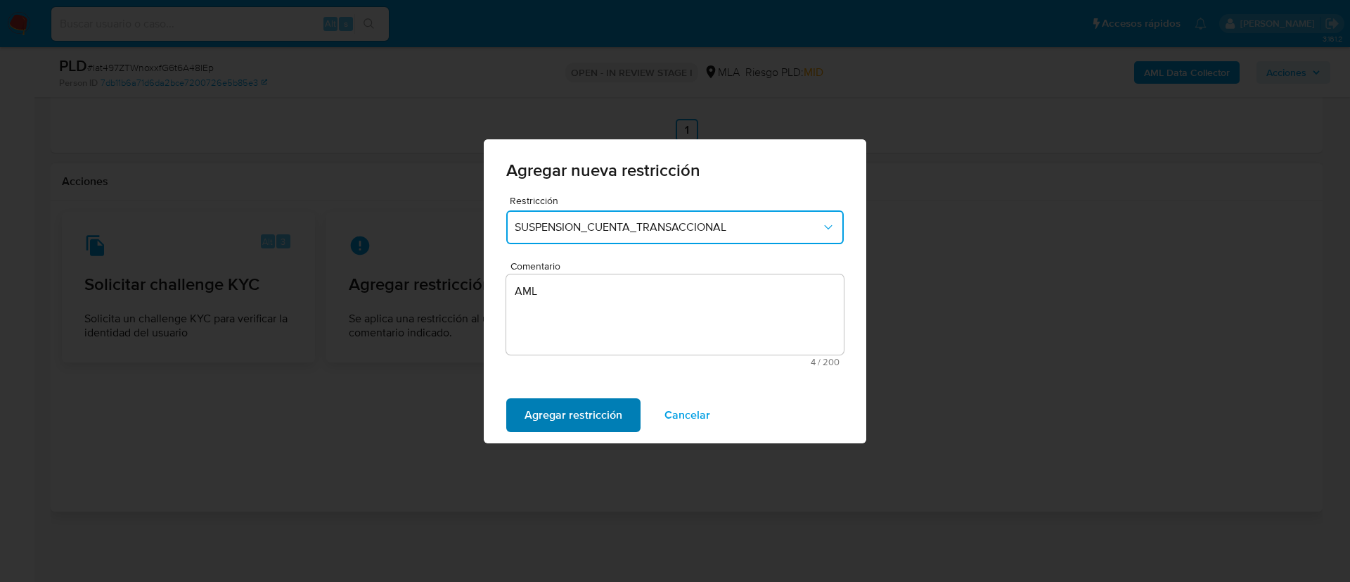
click at [550, 421] on span "Agregar restricción" at bounding box center [574, 414] width 98 height 31
click at [530, 411] on span "Confirmar" at bounding box center [550, 414] width 51 height 31
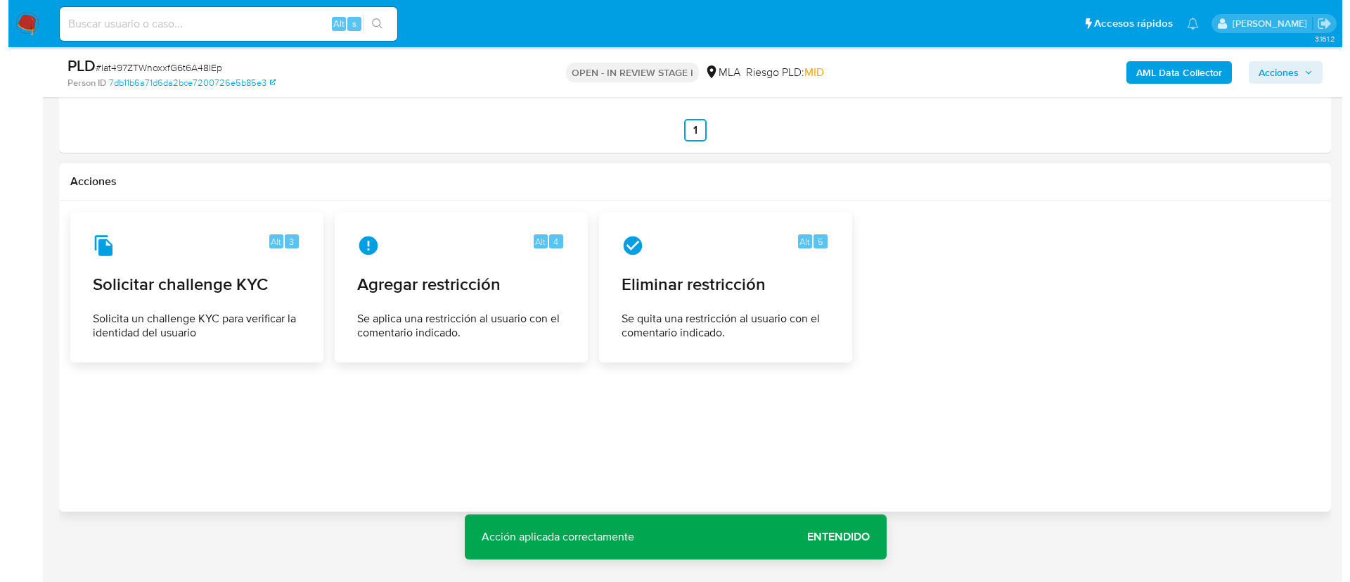
scroll to position [226, 0]
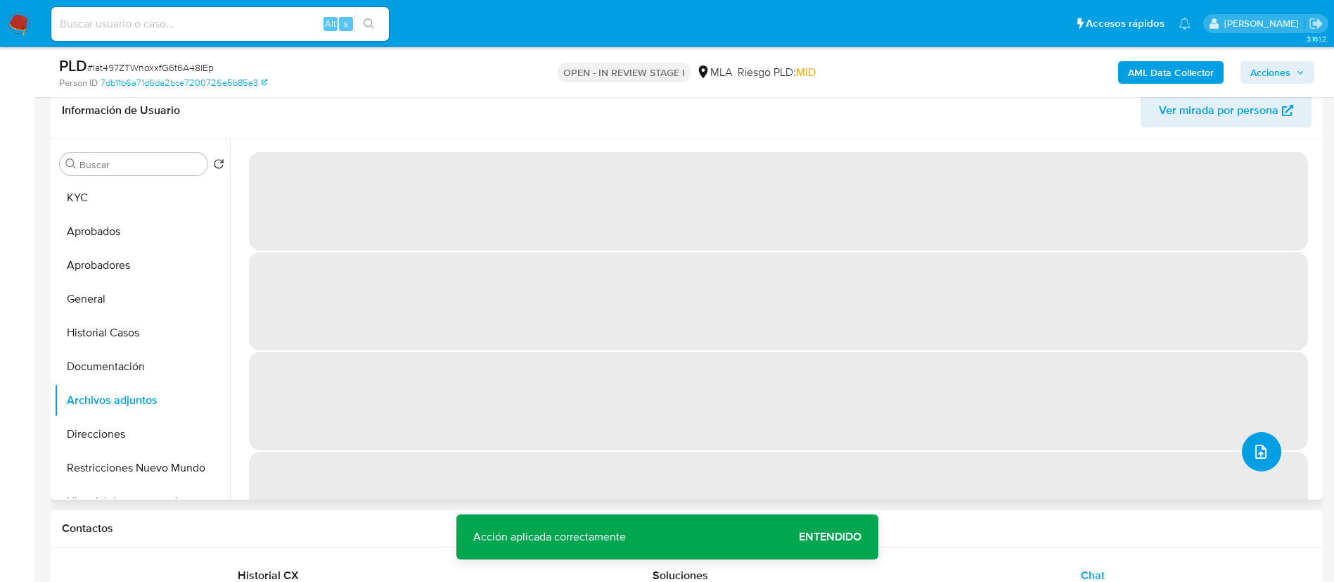
click at [1270, 443] on button "upload-file" at bounding box center [1261, 451] width 39 height 39
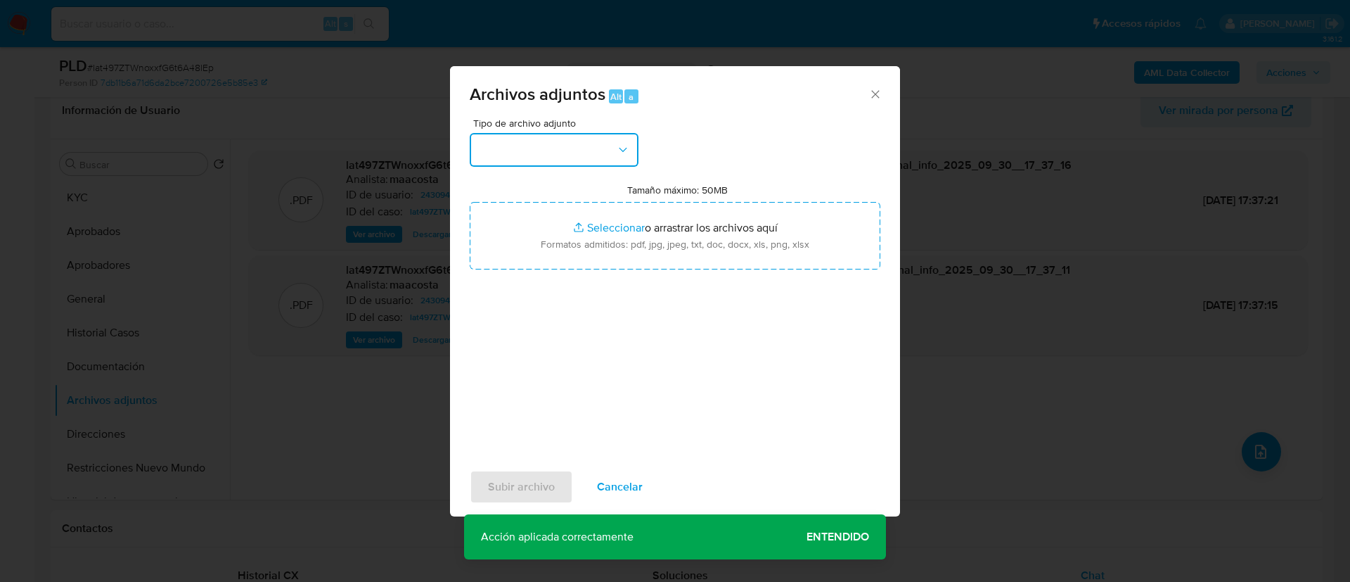
click at [519, 145] on button "button" at bounding box center [554, 150] width 169 height 34
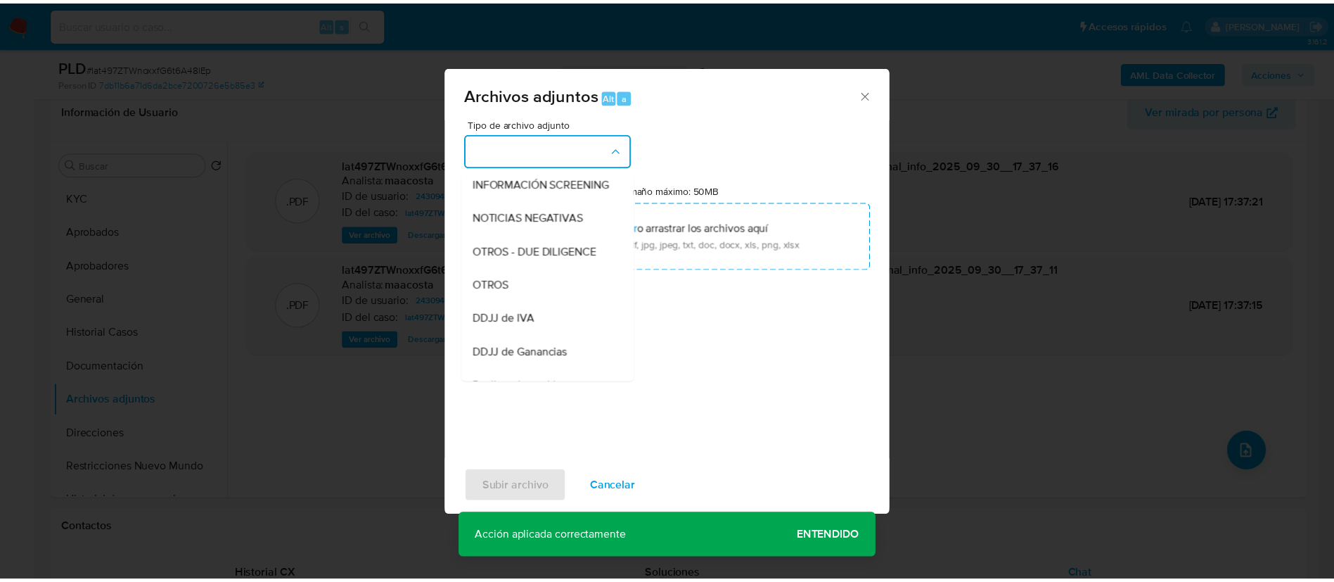
scroll to position [173, 0]
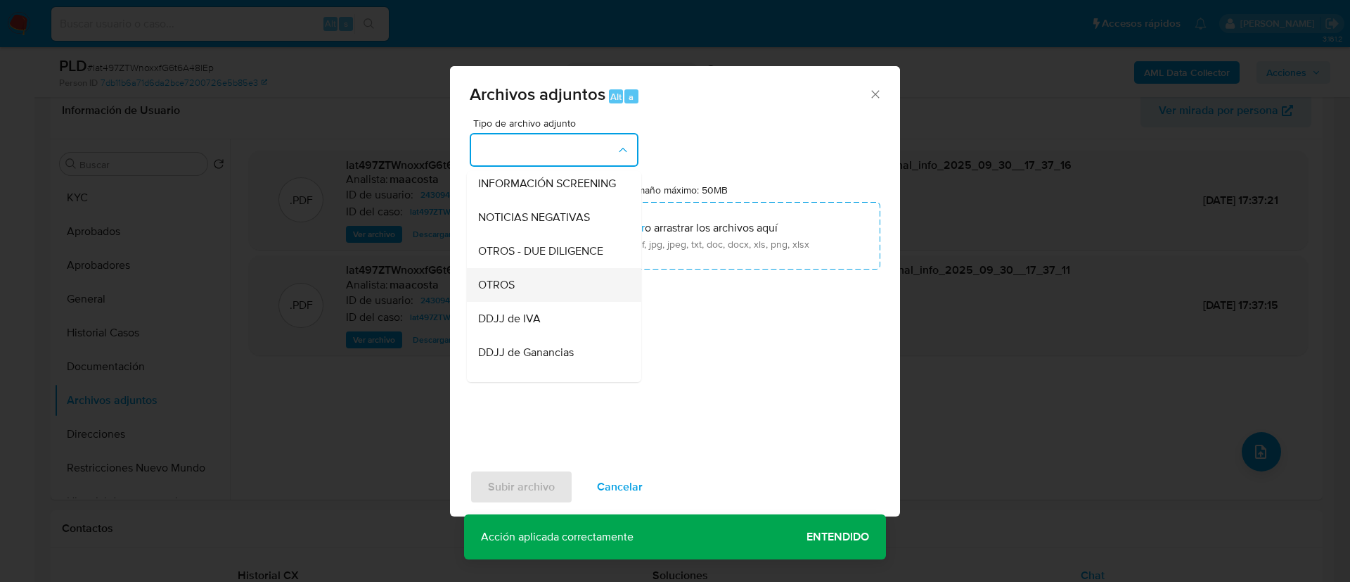
click at [505, 292] on span "OTROS" at bounding box center [496, 285] width 37 height 14
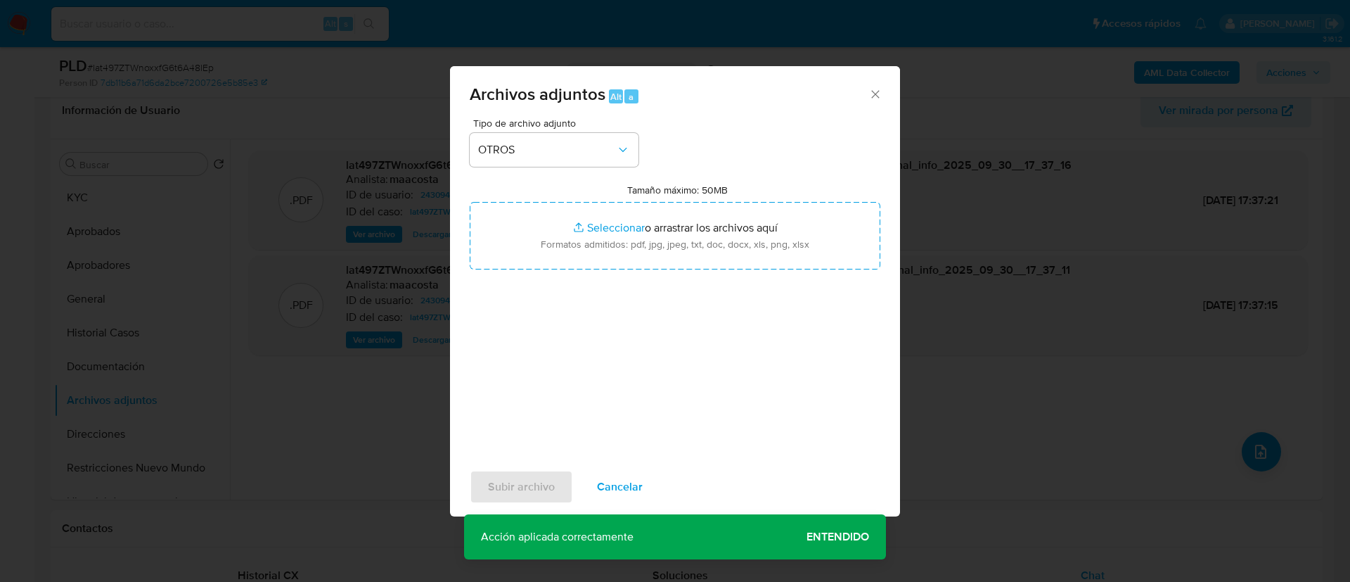
click at [614, 375] on div "Tipo de archivo adjunto OTROS Tamaño máximo: 50MB Seleccionar archivos Seleccio…" at bounding box center [675, 284] width 411 height 332
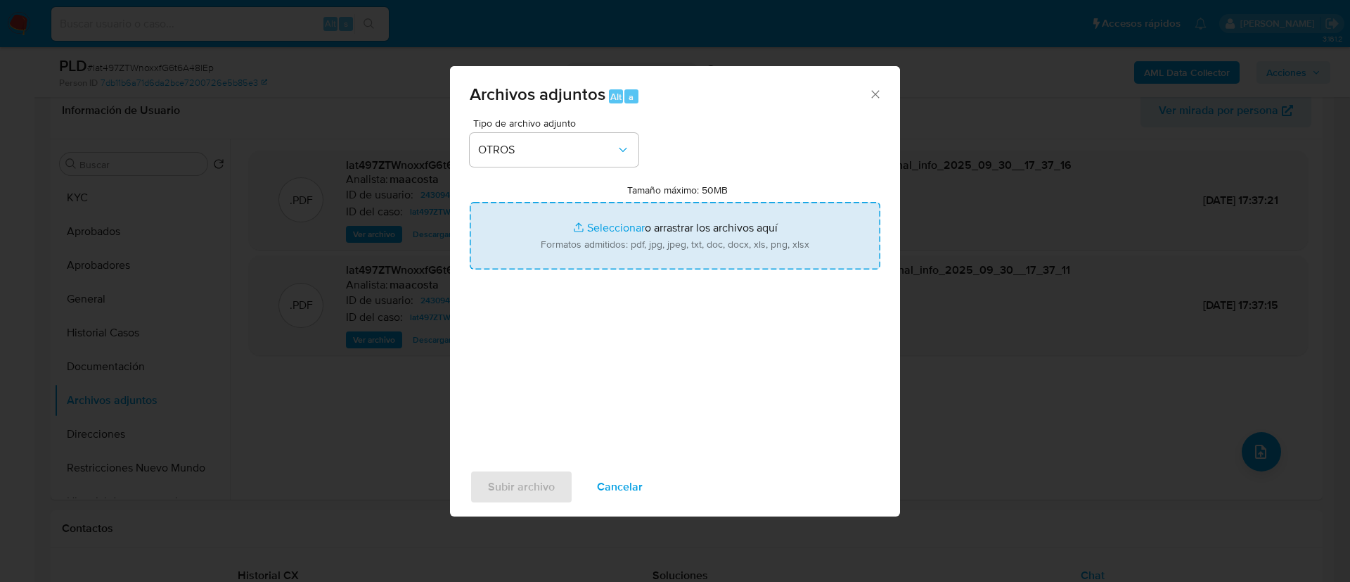
type input "C:\fakepath\Caselog lat497ZTWnoxxfG6t6A48lEp_2025_09_18_01_04_24.docx"
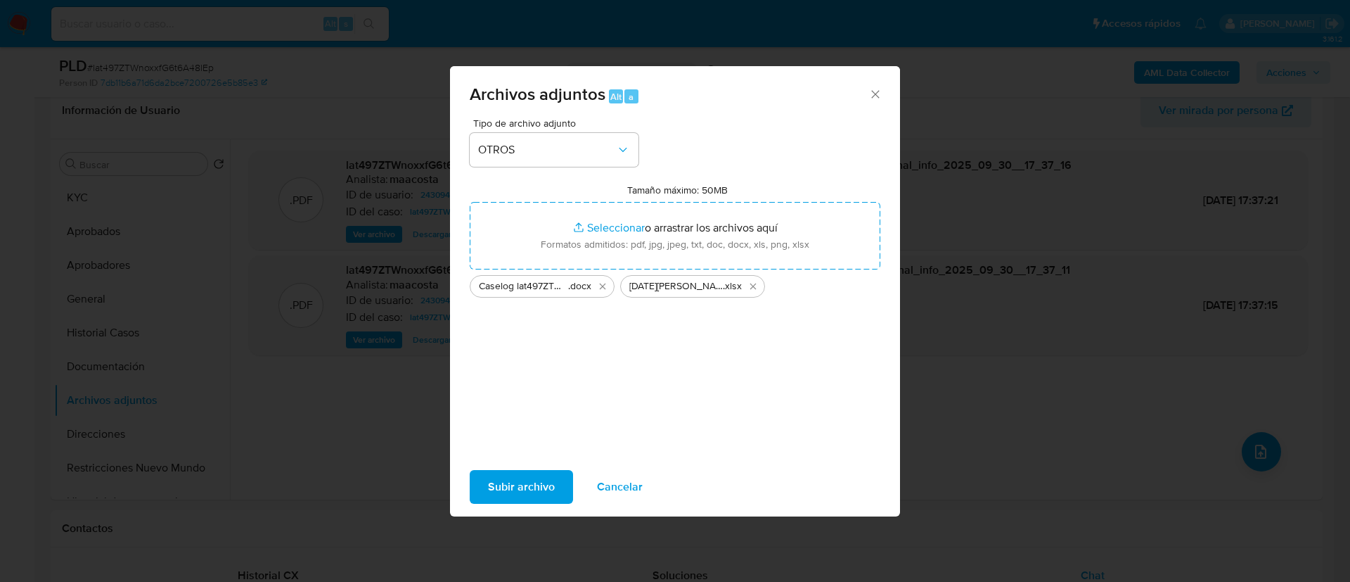
click at [533, 482] on span "Subir archivo" at bounding box center [521, 486] width 67 height 31
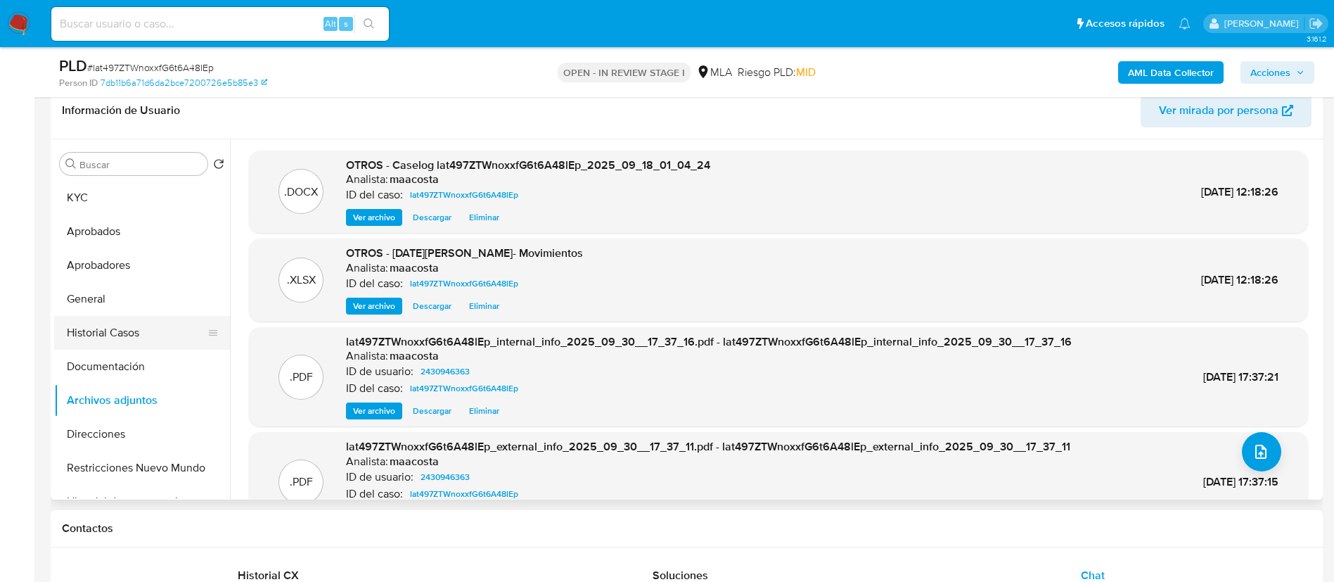
click at [113, 340] on button "Historial Casos" at bounding box center [136, 333] width 165 height 34
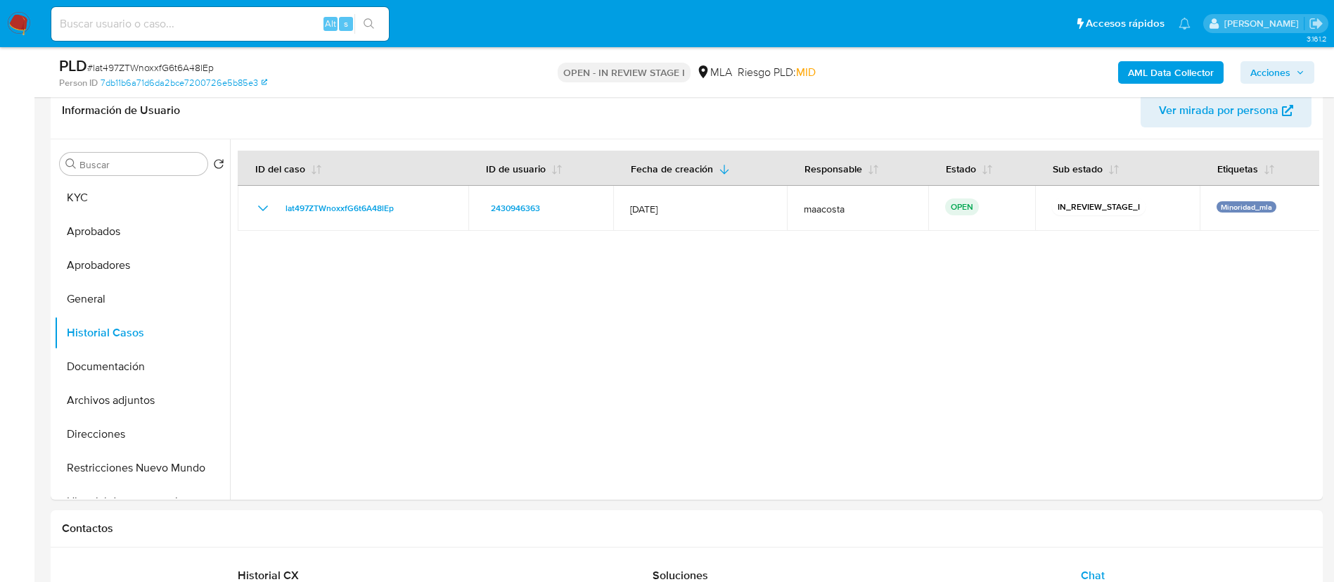
click at [1279, 73] on span "Acciones" at bounding box center [1270, 72] width 40 height 23
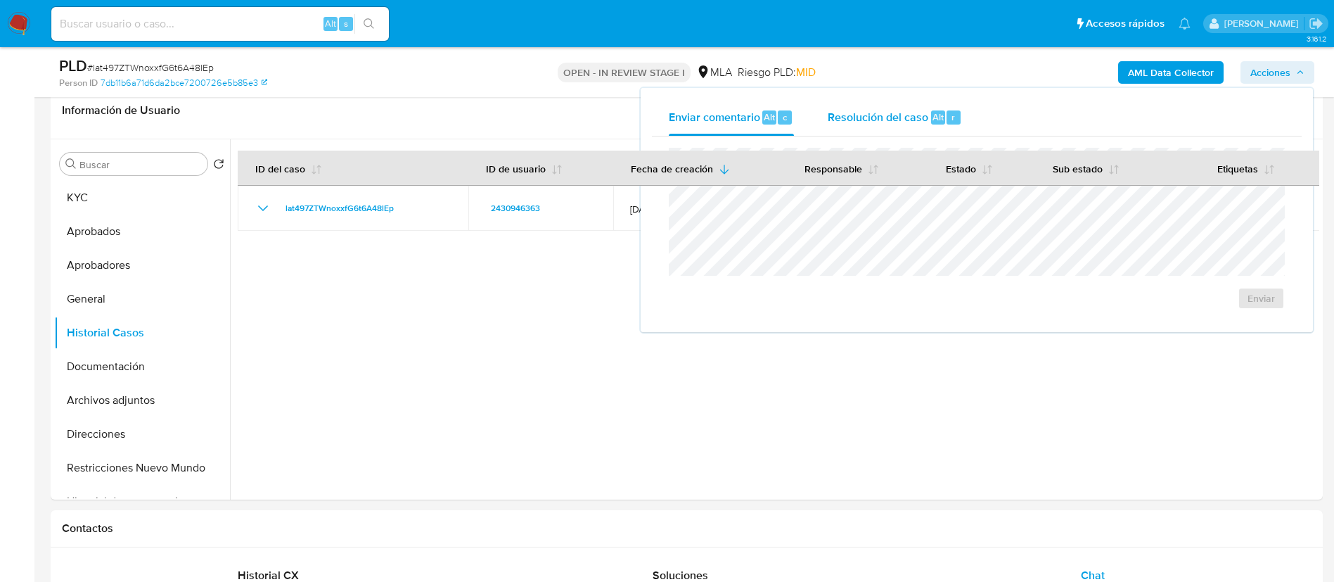
click at [935, 126] on div "Resolución del caso Alt r" at bounding box center [895, 117] width 134 height 37
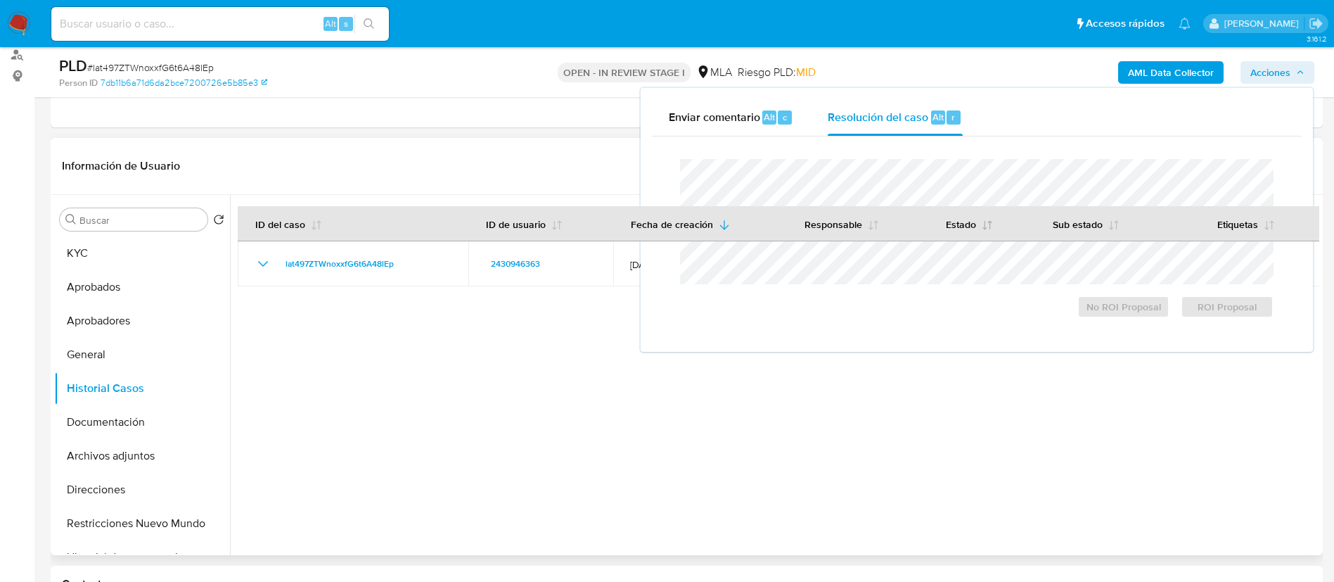
scroll to position [165, 0]
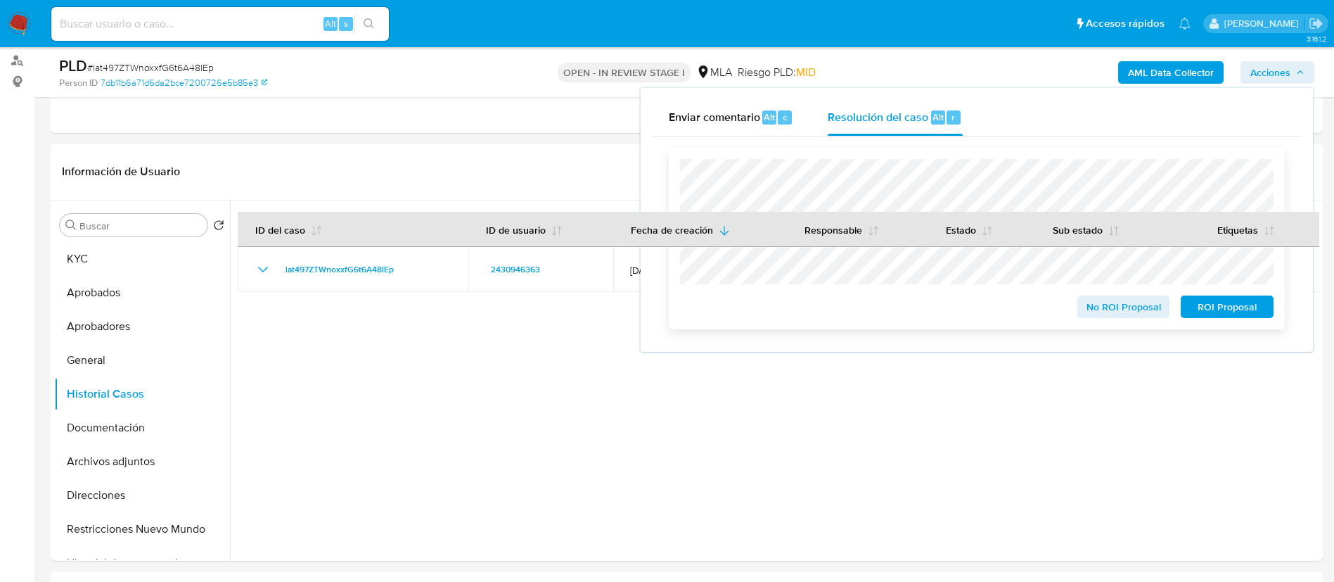
click at [1241, 310] on span "ROI Proposal" at bounding box center [1227, 307] width 73 height 20
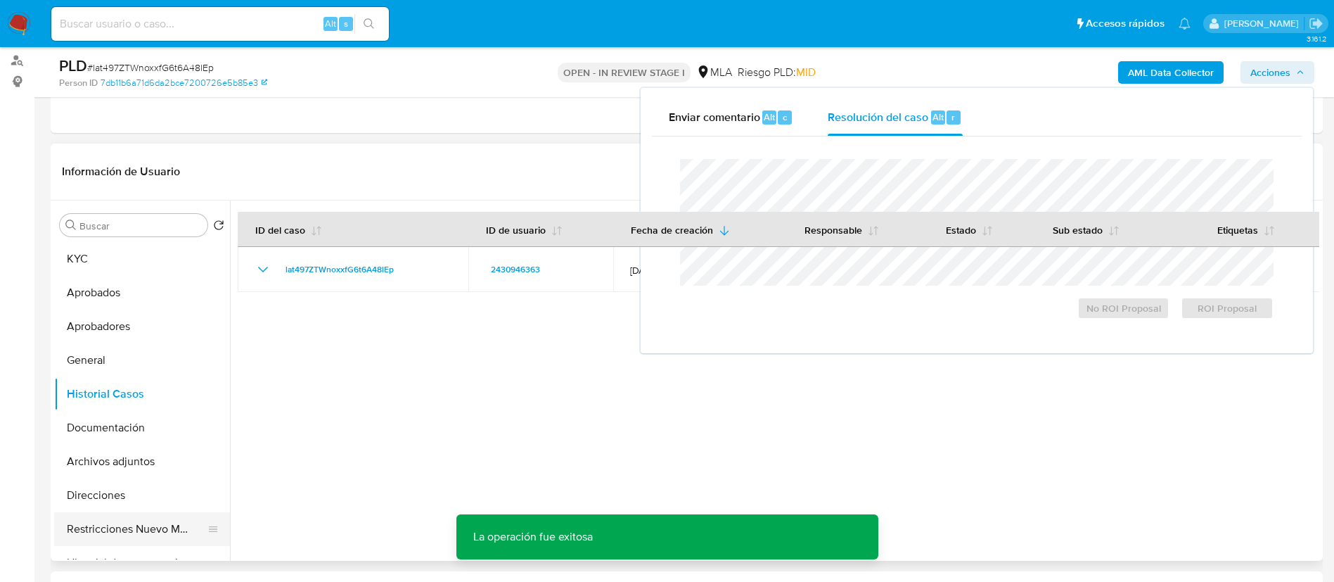
click at [153, 518] on button "Restricciones Nuevo Mundo" at bounding box center [136, 529] width 165 height 34
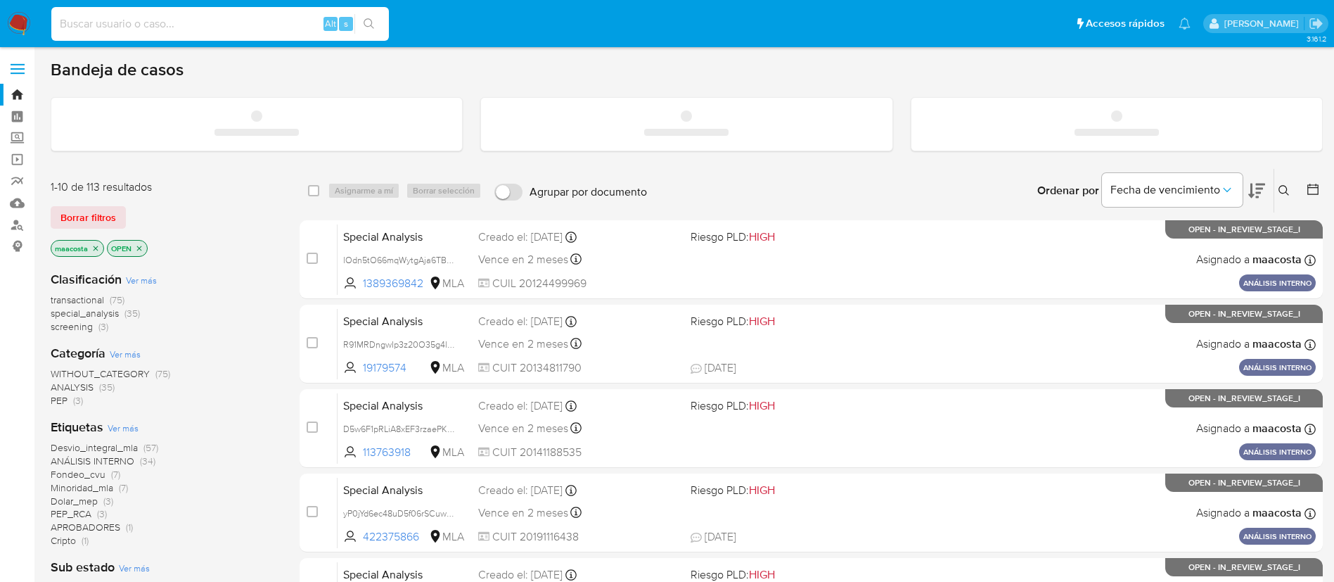
click at [236, 29] on input at bounding box center [220, 24] width 338 height 18
paste input "BlFBFCfTEyhESc2OUJ56FXLl"
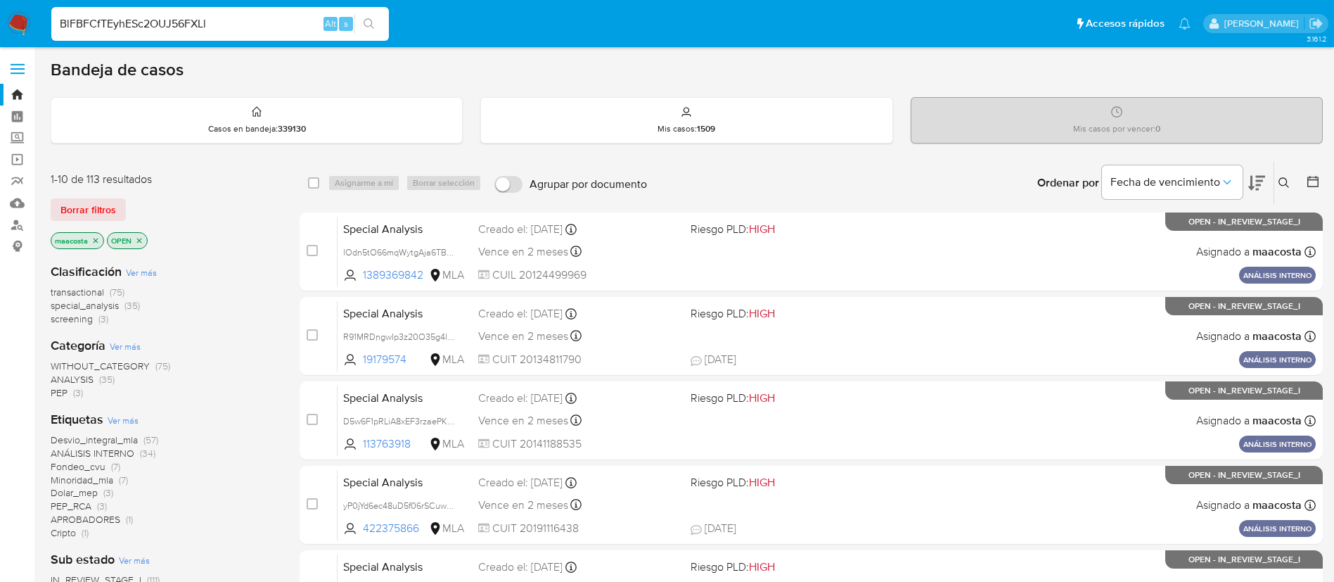
type input "BlFBFCfTEyhESc2OUJ56FXLl"
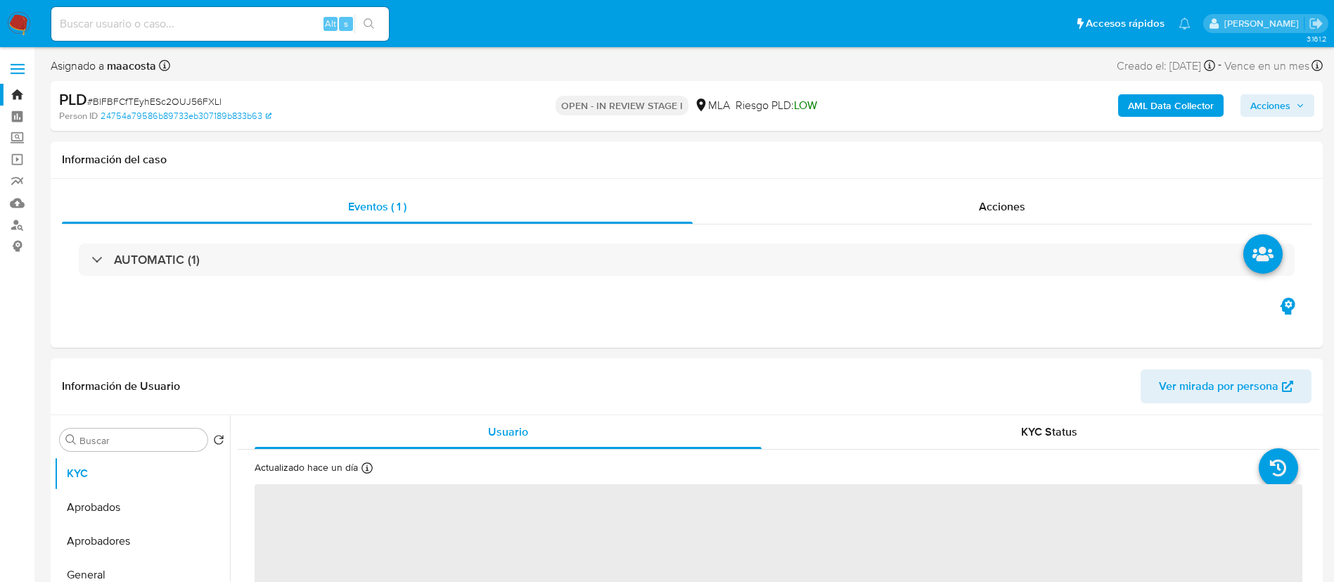
select select "10"
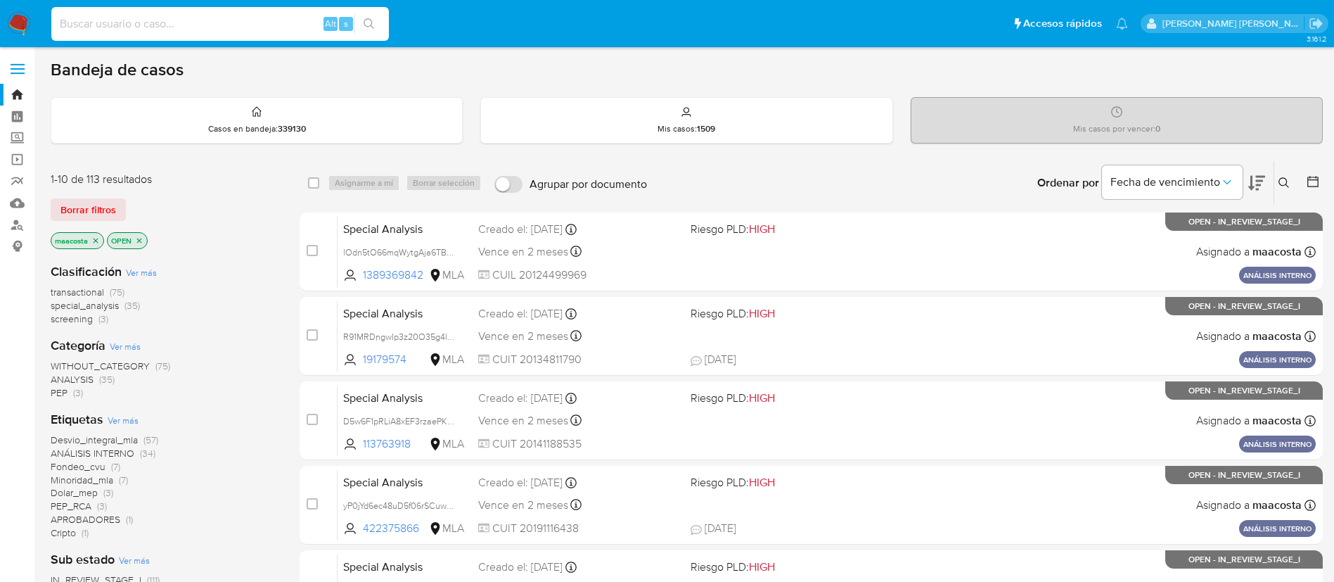
click at [236, 29] on input at bounding box center [220, 24] width 338 height 18
paste input "FX2HtpZnh6reErFoiepMM6tQ"
type input "FX2HtpZnh6reErFoiepMM6tQ"
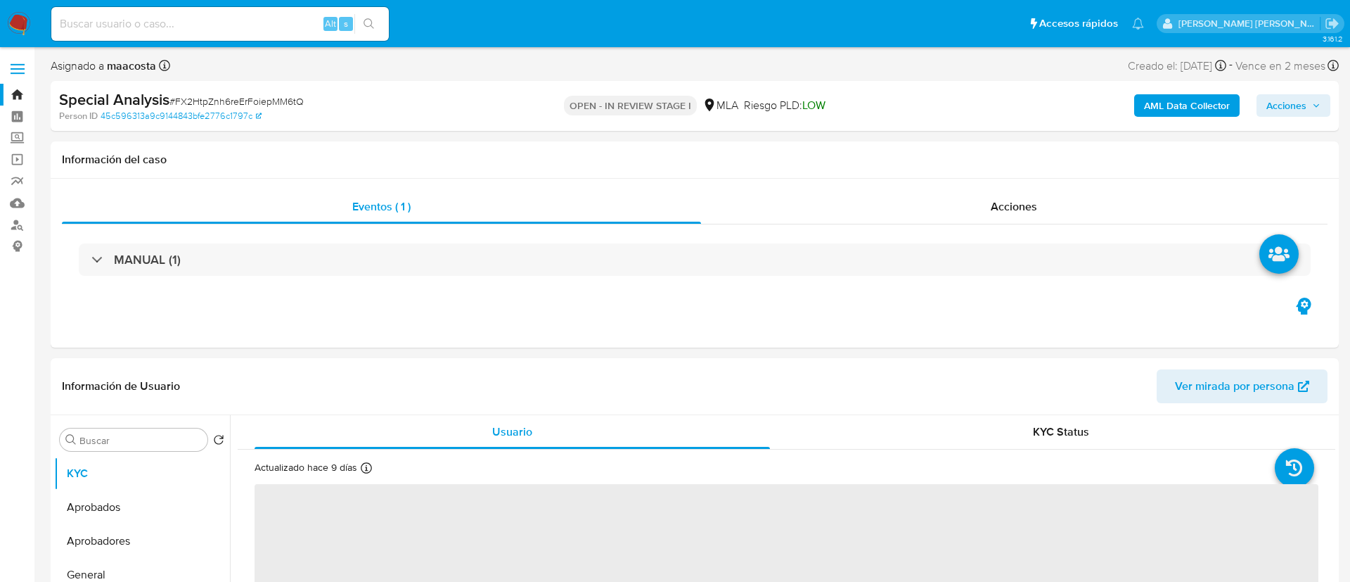
select select "10"
